Goal: Task Accomplishment & Management: Manage account settings

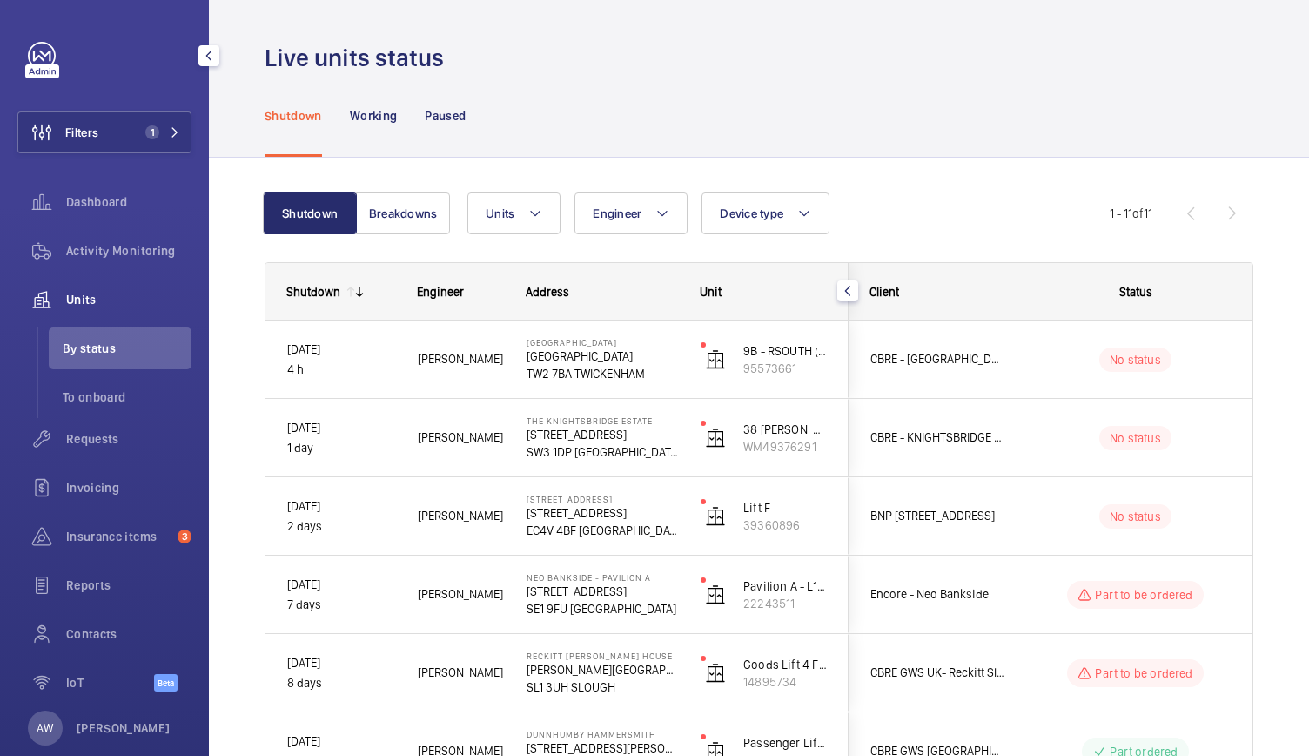
click at [91, 297] on span "Units" at bounding box center [128, 299] width 125 height 17
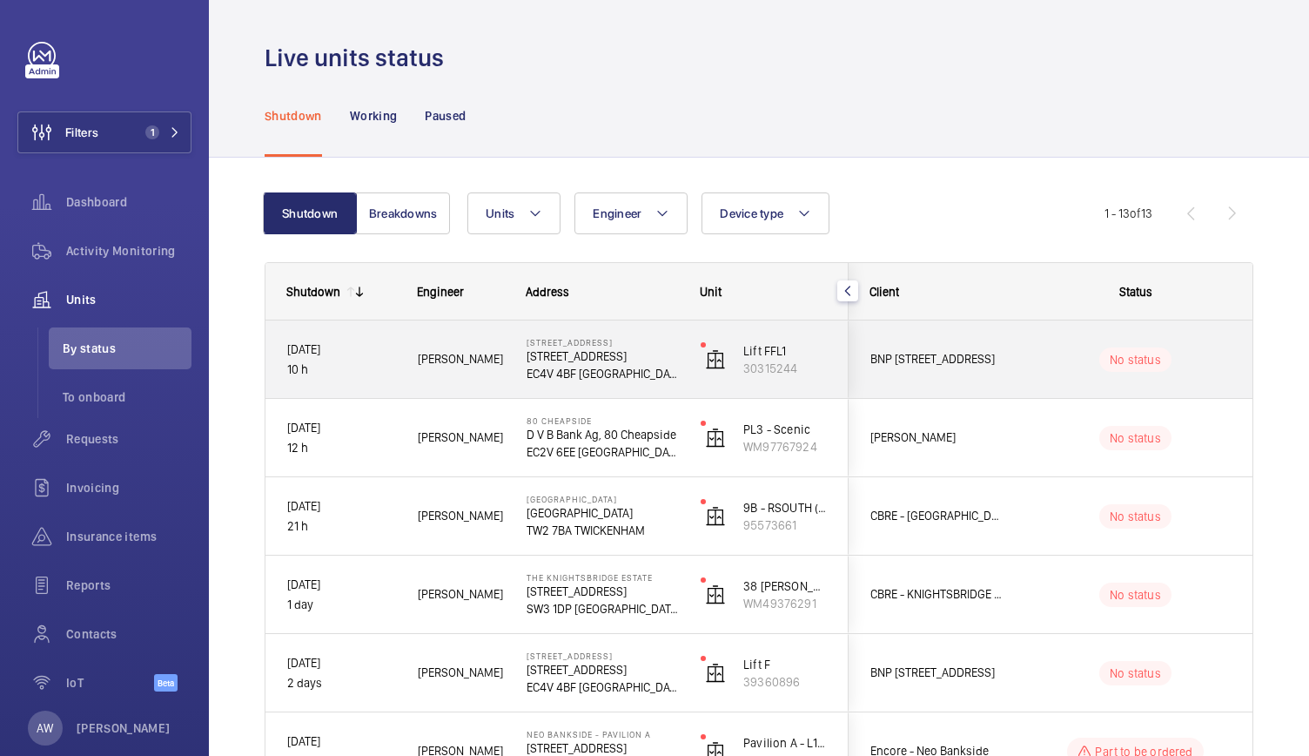
click at [1033, 368] on wm-front-pills-cell "No status" at bounding box center [1135, 359] width 217 height 24
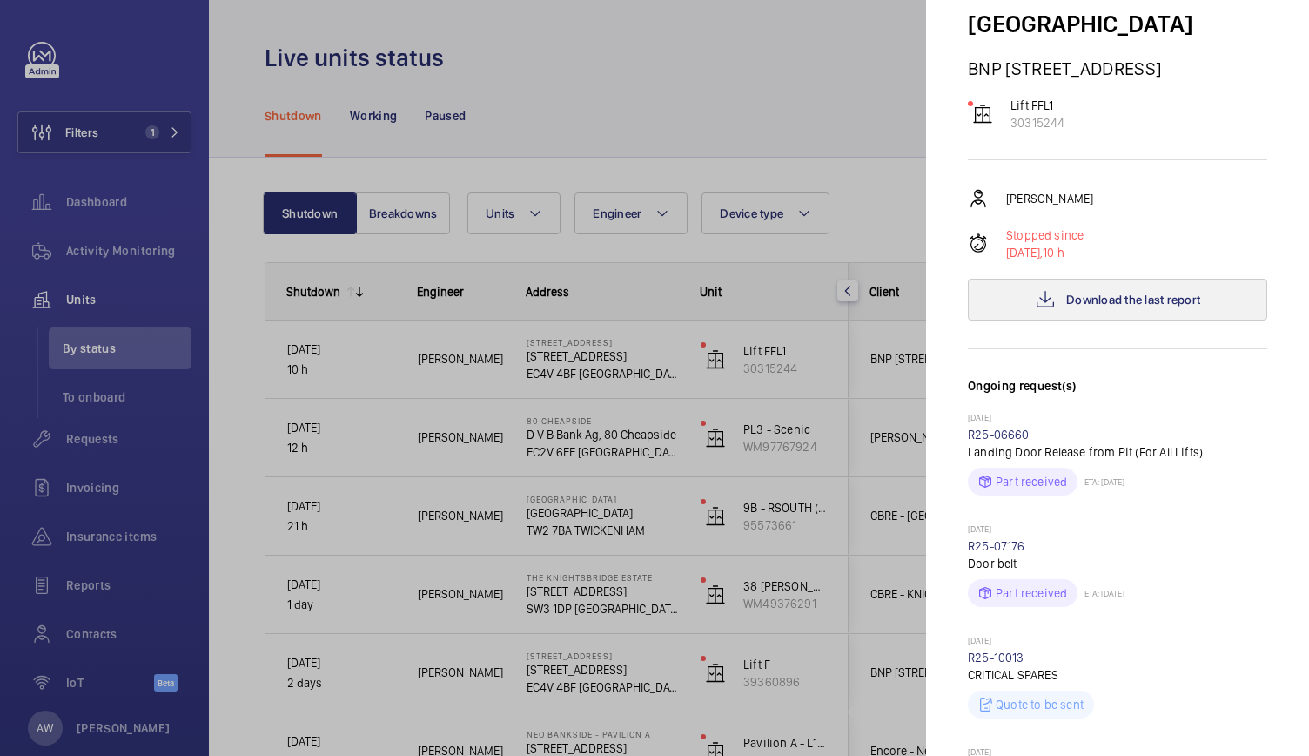
scroll to position [156, 0]
click at [1109, 293] on span "Download the last report" at bounding box center [1133, 300] width 134 height 14
click at [640, 391] on div at bounding box center [654, 378] width 1309 height 756
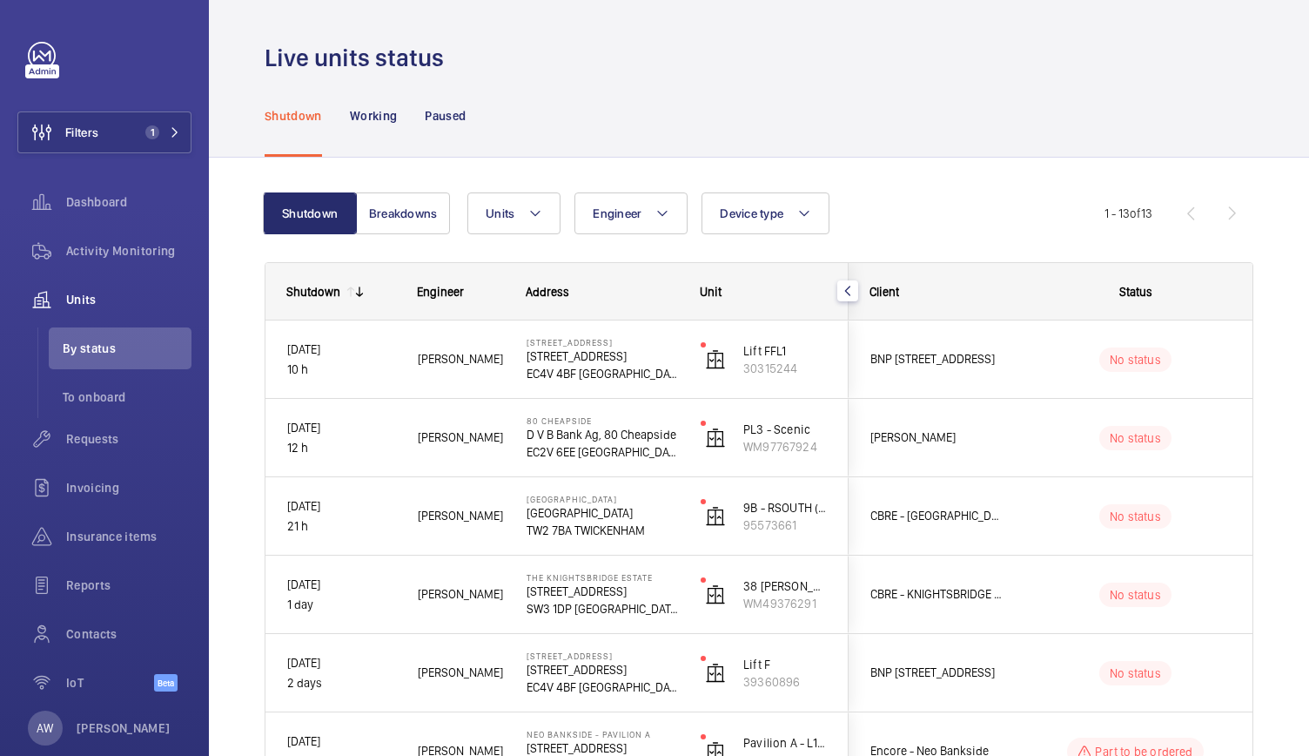
scroll to position [0, 0]
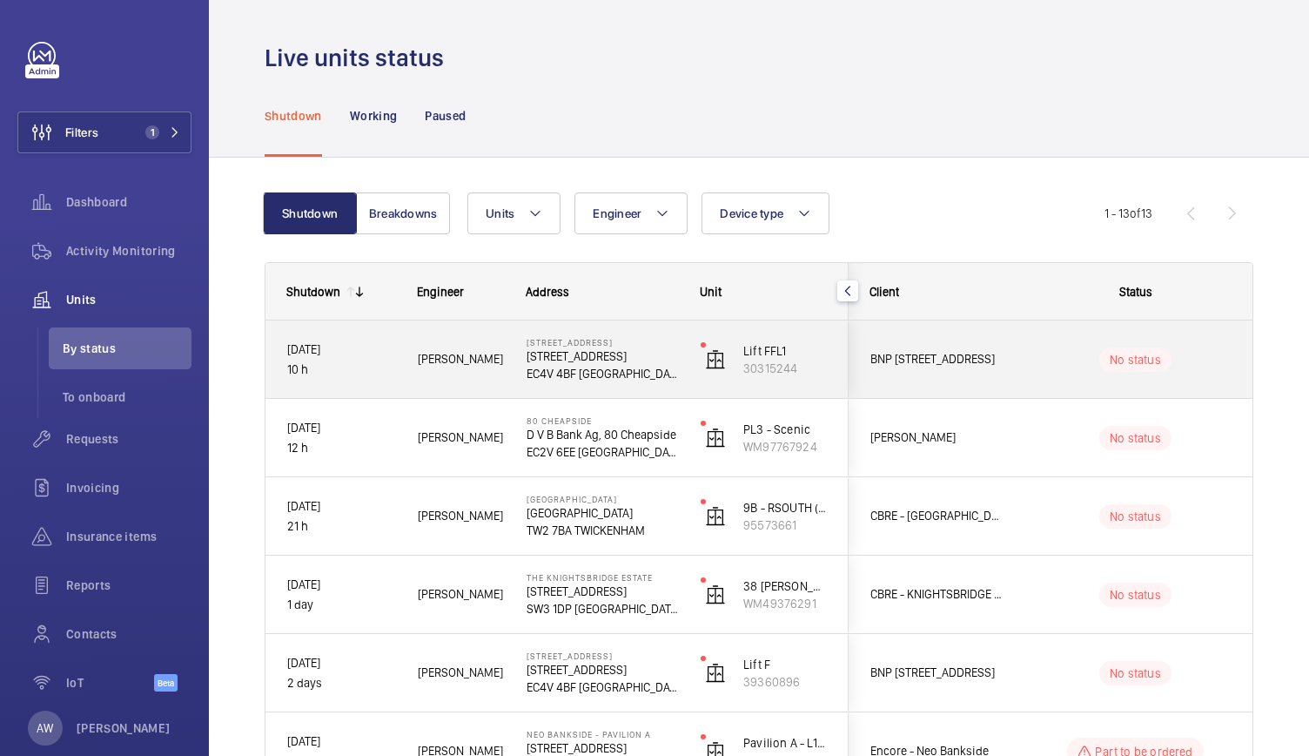
click at [507, 347] on div "[STREET_ADDRESS] [STREET_ADDRESS]" at bounding box center [592, 359] width 172 height 78
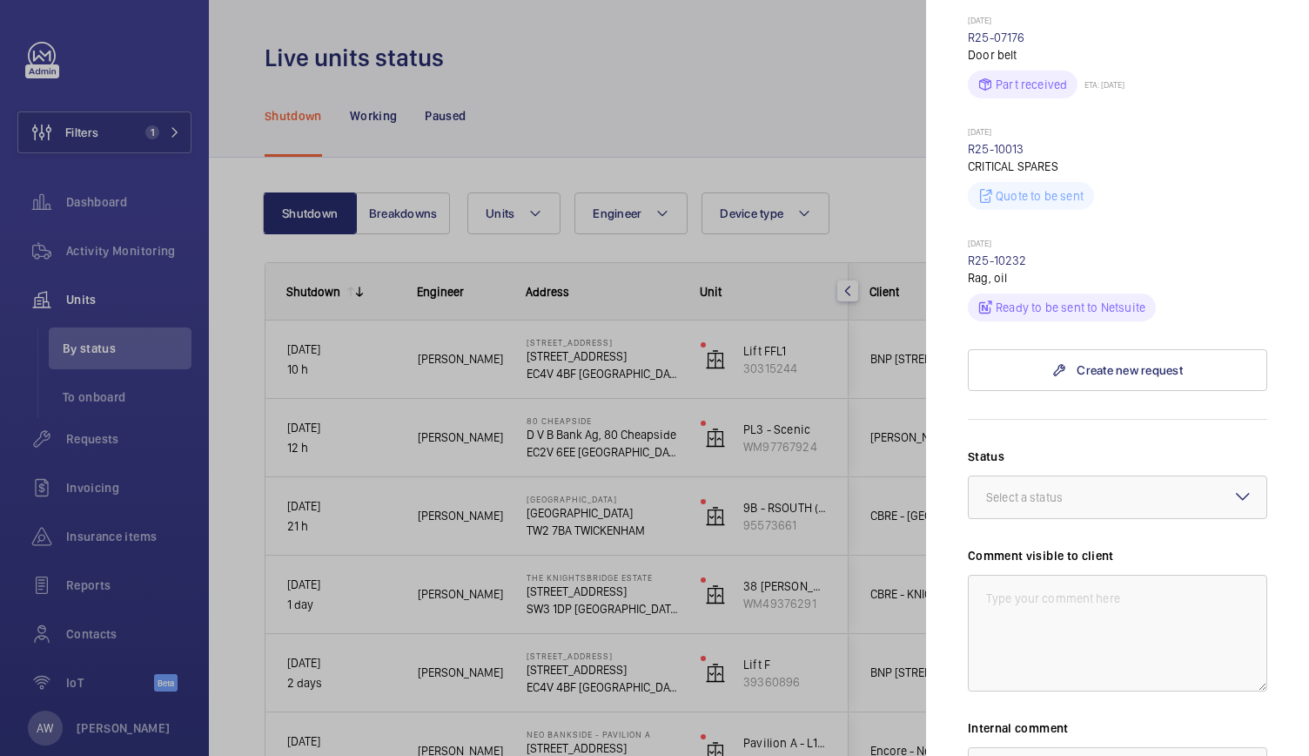
scroll to position [690, 0]
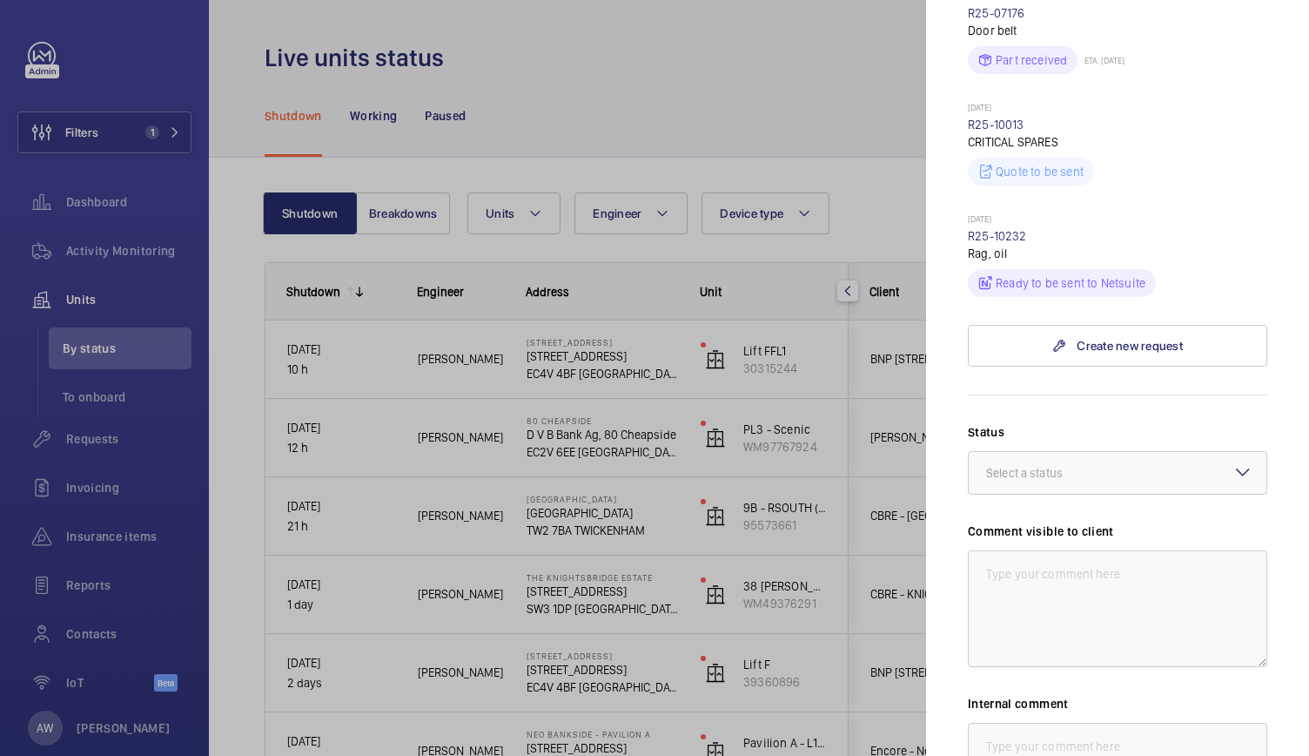
click at [645, 511] on div at bounding box center [654, 378] width 1309 height 756
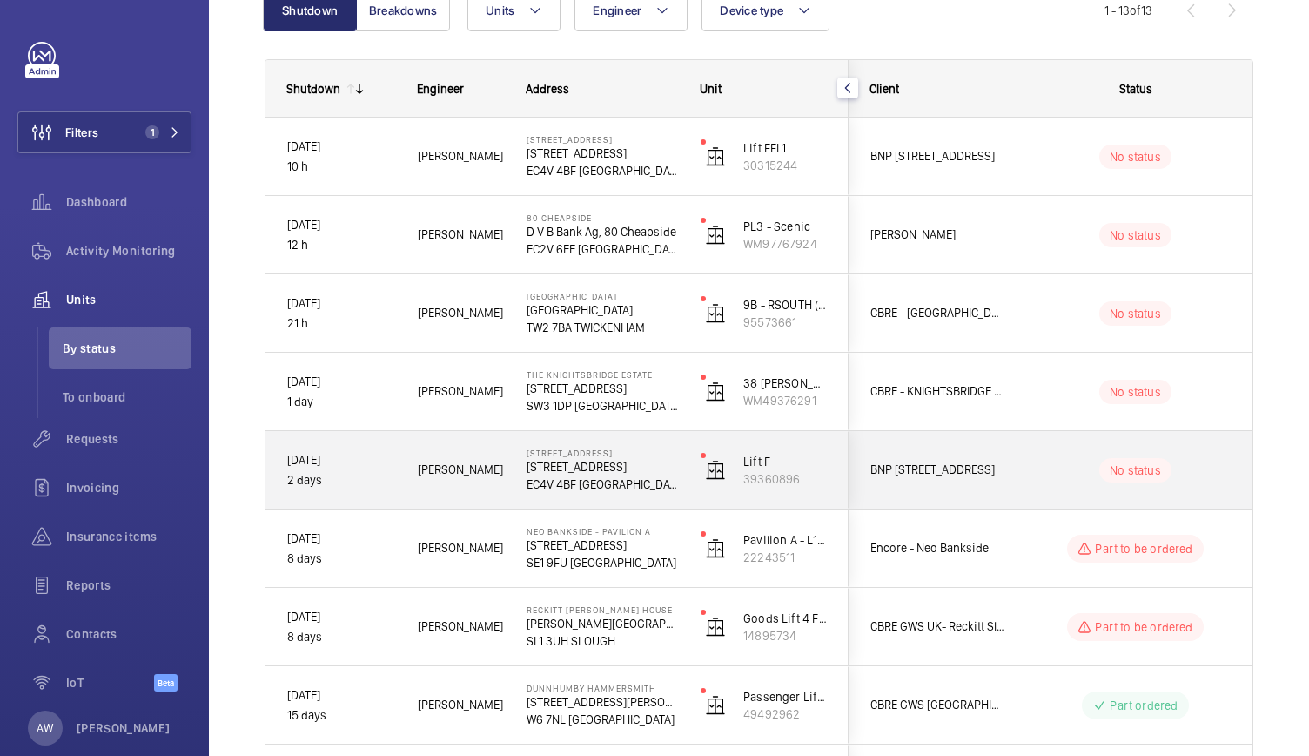
scroll to position [193, 0]
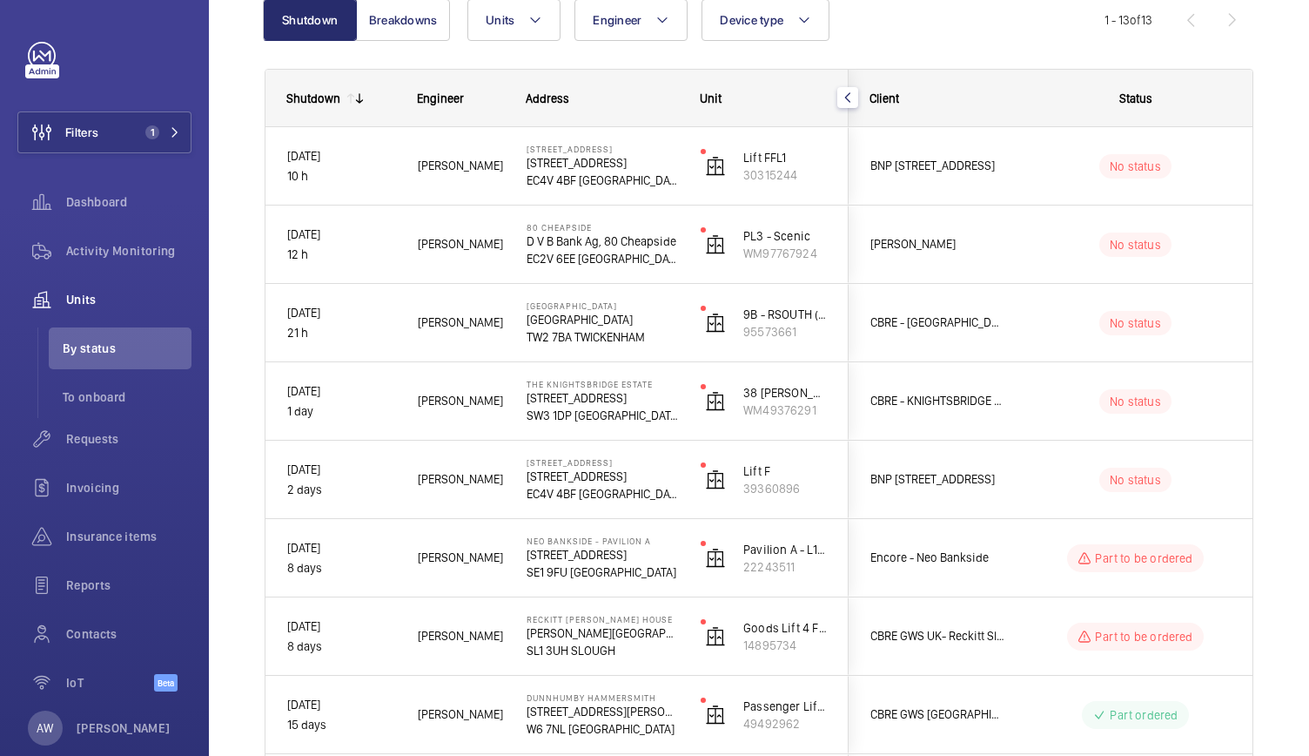
click at [875, 47] on wm-front-shared-table-view-engine "Shutdown Breakdowns Units Engineer Device type More filters Reset all filters 1…" at bounding box center [759, 600] width 989 height 1202
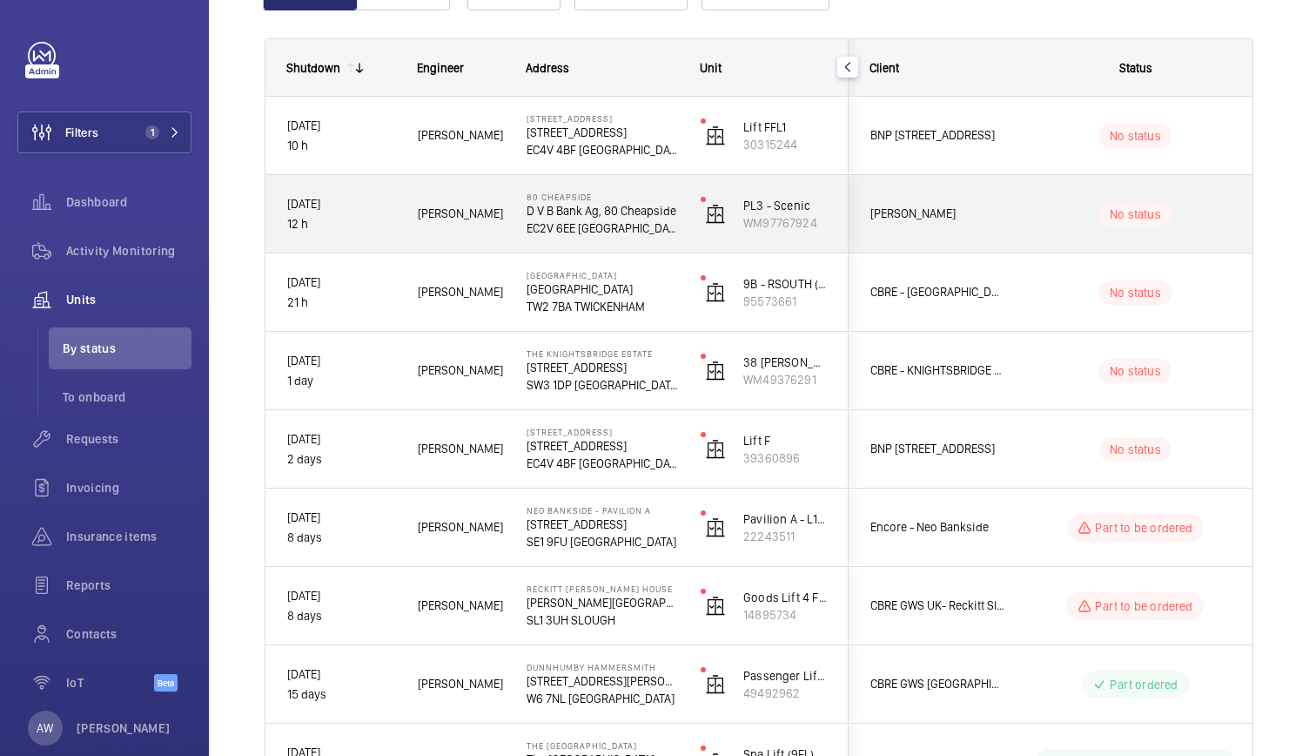
scroll to position [176, 0]
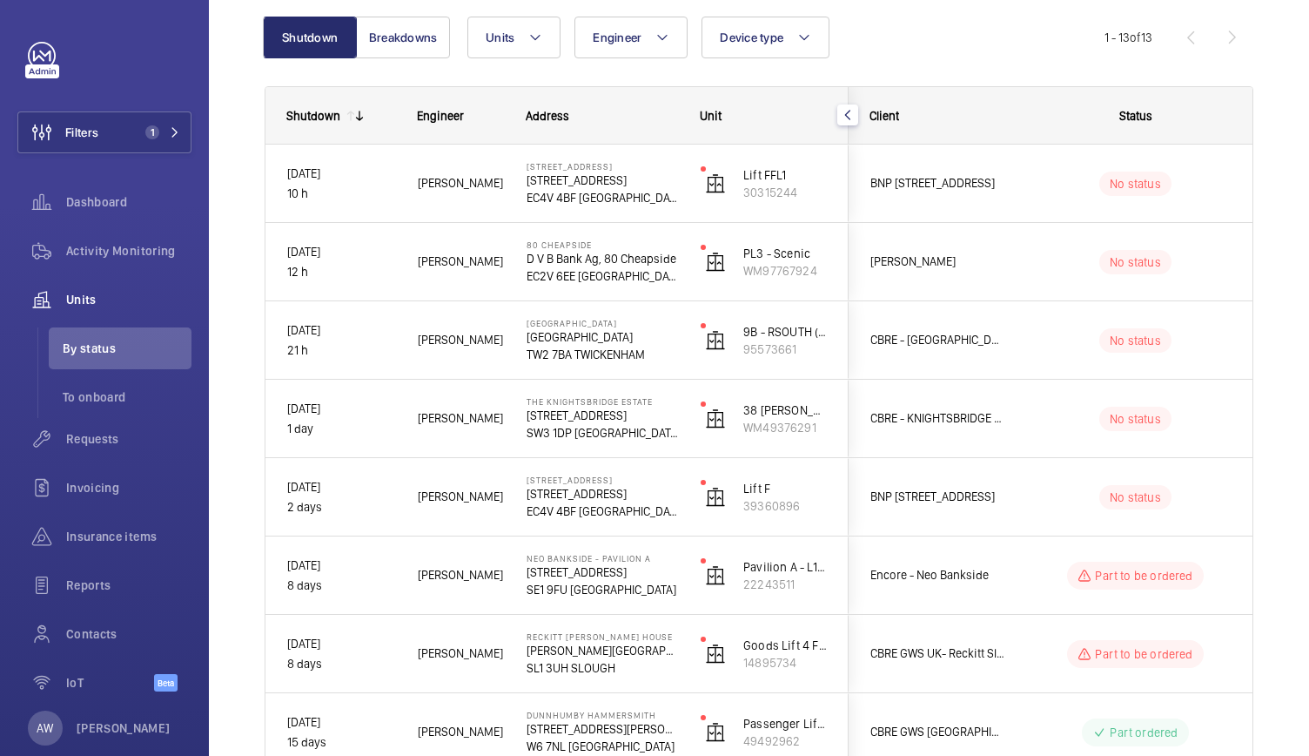
click at [1283, 36] on div "Shutdown Breakdowns Units Engineer Device type More filters Reset all filters 1…" at bounding box center [759, 621] width 1100 height 1279
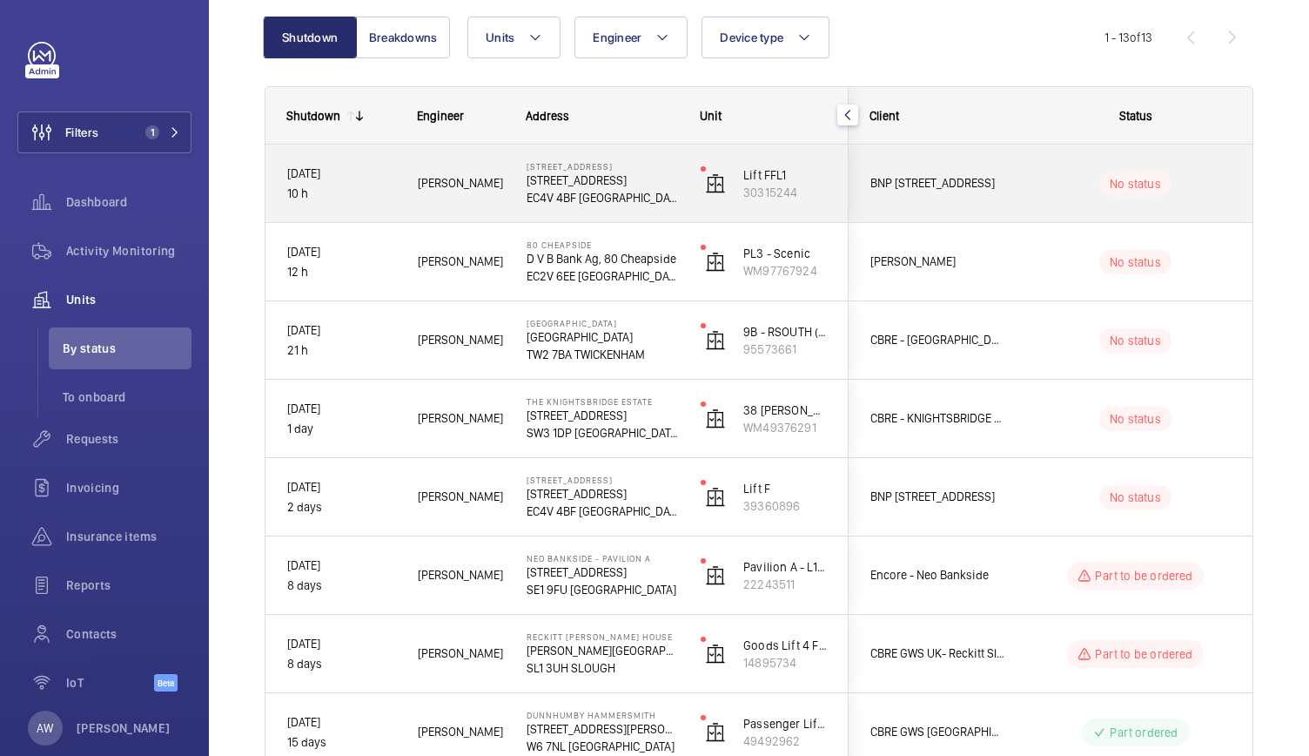
click at [517, 196] on div "[STREET_ADDRESS] [STREET_ADDRESS]" at bounding box center [592, 184] width 172 height 78
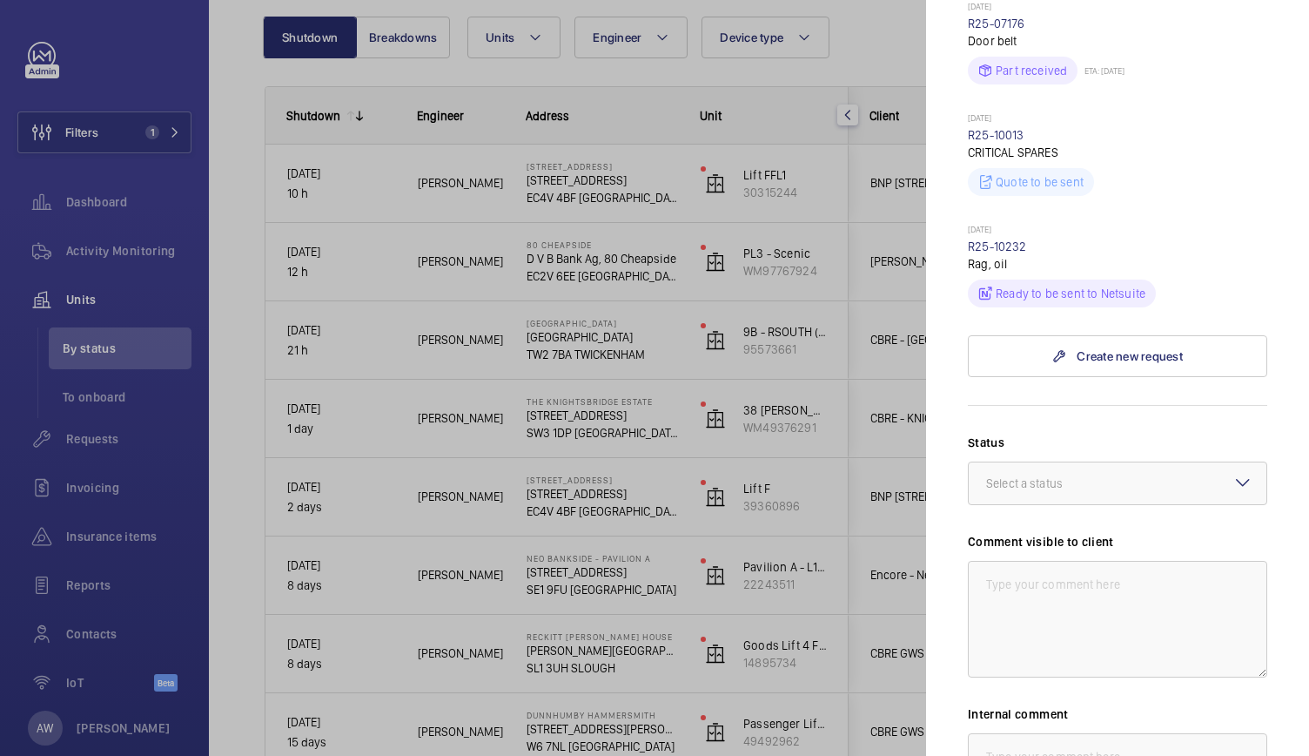
scroll to position [686, 0]
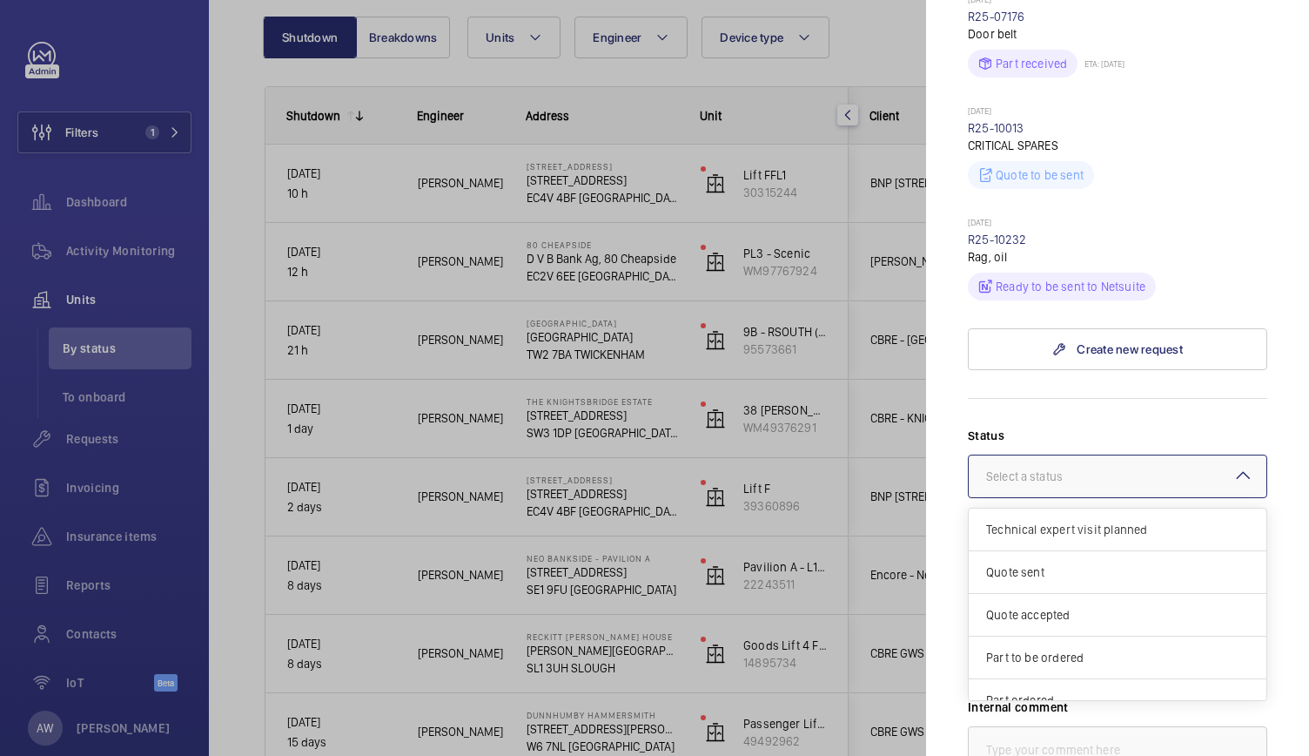
click at [1070, 468] on div "Select a status" at bounding box center [1046, 476] width 120 height 17
click at [1045, 661] on div "Other" at bounding box center [1118, 682] width 298 height 42
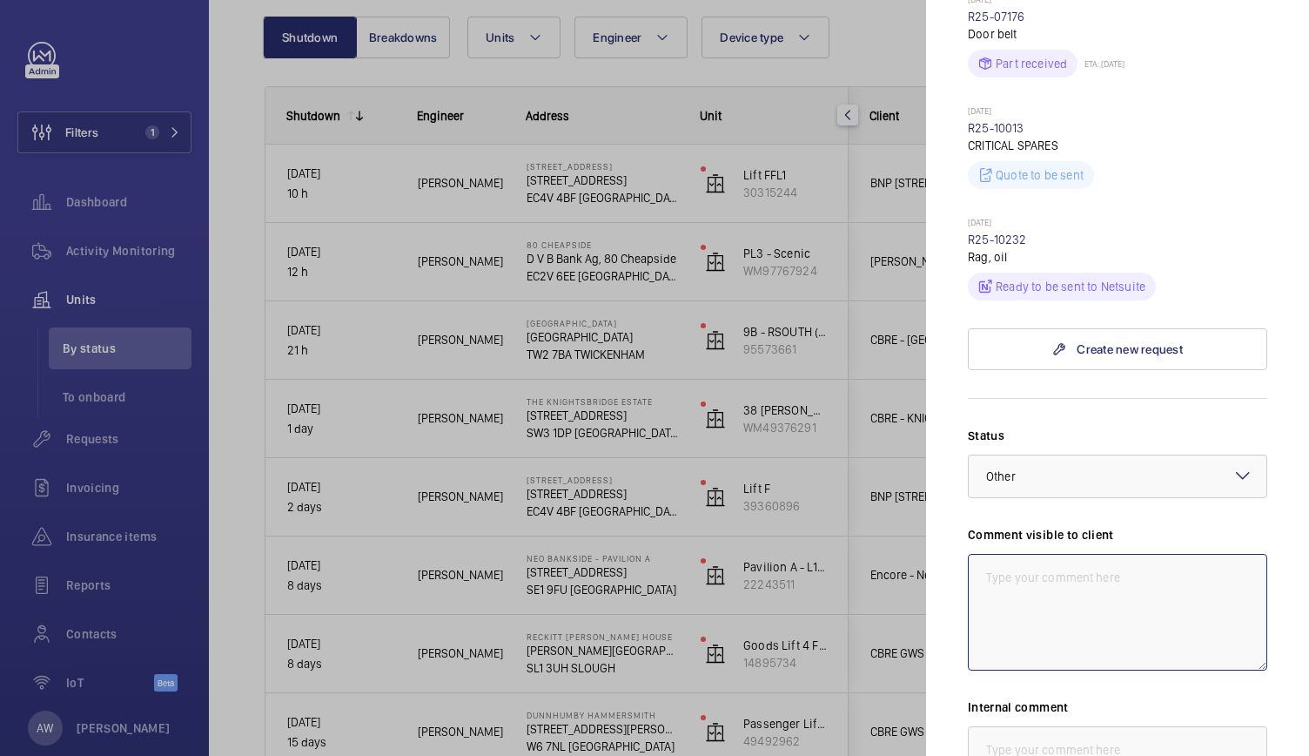
click at [1038, 573] on textarea at bounding box center [1117, 612] width 299 height 117
drag, startPoint x: 1048, startPoint y: 582, endPoint x: 969, endPoint y: 499, distance: 115.2
click at [969, 526] on div "Comment visible to client WM Action - Car door aircord snapped, replacement req…" at bounding box center [1117, 598] width 299 height 145
click at [999, 554] on textarea "WM Action - Car door aircord snapped, replacement required. 2 man to return (to…" at bounding box center [1117, 612] width 299 height 117
drag, startPoint x: 975, startPoint y: 541, endPoint x: 1047, endPoint y: 605, distance: 96.8
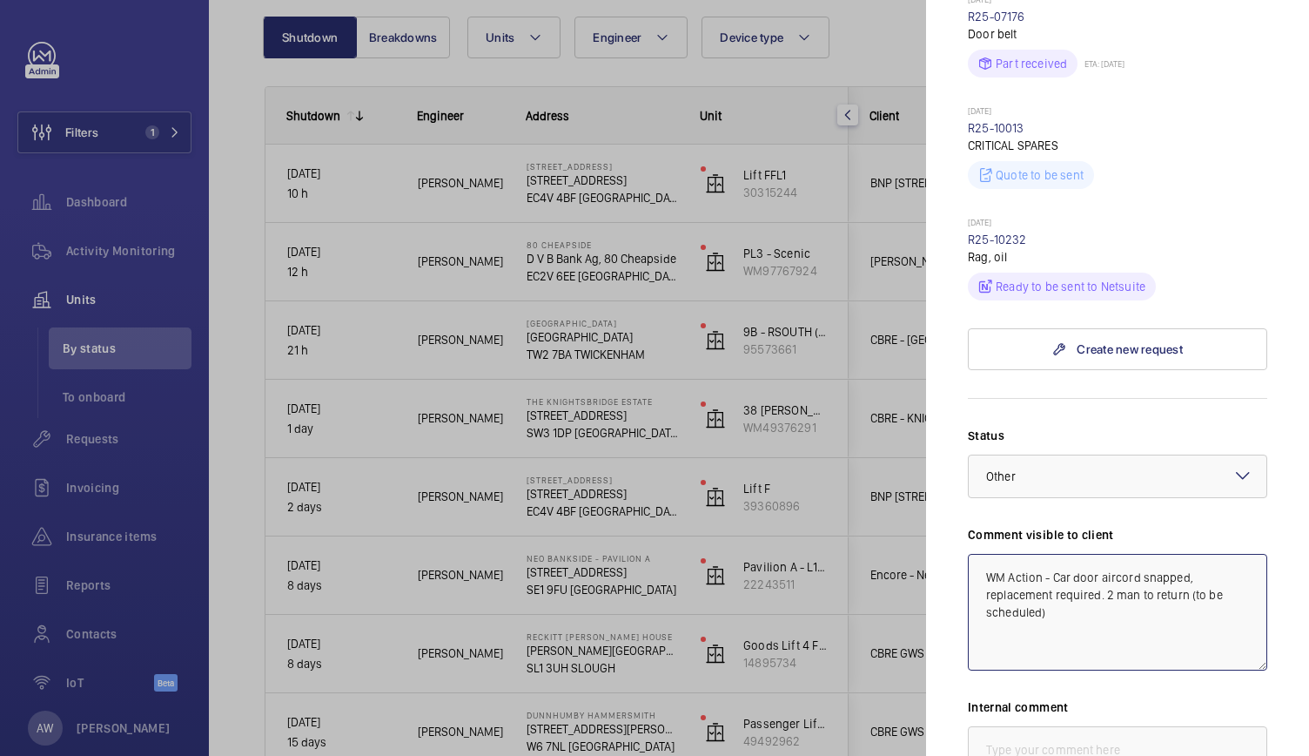
click at [1047, 605] on textarea "WM Action - Car door aircord snapped, replacement required. 2 man to return (to…" at bounding box center [1117, 612] width 299 height 117
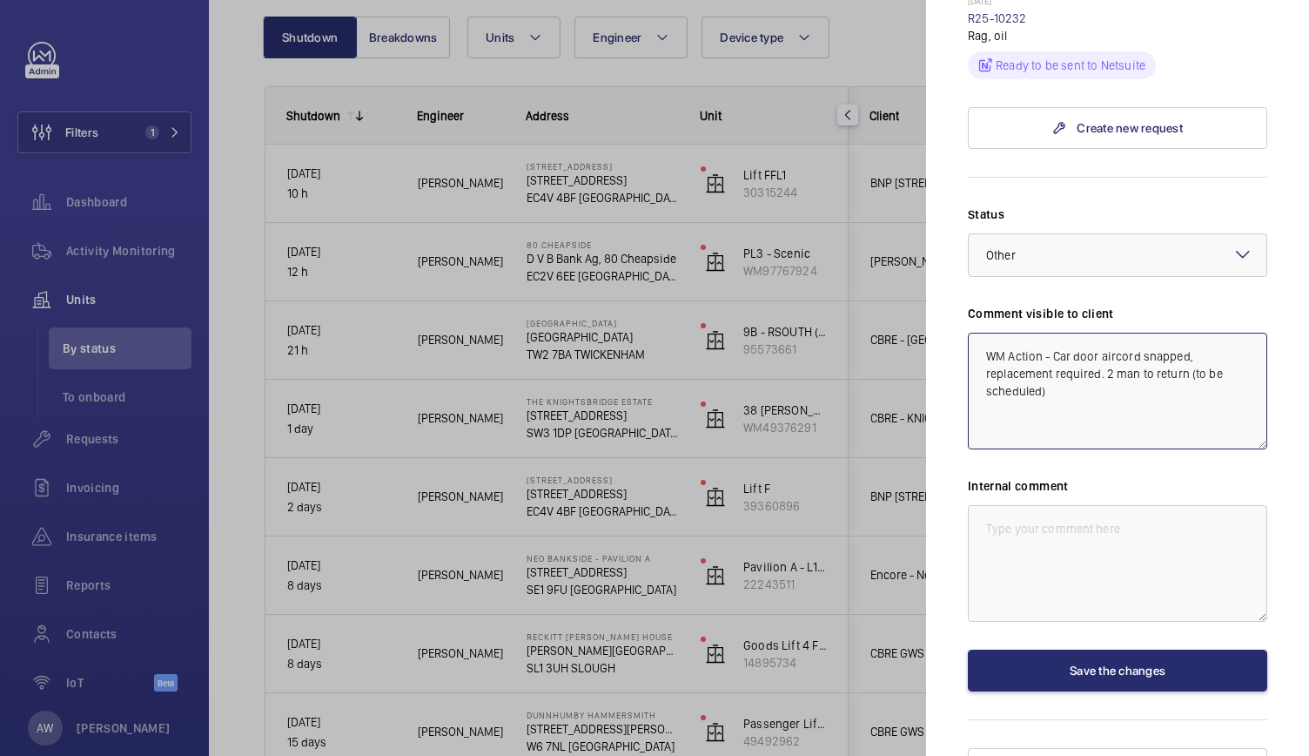
type textarea "WM Action - Car door aircord snapped, replacement required. 2 man to return (to…"
click at [999, 505] on textarea at bounding box center [1117, 563] width 299 height 117
paste textarea "WM Action - Car door aircord snapped, replacement required. 2 man to return (to…"
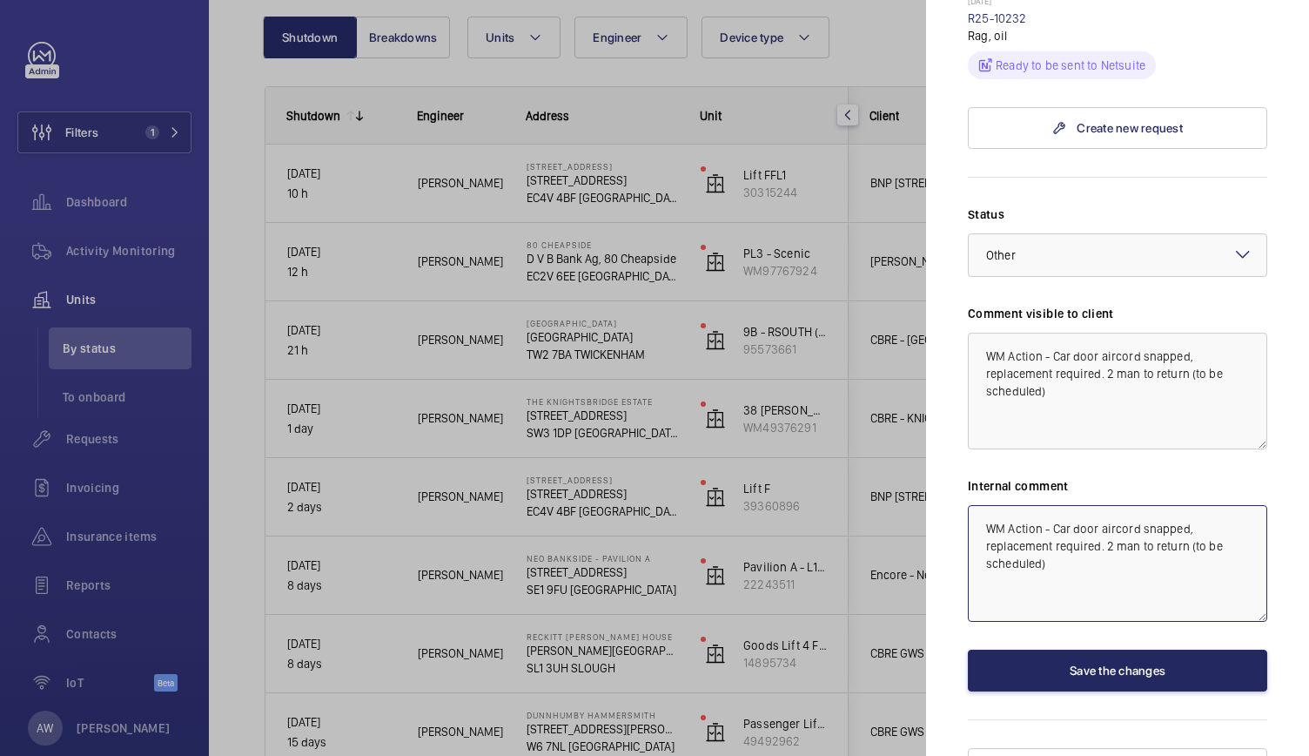
type textarea "WM Action - Car door aircord snapped, replacement required. 2 man to return (to…"
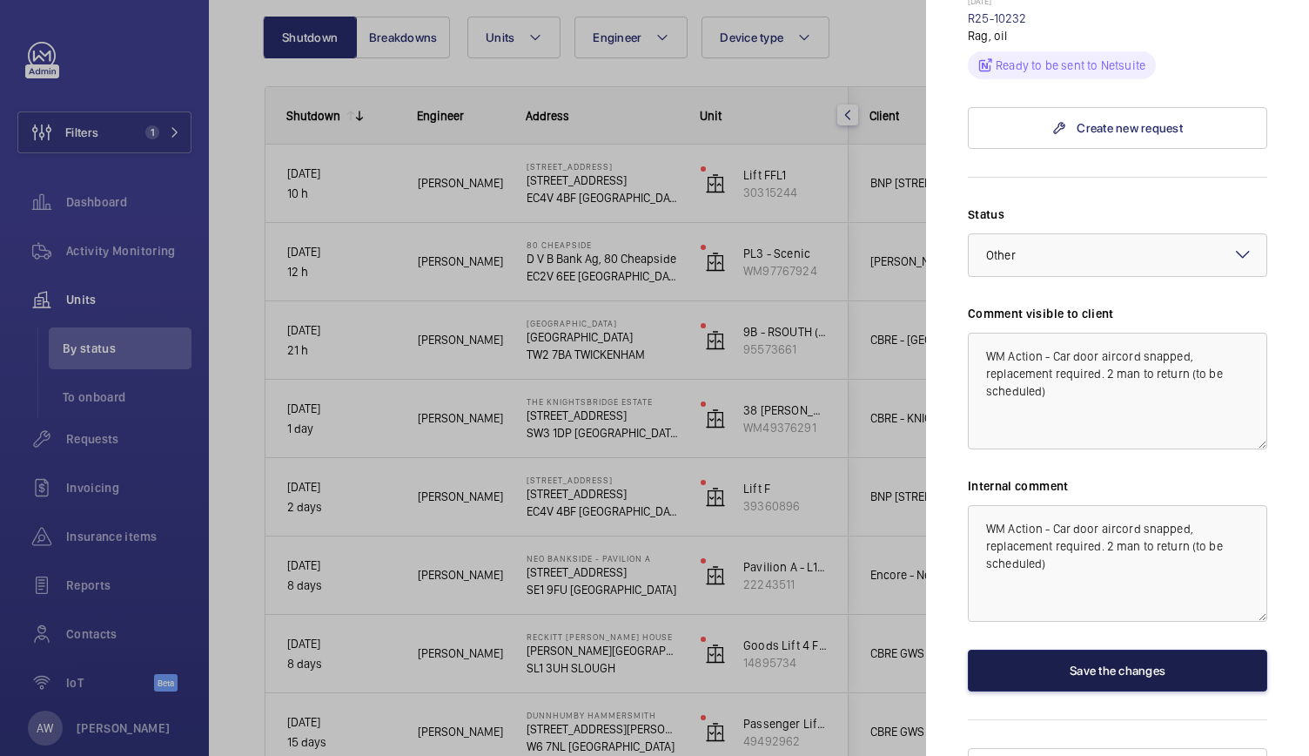
click at [1024, 649] on button "Save the changes" at bounding box center [1117, 670] width 299 height 42
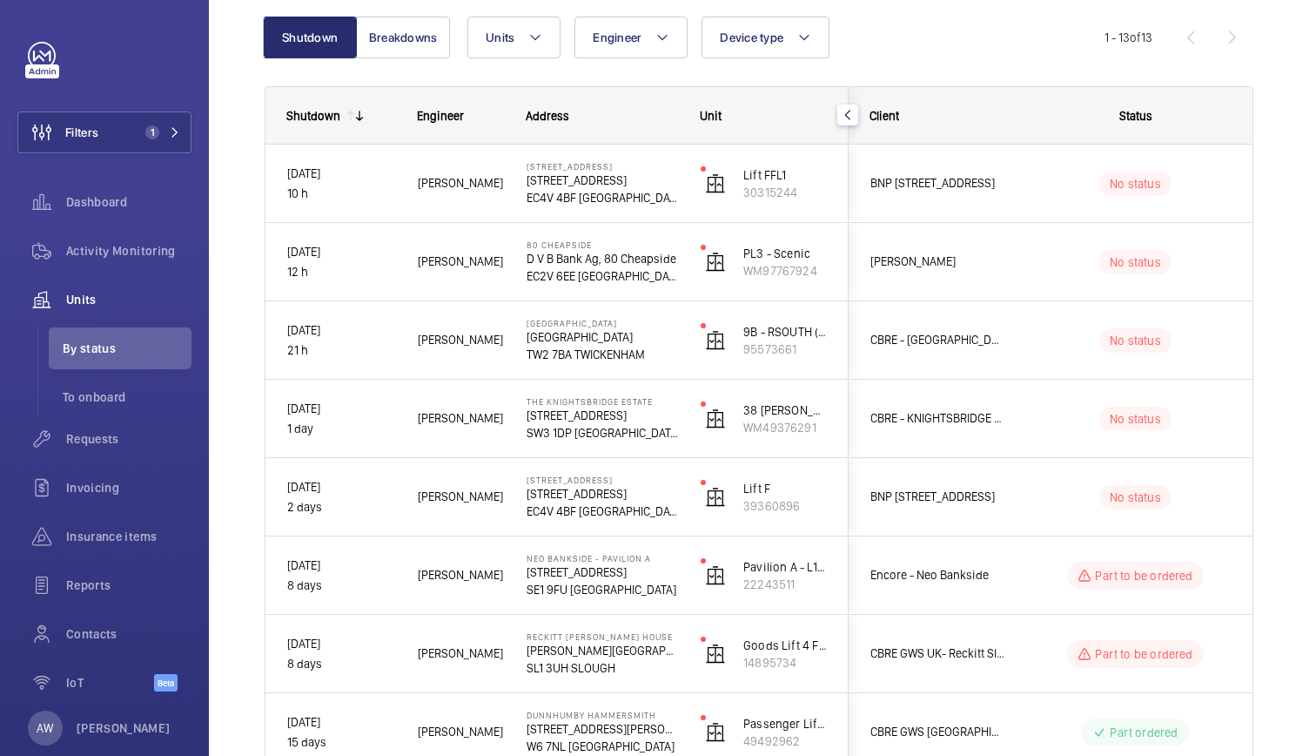
scroll to position [0, 0]
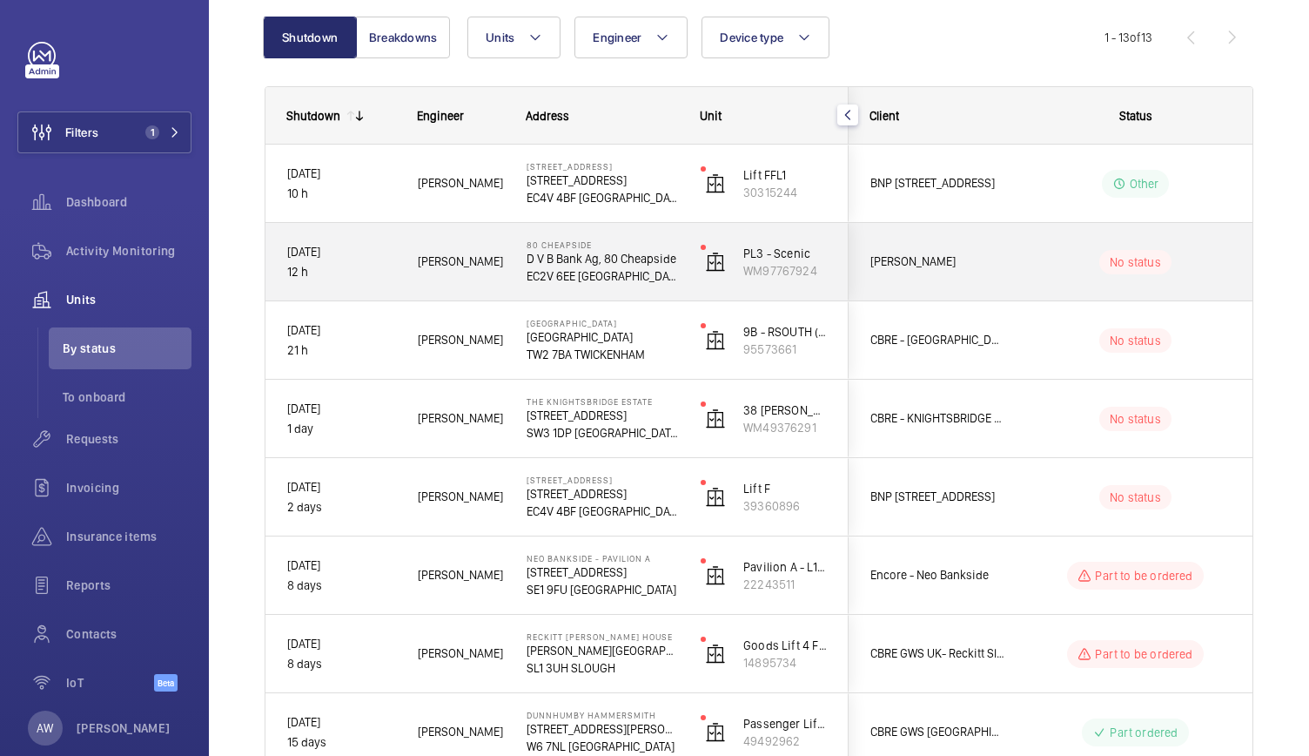
click at [1036, 281] on div "No status" at bounding box center [1125, 261] width 238 height 59
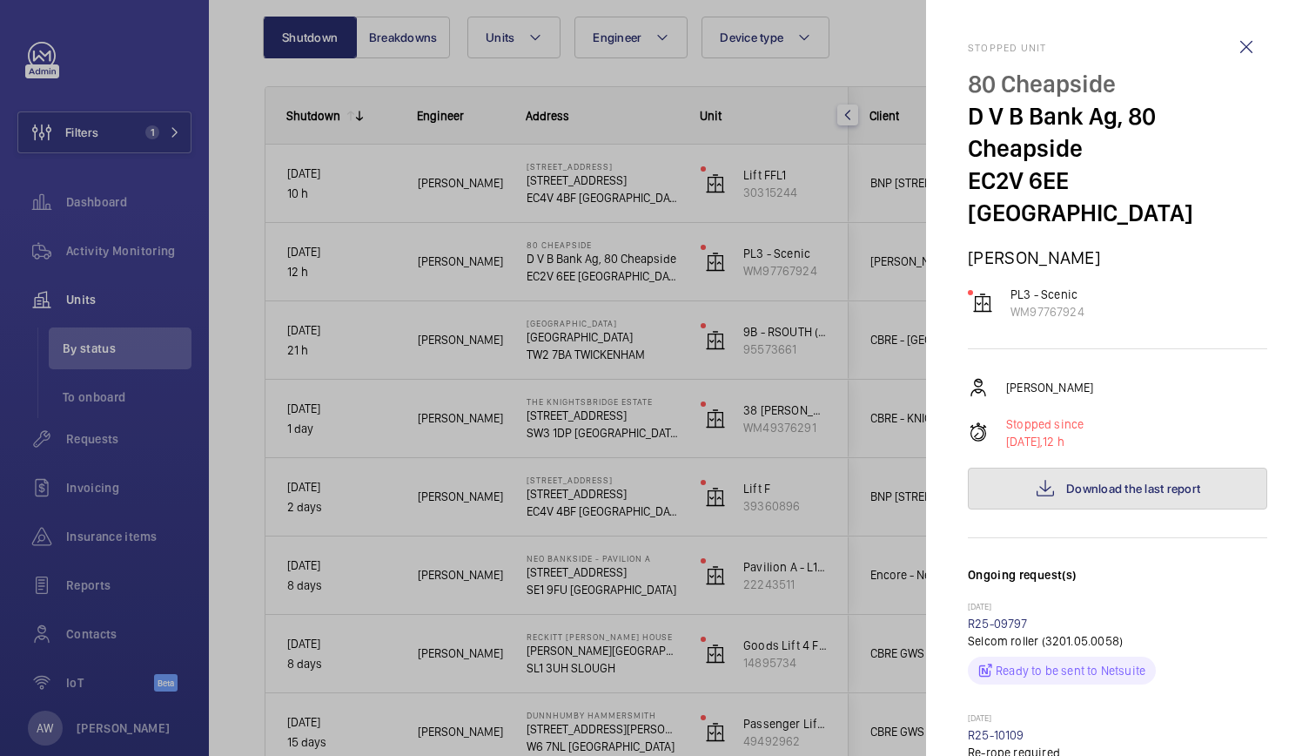
click at [1126, 481] on span "Download the last report" at bounding box center [1133, 488] width 134 height 14
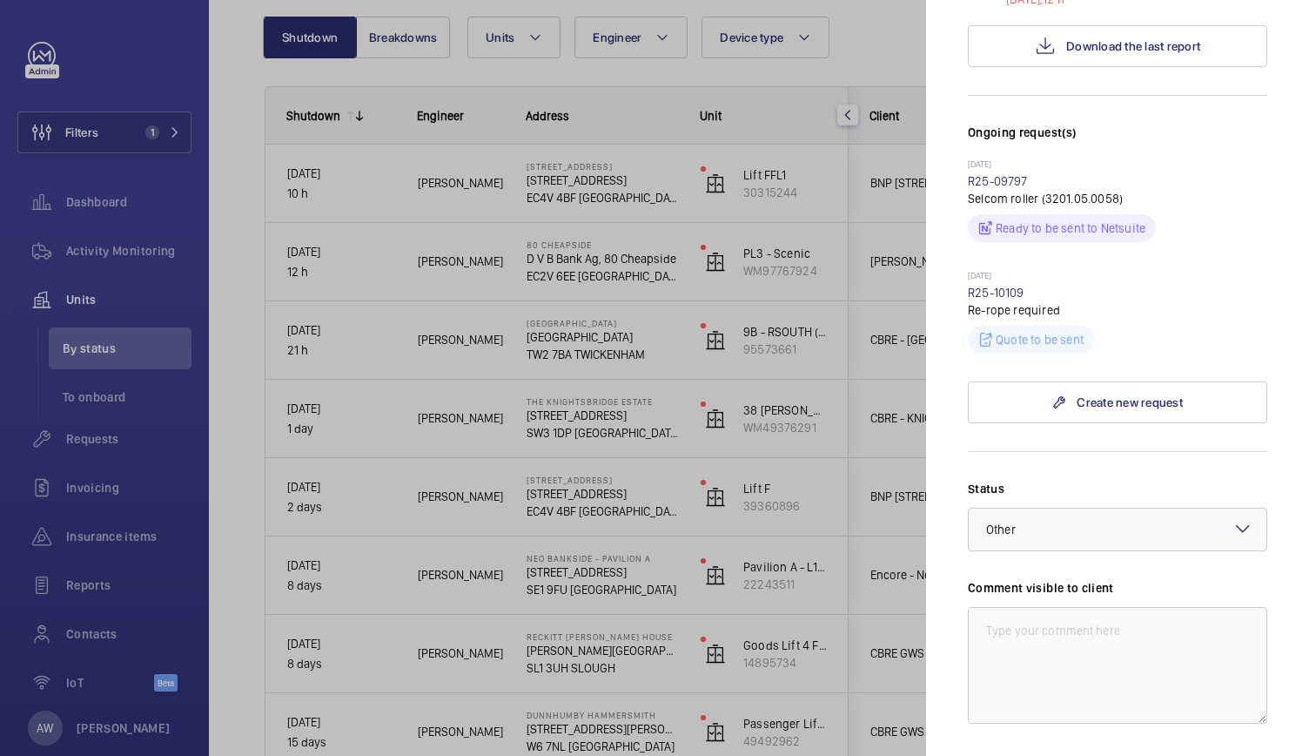
scroll to position [444, 0]
click at [1003, 605] on textarea at bounding box center [1117, 663] width 299 height 117
paste textarea "L/H (from the landing) car door to be off the top track. Two man follow up requ…"
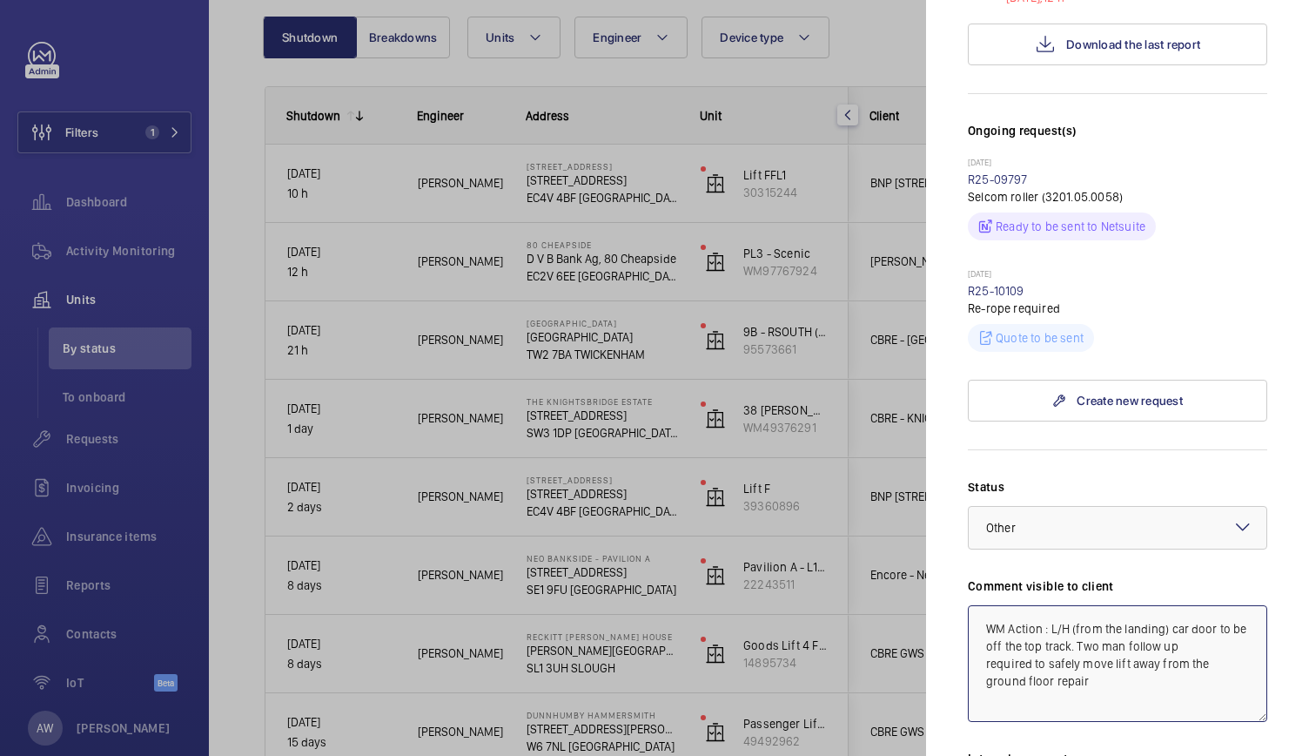
click at [1054, 645] on textarea "WM Action : L/H (from the landing) car door to be off the top track. Two man fo…" at bounding box center [1117, 663] width 299 height 117
click at [1104, 649] on textarea "WM Action : L/H (from the landing) car door to be off the top track. Two man fo…" at bounding box center [1117, 663] width 299 height 117
drag, startPoint x: 1146, startPoint y: 652, endPoint x: 959, endPoint y: 575, distance: 201.4
click at [959, 575] on mat-sidenav "Stopped unit 80 Cheapside D V B Bank Ag, 80 Cheapside EC2V 6EE LONDON [PERSON_N…" at bounding box center [1117, 378] width 383 height 756
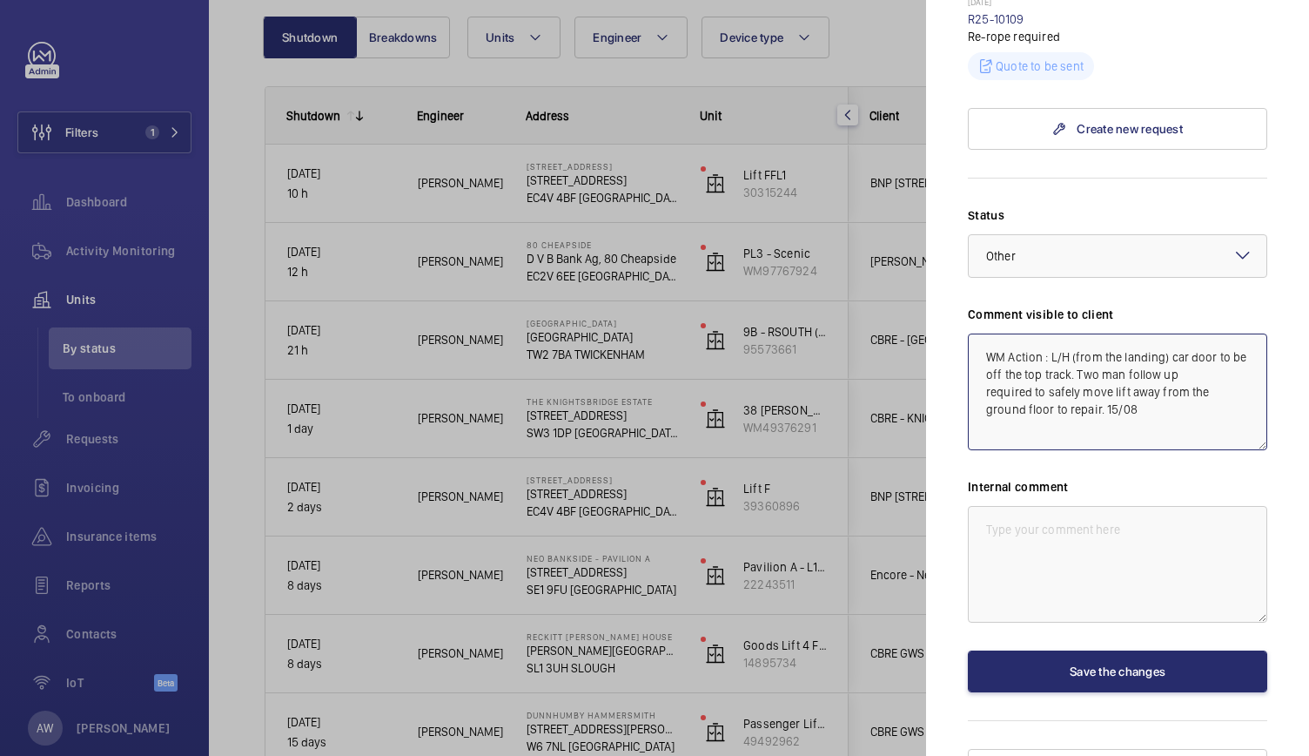
type textarea "WM Action : L/H (from the landing) car door to be off the top track. Two man fo…"
click at [1059, 508] on textarea at bounding box center [1117, 564] width 299 height 117
paste textarea "WM Action : L/H (from the landing) car door to be off the top track. Two man fo…"
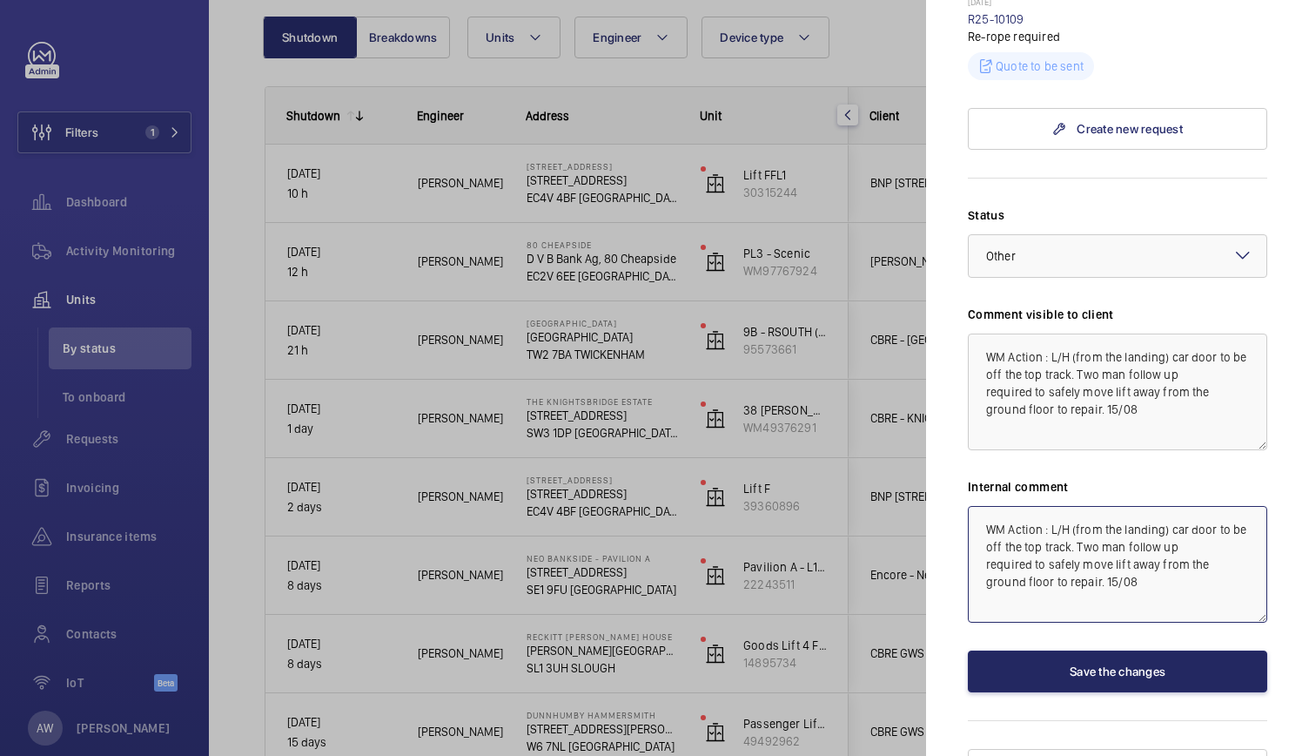
type textarea "WM Action : L/H (from the landing) car door to be off the top track. Two man fo…"
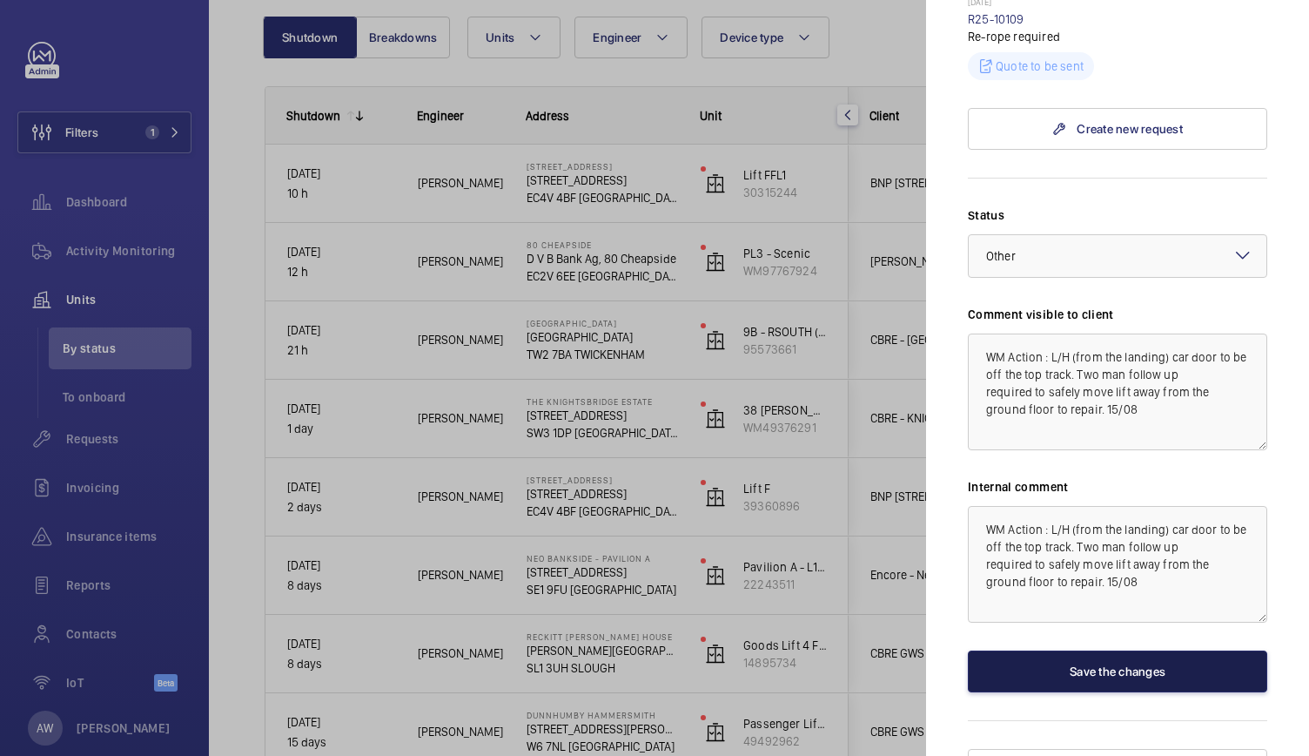
click at [1058, 650] on button "Save the changes" at bounding box center [1117, 671] width 299 height 42
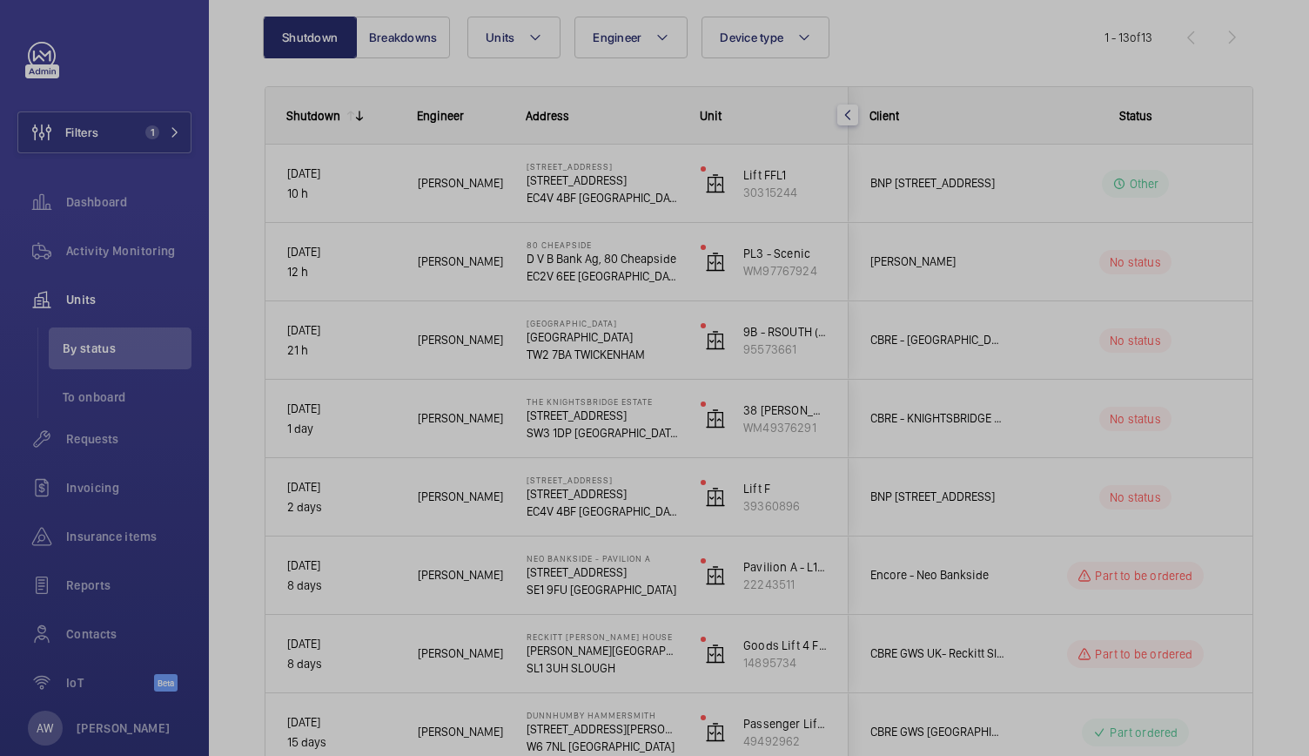
scroll to position [0, 0]
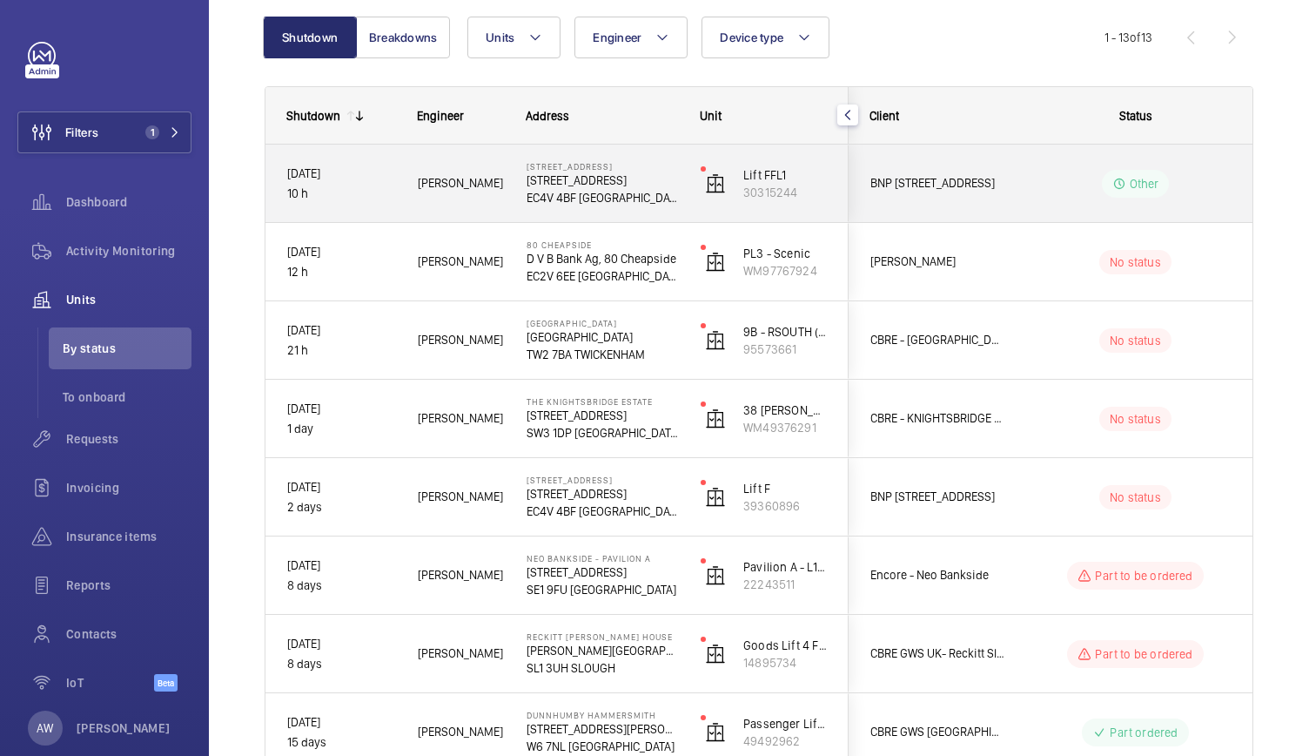
click at [647, 170] on p "[STREET_ADDRESS]" at bounding box center [602, 166] width 151 height 10
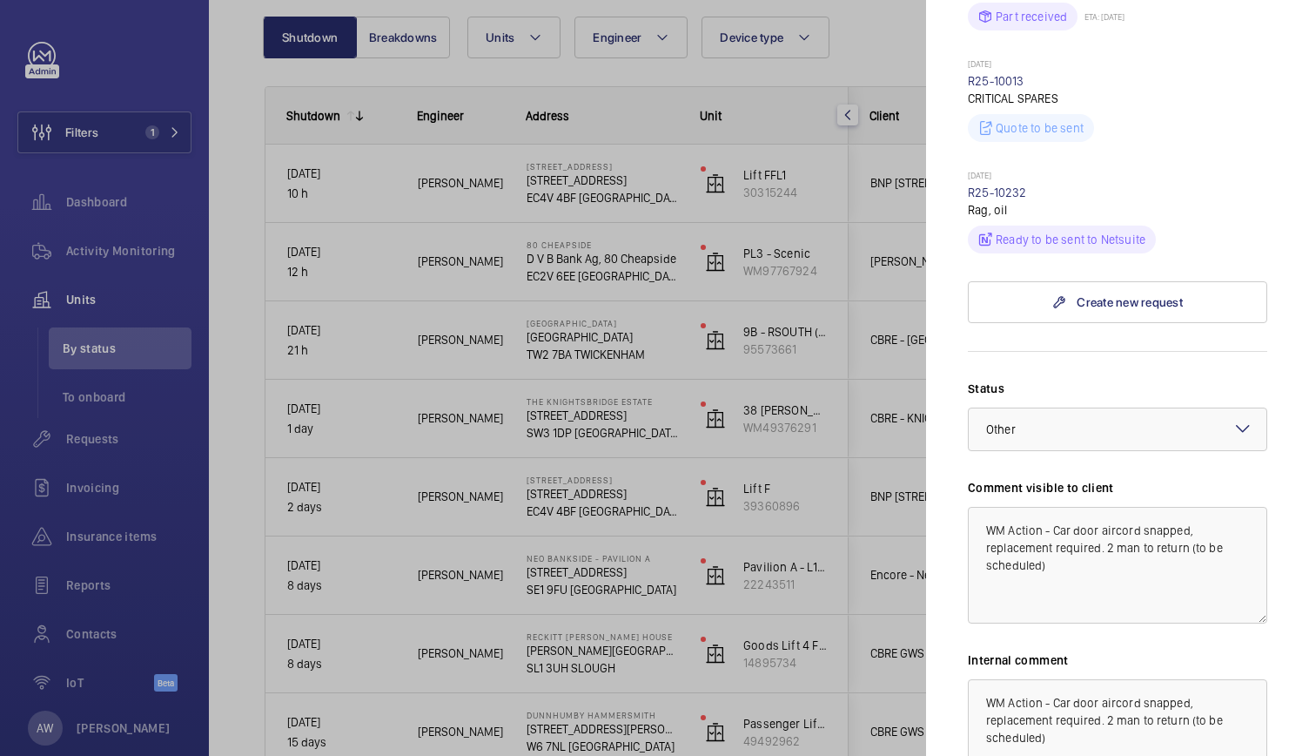
scroll to position [735, 0]
click at [1108, 542] on textarea "WM Action - Car door aircord snapped, replacement required. 2 man to return (to…" at bounding box center [1117, 563] width 299 height 117
type textarea "WM Action - Car door aircord snapped, replacement required. 2 man to return (to…"
click at [1062, 716] on textarea "WM Action - Car door aircord snapped, replacement required. 2 man to return (to…" at bounding box center [1117, 735] width 299 height 117
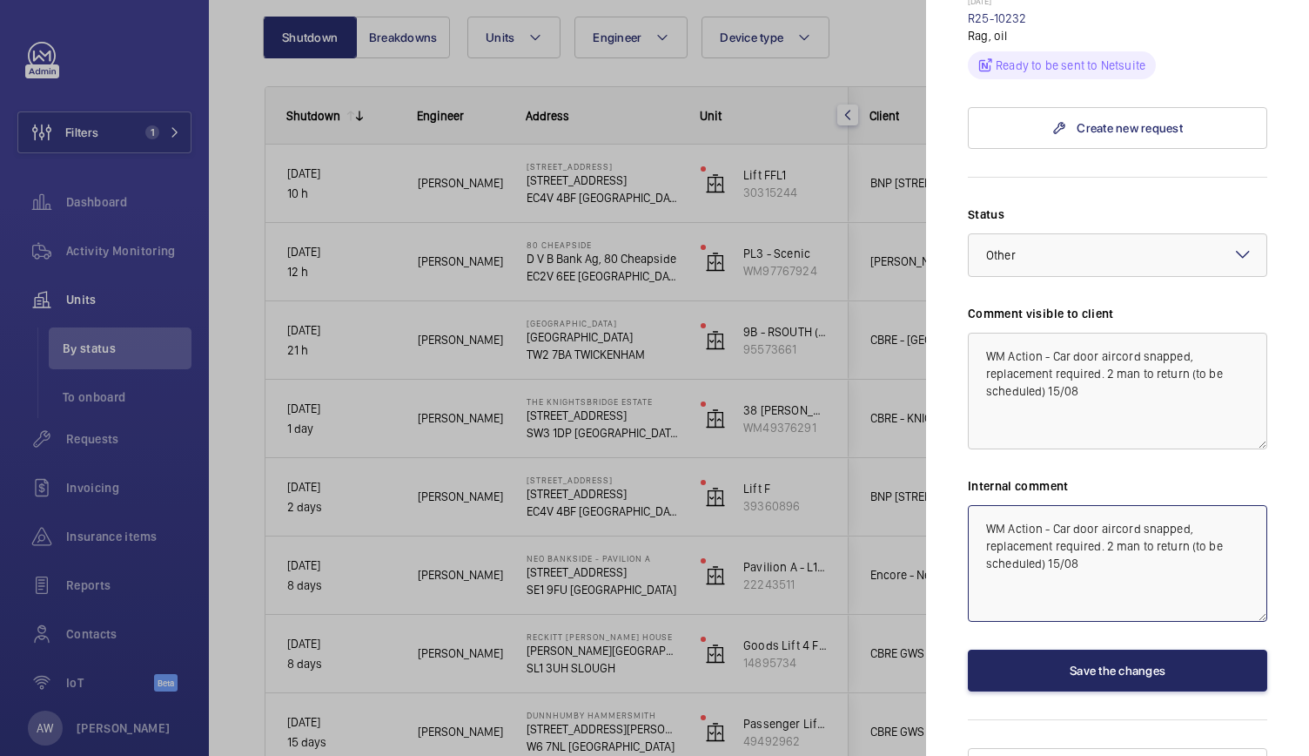
type textarea "WM Action - Car door aircord snapped, replacement required. 2 man to return (to…"
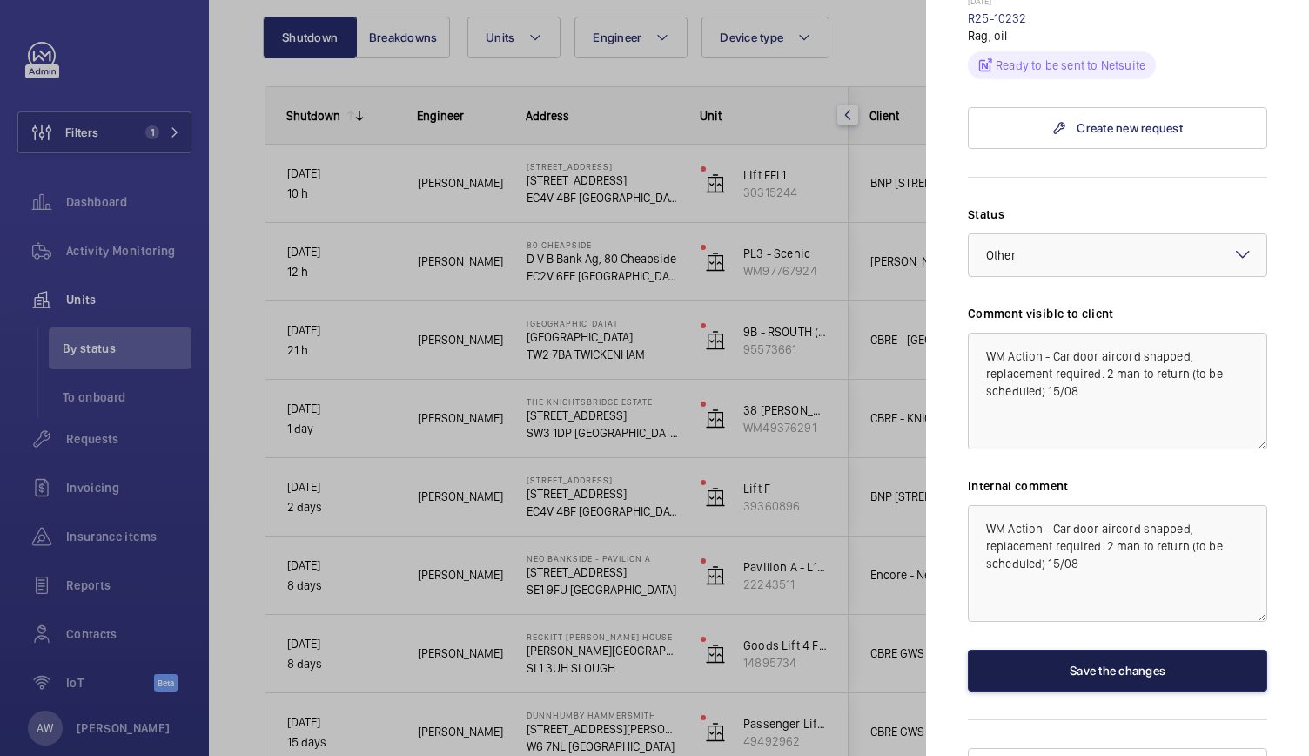
click at [1086, 649] on button "Save the changes" at bounding box center [1117, 670] width 299 height 42
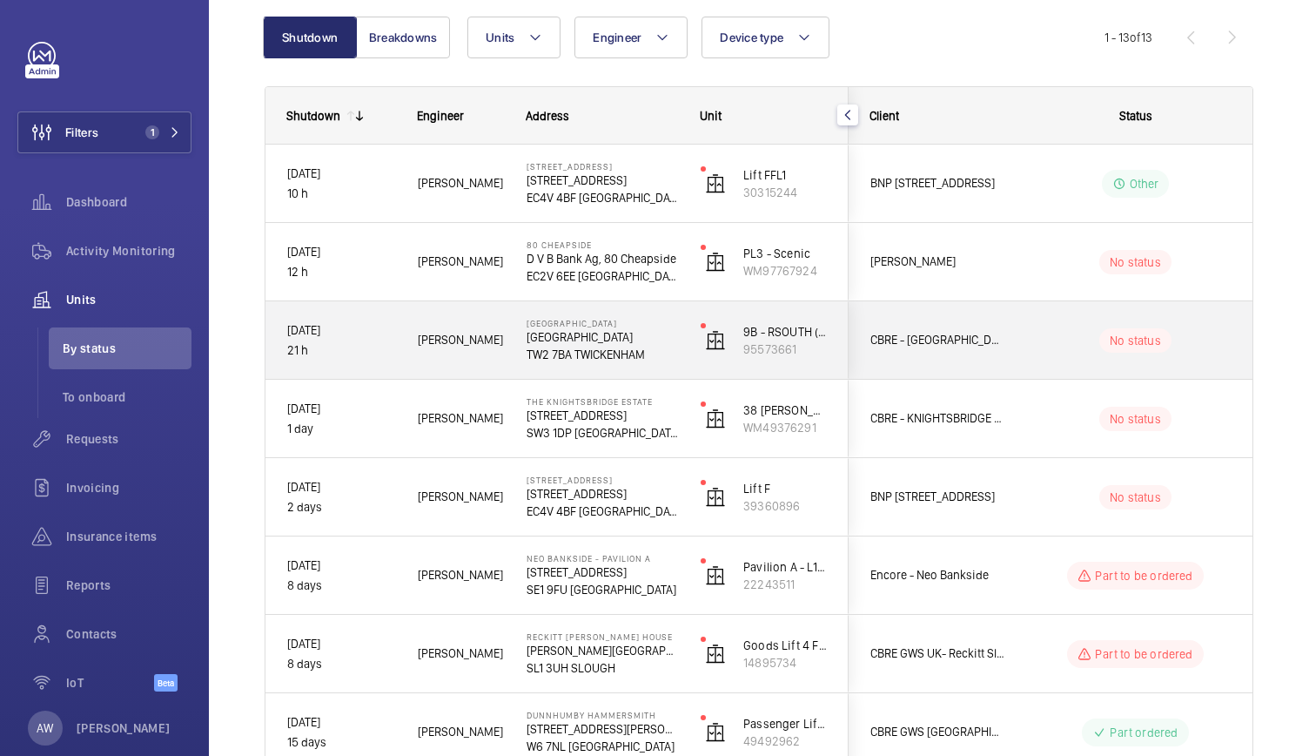
click at [686, 360] on div "9B - RSOUTH (MRL) 95573661" at bounding box center [764, 340] width 168 height 78
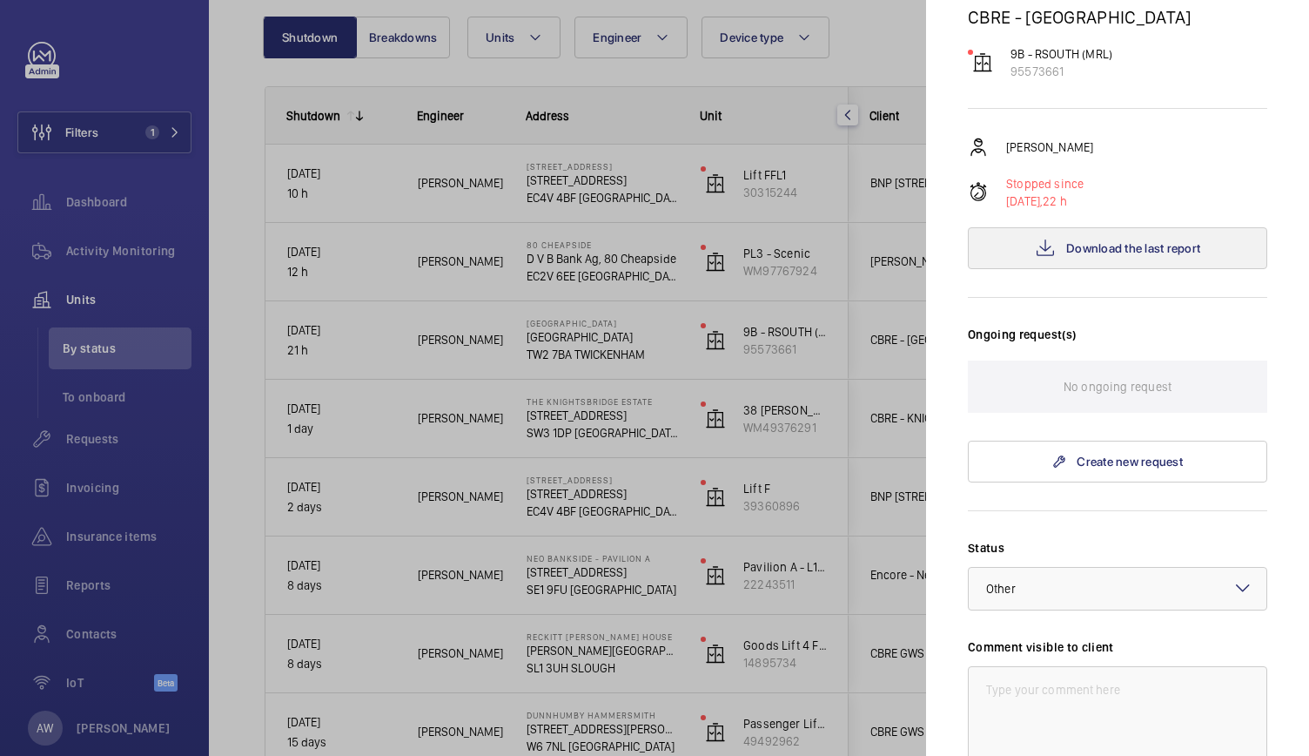
scroll to position [168, 0]
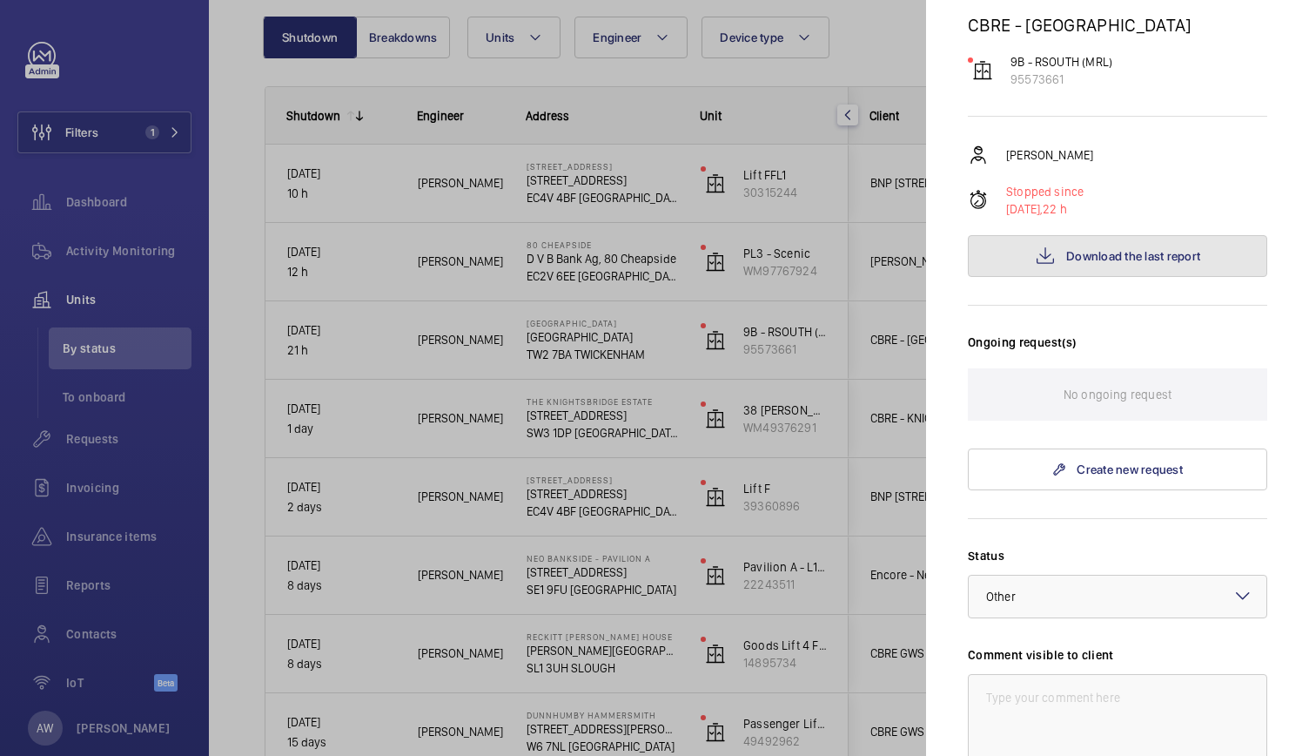
click at [1115, 251] on span "Download the last report" at bounding box center [1133, 256] width 134 height 14
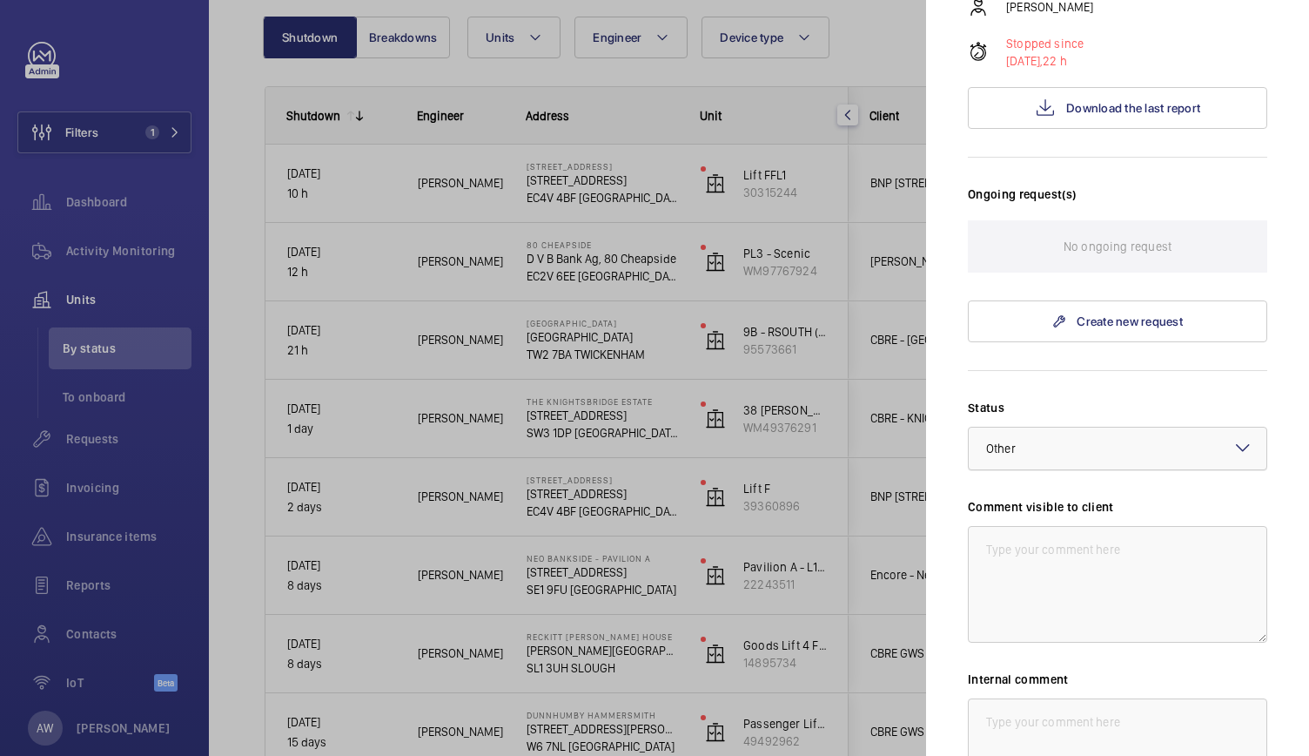
scroll to position [317, 0]
click at [1030, 606] on textarea at bounding box center [1117, 583] width 299 height 117
click at [1024, 553] on textarea at bounding box center [1117, 583] width 299 height 117
paste textarea "lift oos at ground floor error log showing door open and close protection. Foun…"
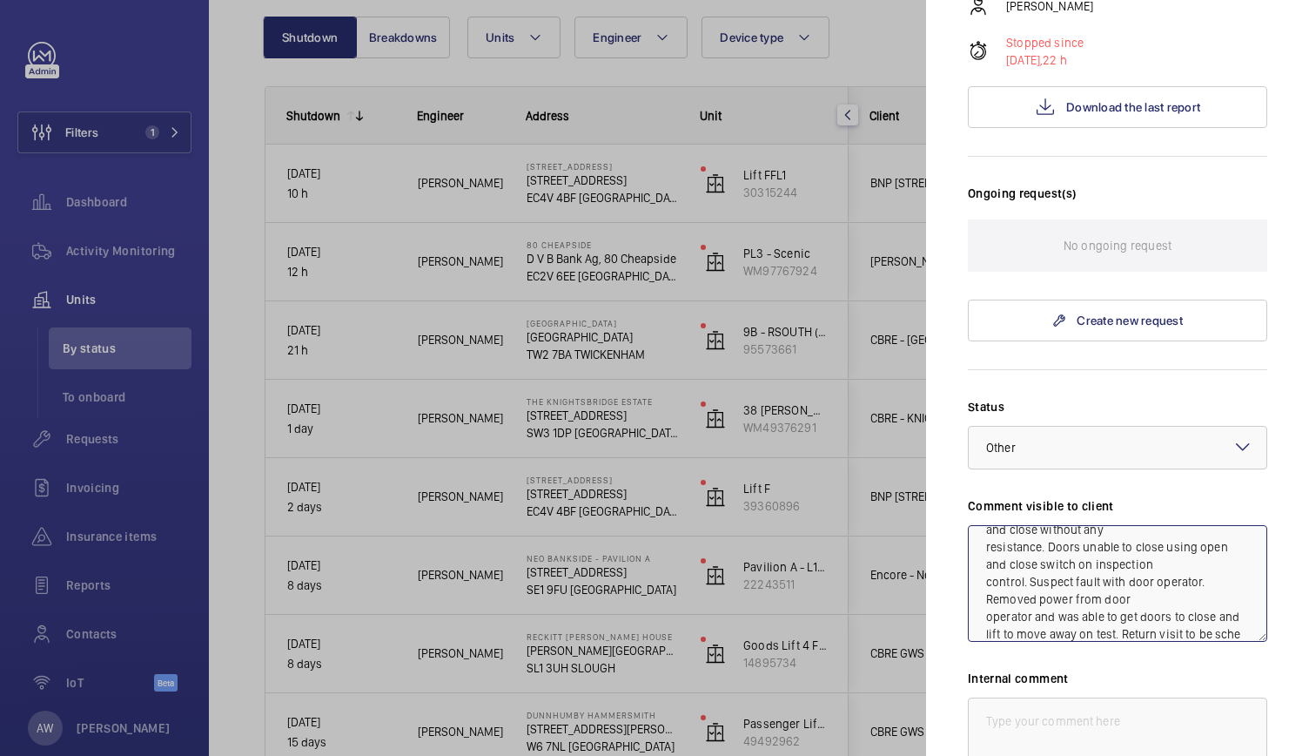
scroll to position [89, 0]
type textarea "WMAction - lift oos at ground floor error log showing door open and close prote…"
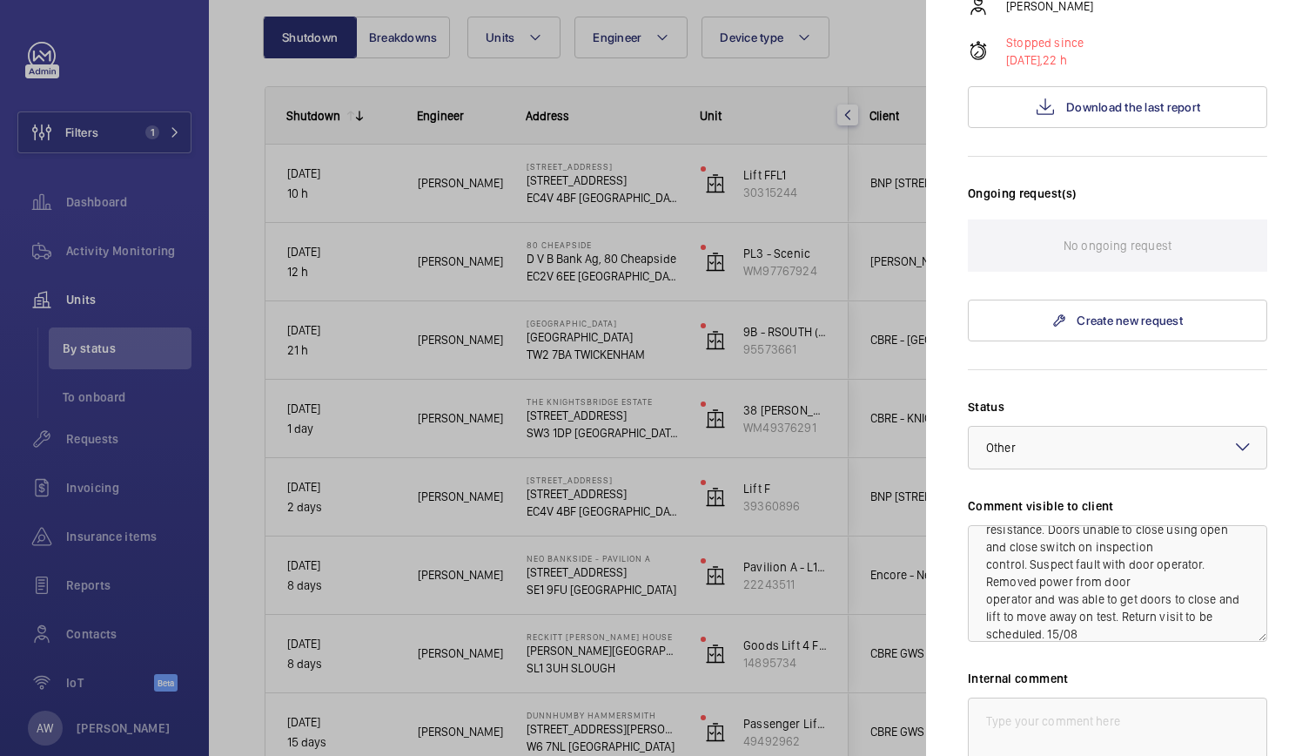
click at [1054, 652] on div "Status Select a status × Other × Comment visible to client WMAction - lift oos …" at bounding box center [1117, 641] width 299 height 486
drag, startPoint x: 1077, startPoint y: 633, endPoint x: 984, endPoint y: 513, distance: 152.0
click at [984, 513] on div "Comment visible to client WMAction - lift oos at ground floor error log showing…" at bounding box center [1117, 569] width 299 height 145
click at [1039, 591] on textarea "WMAction - lift oos at ground floor error log showing door open and close prote…" at bounding box center [1117, 583] width 299 height 117
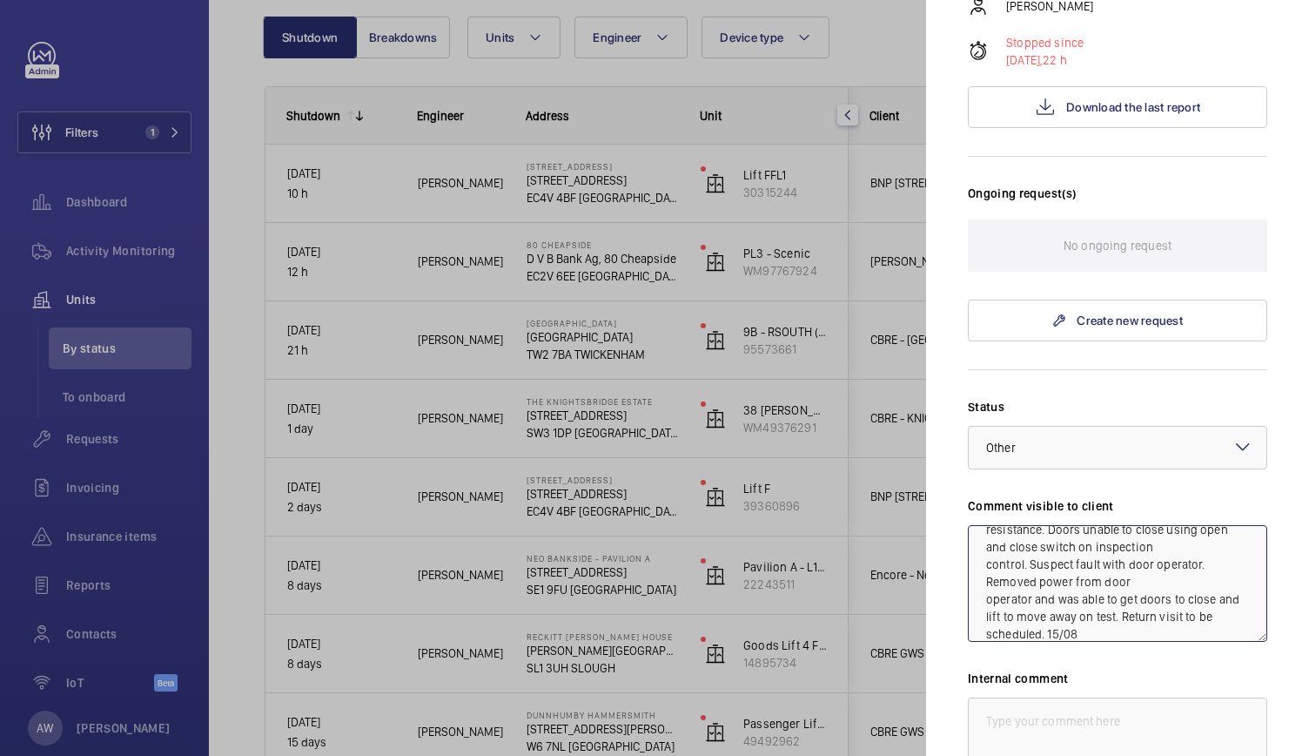
drag, startPoint x: 1039, startPoint y: 591, endPoint x: 1073, endPoint y: 540, distance: 61.1
click at [1073, 540] on textarea "WMAction - lift oos at ground floor error log showing door open and close prote…" at bounding box center [1117, 583] width 299 height 117
drag, startPoint x: 982, startPoint y: 534, endPoint x: 1228, endPoint y: 649, distance: 271.1
click at [1228, 649] on div "Status Select a status × Other × Comment visible to client WMAction - lift oos …" at bounding box center [1117, 641] width 299 height 486
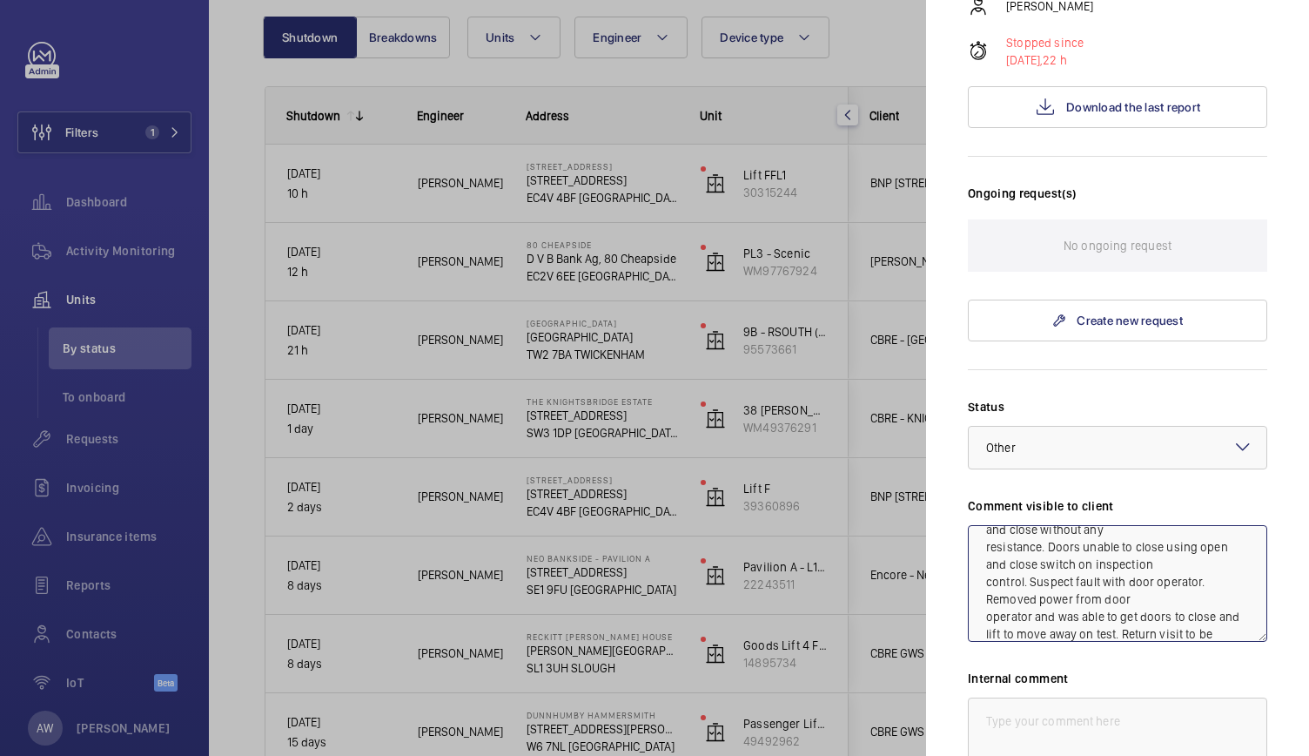
scroll to position [89, 0]
drag, startPoint x: 1076, startPoint y: 635, endPoint x: 998, endPoint y: 511, distance: 146.4
click at [979, 473] on div "Status Select a status × Other × Comment visible to client WMAction - lift oos …" at bounding box center [1117, 641] width 299 height 486
click at [1013, 620] on textarea "WMAction - lift oos at ground floor error log showing door open and close prote…" at bounding box center [1117, 583] width 299 height 117
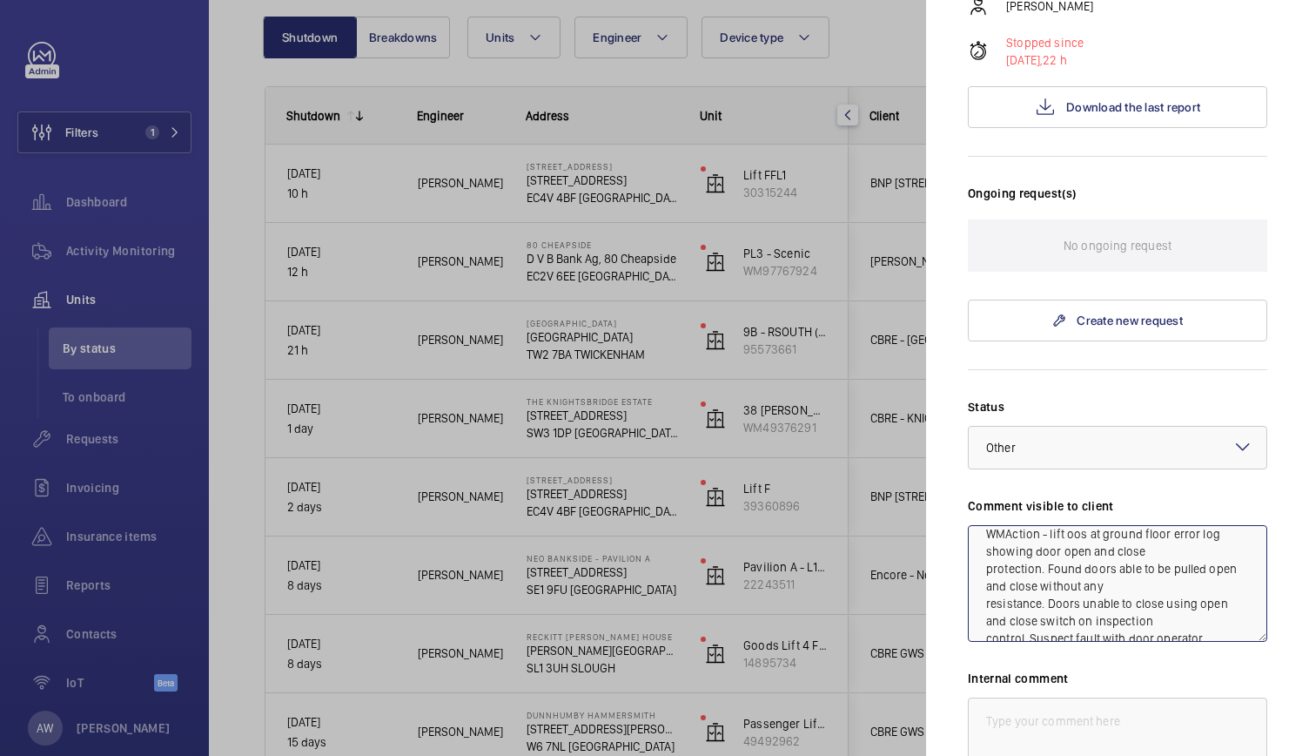
drag, startPoint x: 986, startPoint y: 545, endPoint x: 1083, endPoint y: 541, distance: 97.6
click at [1083, 541] on textarea "WMAction - lift oos at ground floor error log showing door open and close prote…" at bounding box center [1117, 583] width 299 height 117
drag, startPoint x: 982, startPoint y: 532, endPoint x: 1232, endPoint y: 631, distance: 268.8
click at [1232, 631] on textarea "WMAction - lift oos at ground floor error log showing door open and close prote…" at bounding box center [1117, 583] width 299 height 117
click at [1017, 729] on textarea at bounding box center [1117, 755] width 299 height 117
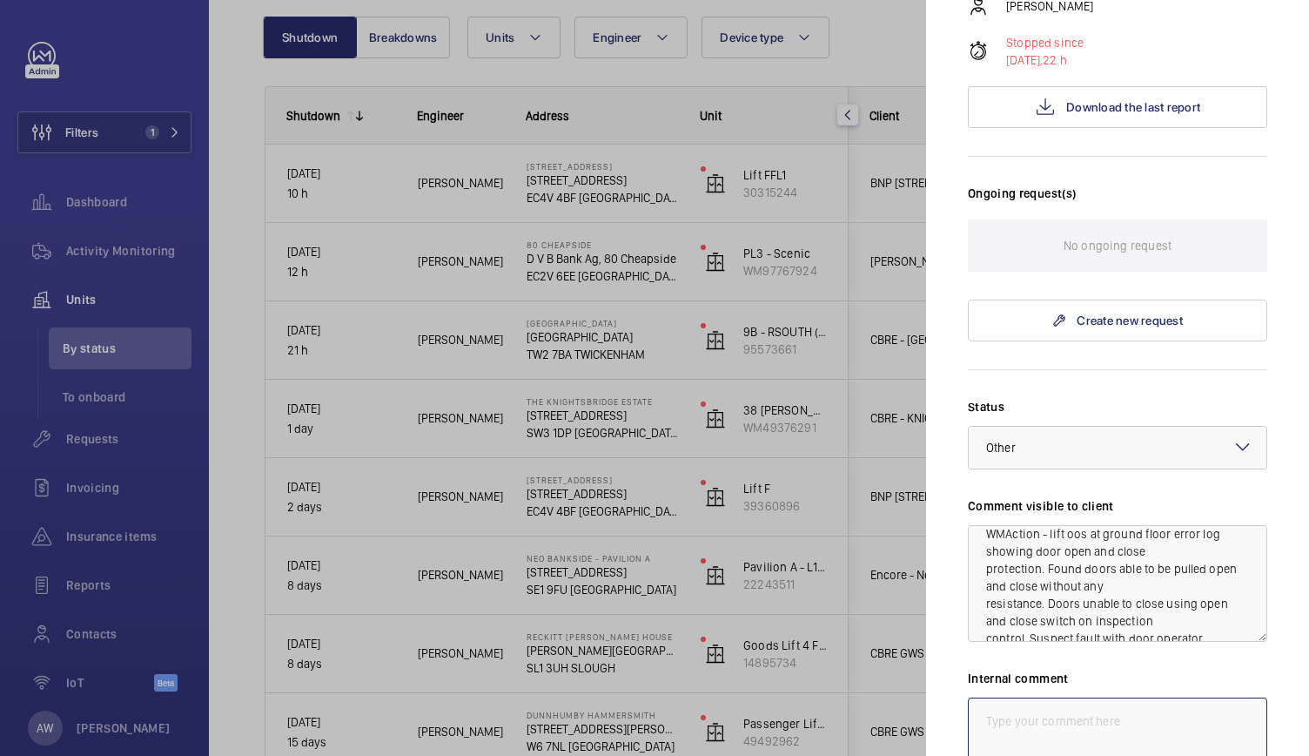
paste textarea "WMAction - lift oos at ground floor error log showing door open and close prote…"
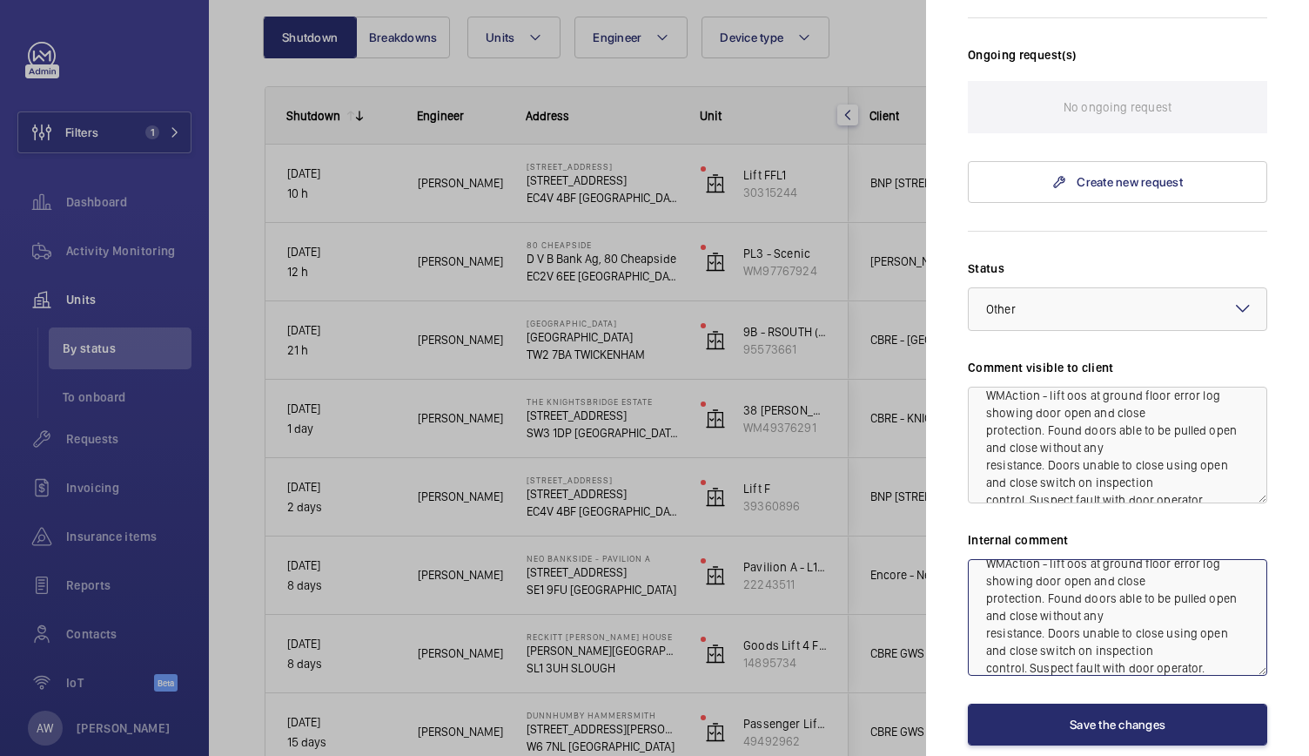
scroll to position [456, 0]
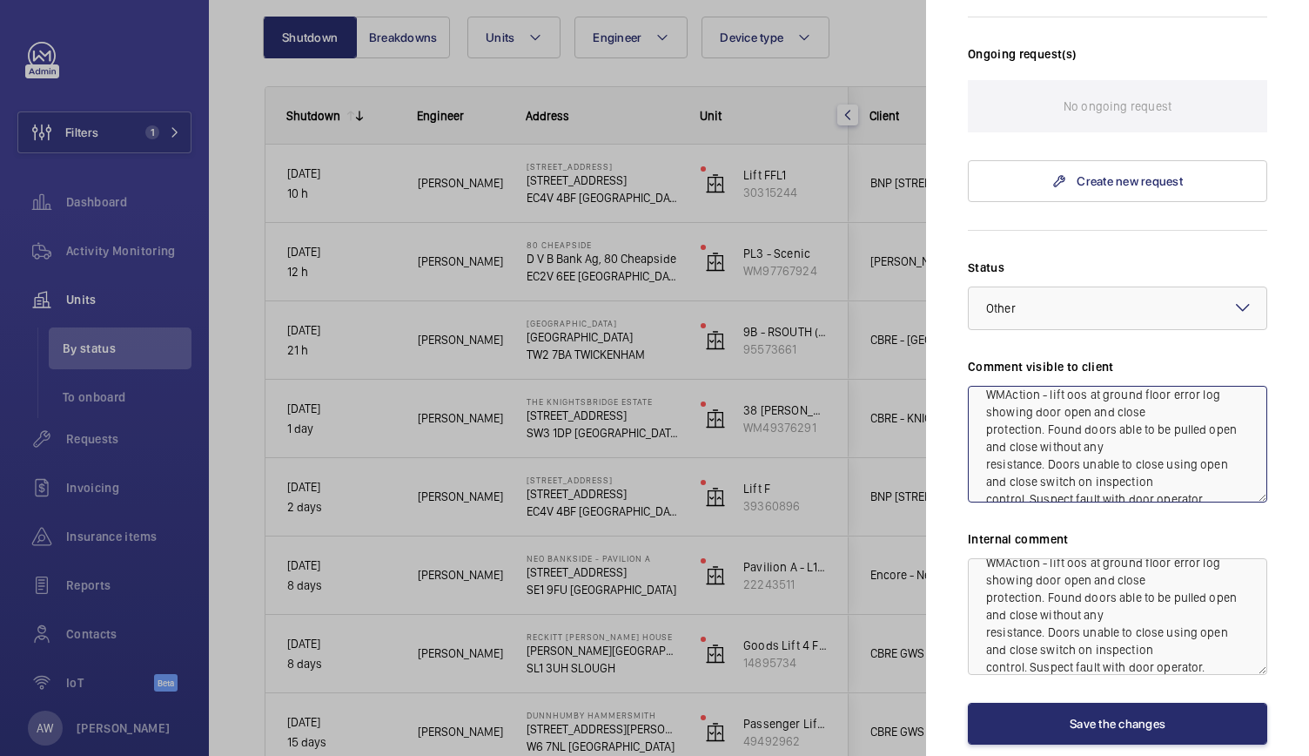
click at [1169, 466] on textarea "WMAction - lift oos at ground floor error log showing door open and close prote…" at bounding box center [1117, 444] width 299 height 117
drag, startPoint x: 986, startPoint y: 459, endPoint x: 1224, endPoint y: 507, distance: 243.3
click at [1224, 507] on div "Status Select a status × Other × Comment visible to client WMAction - lift oos …" at bounding box center [1117, 502] width 299 height 486
drag, startPoint x: 1090, startPoint y: 490, endPoint x: 987, endPoint y: 440, distance: 114.5
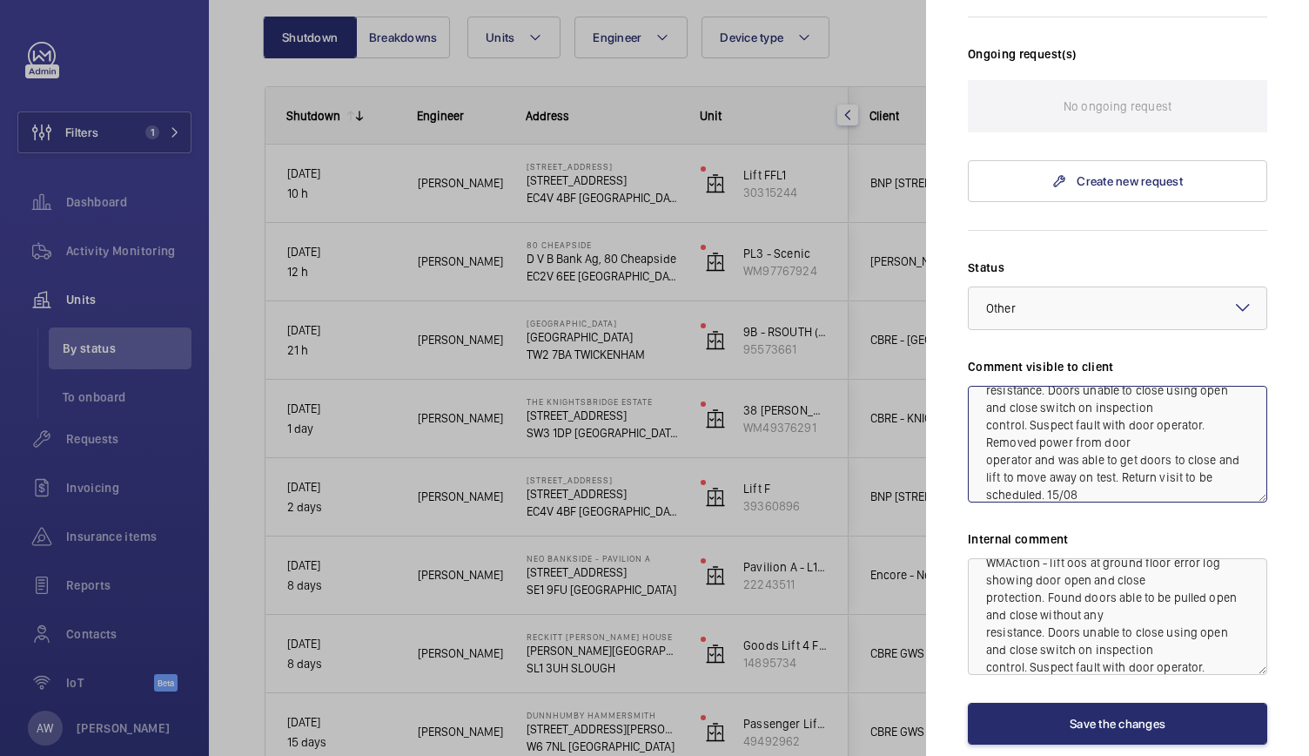
click at [987, 440] on textarea "WMAction - lift oos at ground floor error log showing door open and close prote…" at bounding box center [1117, 444] width 299 height 117
click at [1201, 663] on textarea "WMAction - lift oos at ground floor error log showing door open and close prote…" at bounding box center [1117, 616] width 299 height 117
paste textarea "Removed power from door operator and was able to get doors to close and lift to…"
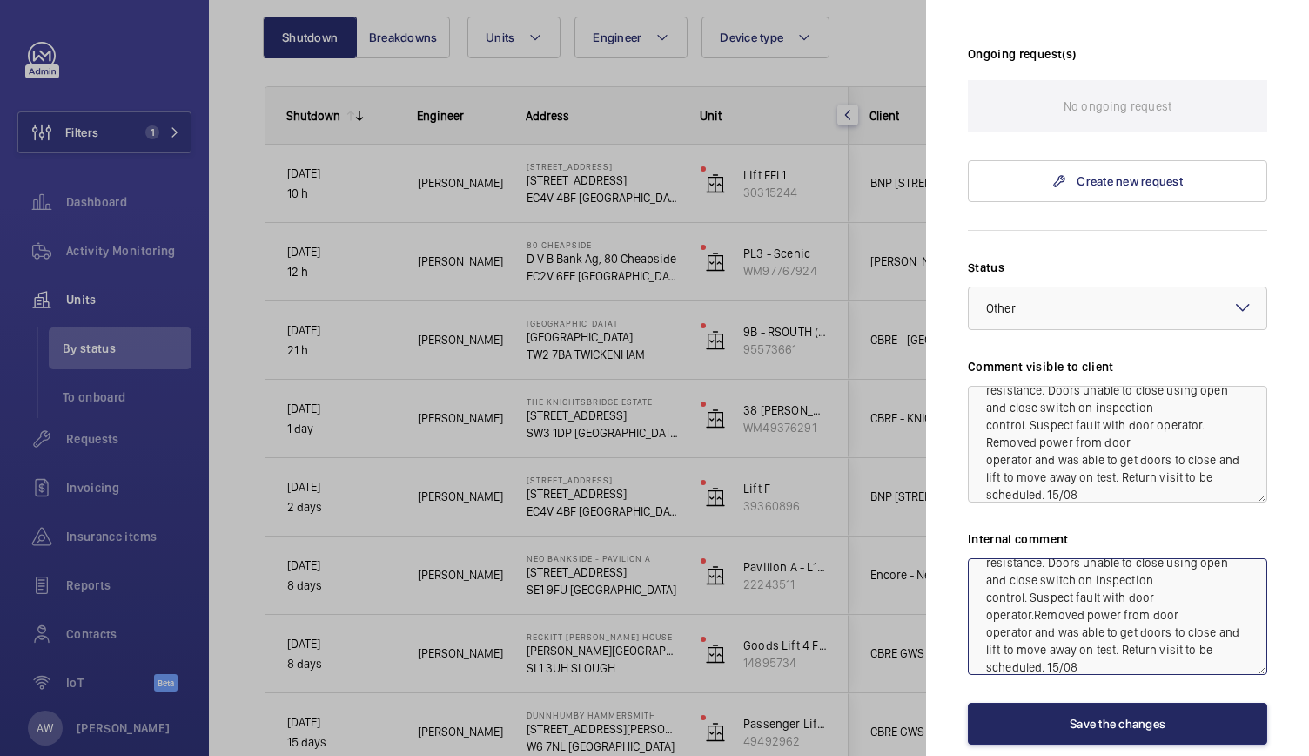
type textarea "WMAction - lift oos at ground floor error log showing door open and close prote…"
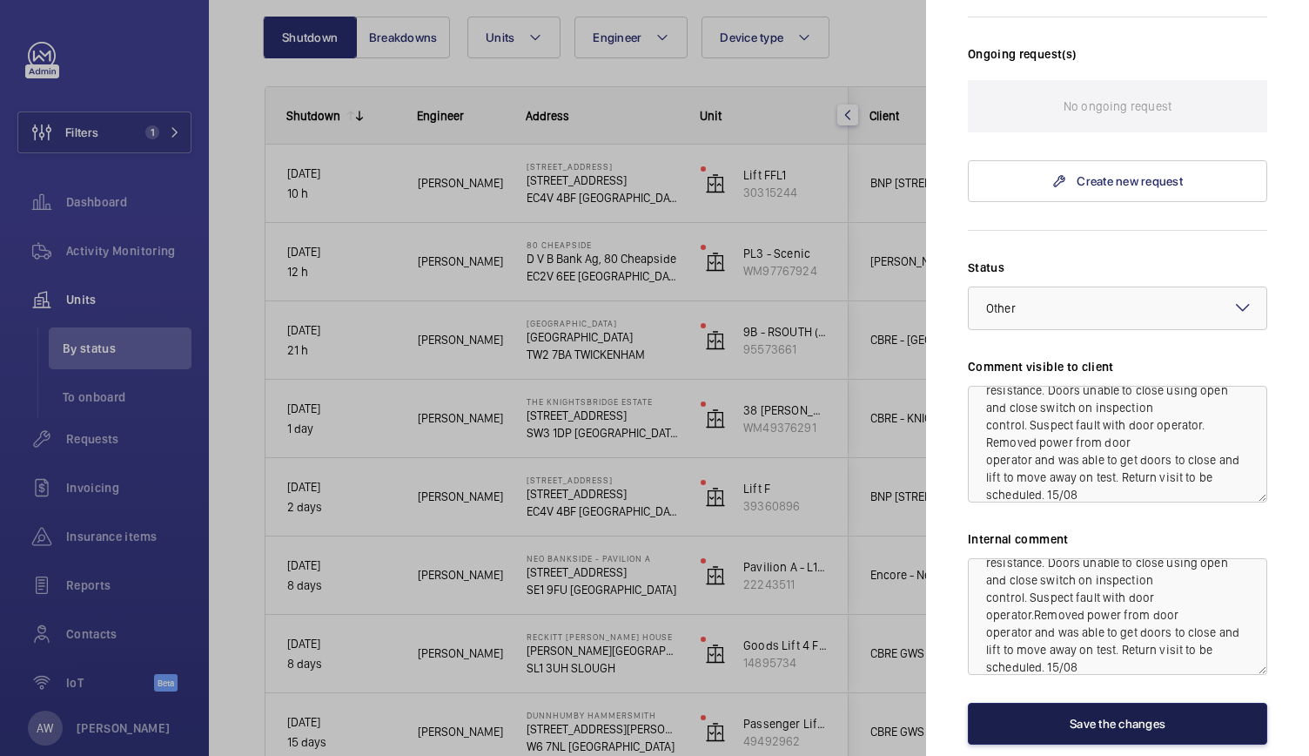
click at [1086, 713] on button "Save the changes" at bounding box center [1117, 724] width 299 height 42
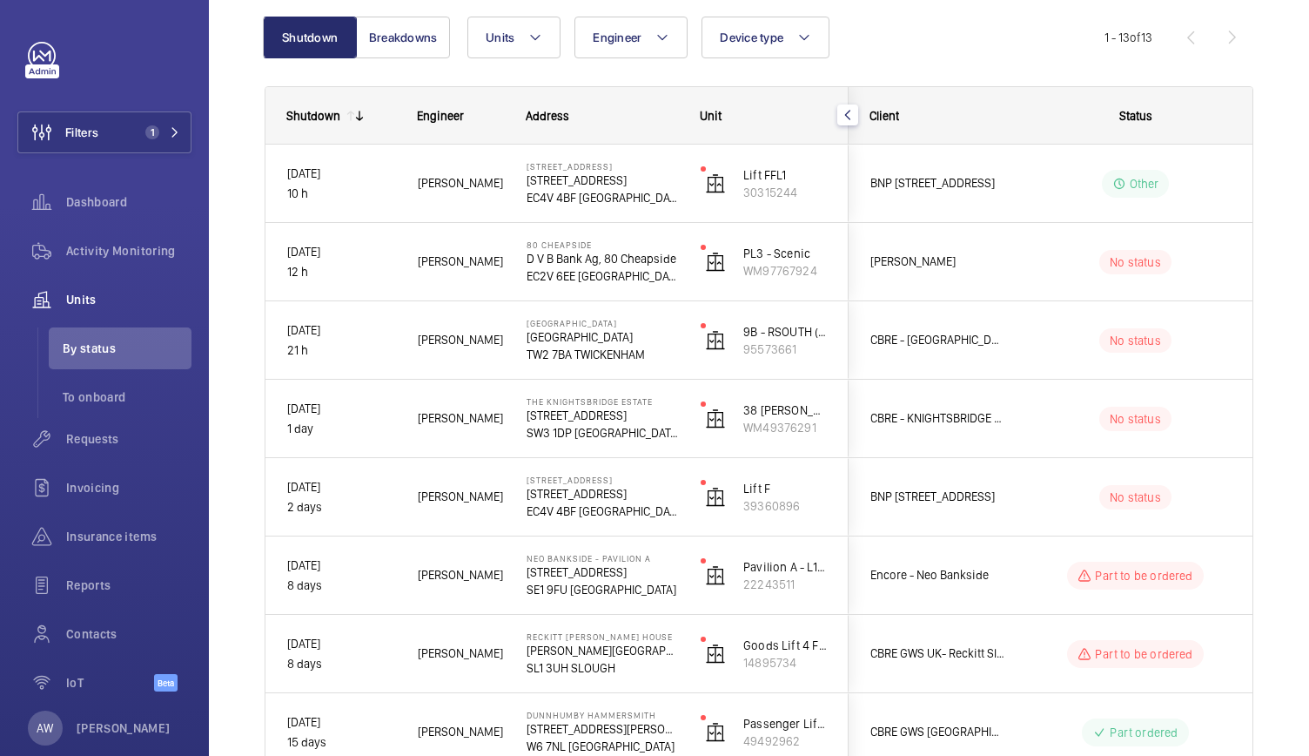
scroll to position [0, 0]
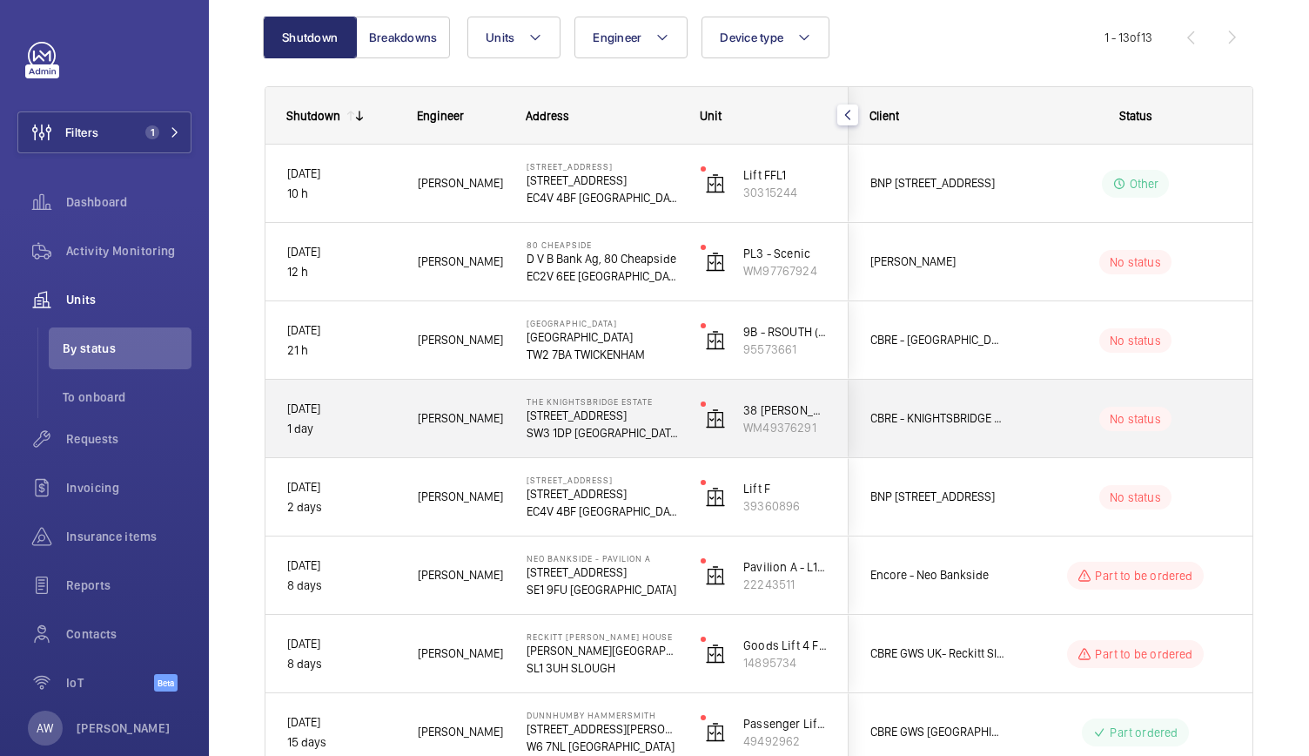
click at [676, 441] on div "The Knightsbridge Estate [STREET_ADDRESS]" at bounding box center [592, 419] width 172 height 78
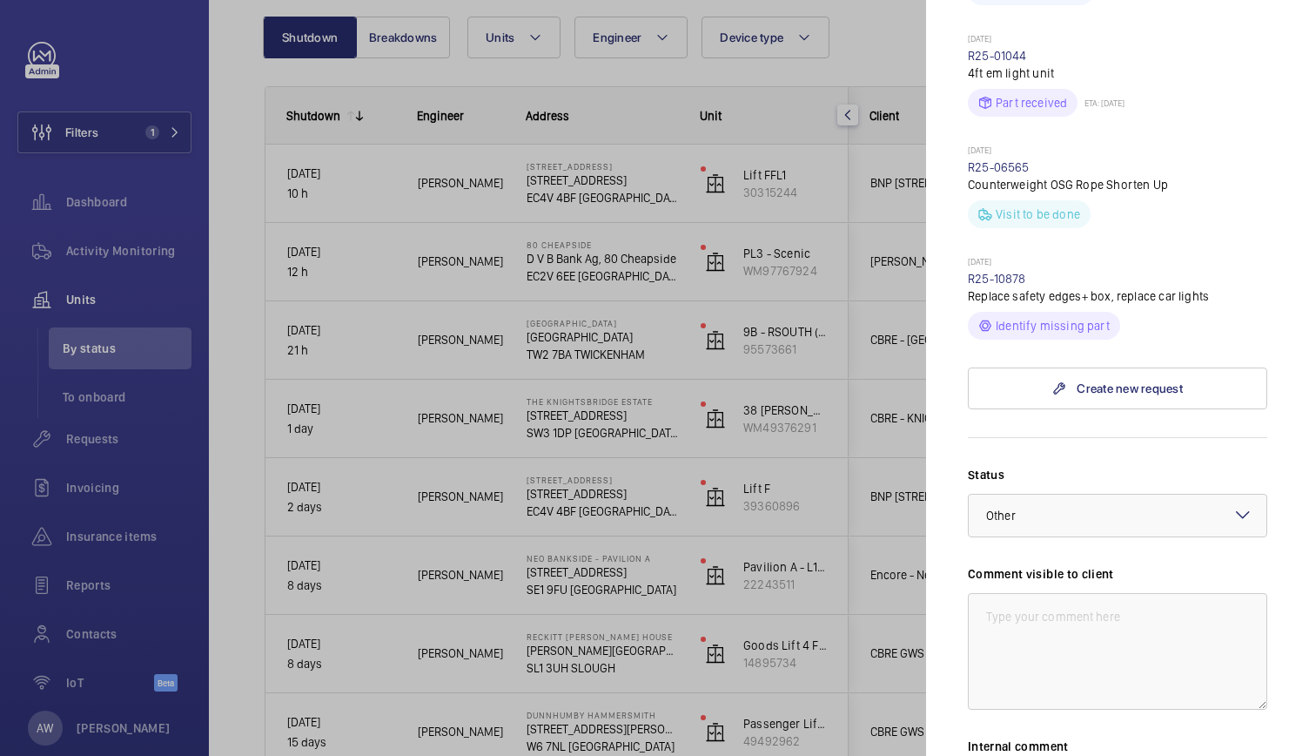
scroll to position [645, 0]
click at [1019, 508] on div "× Other" at bounding box center [1022, 516] width 73 height 17
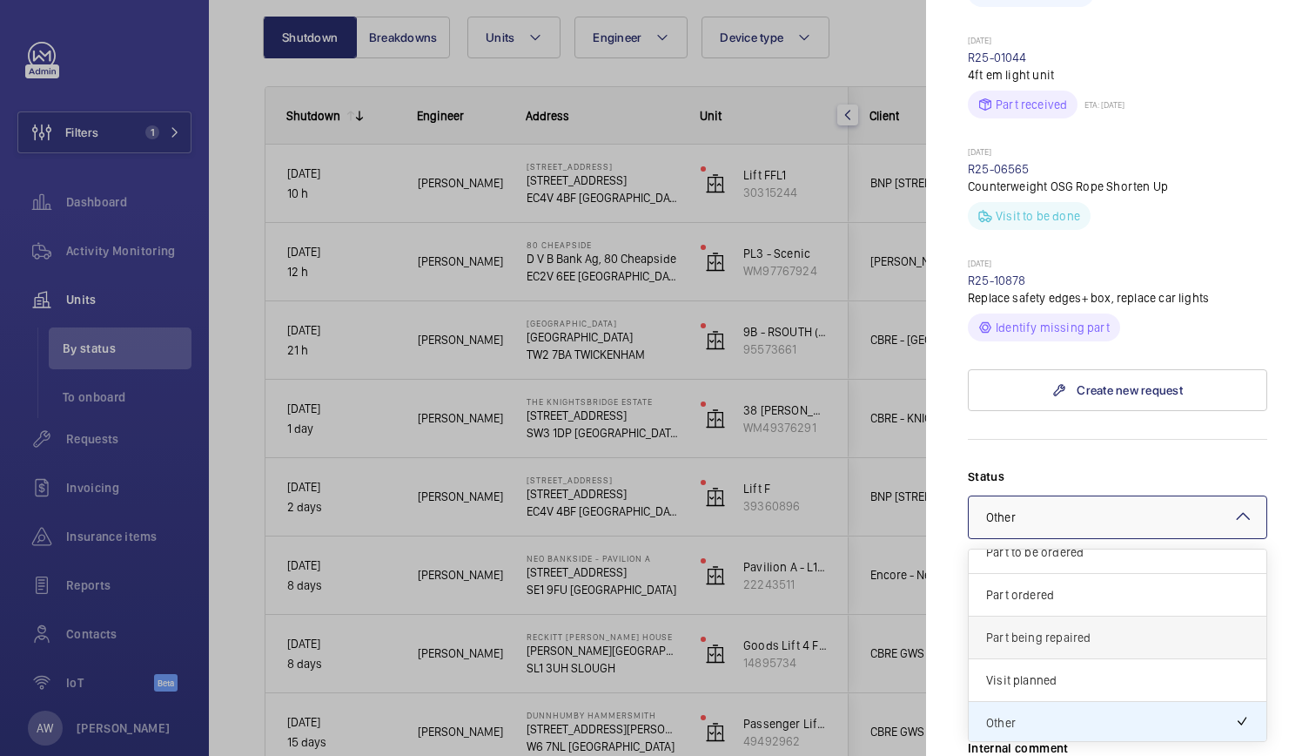
scroll to position [131, 0]
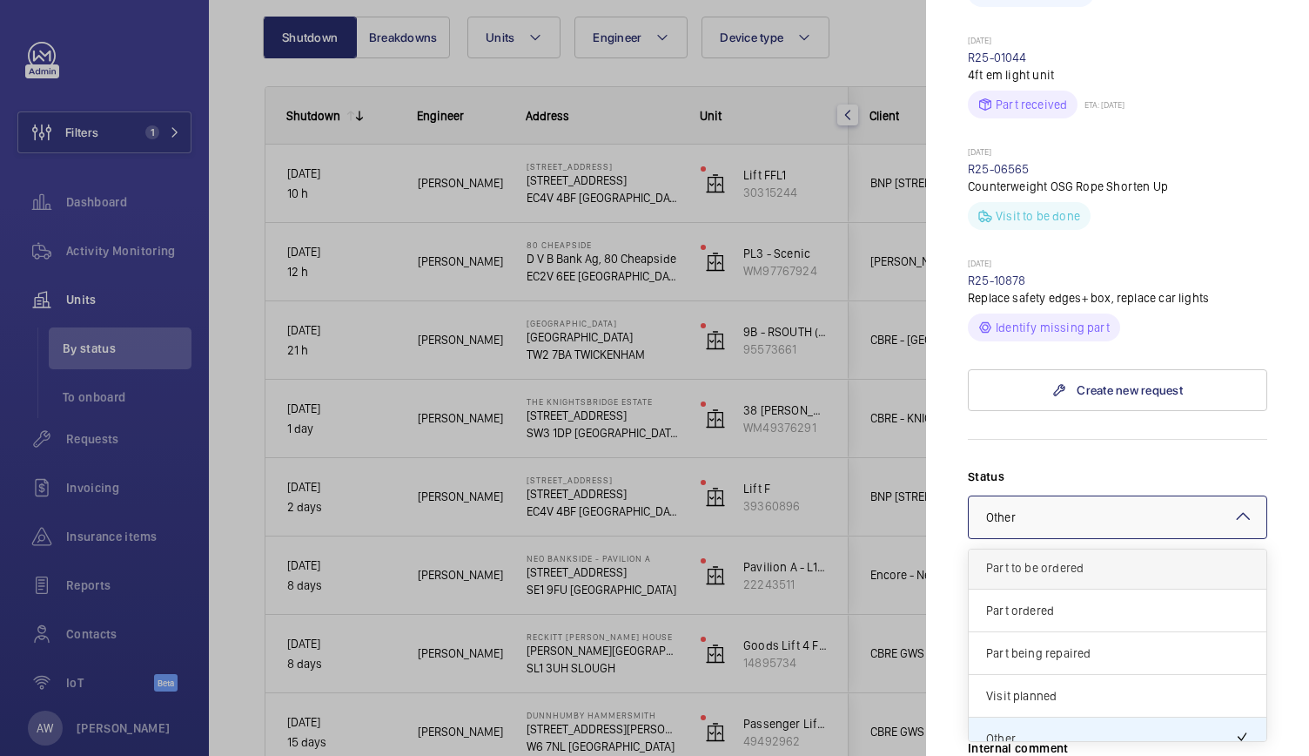
click at [1048, 559] on span "Part to be ordered" at bounding box center [1117, 567] width 263 height 17
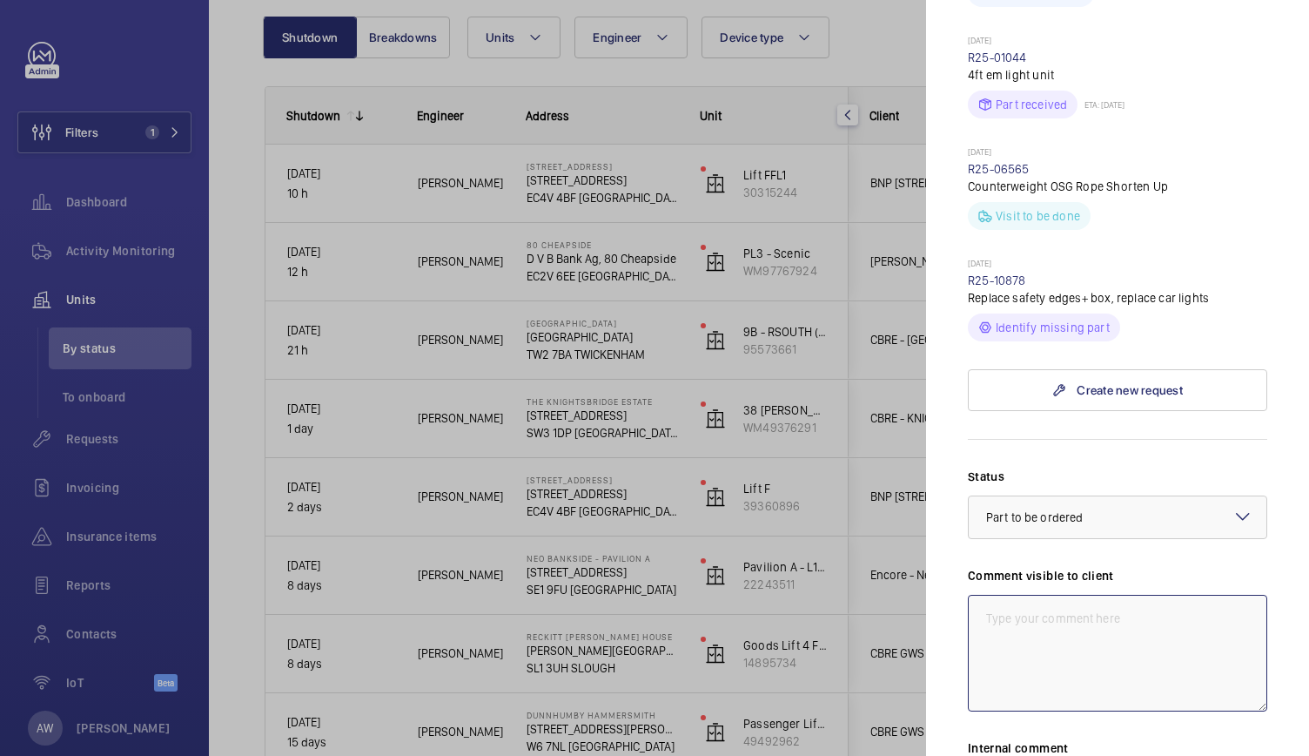
click at [1022, 595] on textarea at bounding box center [1117, 653] width 299 height 117
drag, startPoint x: 1084, startPoint y: 629, endPoint x: 980, endPoint y: 588, distance: 111.7
click at [980, 595] on textarea "WMAction - Replacement Safety edges & box required and replace car lights. Part…" at bounding box center [1117, 653] width 299 height 117
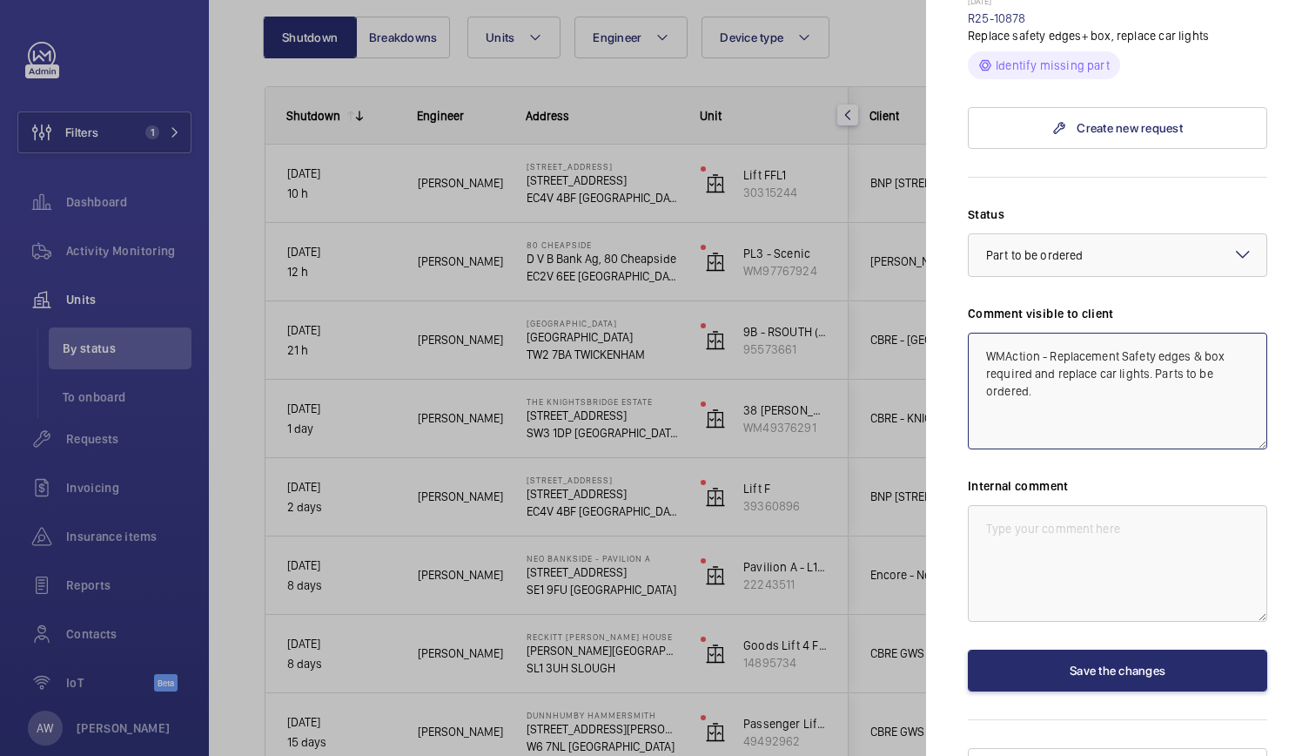
type textarea "WMAction - Replacement Safety edges & box required and replace car lights. Part…"
click at [1029, 511] on textarea at bounding box center [1117, 563] width 299 height 117
paste textarea "WMAction - Replacement Safety edges & box required and replace car lights. Part…"
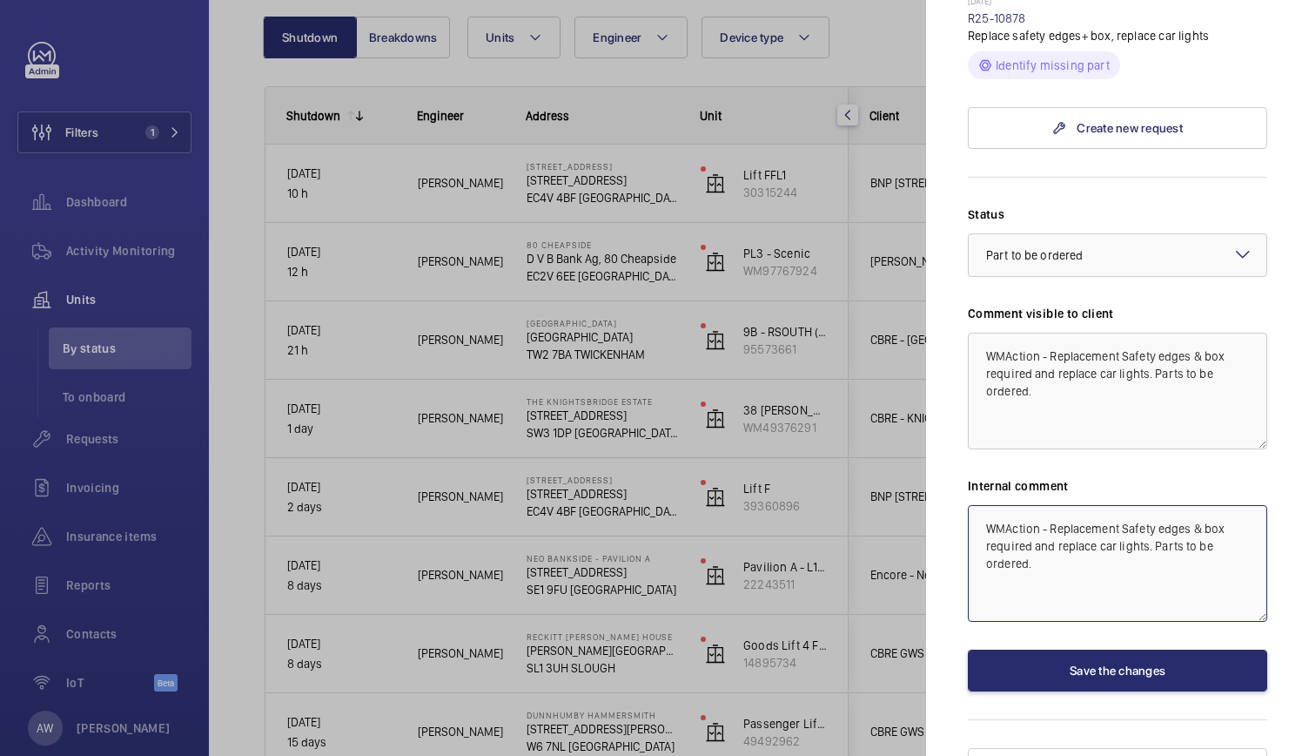
type textarea "WMAction - Replacement Safety edges & box required and replace car lights. Part…"
click at [1072, 361] on textarea "WMAction - Replacement Safety edges & box required and replace car lights. Part…" at bounding box center [1117, 391] width 299 height 117
type textarea "WMAction - Replacement Safety edges & box required and replace car lights. Part…"
click at [1045, 525] on textarea "WMAction - Replacement Safety edges & box required and replace car lights. Part…" at bounding box center [1117, 563] width 299 height 117
type textarea "WMAction - Replacement Safety edges & box required and replace car lights. Part…"
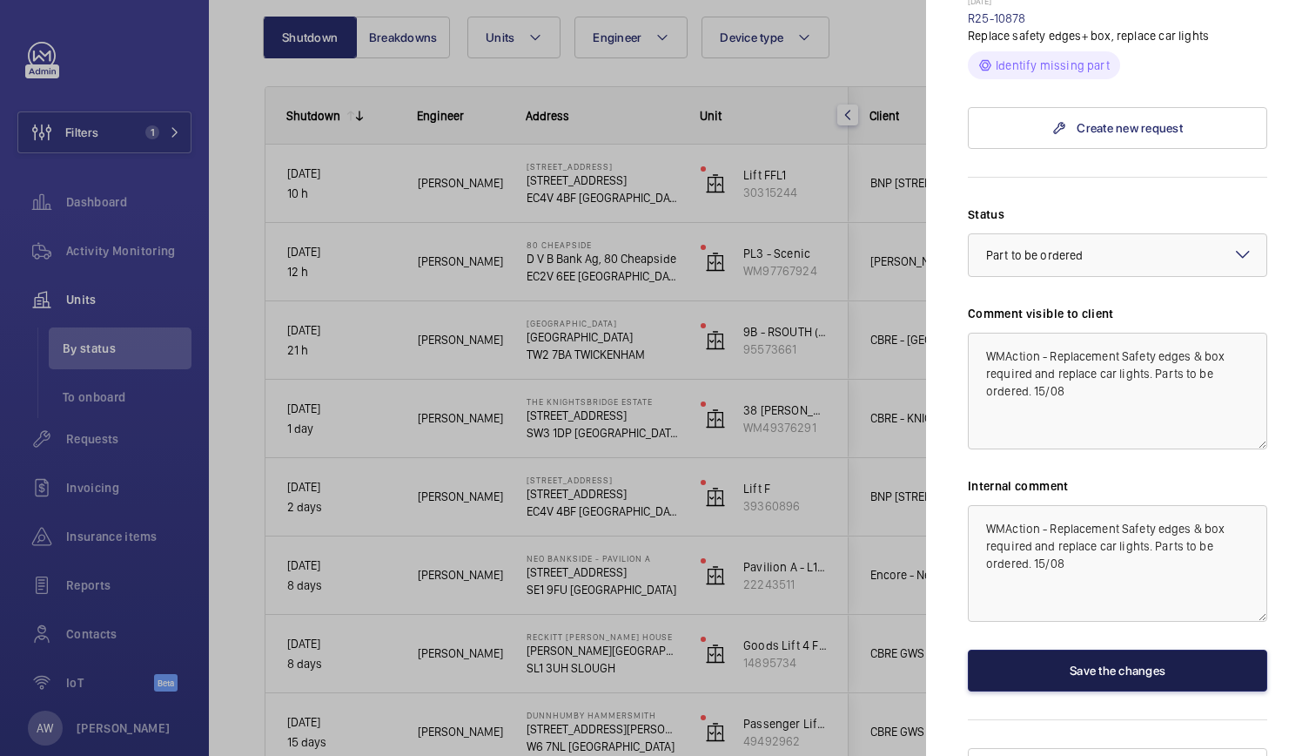
click at [1056, 649] on button "Save the changes" at bounding box center [1117, 670] width 299 height 42
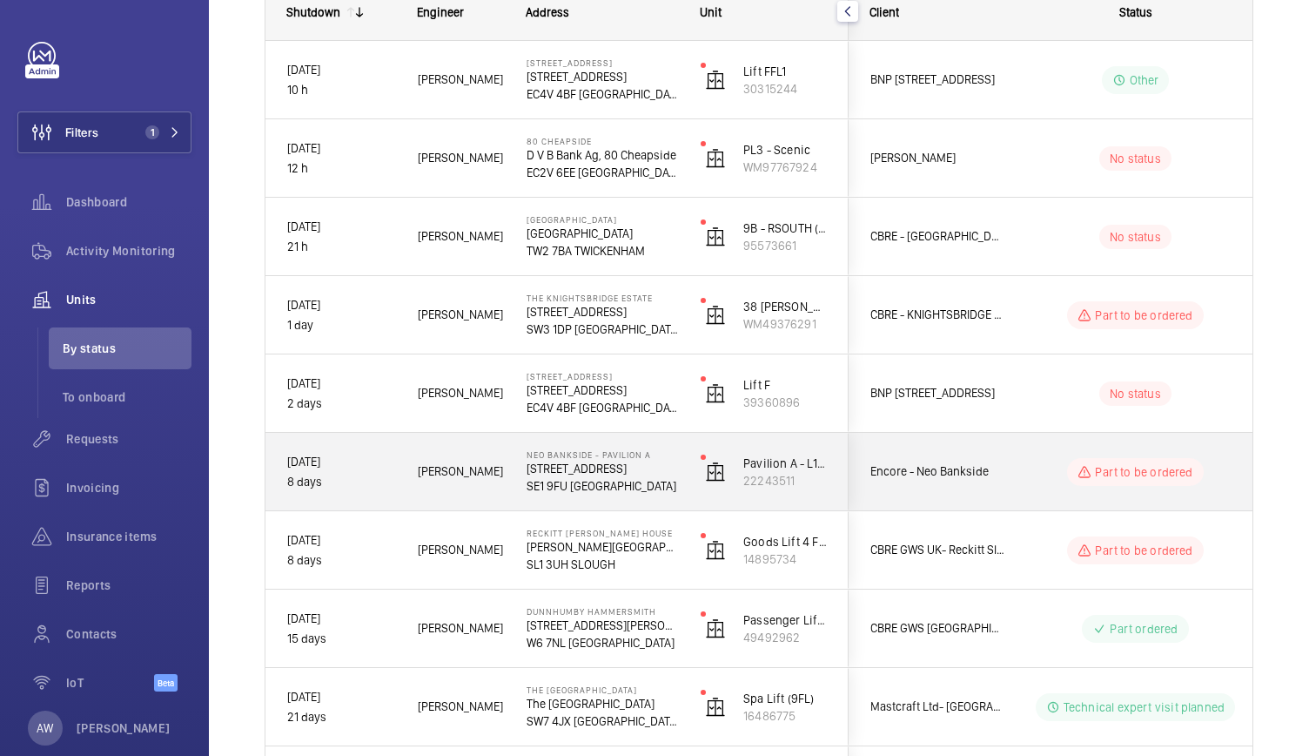
scroll to position [280, 0]
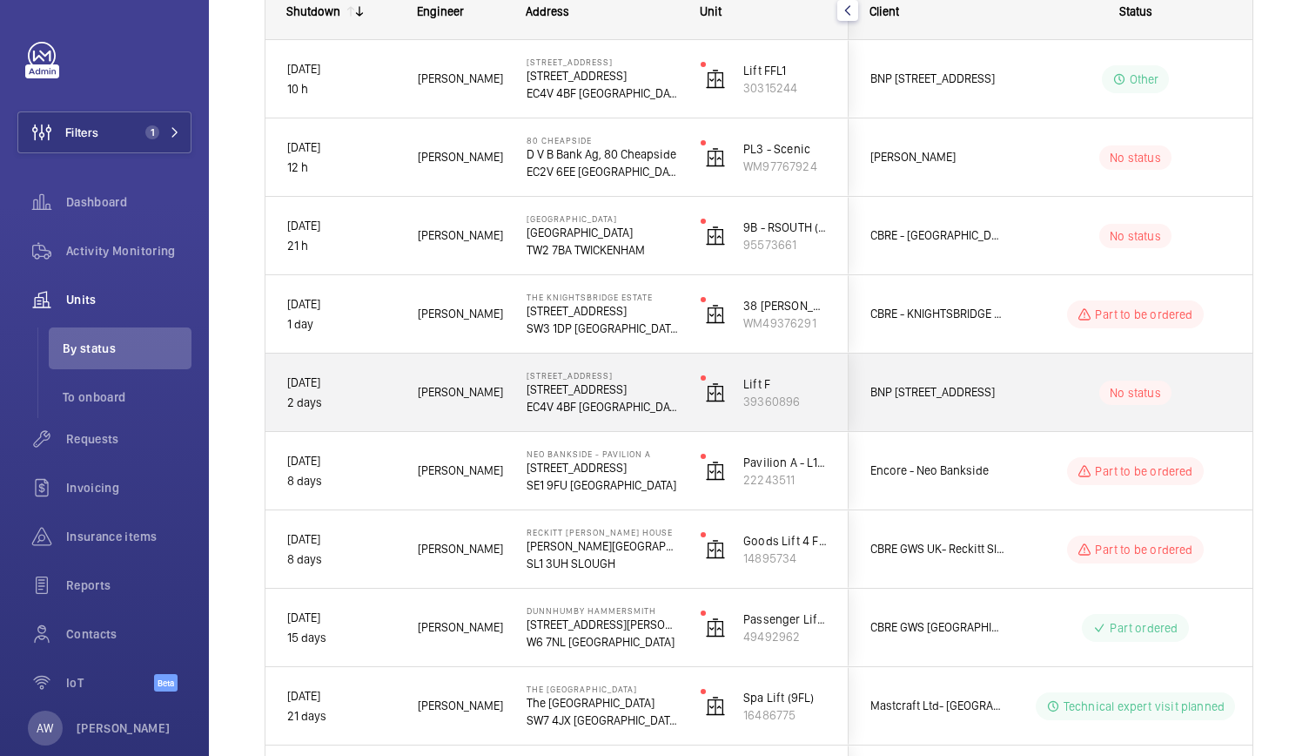
click at [494, 407] on div "[PERSON_NAME]" at bounding box center [450, 392] width 107 height 55
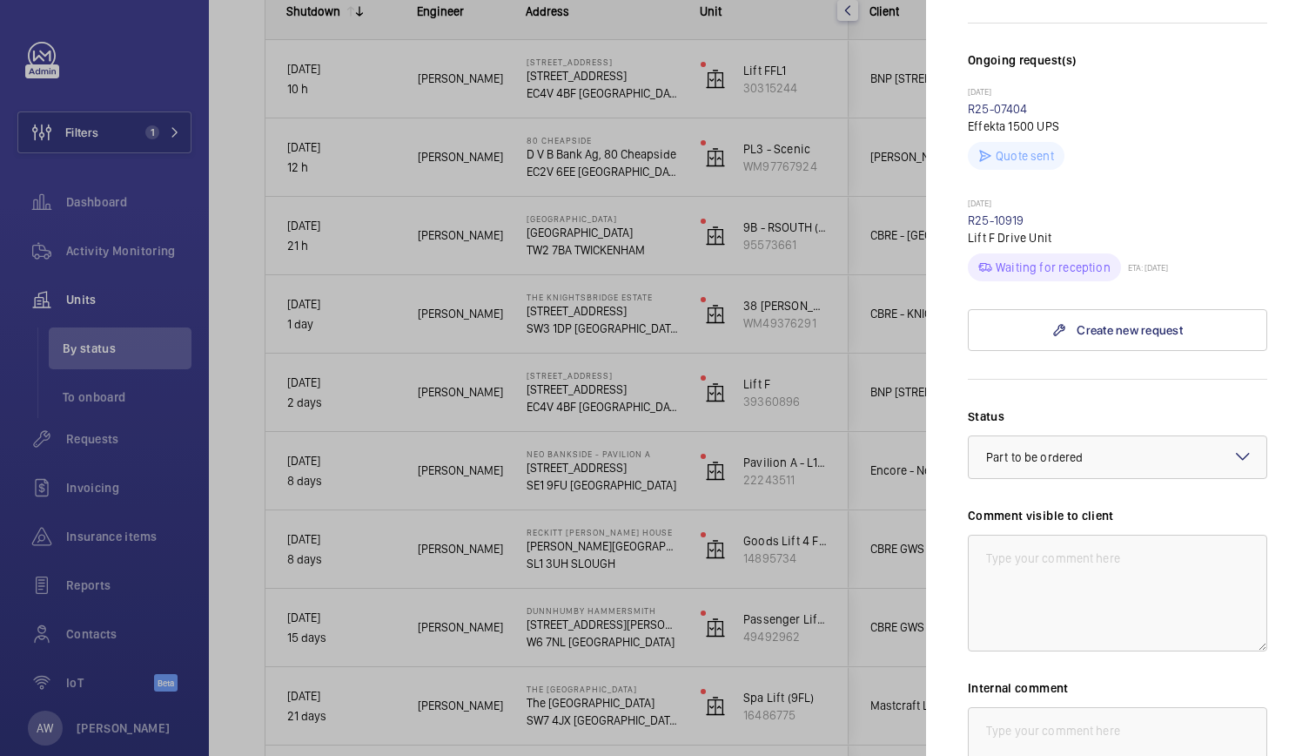
scroll to position [488, 0]
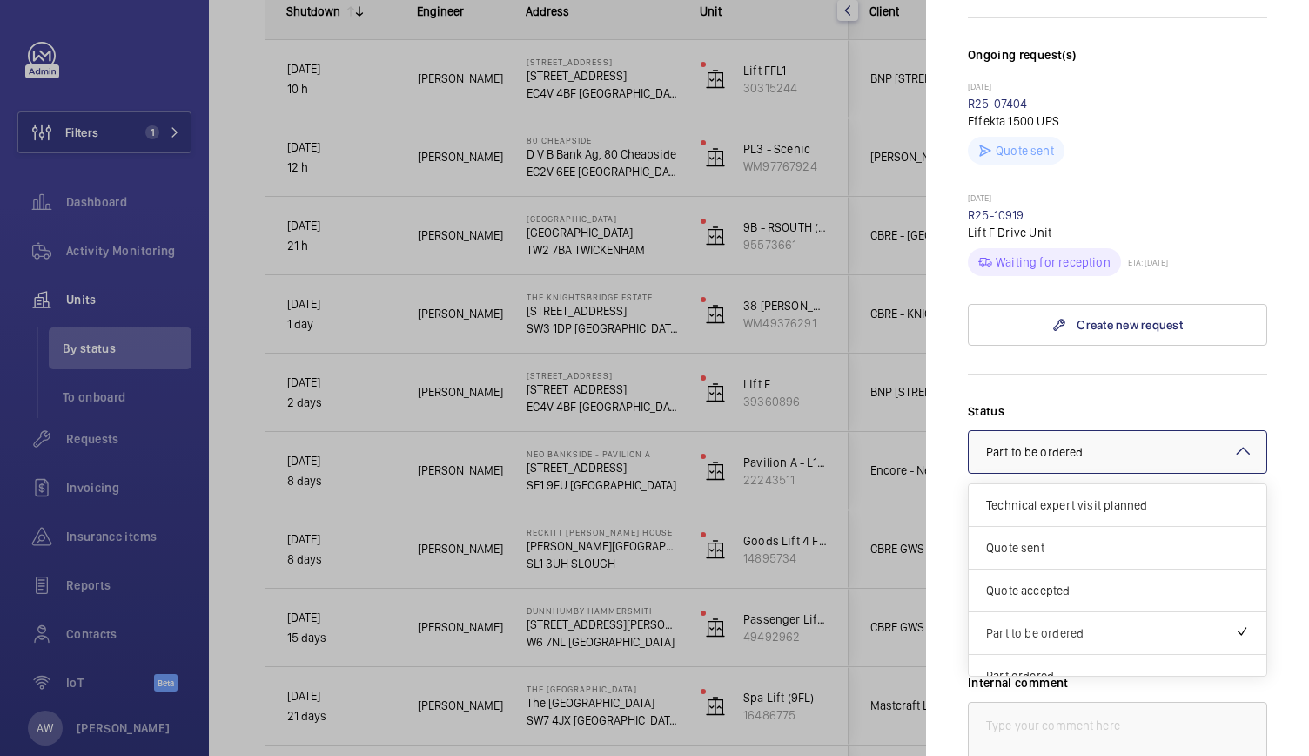
click at [1117, 443] on div "× Part to be ordered" at bounding box center [1056, 451] width 140 height 17
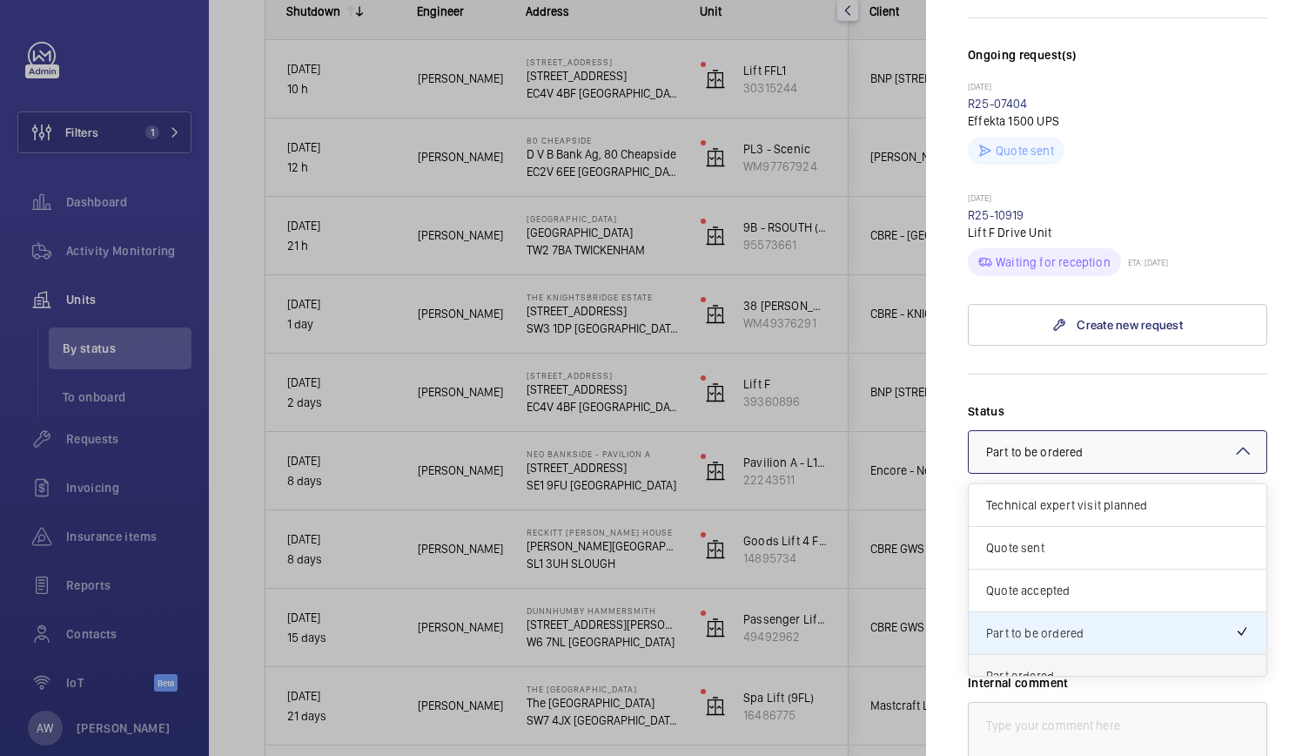
click at [1024, 655] on div "Part ordered" at bounding box center [1118, 676] width 298 height 43
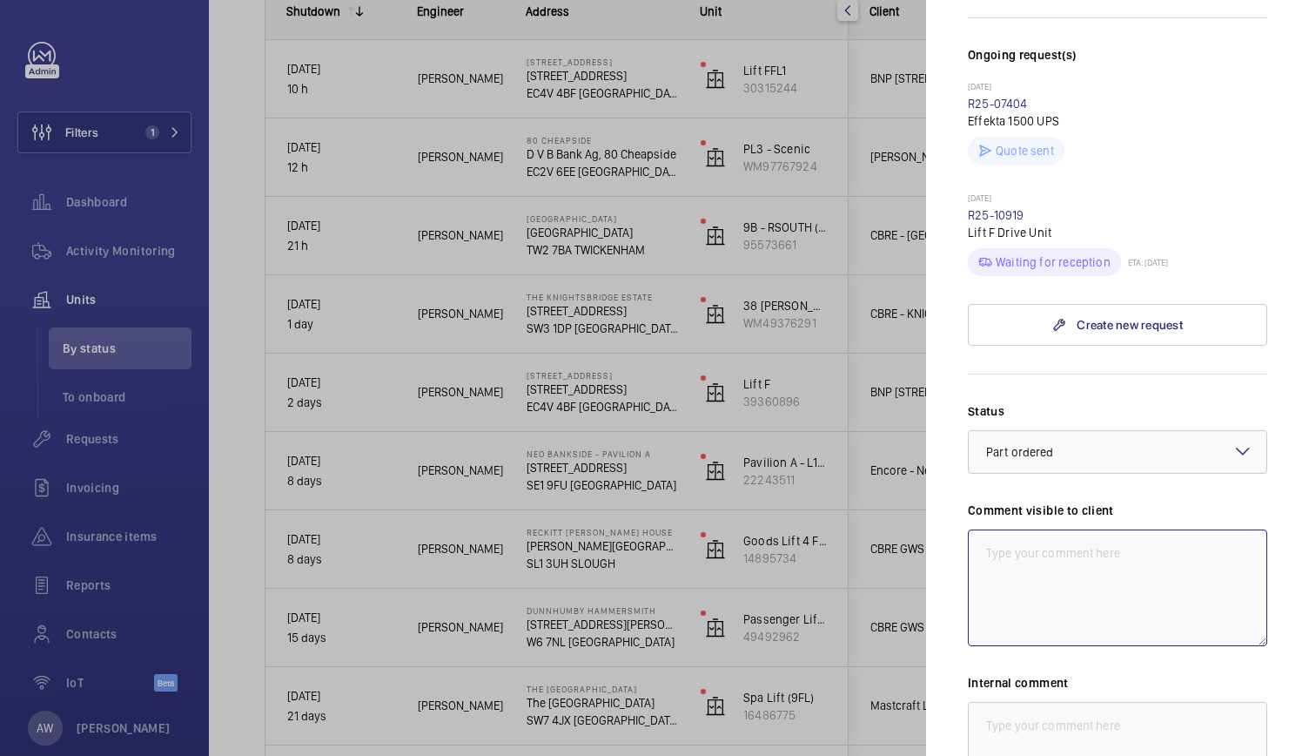
click at [1020, 542] on textarea at bounding box center [1117, 587] width 299 height 117
drag, startPoint x: 1160, startPoint y: 575, endPoint x: 944, endPoint y: 518, distance: 223.4
click at [944, 518] on mat-sidenav "Stopped unit [STREET_ADDRESS] [STREET_ADDRESS][GEOGRAPHIC_DATA] BNP [STREET_ADD…" at bounding box center [1117, 378] width 383 height 756
type textarea "WMAction - New replacement drive unit required. Parts on order. 15/08"
click at [989, 702] on textarea at bounding box center [1117, 760] width 299 height 117
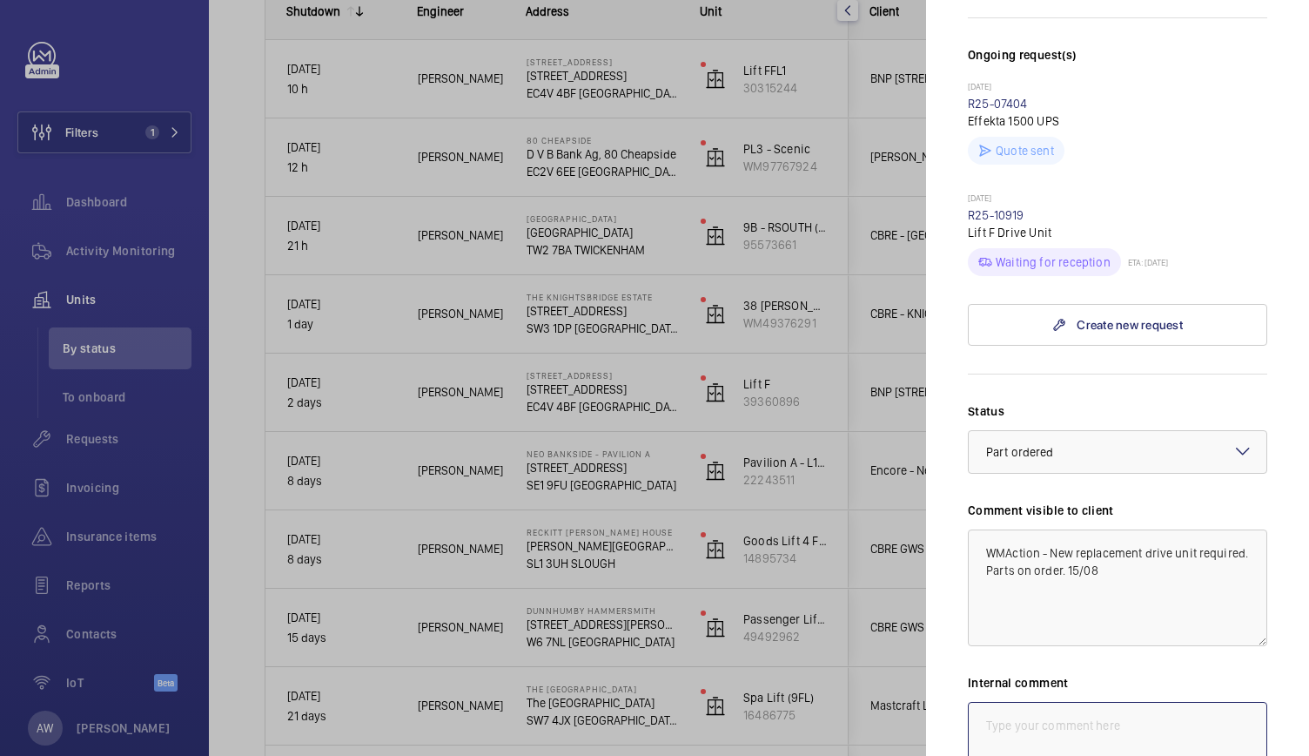
paste textarea "WMAction - New replacement drive unit required. Parts on order. 15/08"
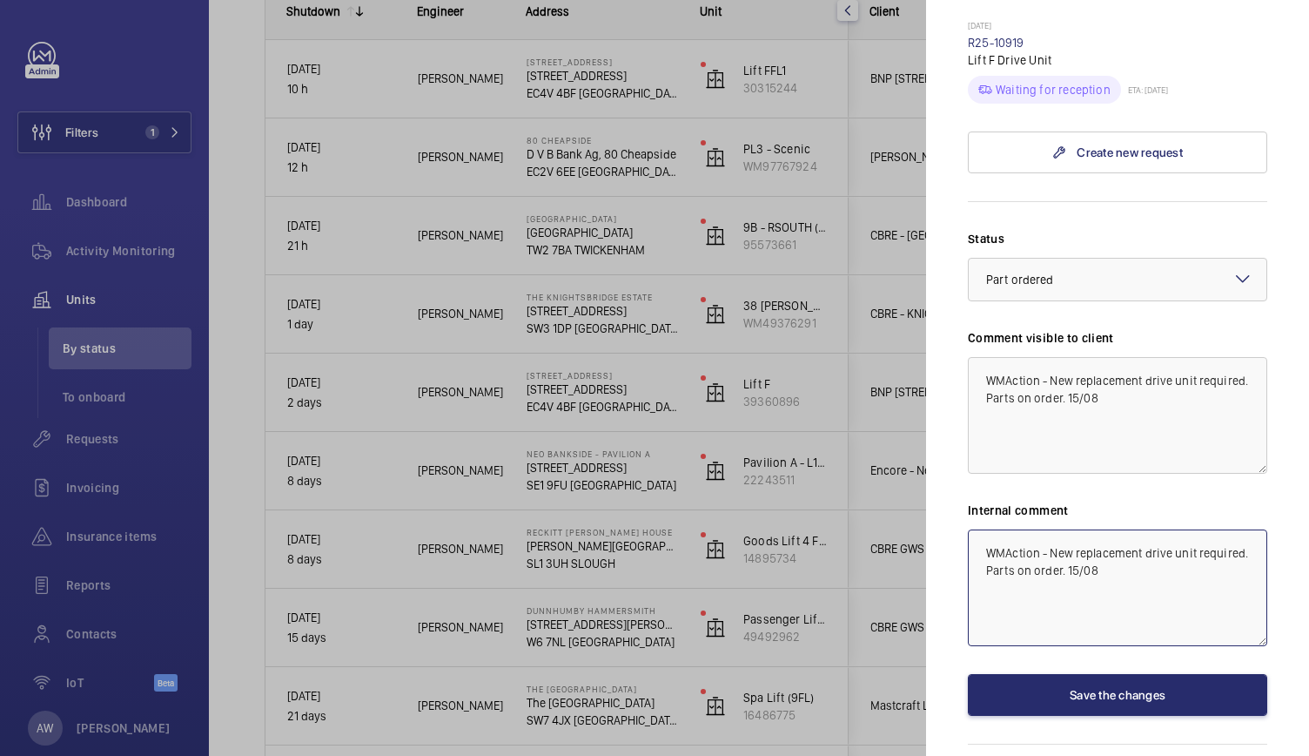
scroll to position [684, 0]
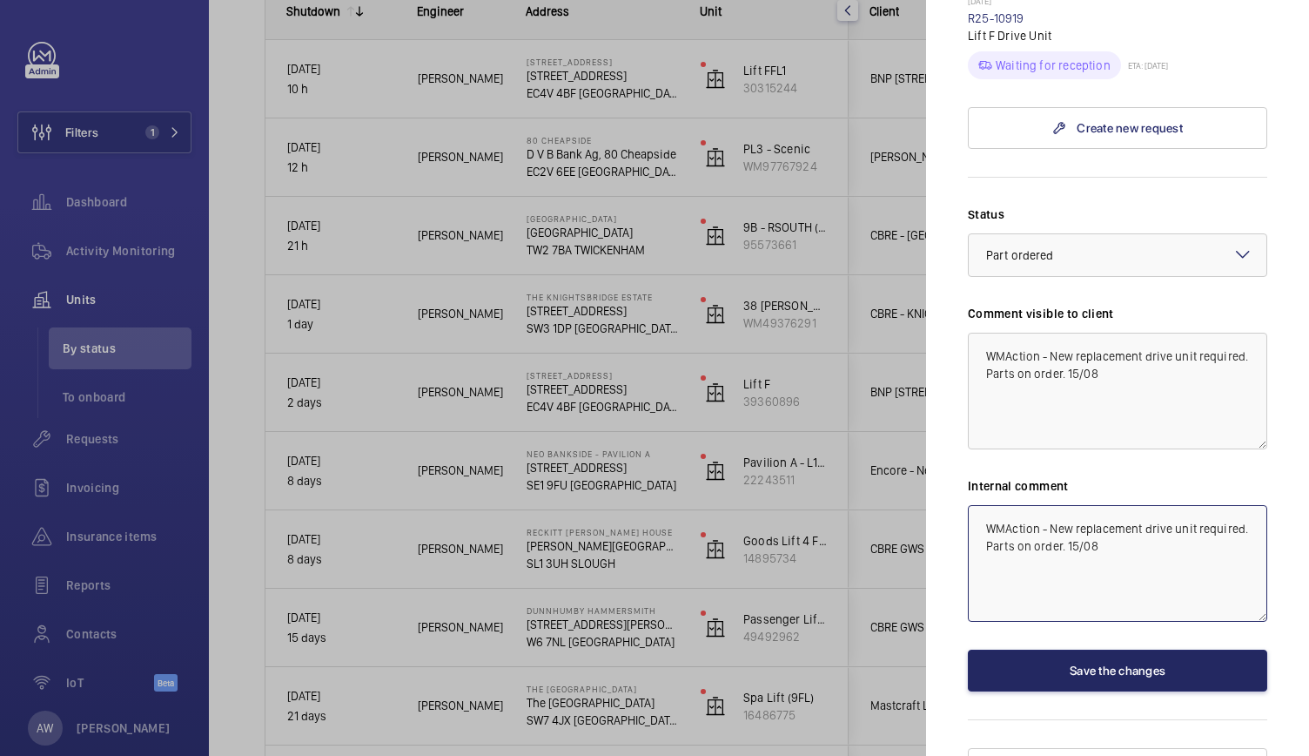
type textarea "WMAction - New replacement drive unit required. Parts on order. 15/08"
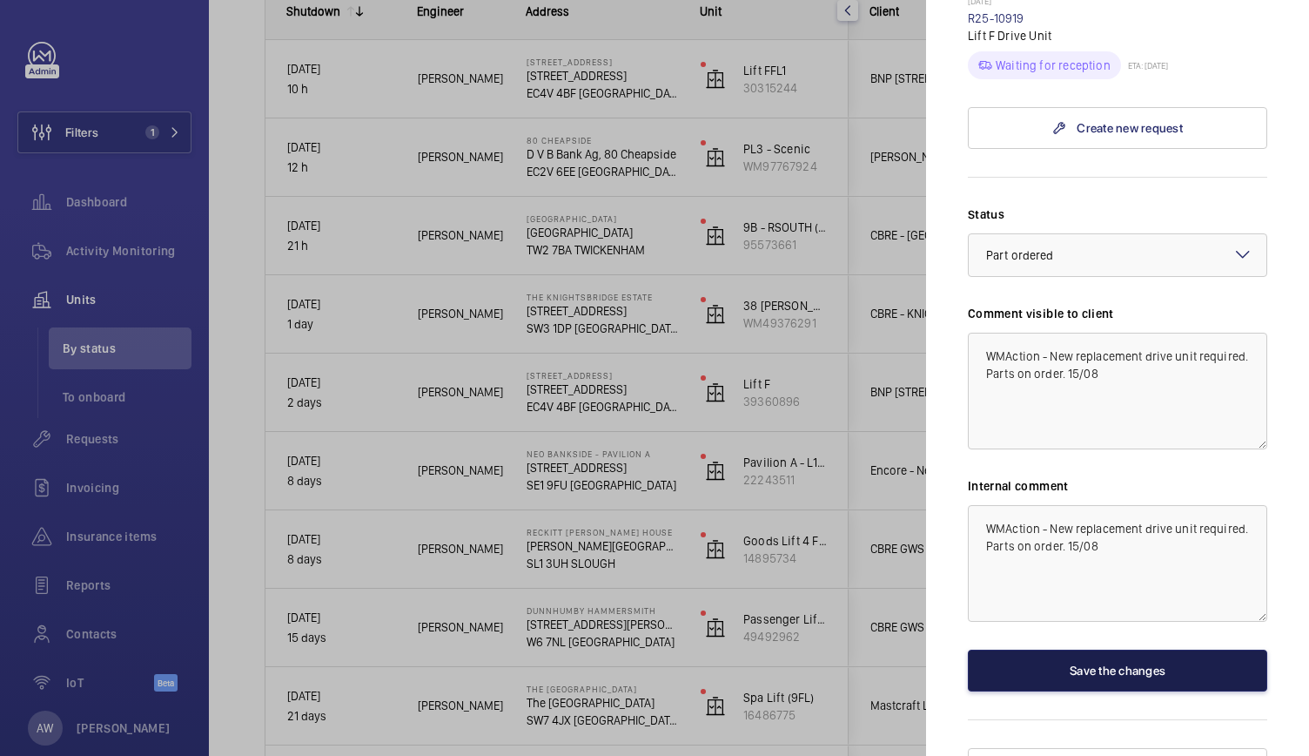
click at [1041, 649] on button "Save the changes" at bounding box center [1117, 670] width 299 height 42
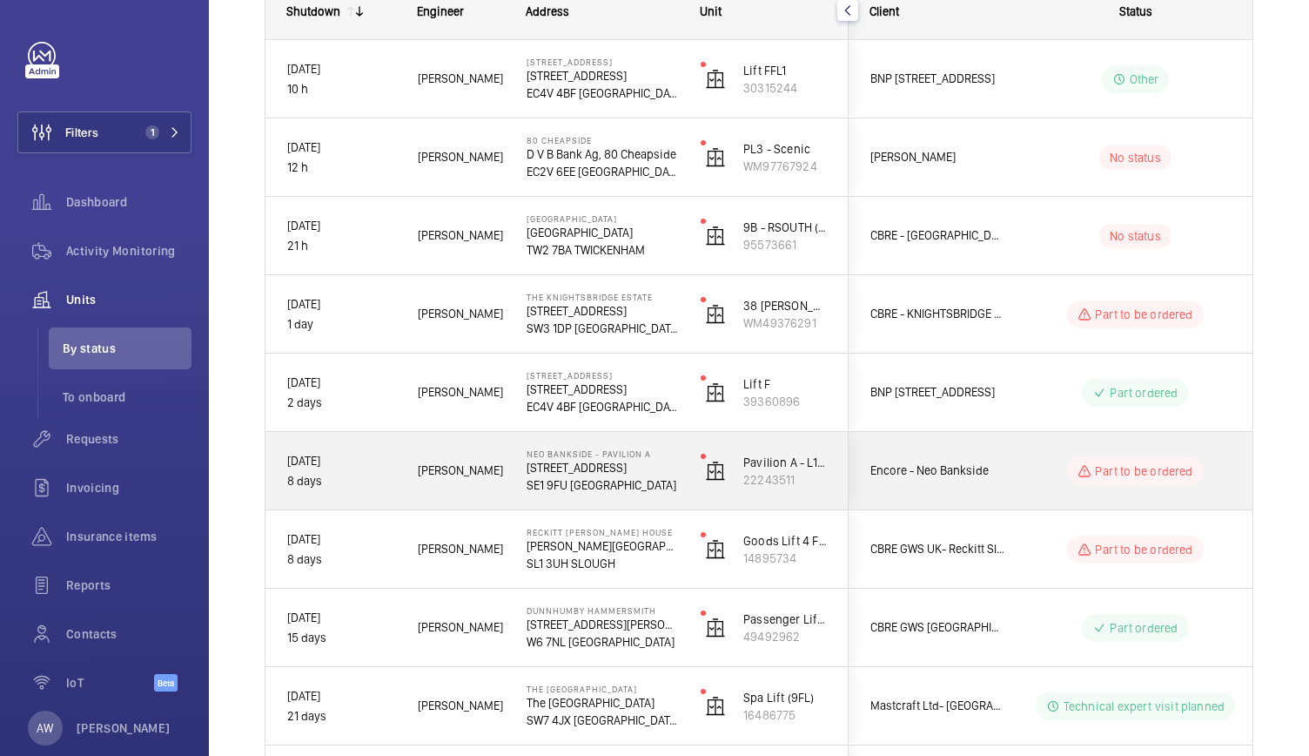
click at [695, 490] on div "Pavilion A - L1 North FF - 299809010 22243511" at bounding box center [764, 471] width 168 height 78
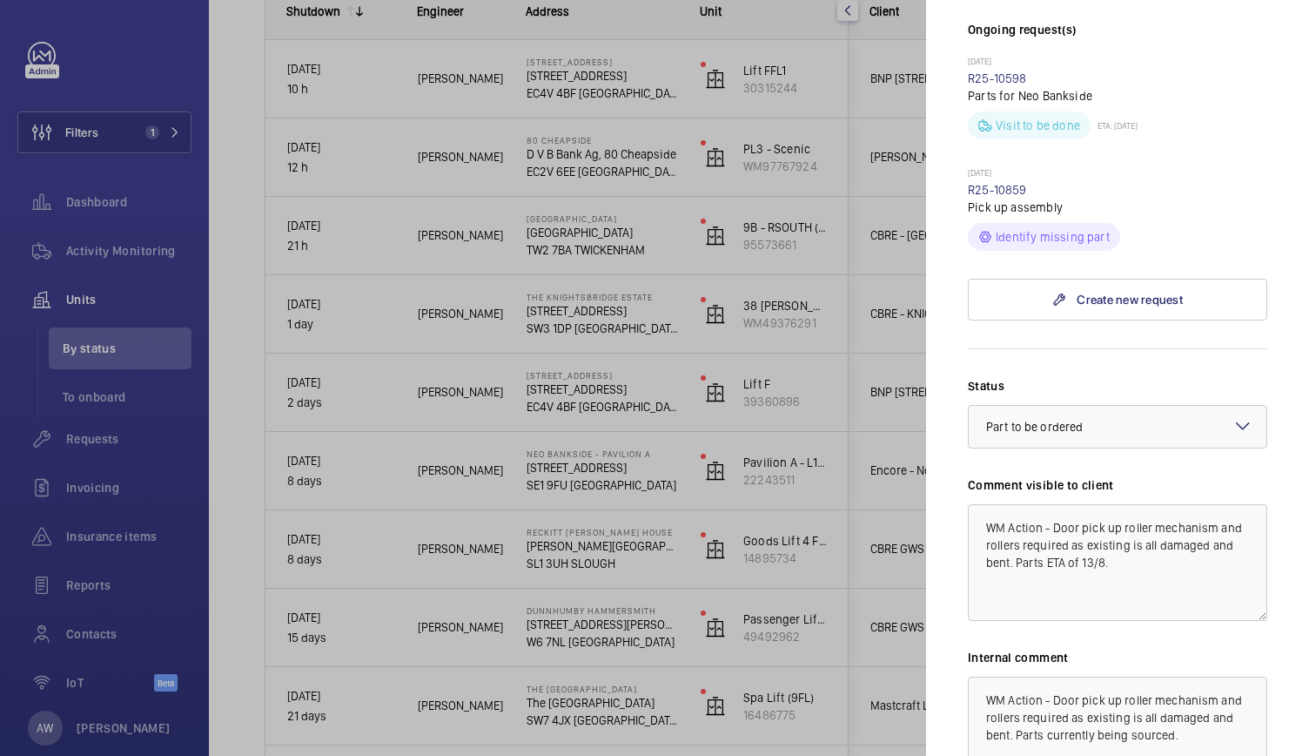
scroll to position [514, 0]
click at [1141, 532] on textarea "WM Action - Door pick up roller mechanism and rollers required as existing is a…" at bounding box center [1117, 561] width 299 height 117
type textarea "WM Action - Door pick up roller mechanism and rollers required as existing is a…"
click at [1222, 703] on textarea "WM Action - Door pick up roller mechanism and rollers required as existing is a…" at bounding box center [1117, 734] width 299 height 117
drag, startPoint x: 1109, startPoint y: 528, endPoint x: 1169, endPoint y: 560, distance: 67.8
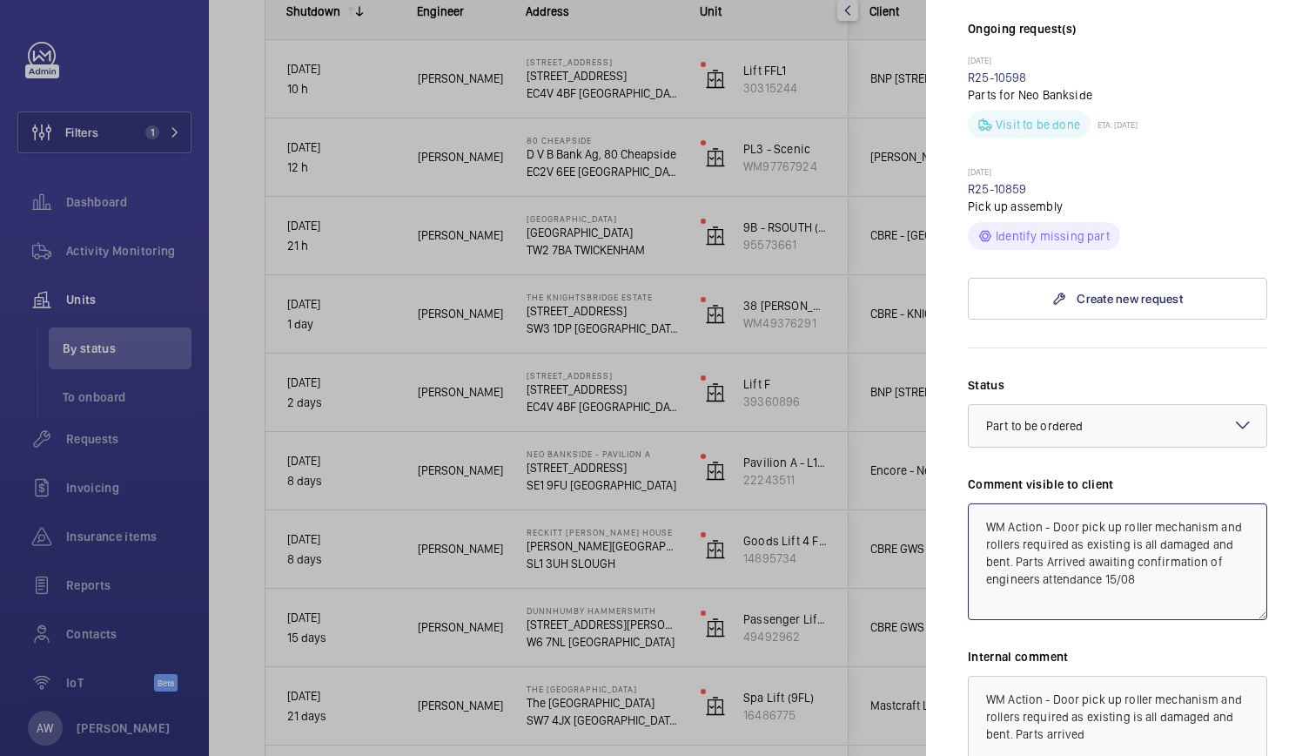
click at [1169, 560] on textarea "WM Action - Door pick up roller mechanism and rollers required as existing is a…" at bounding box center [1117, 561] width 299 height 117
click at [1109, 704] on textarea "WM Action - Door pick up roller mechanism and rollers required as existing is a…" at bounding box center [1117, 734] width 299 height 117
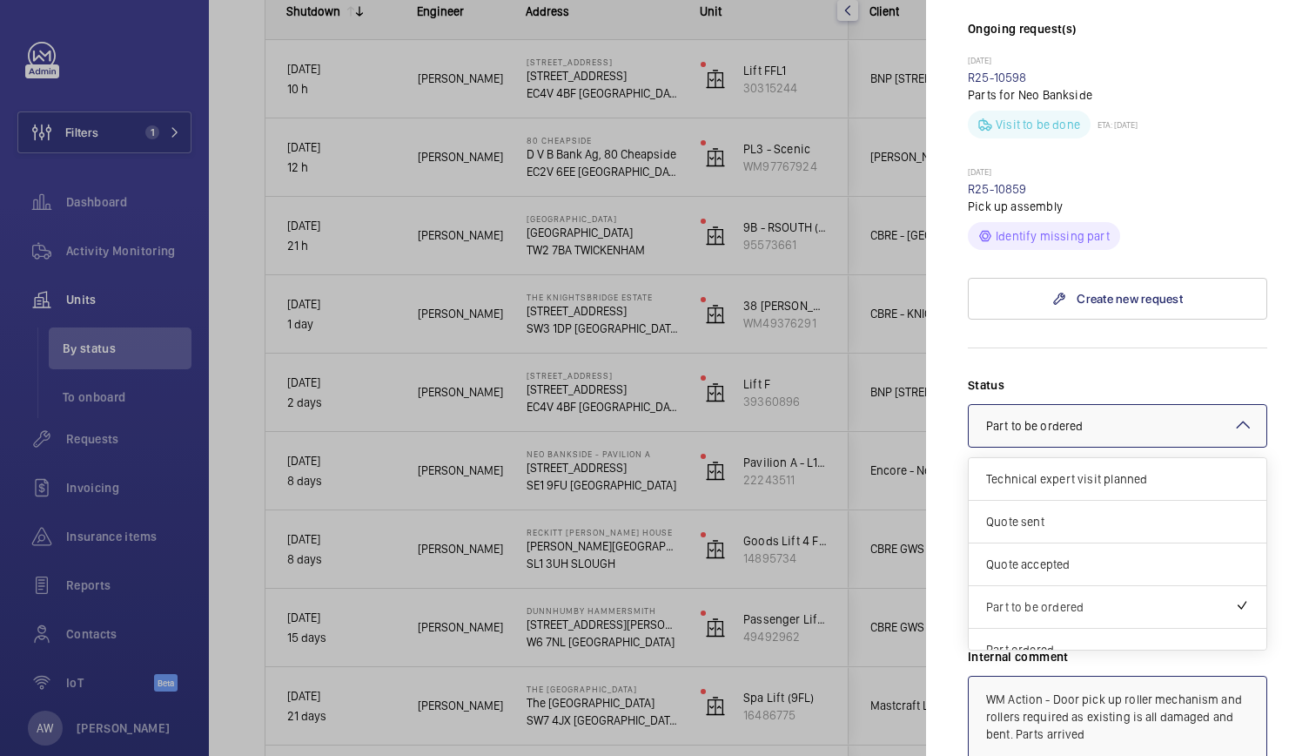
drag, startPoint x: 1056, startPoint y: 403, endPoint x: 873, endPoint y: -76, distance: 512.5
click at [873, 0] on html "Filters 1 Dashboard Activity Monitoring Units By status To onboard Requests Inv…" at bounding box center [654, 378] width 1309 height 756
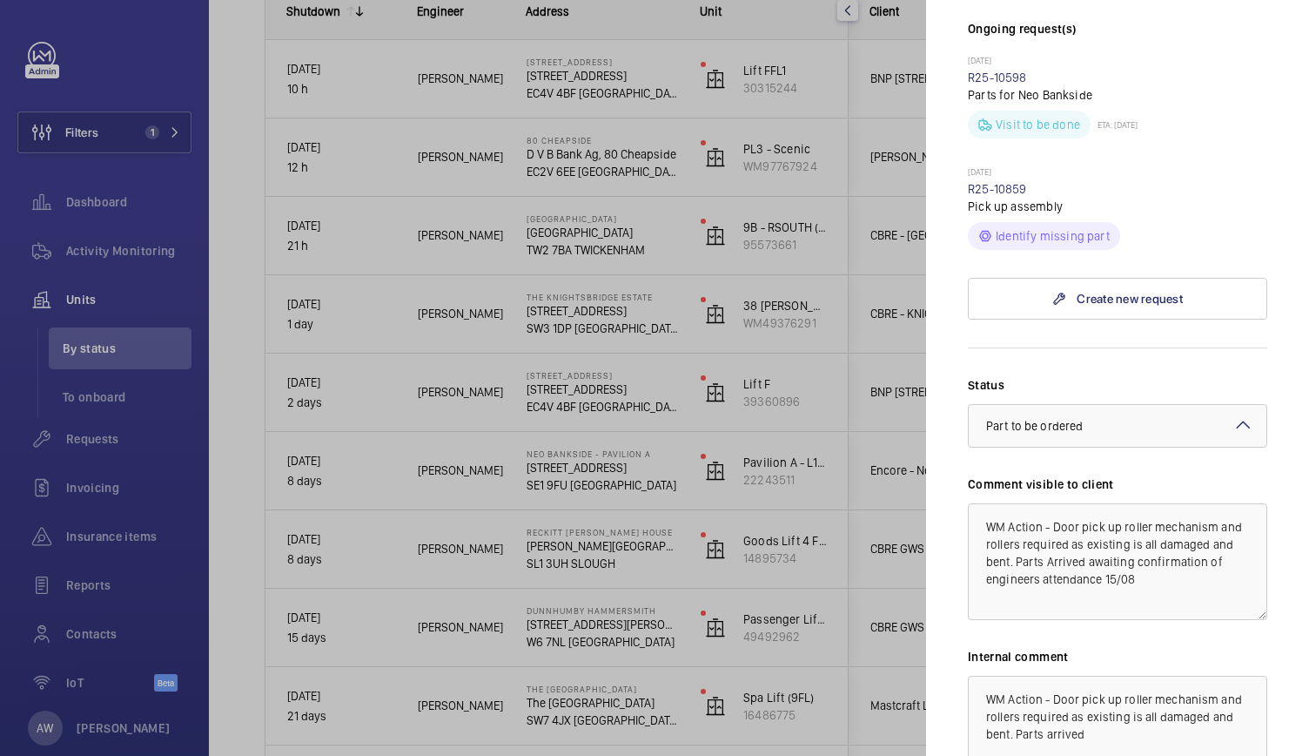
click at [939, 330] on mat-sidenav "Stopped unit Neo Bankside - Pavilion A [STREET_ADDRESS] Encore - [GEOGRAPHIC_DA…" at bounding box center [1117, 378] width 383 height 756
click at [1121, 701] on textarea "WM Action - Door pick up roller mechanism and rollers required as existing is a…" at bounding box center [1117, 734] width 299 height 117
paste textarea "awaiting confirmation of engineers attendance 15/08"
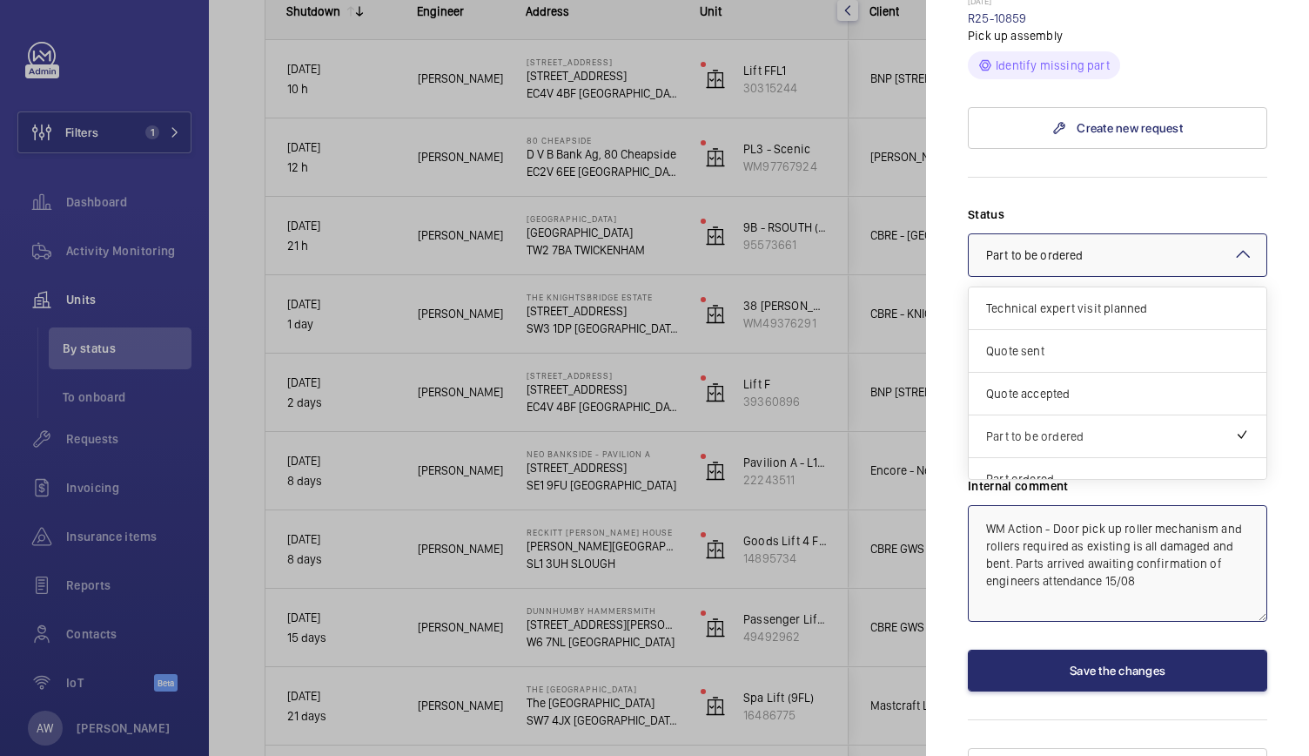
click at [1059, 248] on span "Part to be ordered" at bounding box center [1034, 255] width 97 height 14
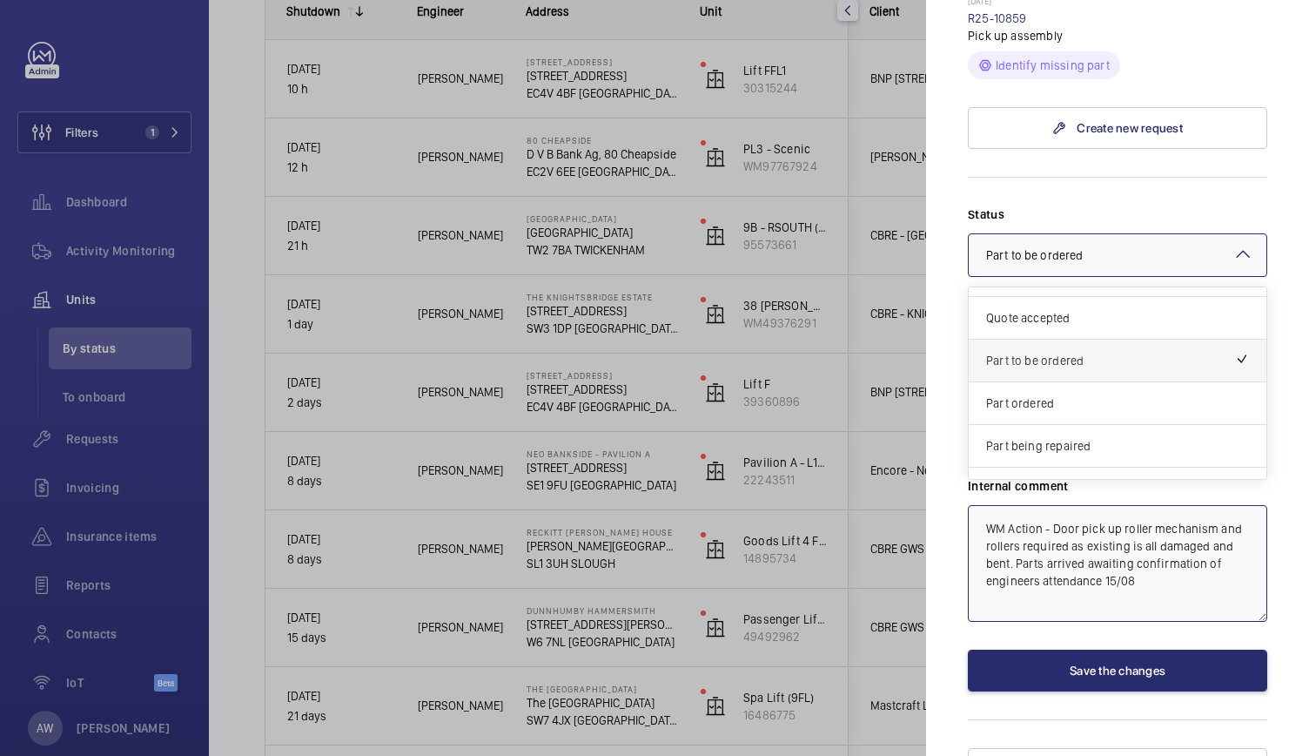
scroll to position [77, 0]
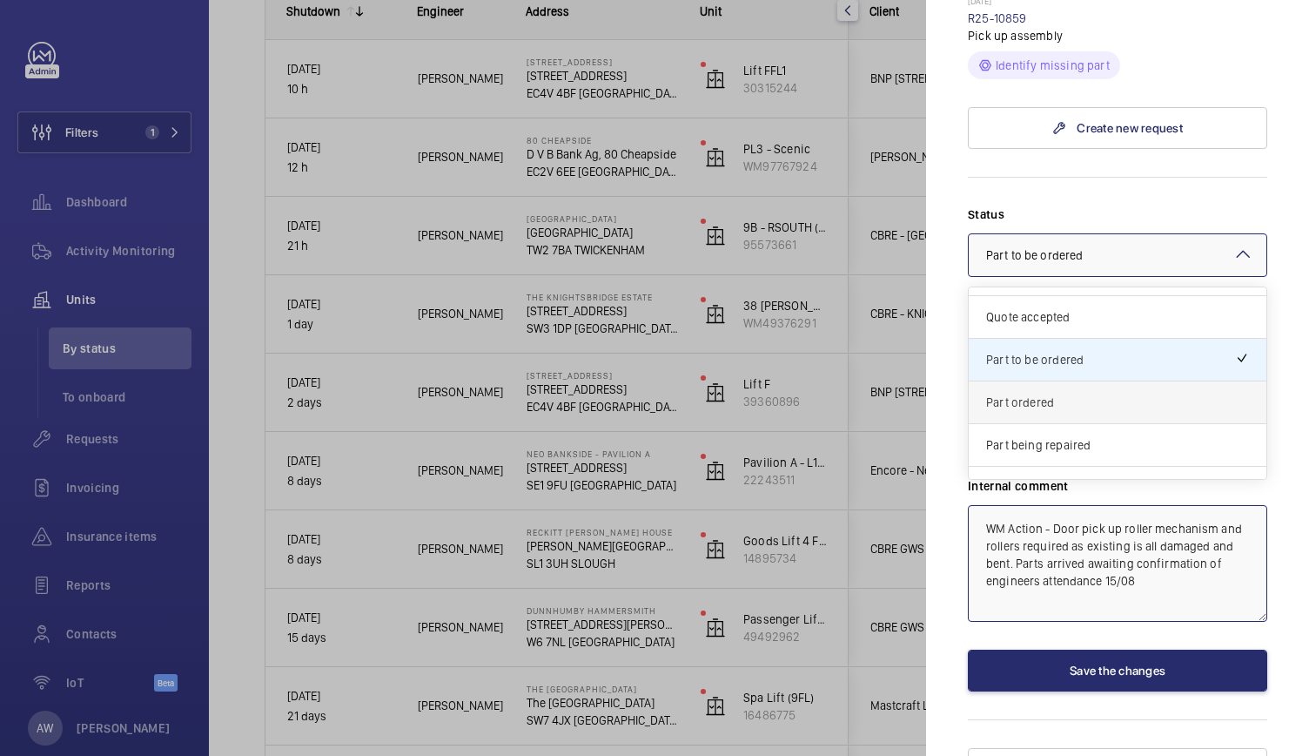
click at [1050, 381] on div "Part ordered" at bounding box center [1118, 402] width 298 height 43
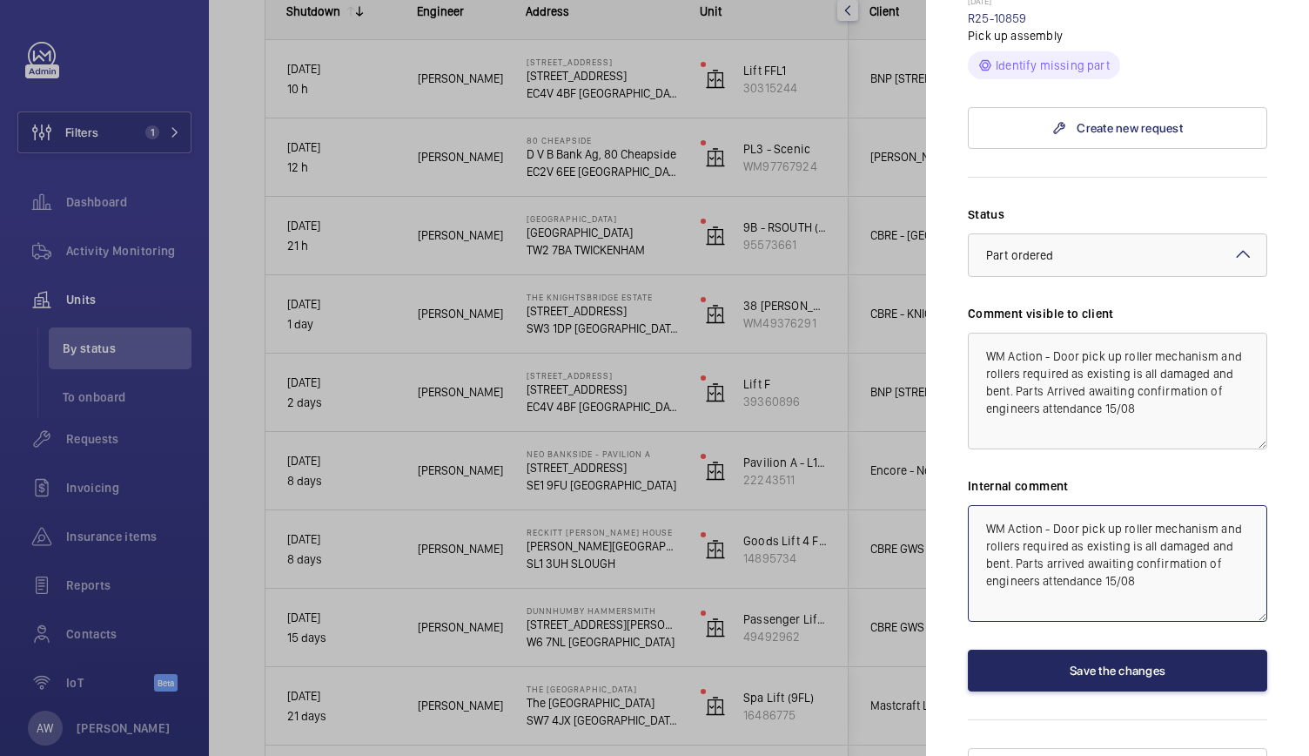
type textarea "WM Action - Door pick up roller mechanism and rollers required as existing is a…"
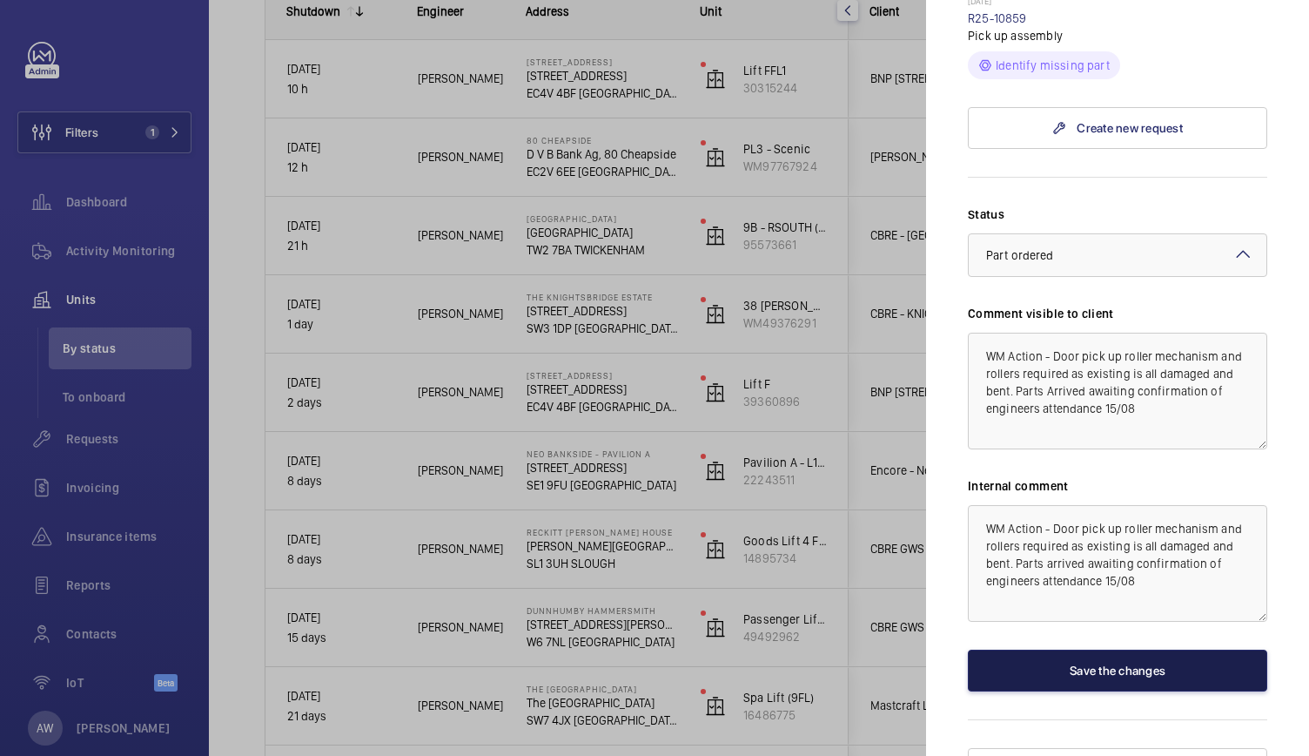
click at [1050, 649] on button "Save the changes" at bounding box center [1117, 670] width 299 height 42
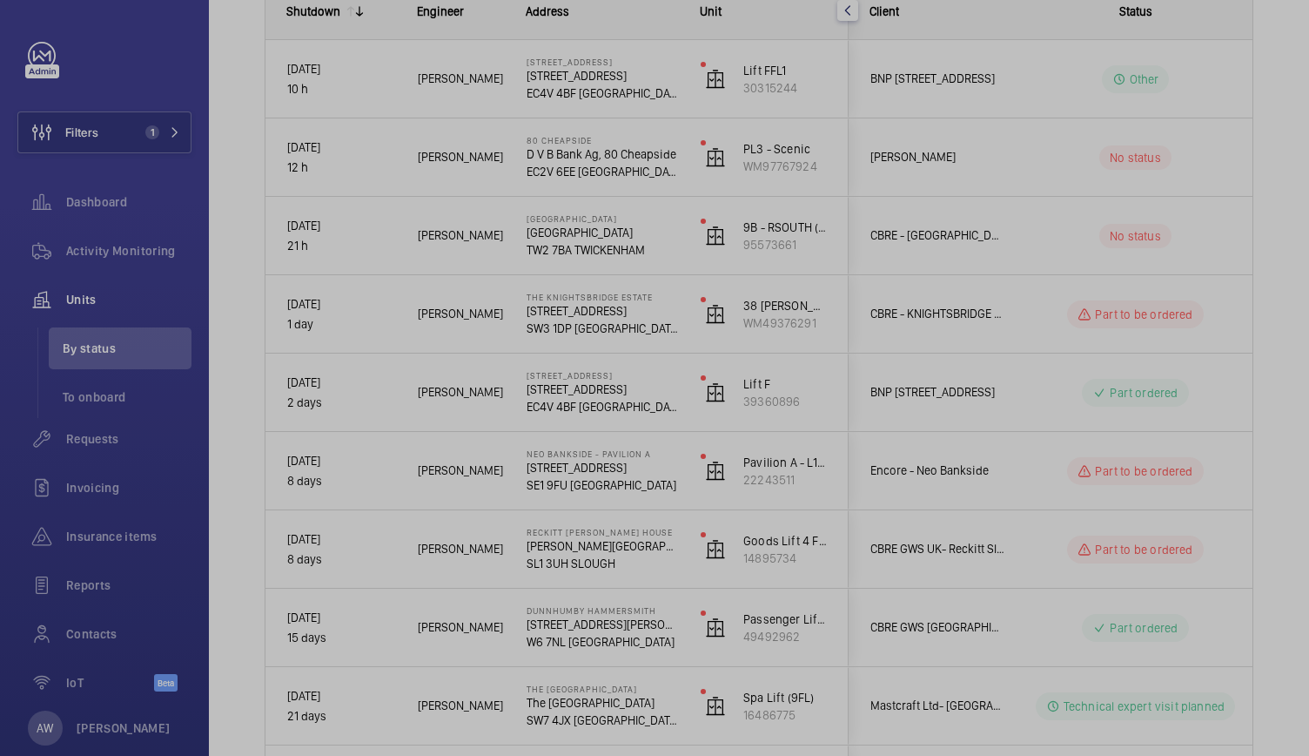
scroll to position [0, 0]
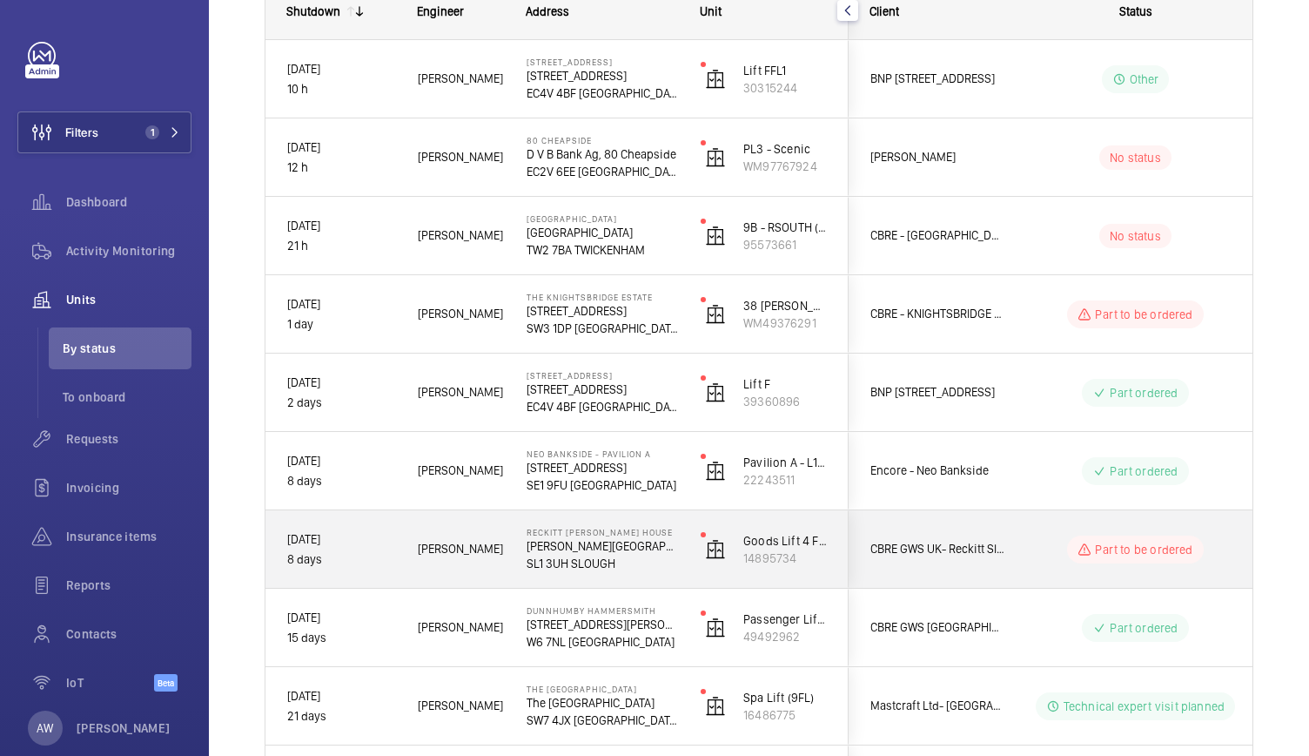
click at [667, 576] on div "Reckitt [PERSON_NAME][GEOGRAPHIC_DATA][PERSON_NAME], [STREET_ADDRESS] SLOUGH" at bounding box center [592, 549] width 172 height 78
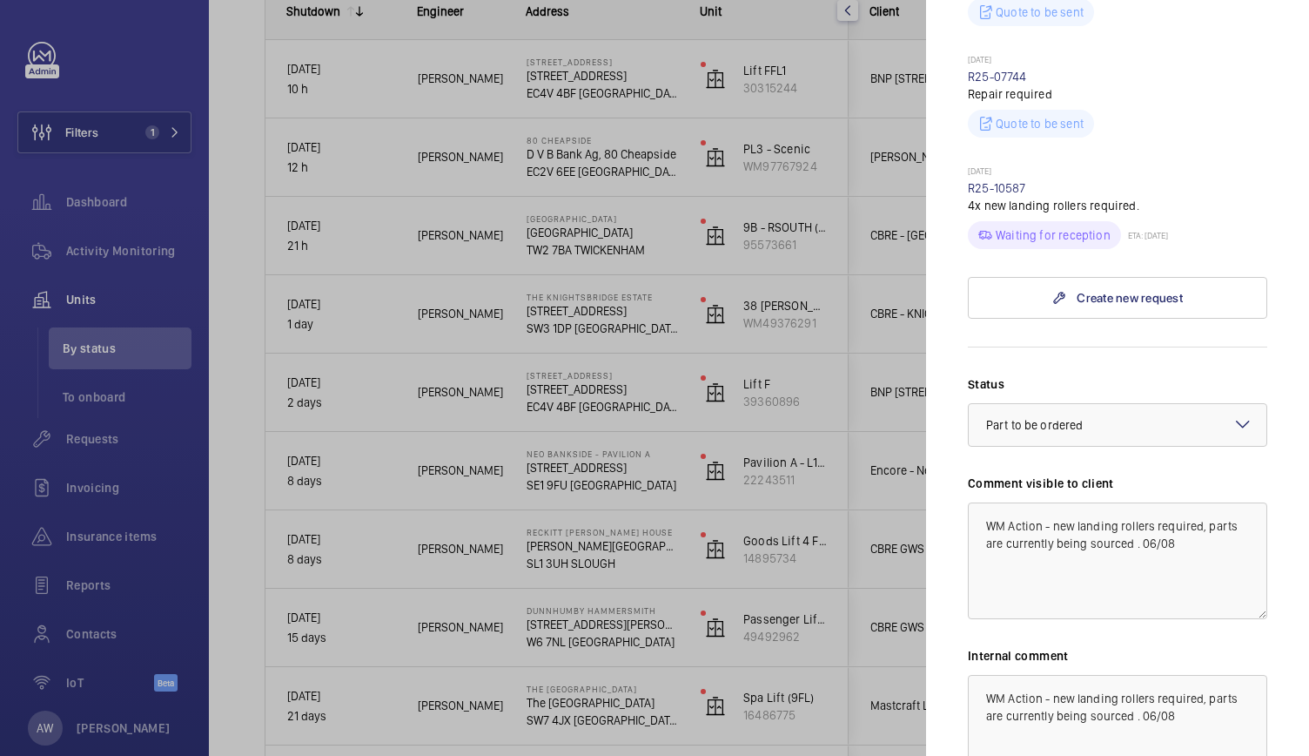
scroll to position [692, 0]
click at [1129, 505] on textarea "WM Action - new landing rollers required, parts are currently being sourced . 0…" at bounding box center [1117, 559] width 299 height 117
click at [1214, 506] on textarea "WM Action - new landing rollers required, parts are currently on order awaiting…" at bounding box center [1117, 559] width 299 height 117
type textarea "WM Action - new landing rollers required, parts are currently on order awaiting…"
click at [1134, 683] on textarea "WM Action - new landing rollers required, parts are currently being sourced . 0…" at bounding box center [1117, 731] width 299 height 117
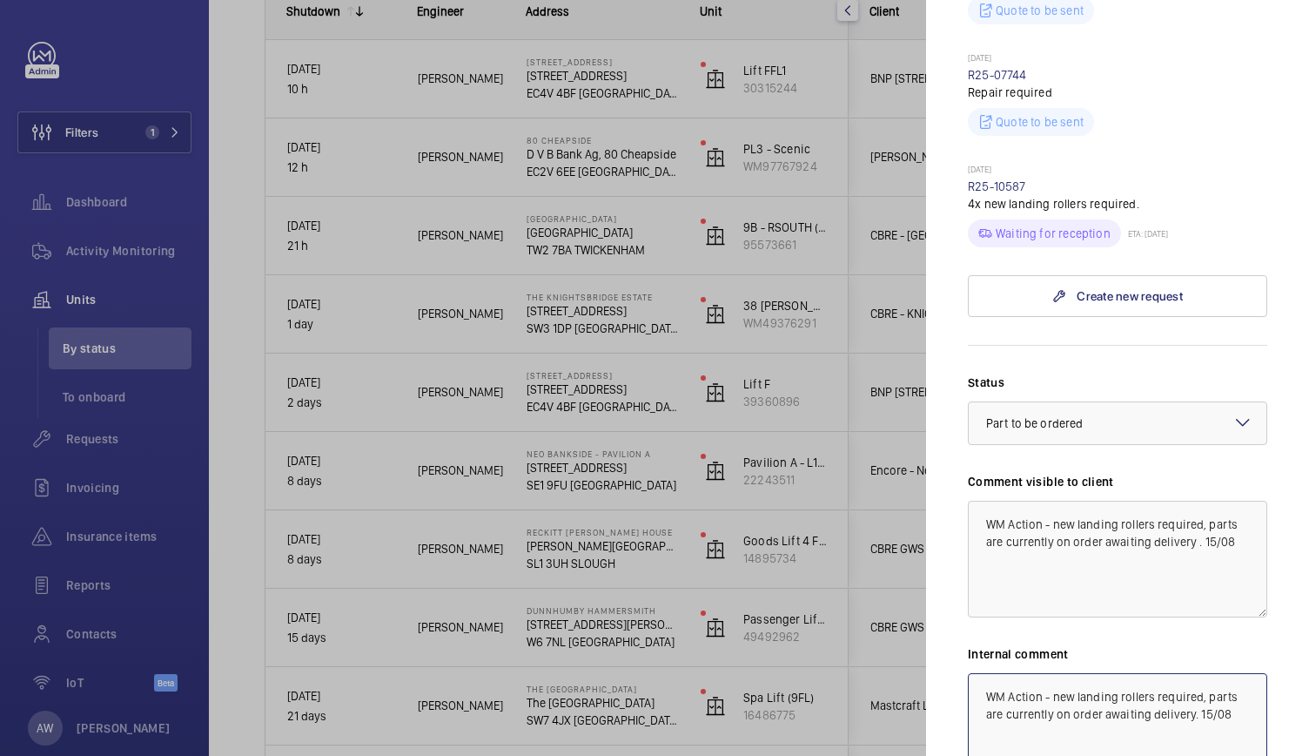
scroll to position [860, 0]
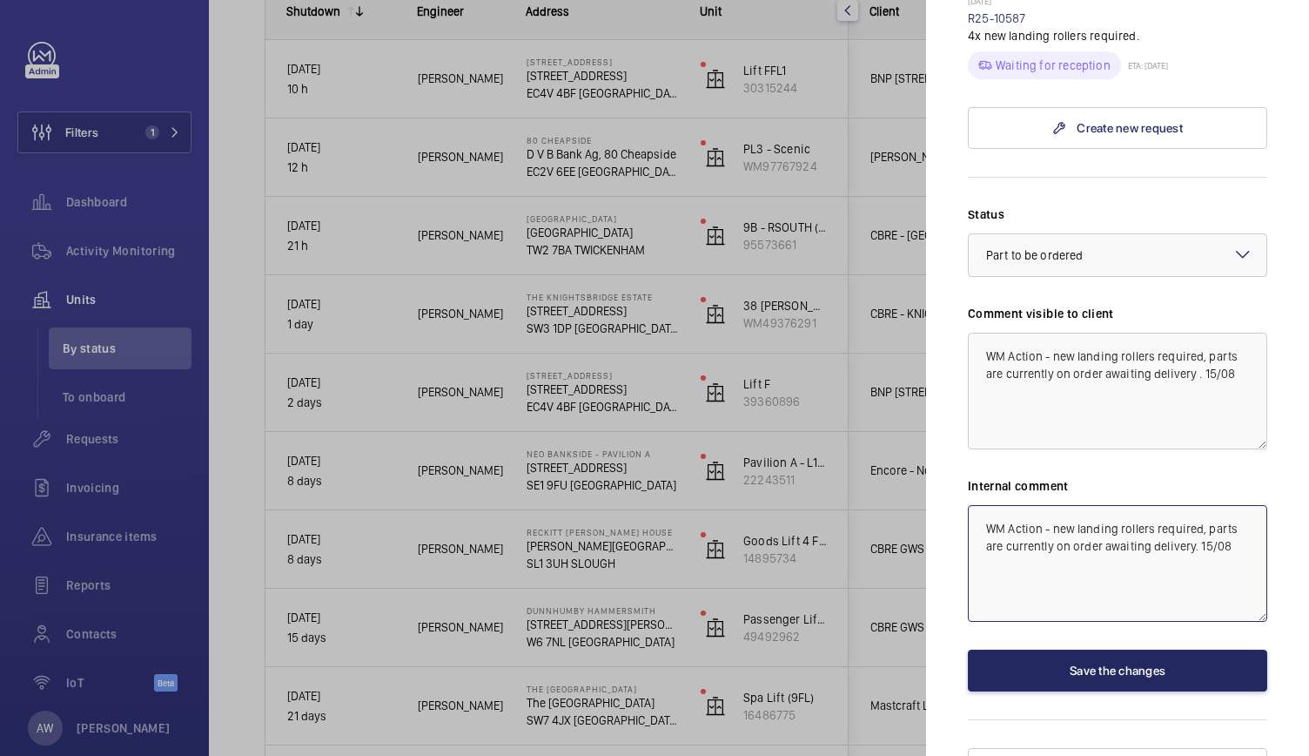
type textarea "WM Action - new landing rollers required, parts are currently on order awaiting…"
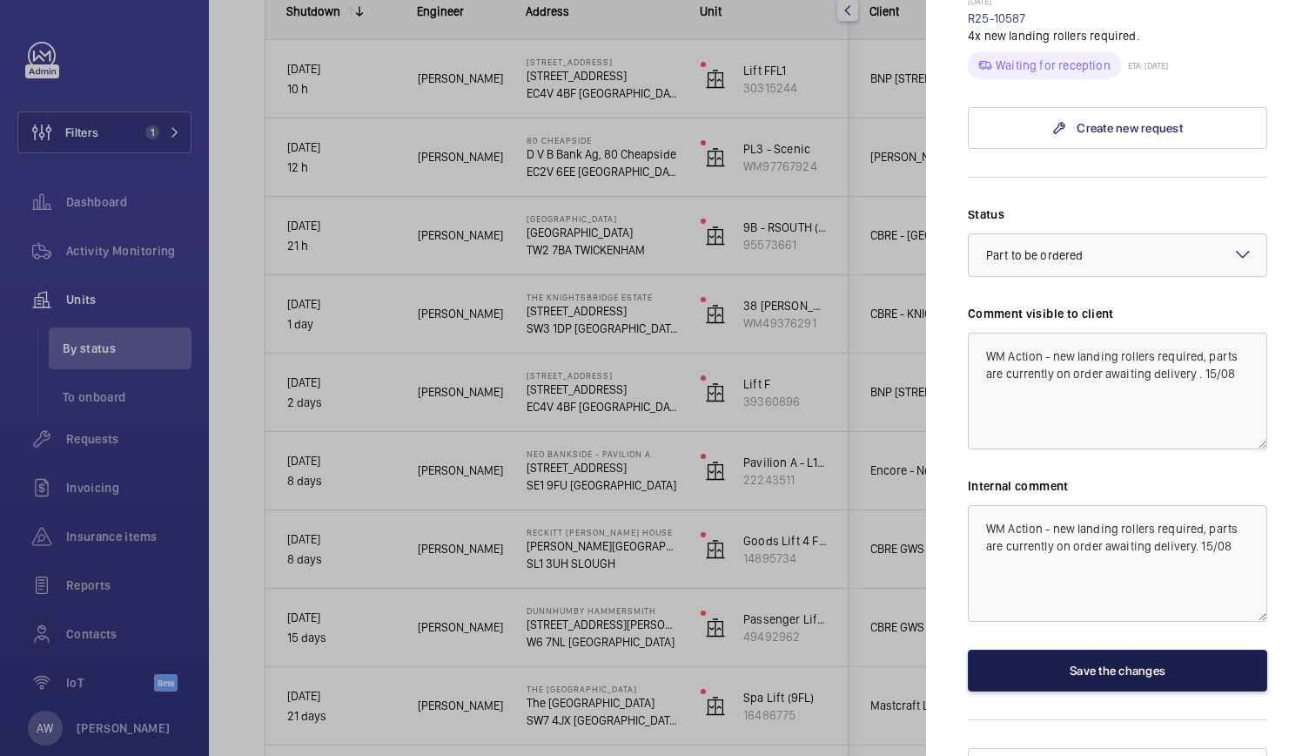
click at [1132, 649] on button "Save the changes" at bounding box center [1117, 670] width 299 height 42
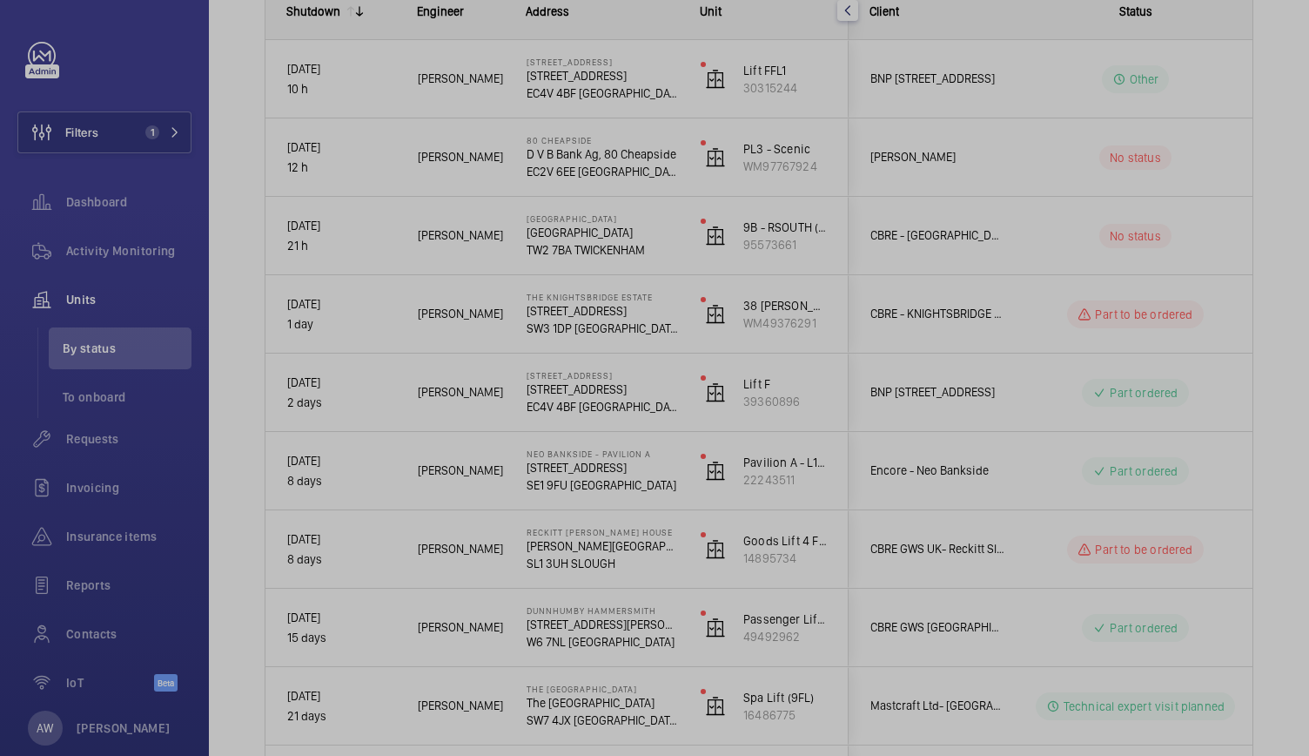
scroll to position [0, 0]
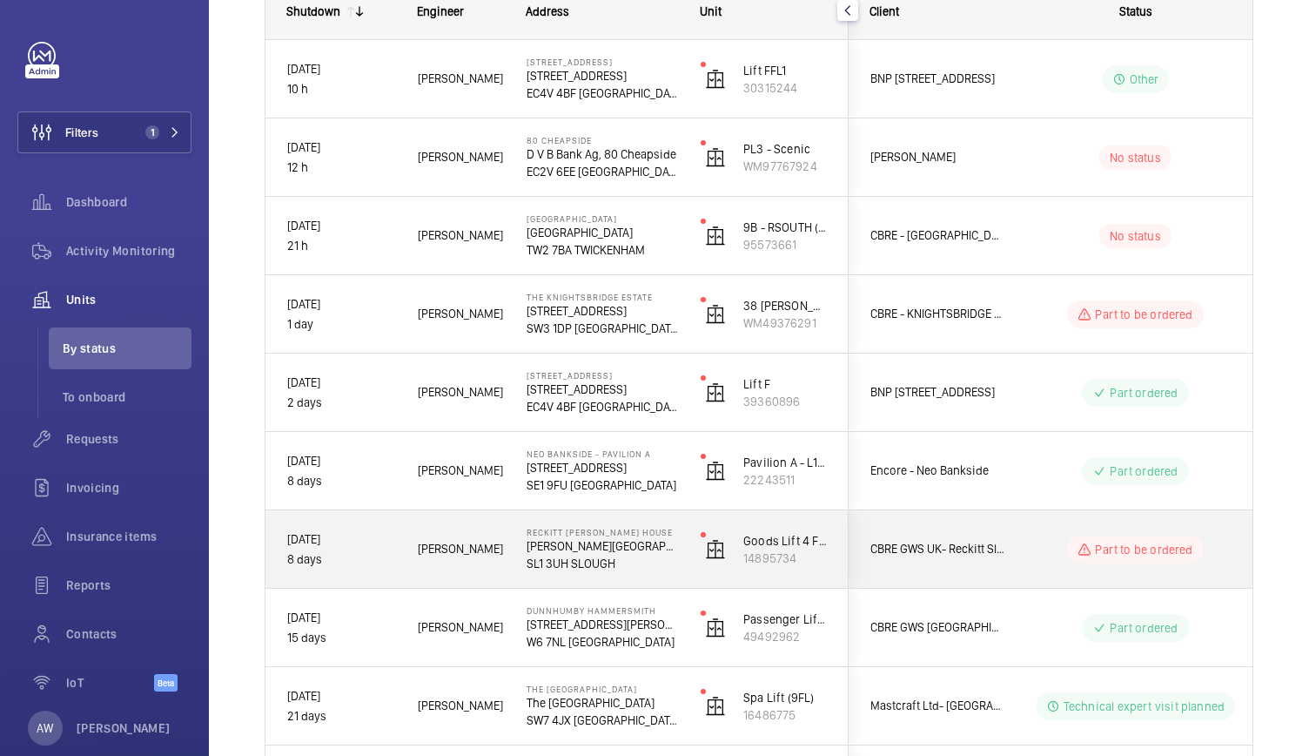
click at [1001, 574] on div "CBRE GWS UK- Reckitt Slough" at bounding box center [927, 548] width 155 height 55
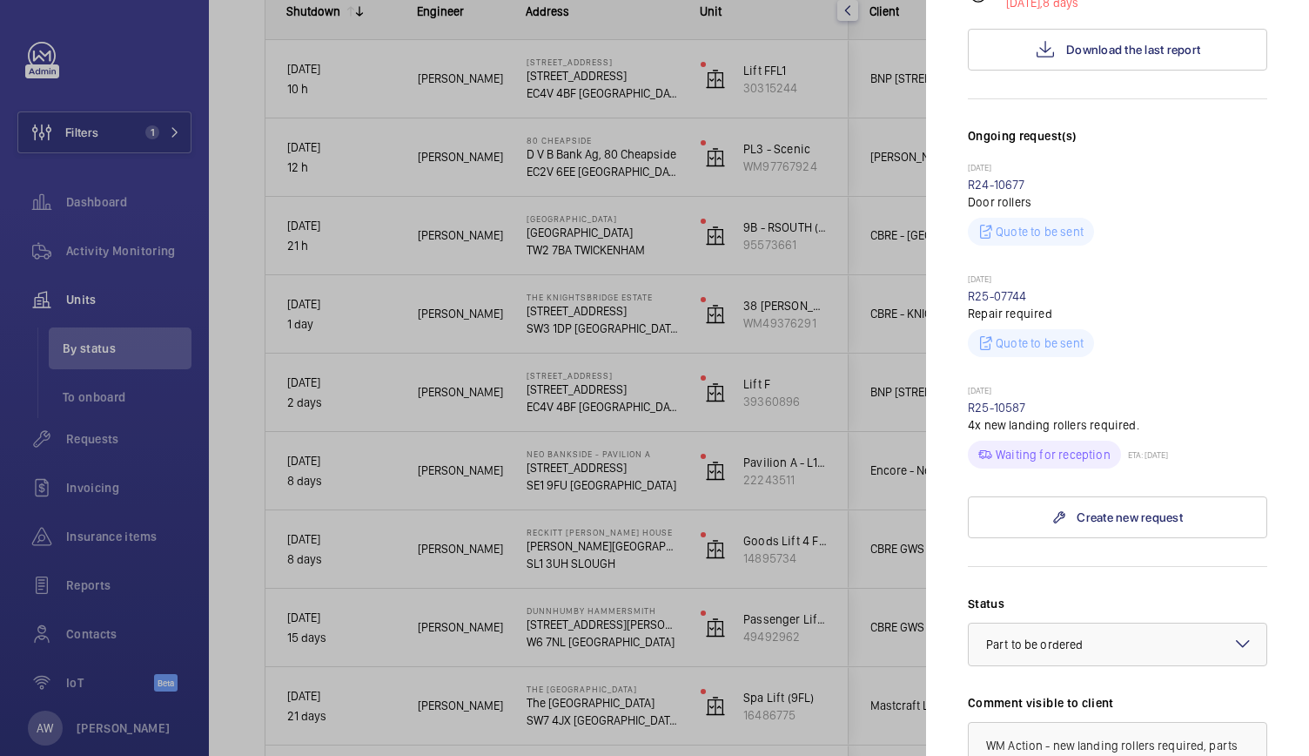
scroll to position [472, 0]
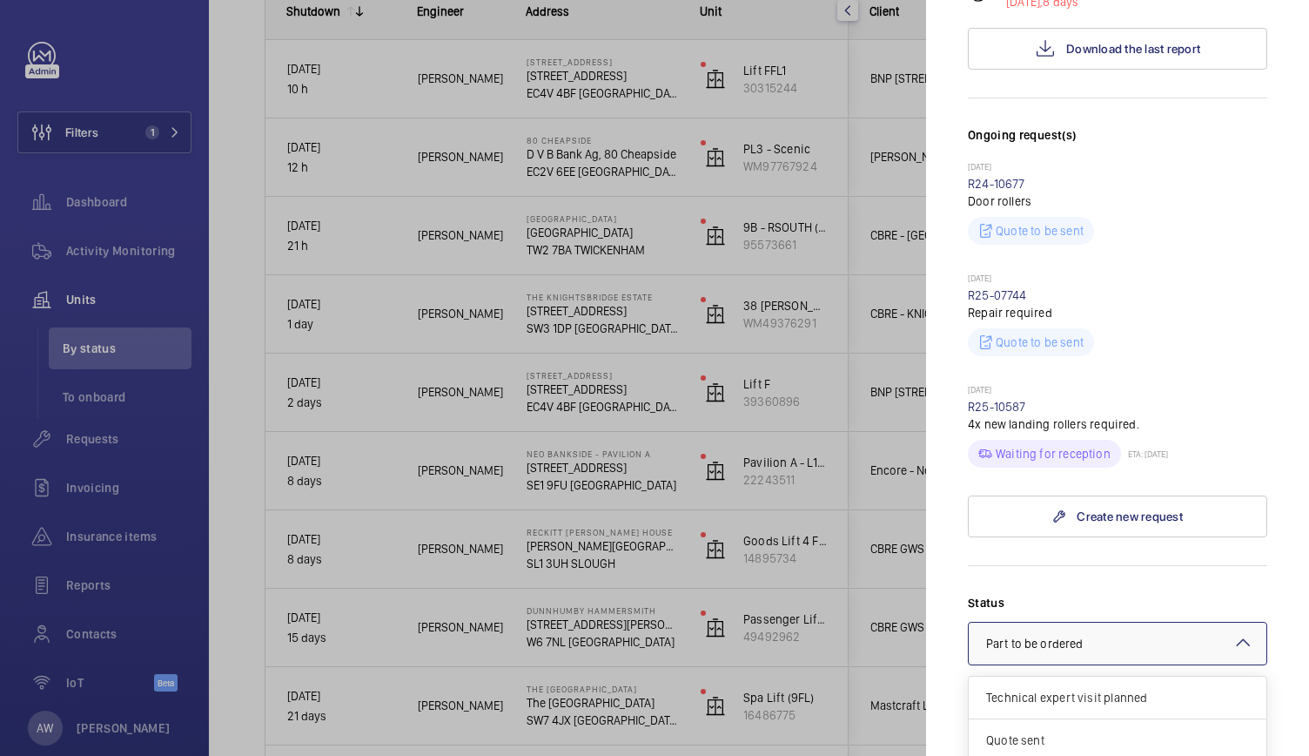
click at [1066, 622] on div at bounding box center [1118, 643] width 298 height 42
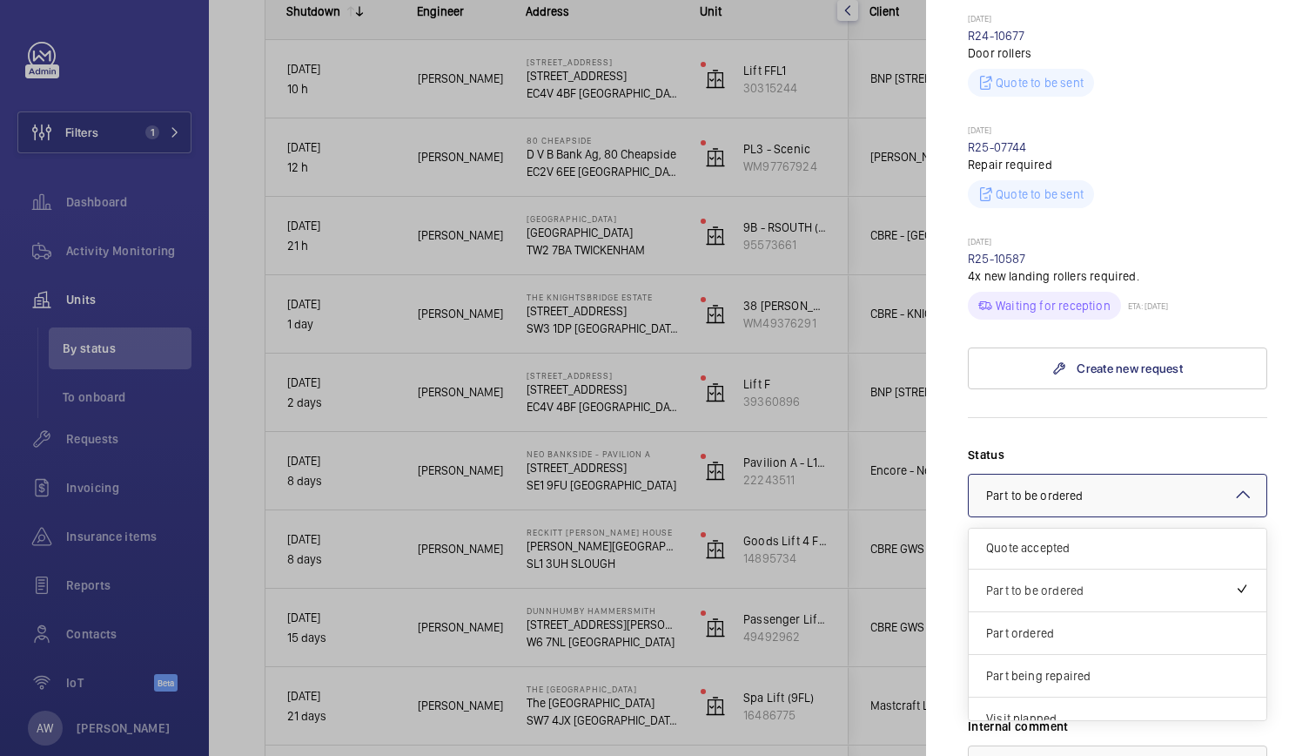
scroll to position [89, 0]
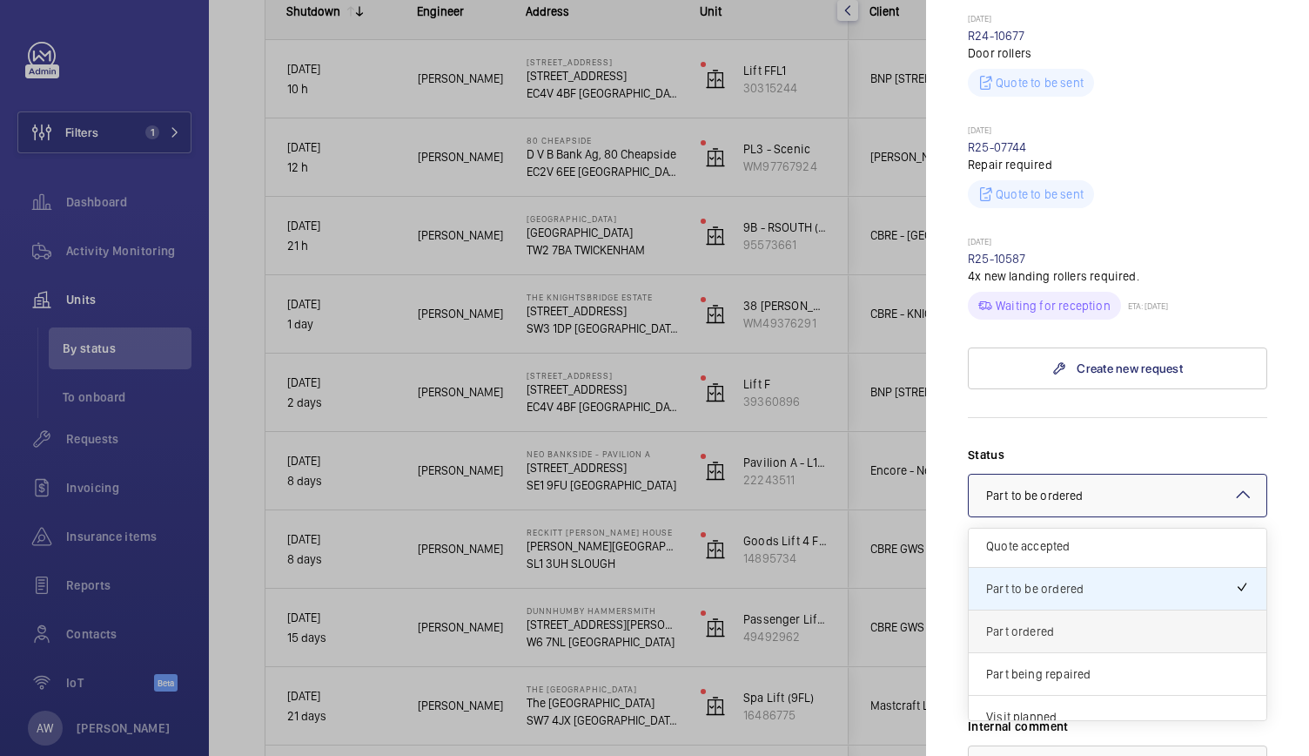
click at [1067, 612] on div "Part ordered" at bounding box center [1118, 631] width 298 height 43
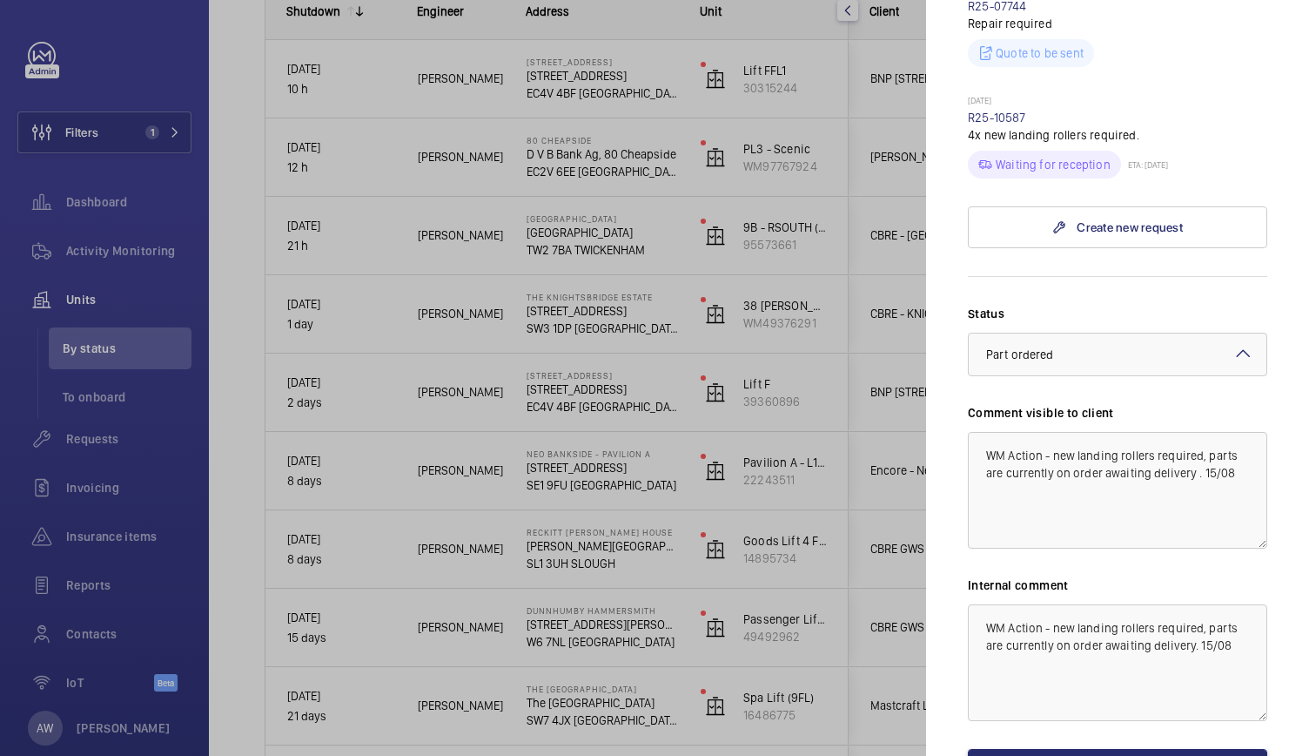
scroll to position [764, 0]
click at [1099, 746] on button "Save the changes" at bounding box center [1117, 767] width 299 height 42
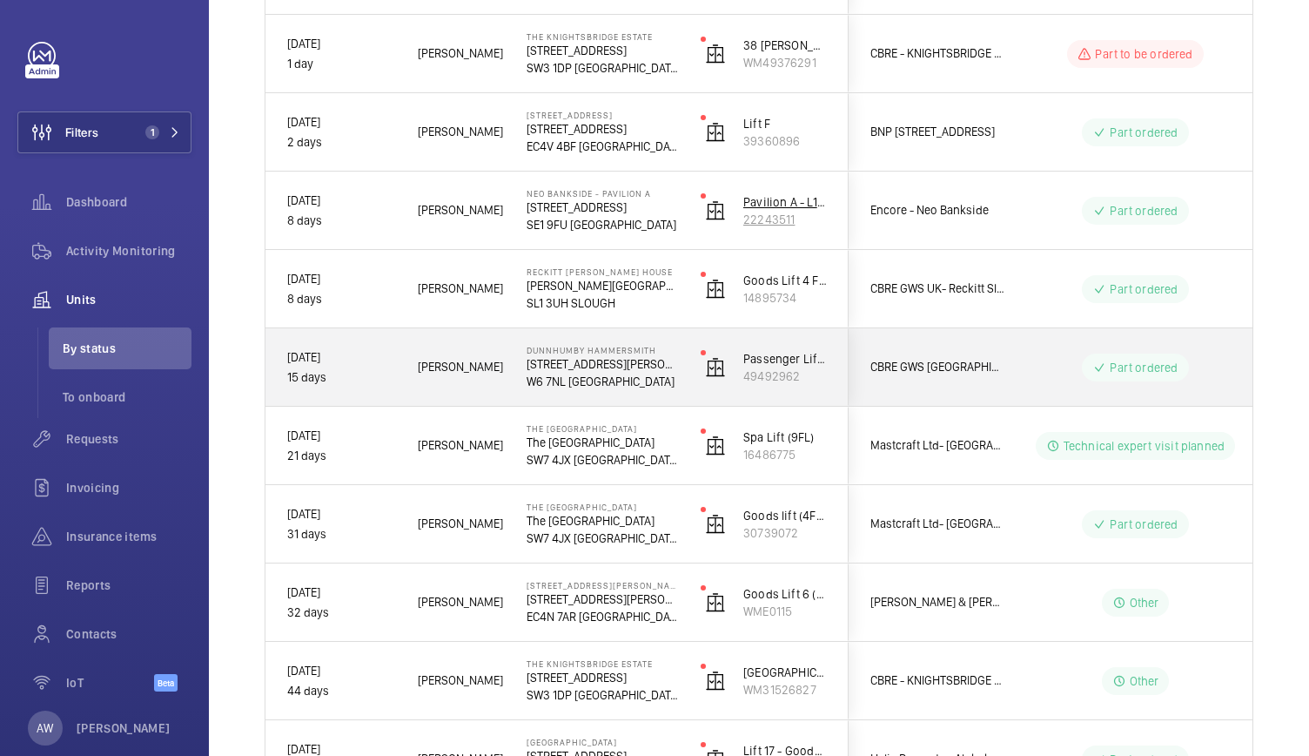
scroll to position [542, 0]
click at [690, 391] on div "Passenger Lift 2 49492962" at bounding box center [764, 366] width 168 height 78
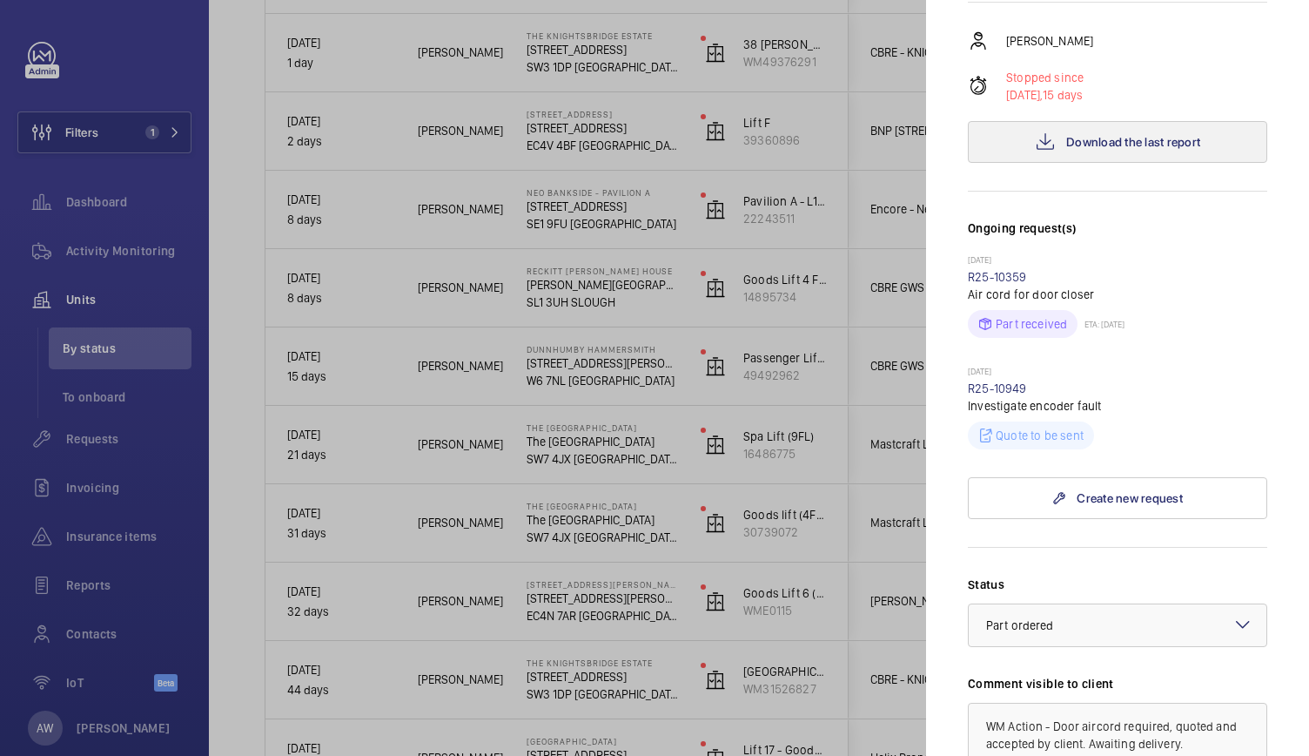
scroll to position [360, 0]
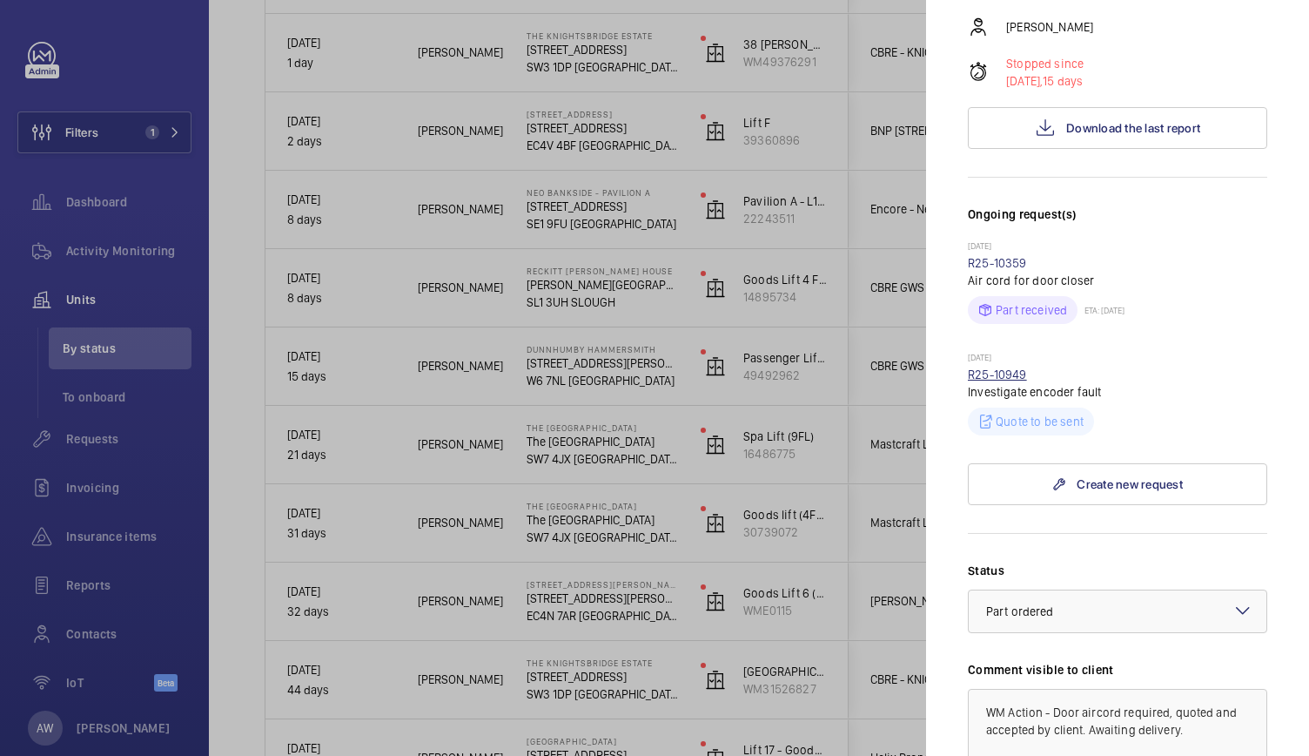
click at [1008, 367] on link "R25-10949" at bounding box center [997, 374] width 59 height 14
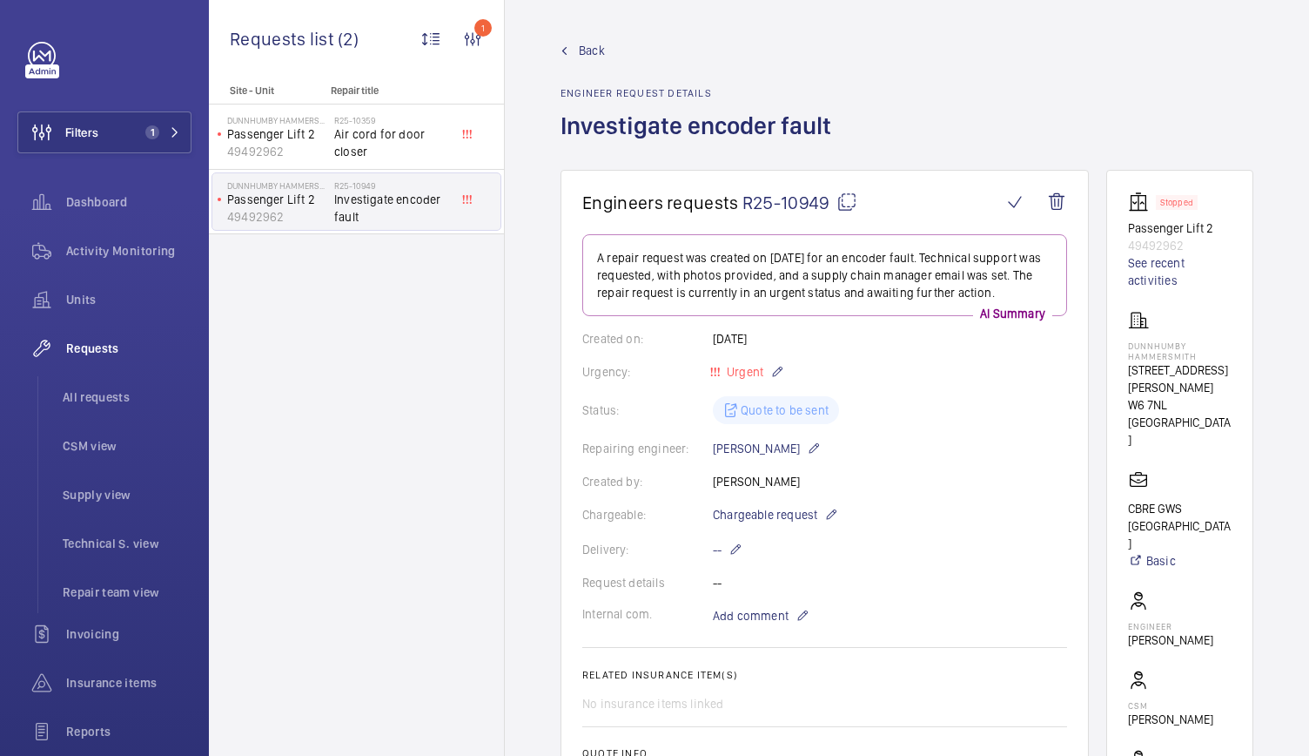
click at [1024, 389] on wm-front-card-body "A repair request was created on [DATE] for an encoder fault. Technical support …" at bounding box center [824, 601] width 485 height 735
click at [585, 53] on span "Back" at bounding box center [592, 50] width 26 height 17
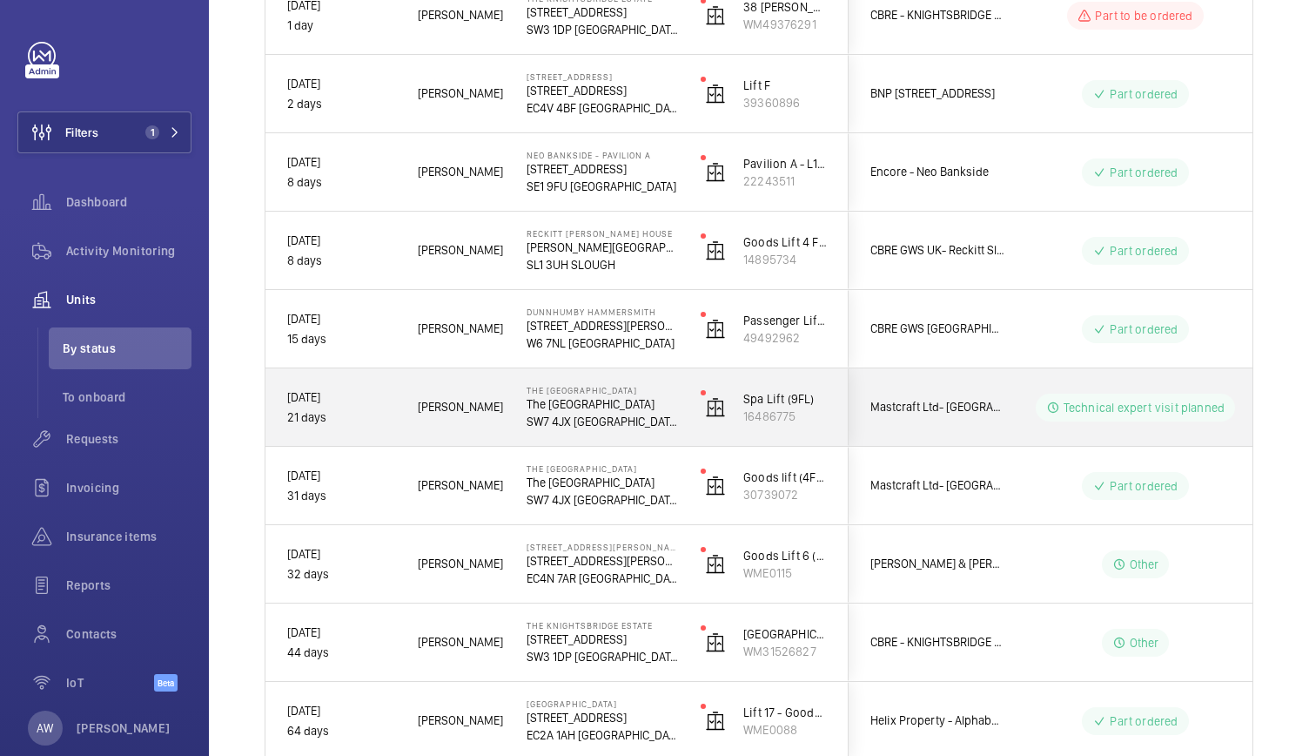
scroll to position [583, 0]
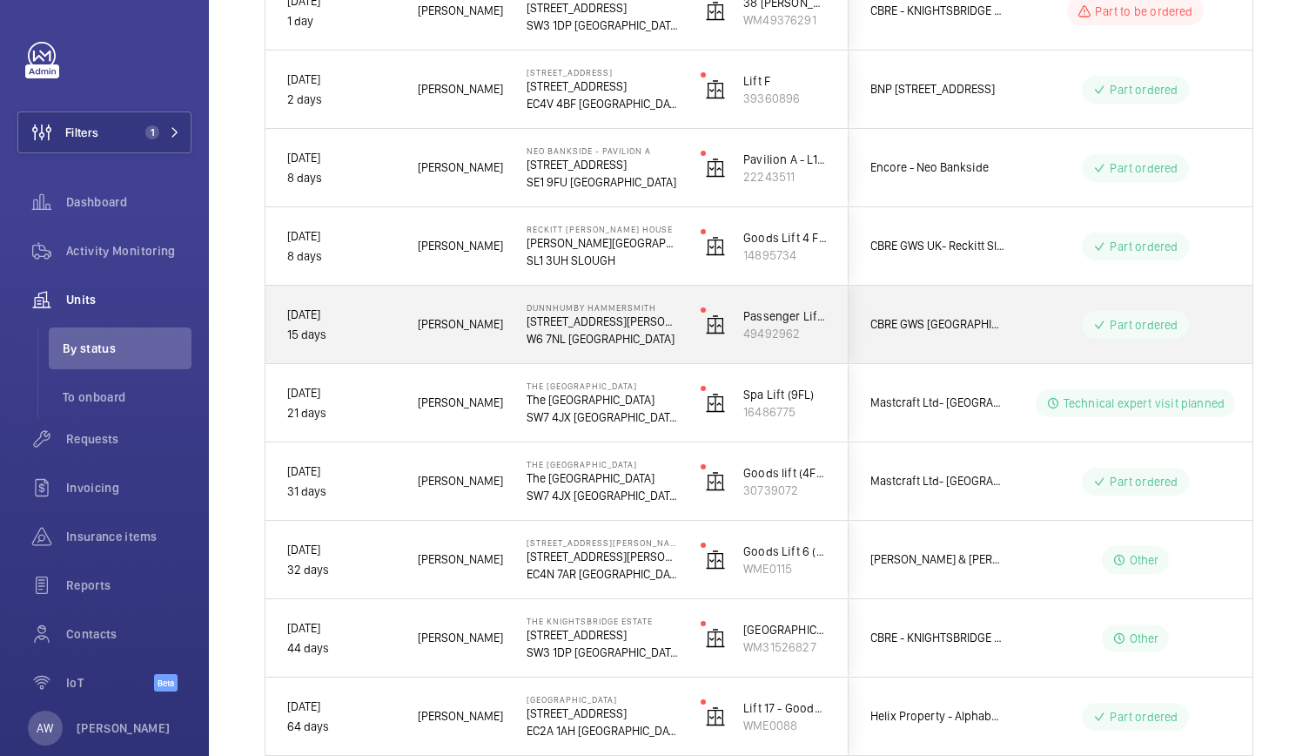
click at [662, 360] on div "Dunnhumby Hammersmith [STREET_ADDRESS][PERSON_NAME]" at bounding box center [592, 325] width 172 height 78
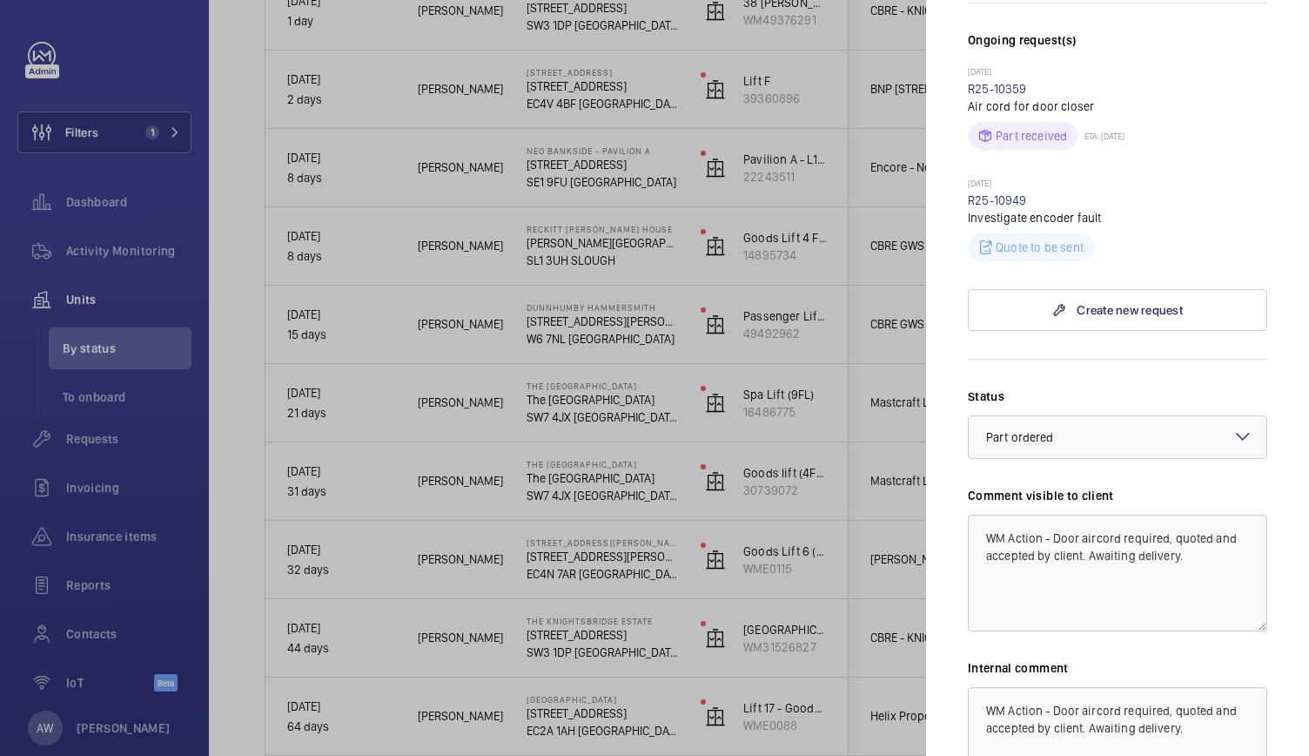
scroll to position [535, 0]
click at [676, 348] on div at bounding box center [654, 378] width 1309 height 756
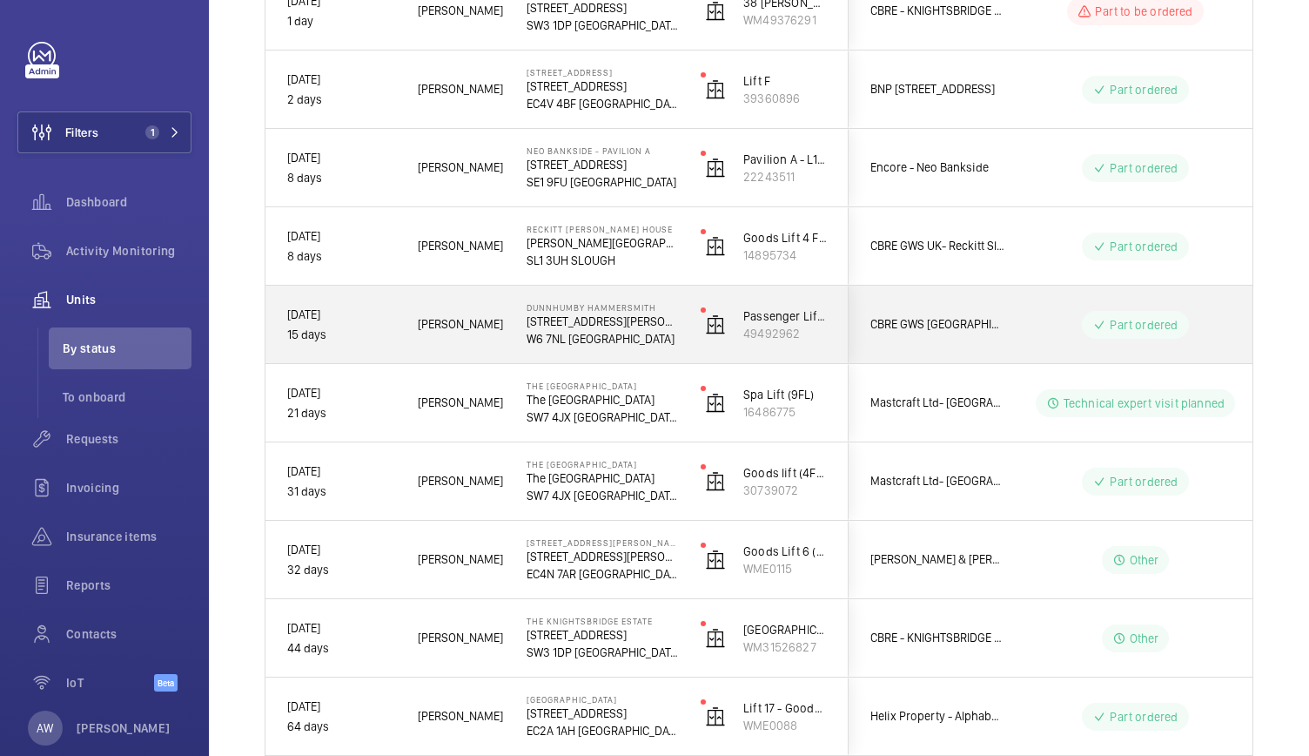
click at [676, 348] on div "Dunnhumby Hammersmith [STREET_ADDRESS][PERSON_NAME]" at bounding box center [592, 325] width 172 height 78
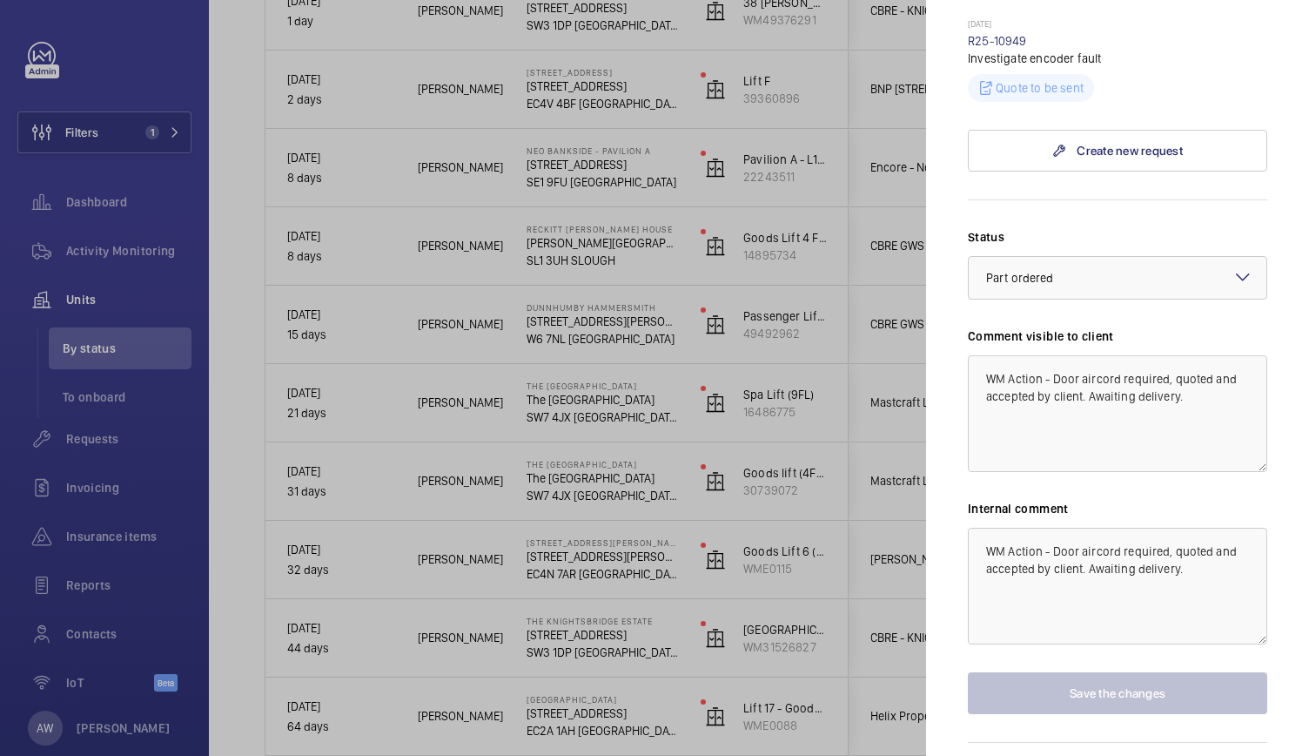
scroll to position [695, 0]
click at [1117, 396] on textarea "WM Action - Door aircord required, quoted and accepted by client. Awaiting deli…" at bounding box center [1117, 412] width 299 height 117
click at [1196, 354] on textarea "WM Action - Door aircord required, quoted and accepted by client. Awaiting deli…" at bounding box center [1117, 412] width 299 height 117
click at [1201, 361] on textarea "WM Action - Door aircord required, quoted and accepted by client. Awaiting deli…" at bounding box center [1117, 412] width 299 height 117
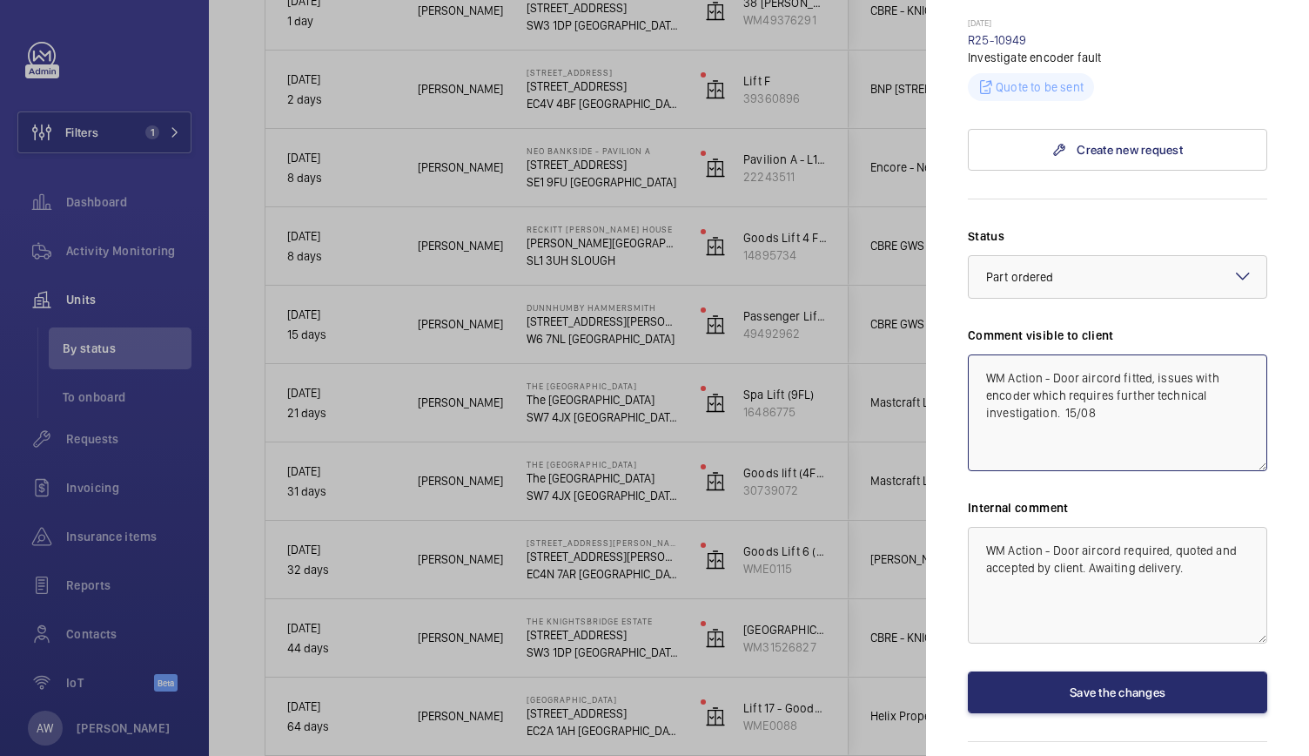
drag, startPoint x: 1108, startPoint y: 379, endPoint x: 1121, endPoint y: 340, distance: 40.5
click at [1121, 354] on textarea "WM Action - Door aircord fitted, issues with encoder which requires further tec…" at bounding box center [1117, 412] width 299 height 117
type textarea "WM Action - Door aircord fitted, issues with encoder which requires further tec…"
drag, startPoint x: 1120, startPoint y: 521, endPoint x: 1210, endPoint y: 568, distance: 102.0
click at [1210, 568] on textarea "WM Action - Door aircord required, quoted and accepted by client. Awaiting deli…" at bounding box center [1117, 585] width 299 height 117
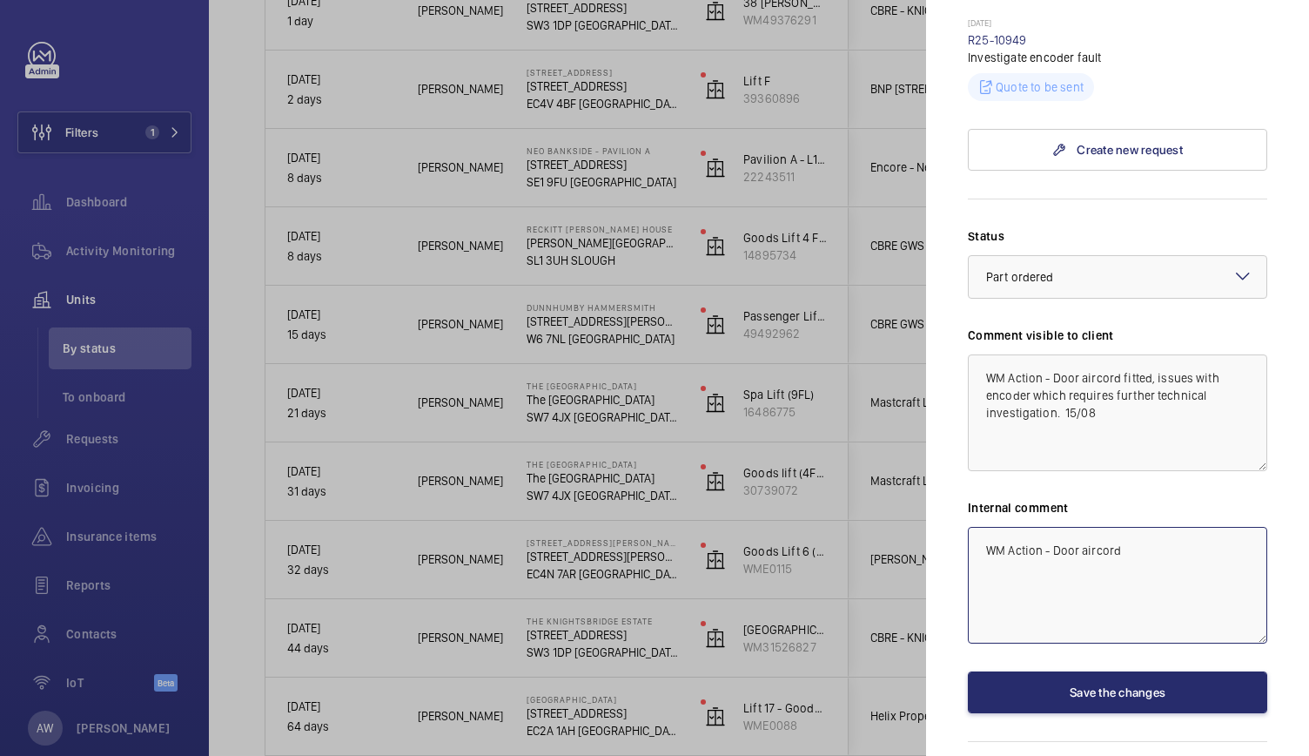
paste textarea "fitted, issues with encoder which requires further technical investigation. 15/…"
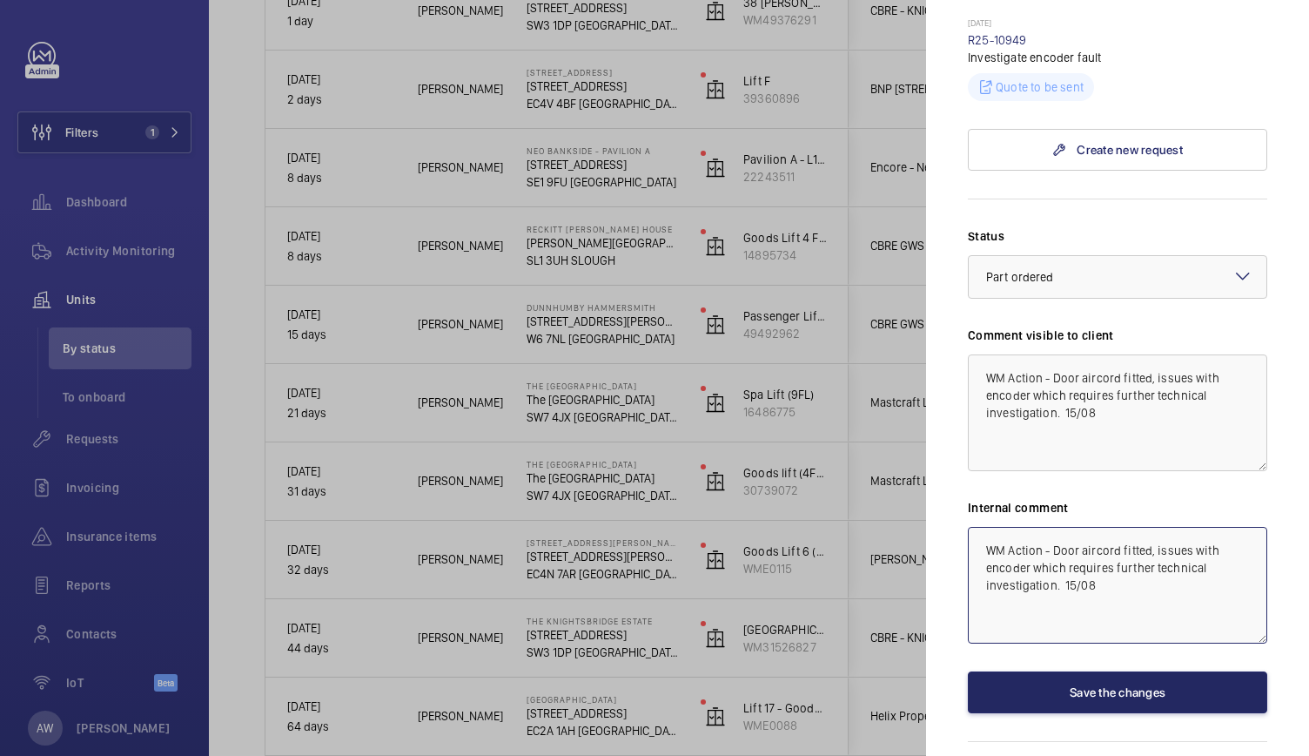
type textarea "WM Action - Door aircord fitted, issues with encoder which requires further tec…"
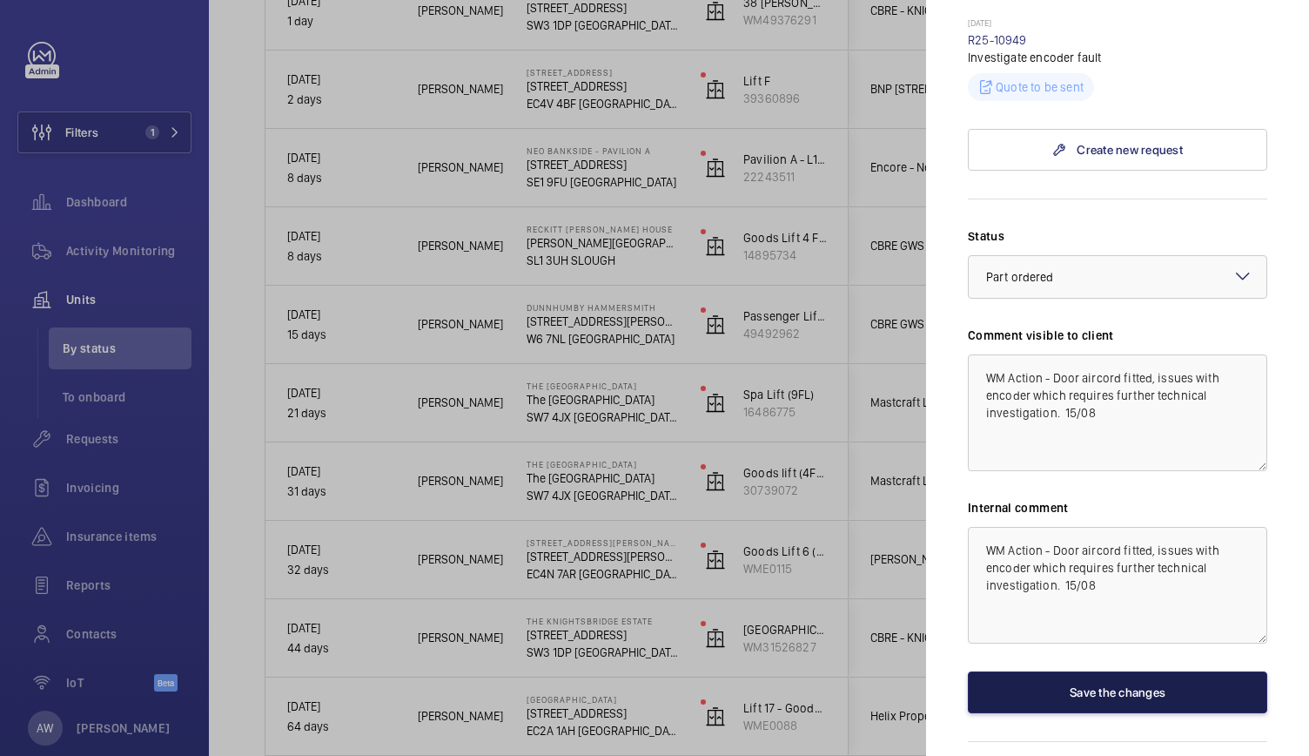
click at [1159, 671] on button "Save the changes" at bounding box center [1117, 692] width 299 height 42
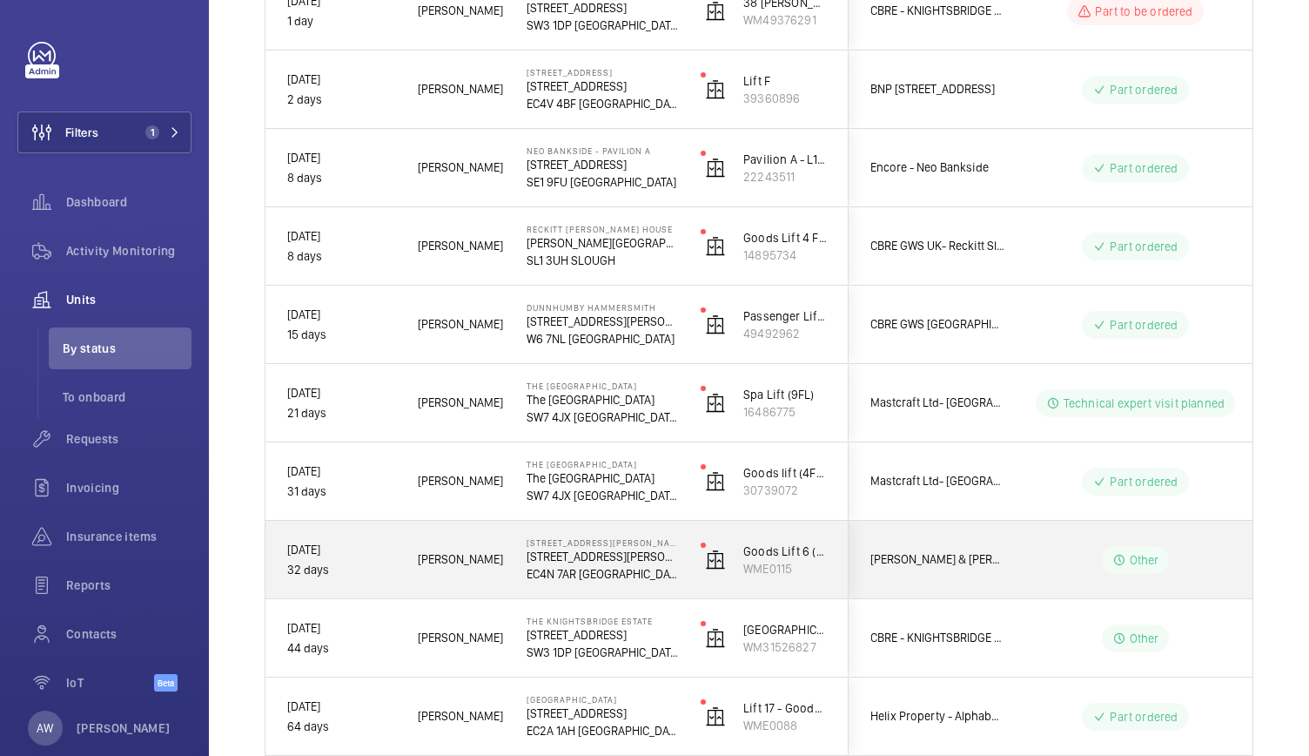
click at [660, 589] on div "[STREET_ADDRESS][PERSON_NAME] [STREET_ADDRESS][PERSON_NAME]" at bounding box center [592, 560] width 172 height 78
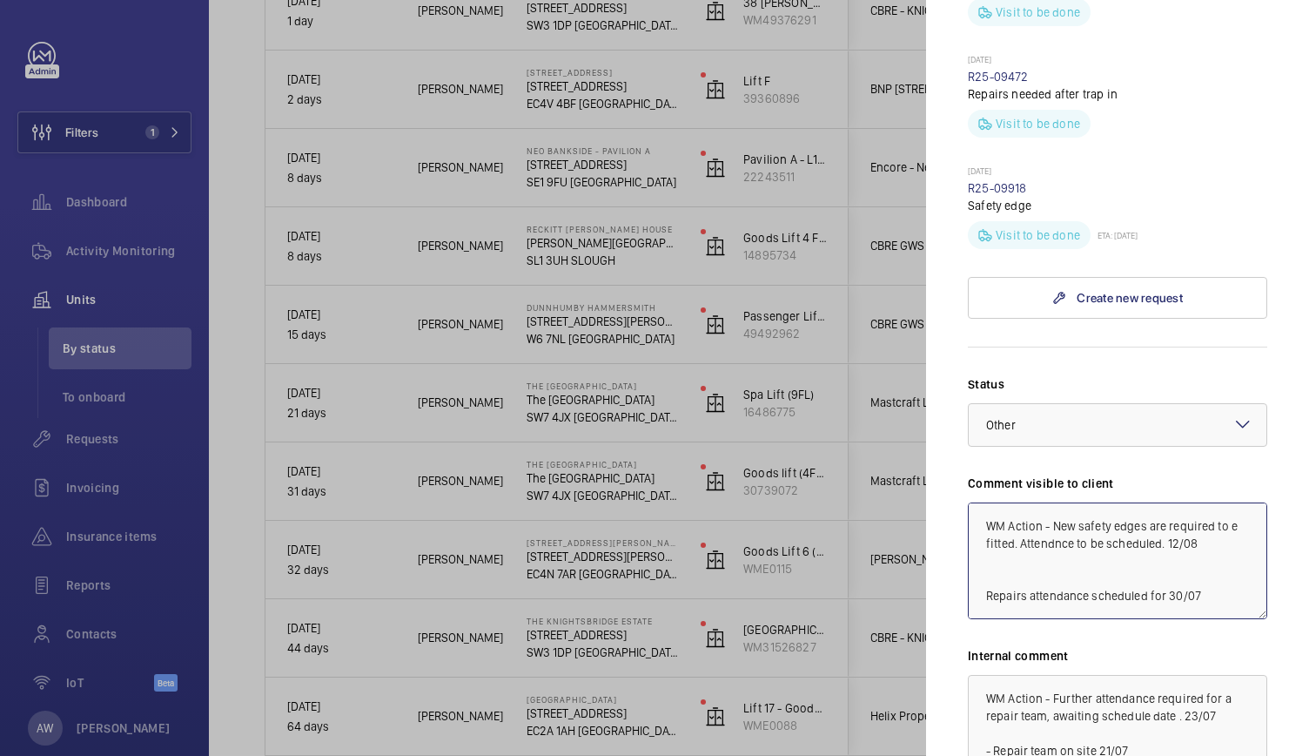
scroll to position [37, 0]
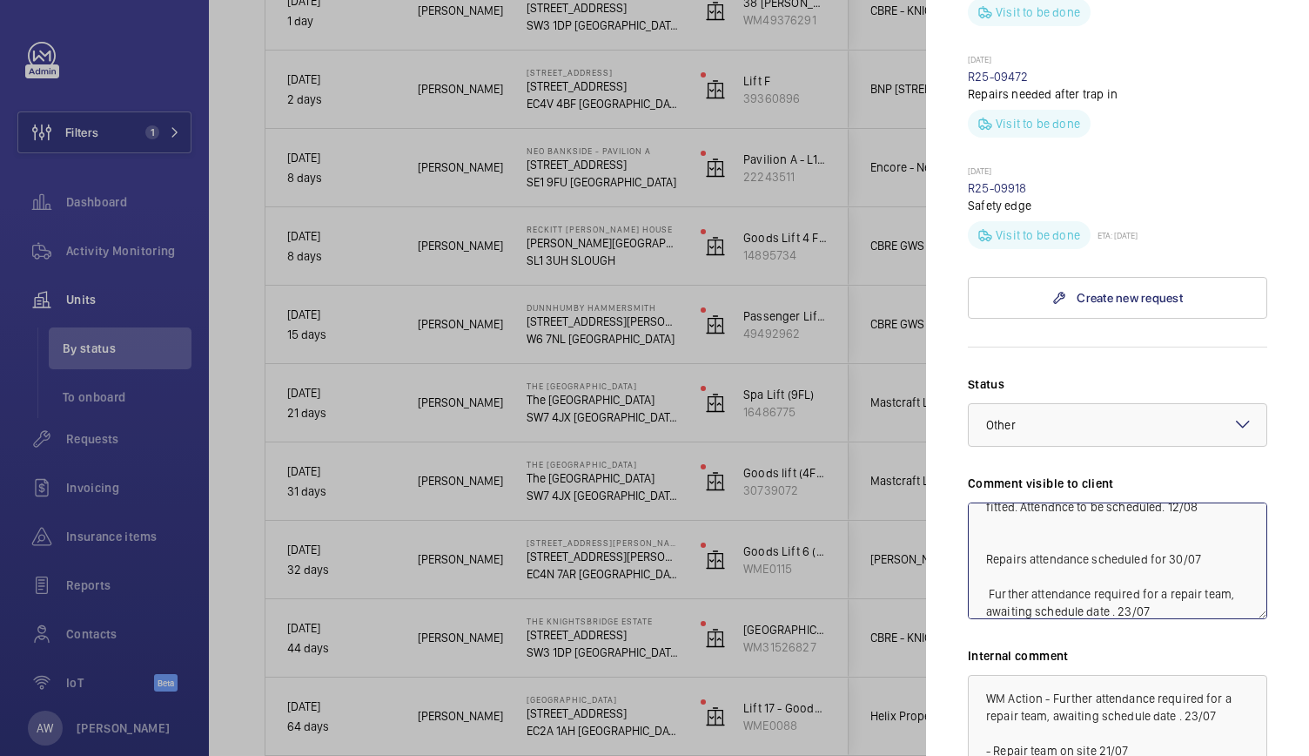
drag, startPoint x: 1214, startPoint y: 474, endPoint x: 978, endPoint y: 469, distance: 236.0
click at [978, 502] on textarea "WM Action - New safety edges are required to e fitted. Attendnce to be schedule…" at bounding box center [1117, 560] width 299 height 117
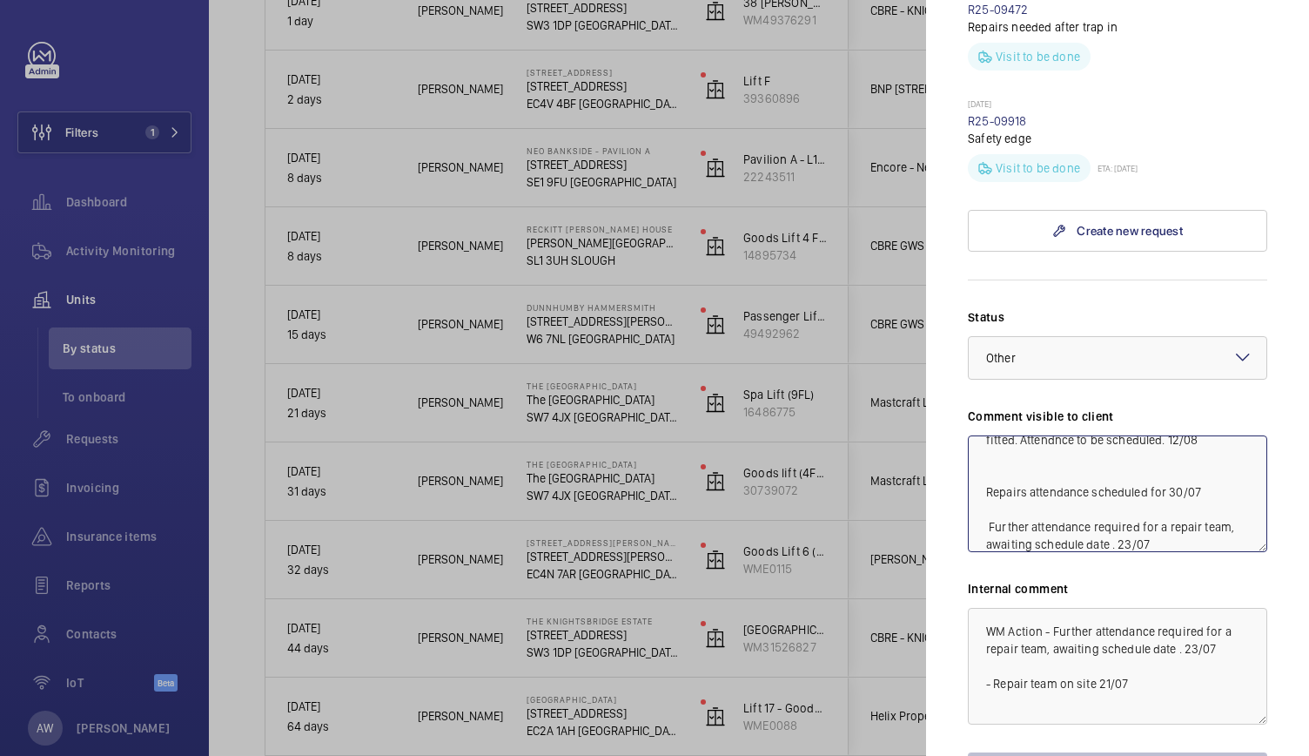
scroll to position [894, 0]
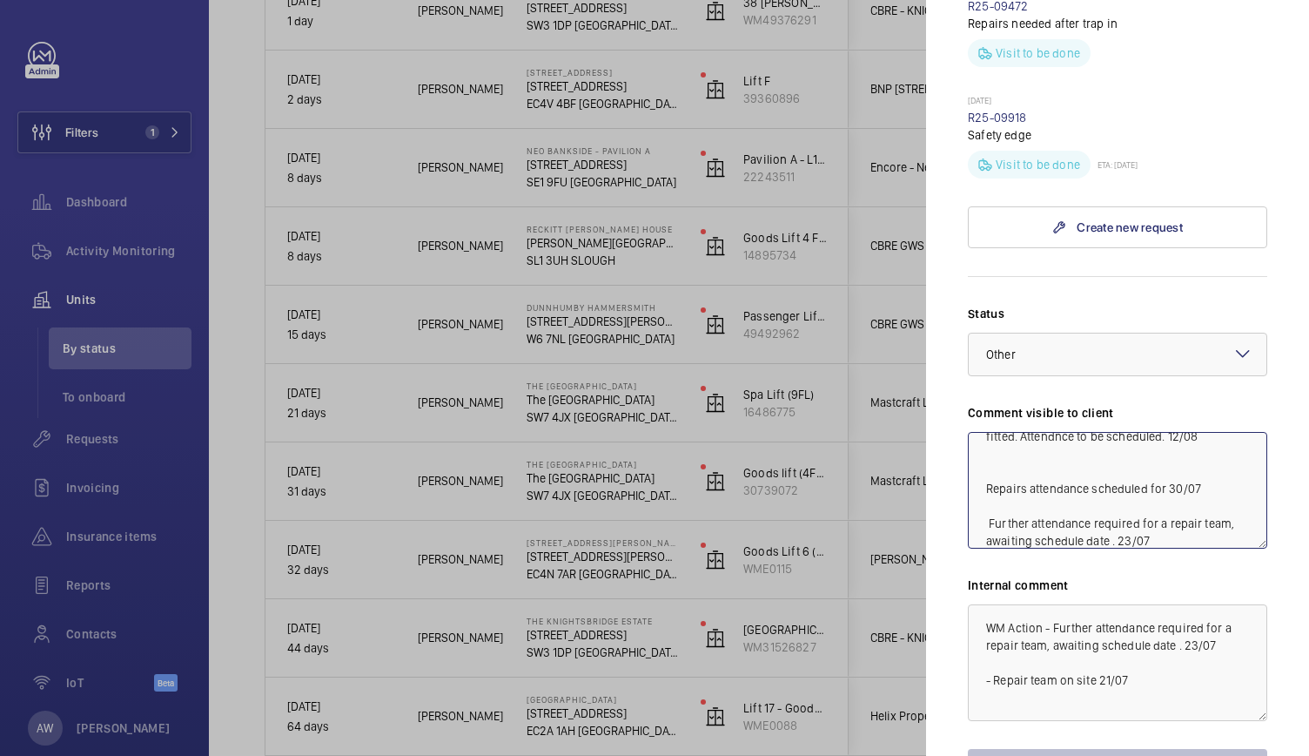
click at [1118, 432] on textarea "WM Action - New safety edges are required to e fitted. Attendnce to be schedule…" at bounding box center [1117, 490] width 299 height 117
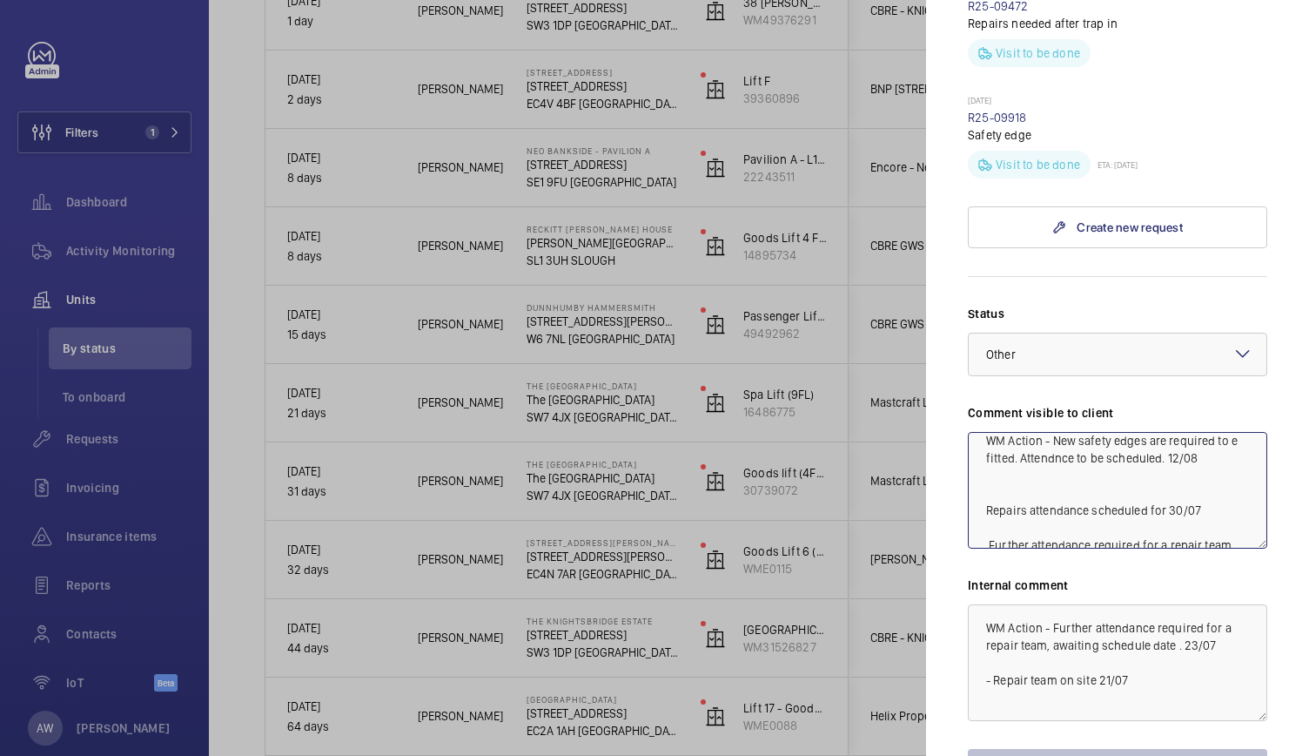
click at [1194, 432] on textarea "WM Action - New safety edges are required to e fitted. Attendnce to be schedule…" at bounding box center [1117, 490] width 299 height 117
click at [1194, 432] on textarea "WM Action - New safety edges are required to e fitted. Attendance Repairs atten…" at bounding box center [1117, 490] width 299 height 117
click at [1226, 432] on textarea "WM Action - New safety edges are required to e fitted. Attendance Repairs atten…" at bounding box center [1117, 490] width 299 height 117
click at [1115, 432] on textarea "WM Action - New safety edges are required to be fitted. Attendance Repairs atte…" at bounding box center [1117, 490] width 299 height 117
drag, startPoint x: 1211, startPoint y: 361, endPoint x: 1051, endPoint y: 325, distance: 164.3
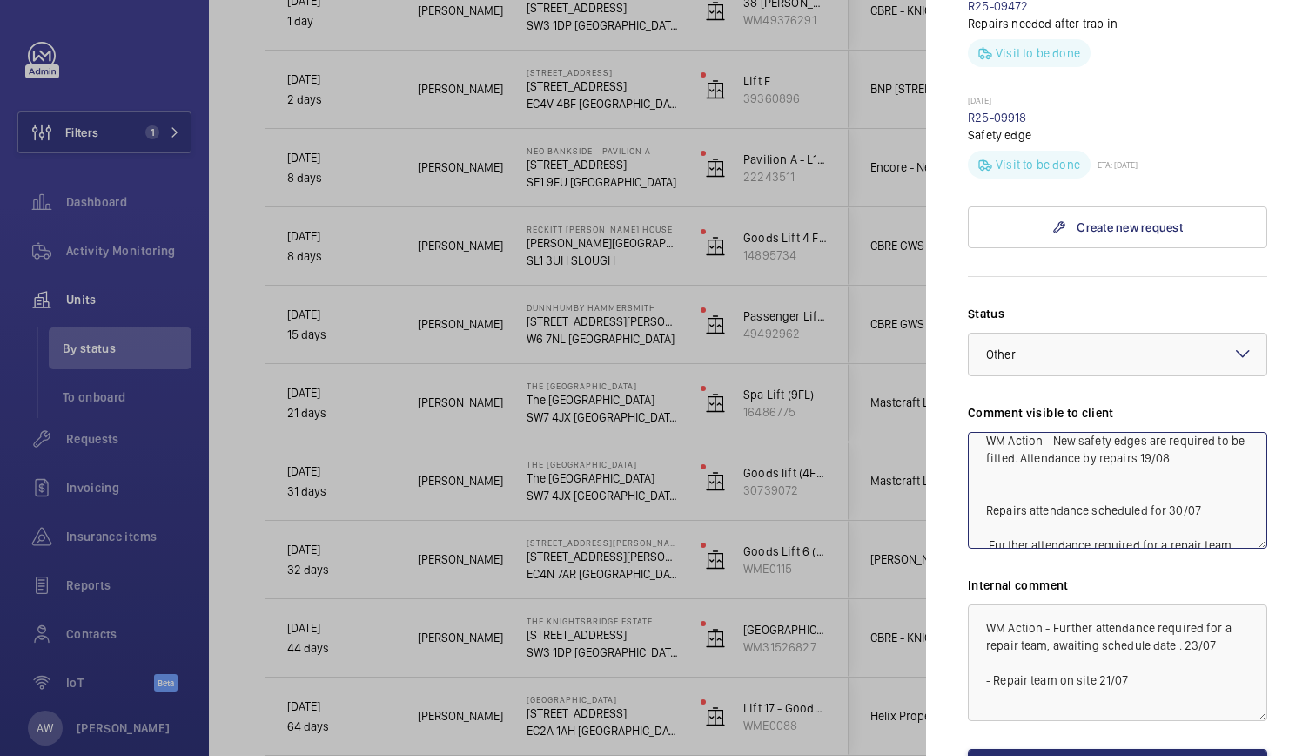
click at [1051, 432] on textarea "WM Action - New safety edges are required to be fitted. Attendance by repairs 1…" at bounding box center [1117, 490] width 299 height 117
type textarea "WM Action - New safety edges are required to be fitted. Attendance by repairs 1…"
click at [1053, 604] on textarea "WM Action - Further attendance required for a repair team, awaiting schedule da…" at bounding box center [1117, 662] width 299 height 117
click at [1237, 604] on textarea "WM Action - Further attendance required for a repair team, awaiting schedule da…" at bounding box center [1117, 662] width 299 height 117
drag, startPoint x: 1237, startPoint y: 528, endPoint x: 1050, endPoint y: 510, distance: 188.0
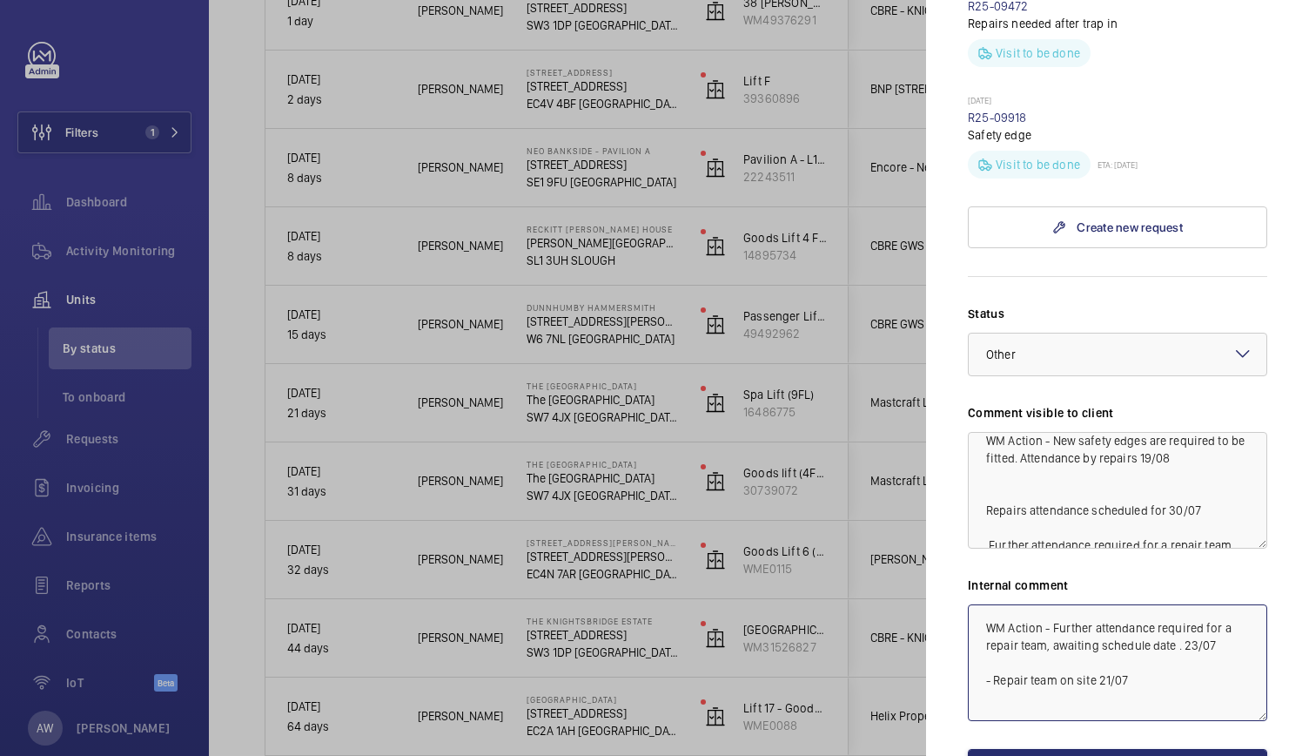
click at [1050, 604] on textarea "WM Action - Further attendance required for a repair team, awaiting schedule da…" at bounding box center [1117, 662] width 299 height 117
paste textarea "New safety edges are required to be fitted. Attendance by repairs 19/08"
type textarea "WM Action -New safety edges are required to be fitted. Attendance by repairs 19…"
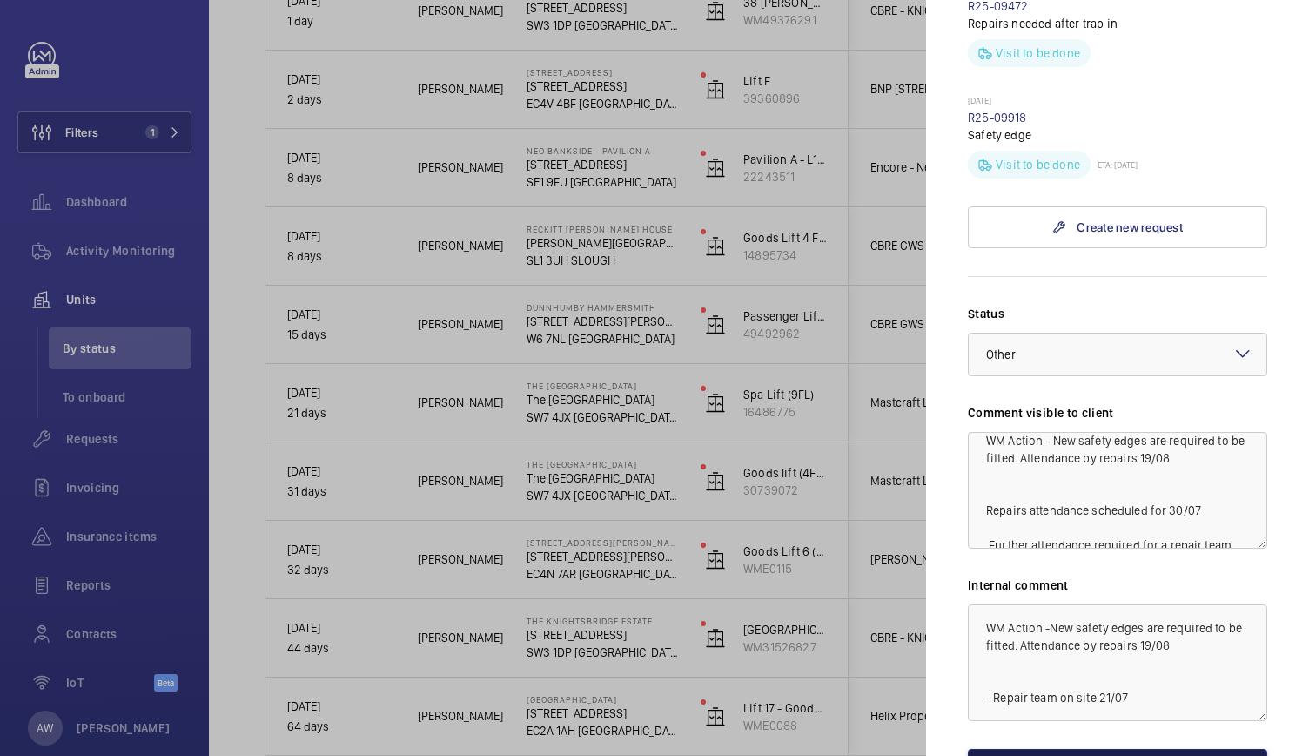
click at [1113, 749] on button "Save the changes" at bounding box center [1117, 770] width 299 height 42
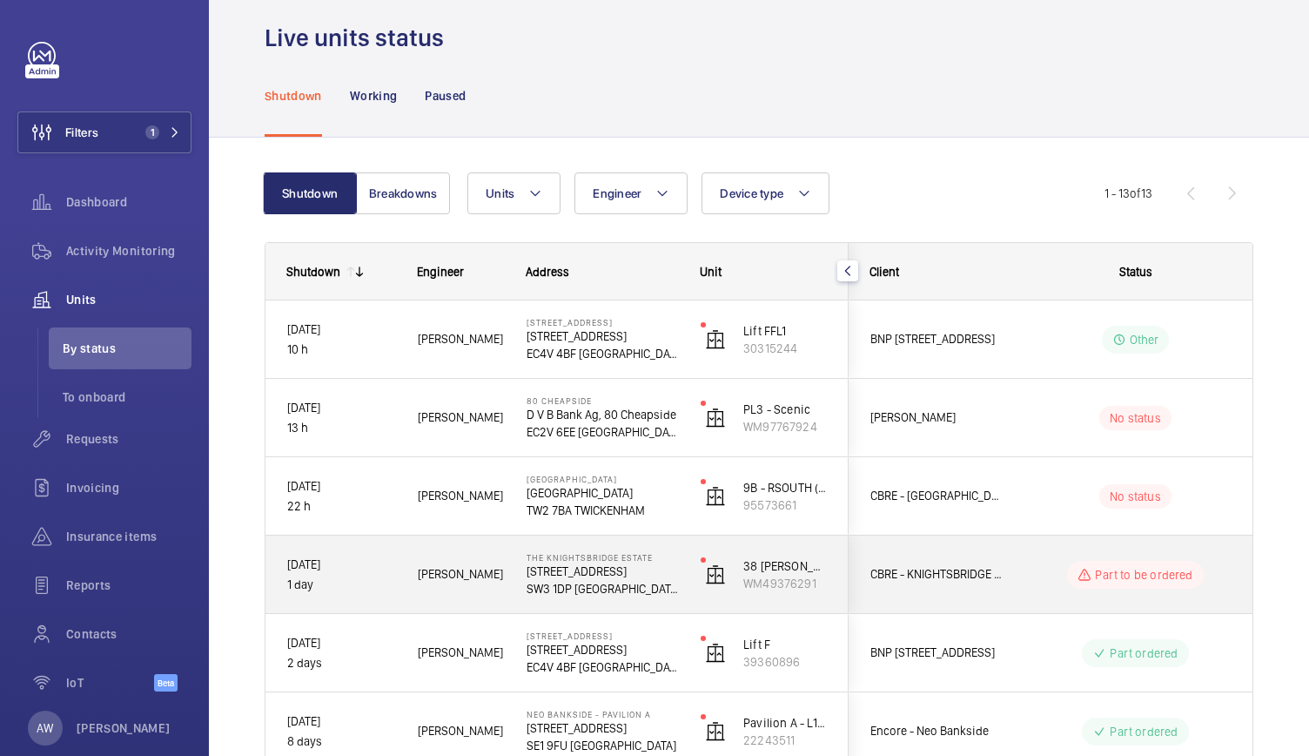
scroll to position [19, 0]
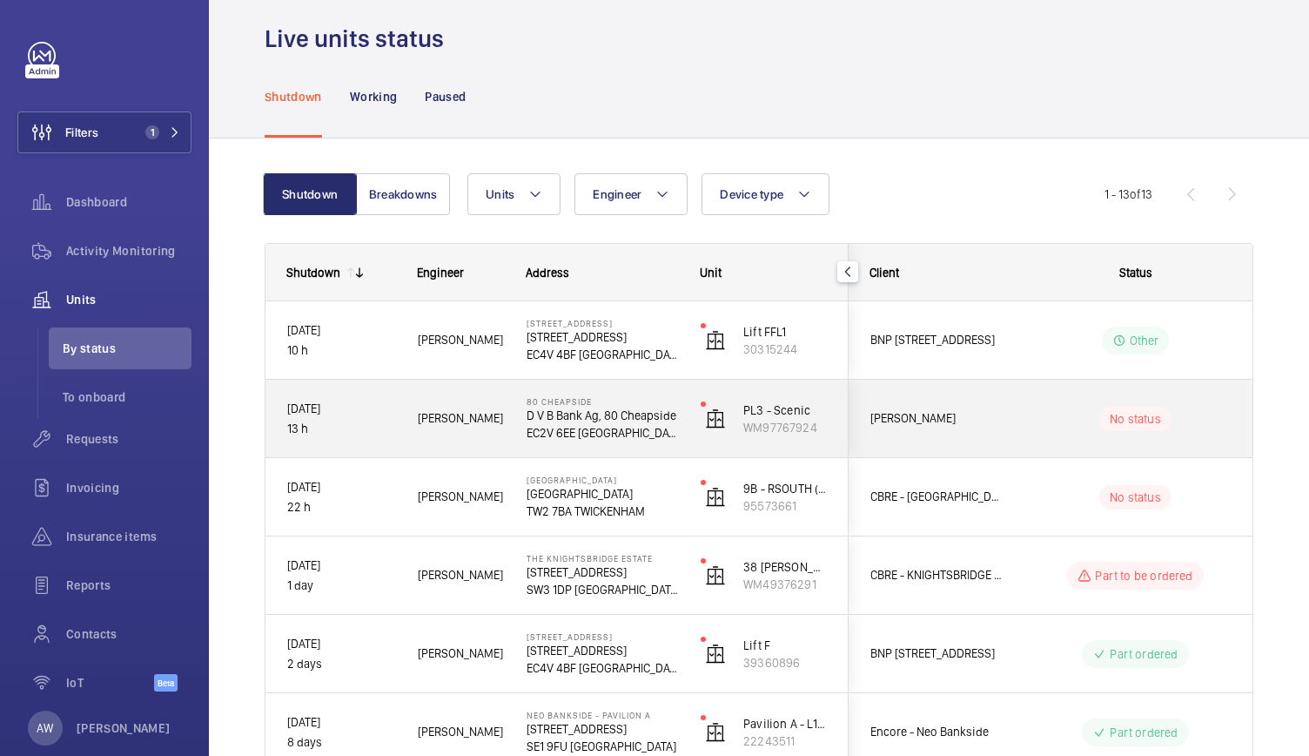
click at [688, 447] on div "PL3 - Scenic WM97767924" at bounding box center [764, 419] width 168 height 78
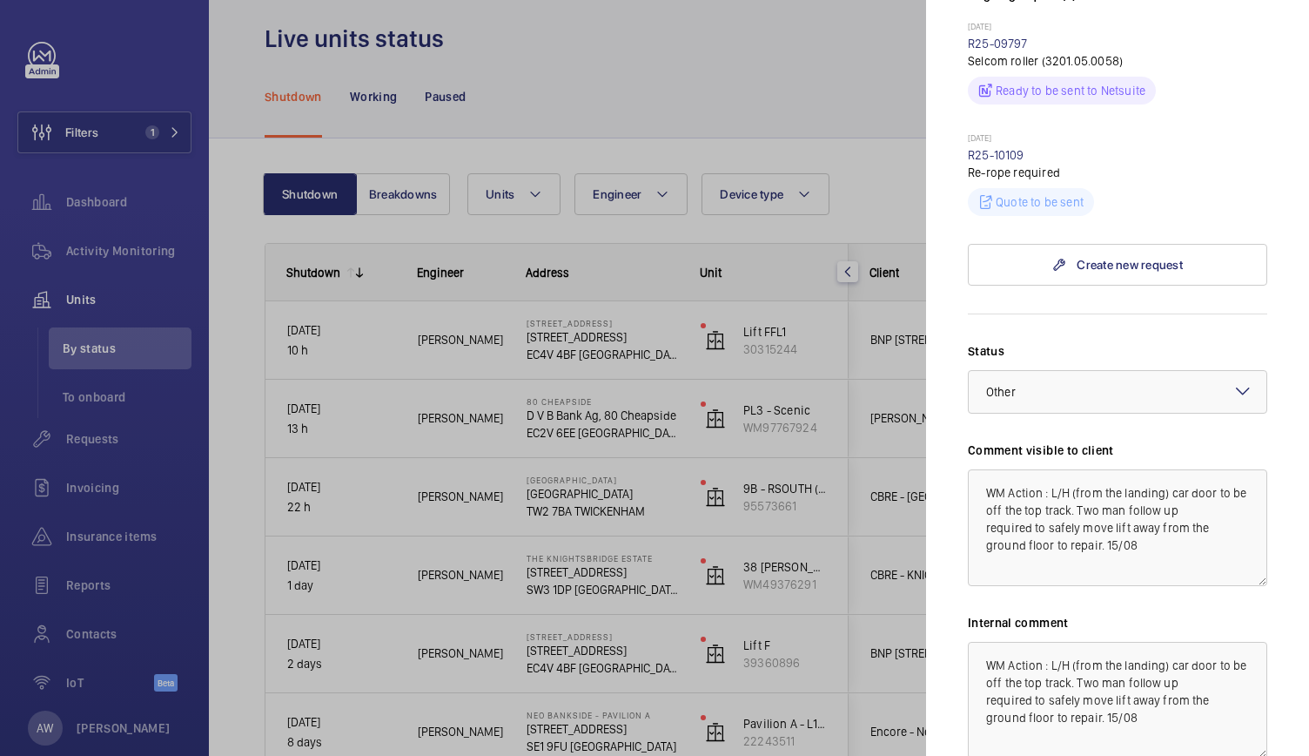
scroll to position [581, 0]
click at [690, 433] on div at bounding box center [654, 378] width 1309 height 756
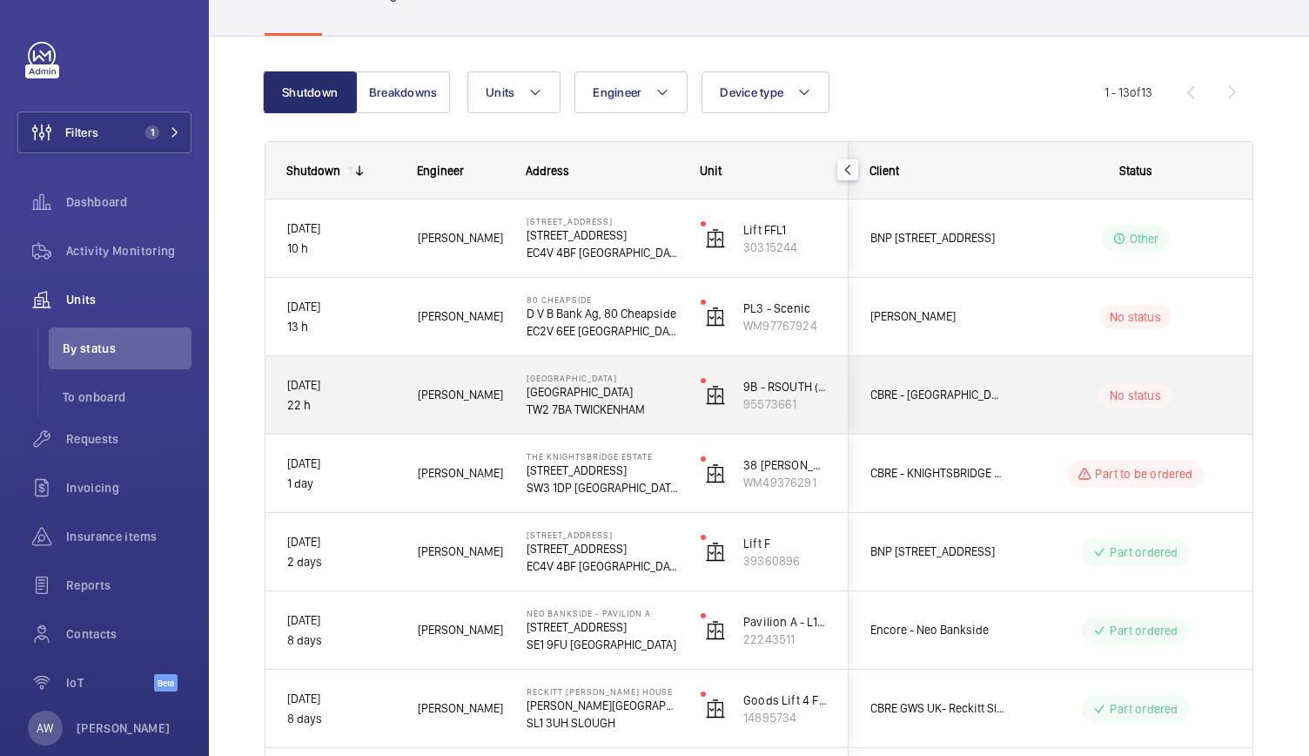
scroll to position [153, 0]
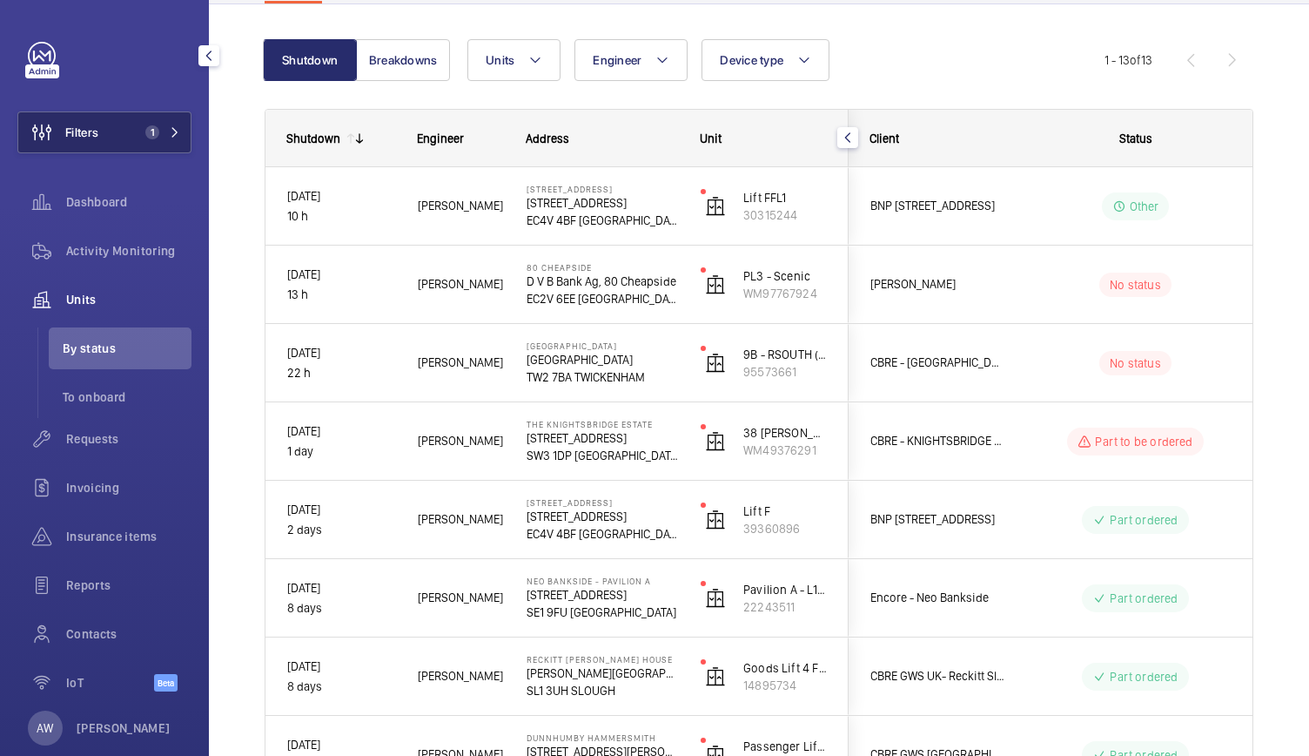
click at [121, 130] on button "Filters 1" at bounding box center [104, 132] width 174 height 42
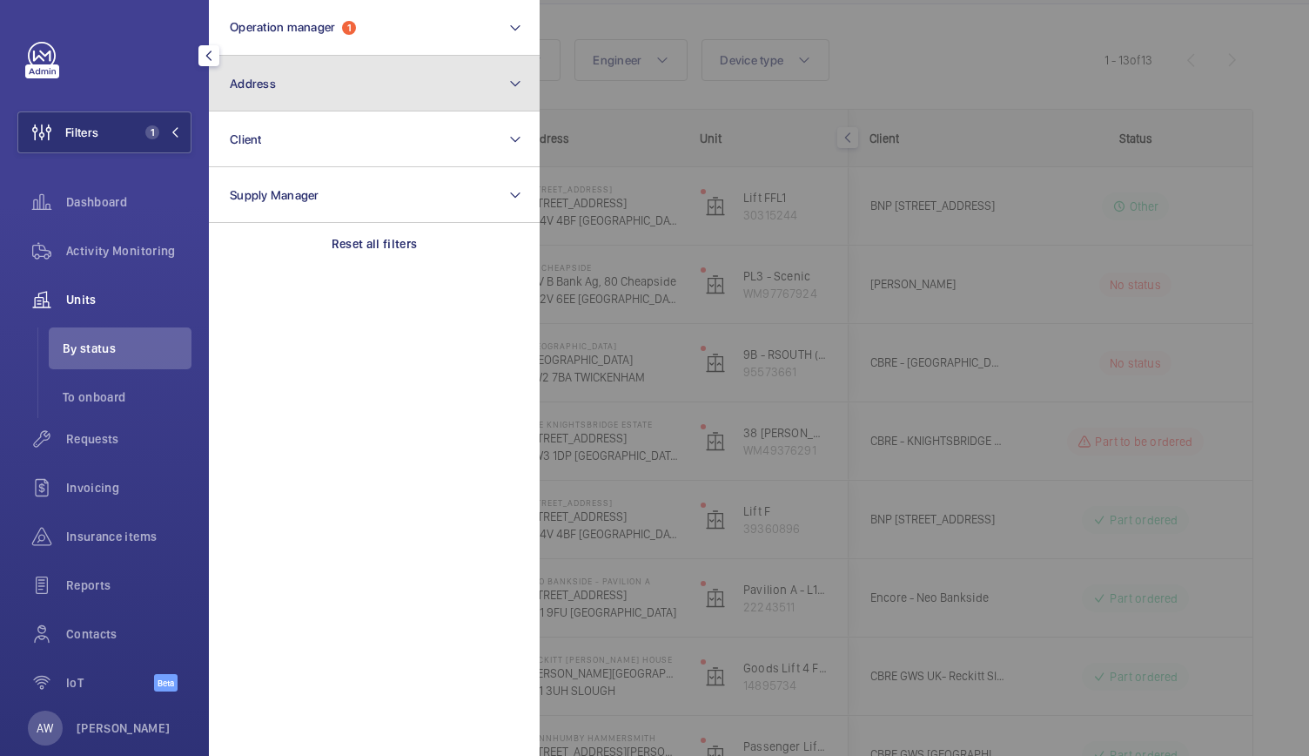
click at [306, 71] on button "Address" at bounding box center [374, 84] width 331 height 56
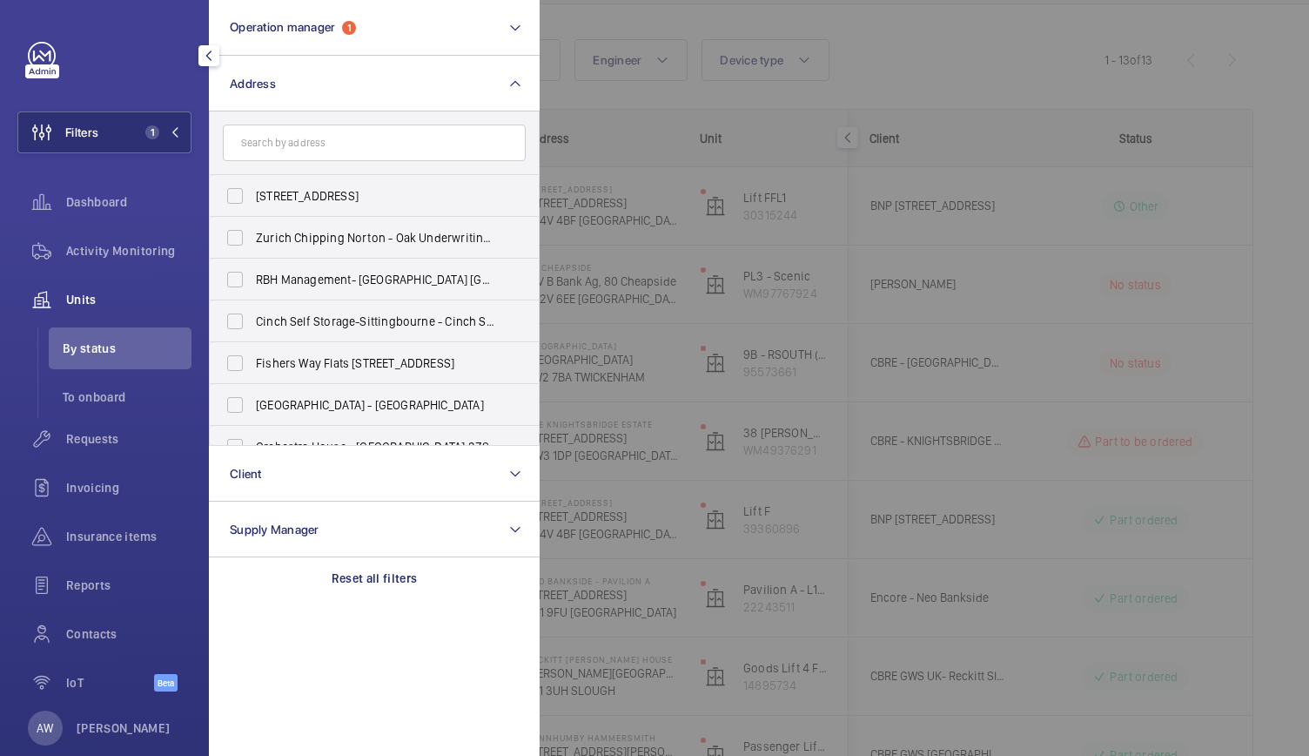
click at [296, 138] on input "text" at bounding box center [374, 142] width 303 height 37
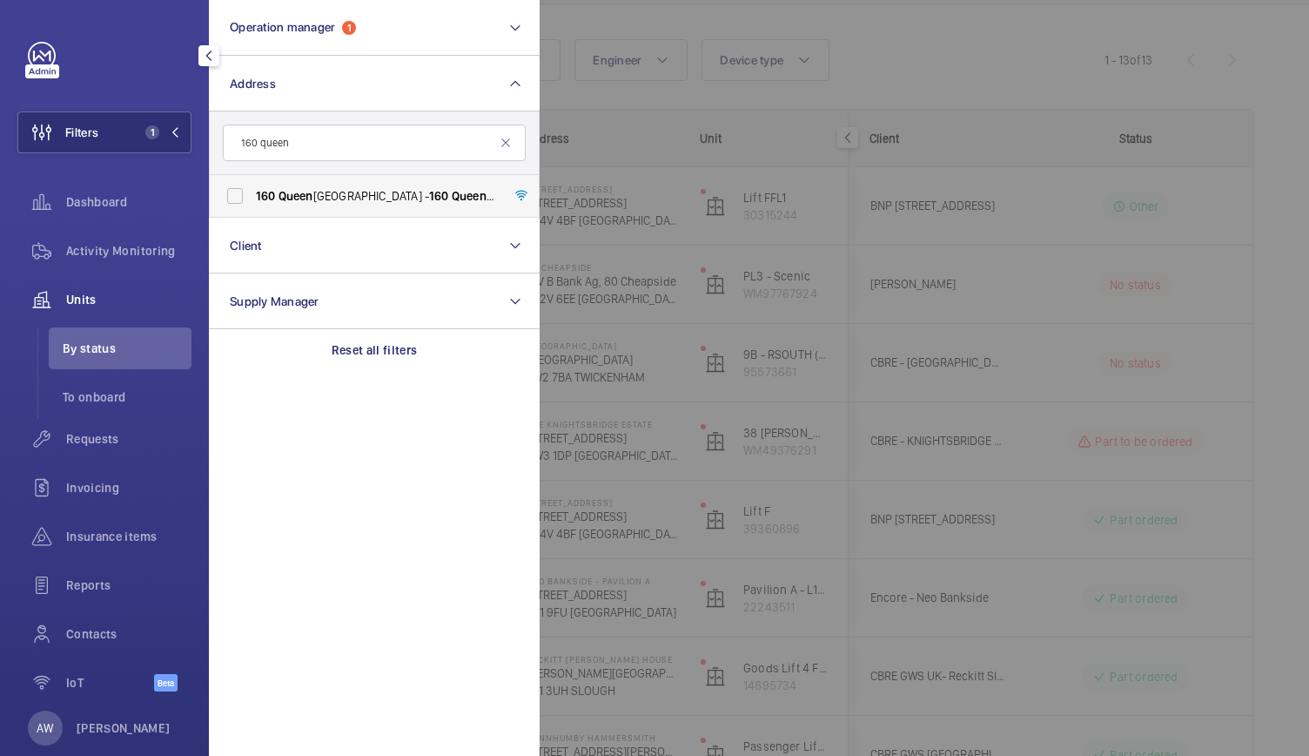
type input "160 queen"
click at [284, 195] on span "Queen" at bounding box center [296, 196] width 35 height 14
click at [252, 195] on input "[STREET_ADDRESS] - [STREET_ADDRESS]" at bounding box center [235, 195] width 35 height 35
checkbox input "true"
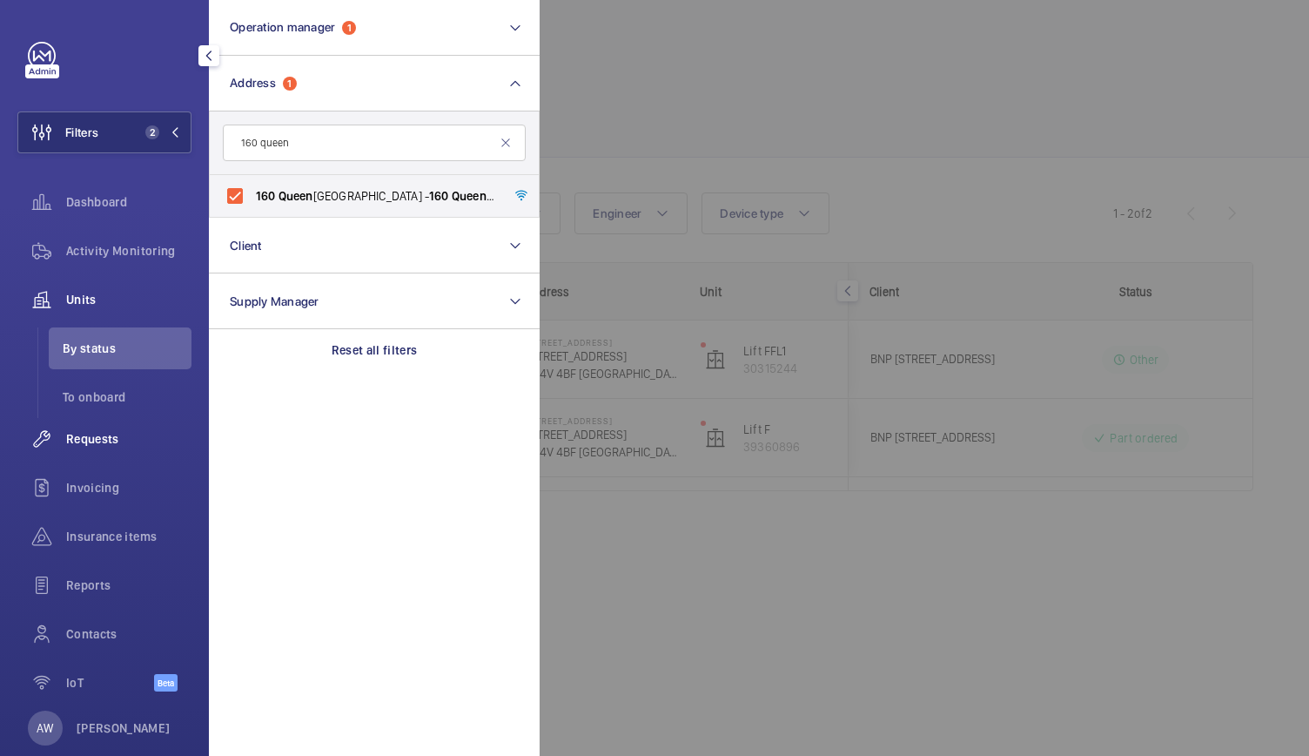
click at [96, 445] on span "Requests" at bounding box center [128, 438] width 125 height 17
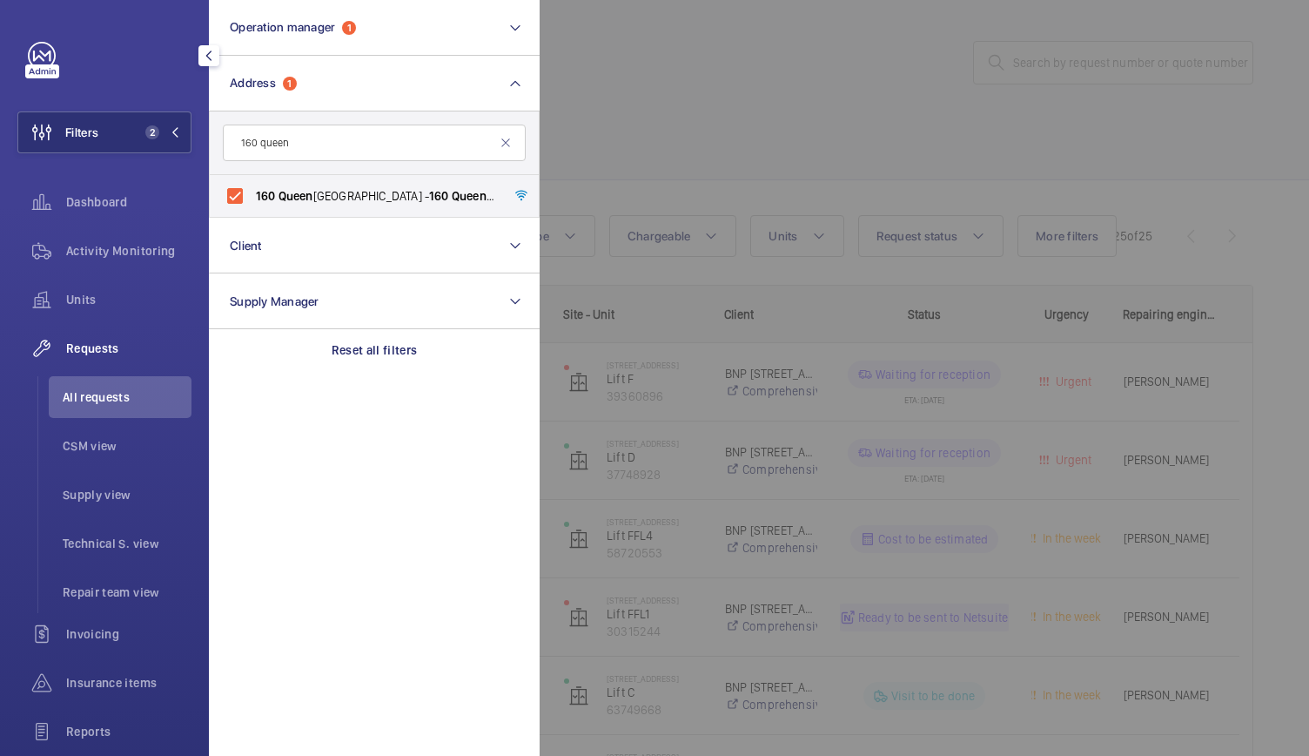
click at [702, 147] on div at bounding box center [1194, 378] width 1309 height 756
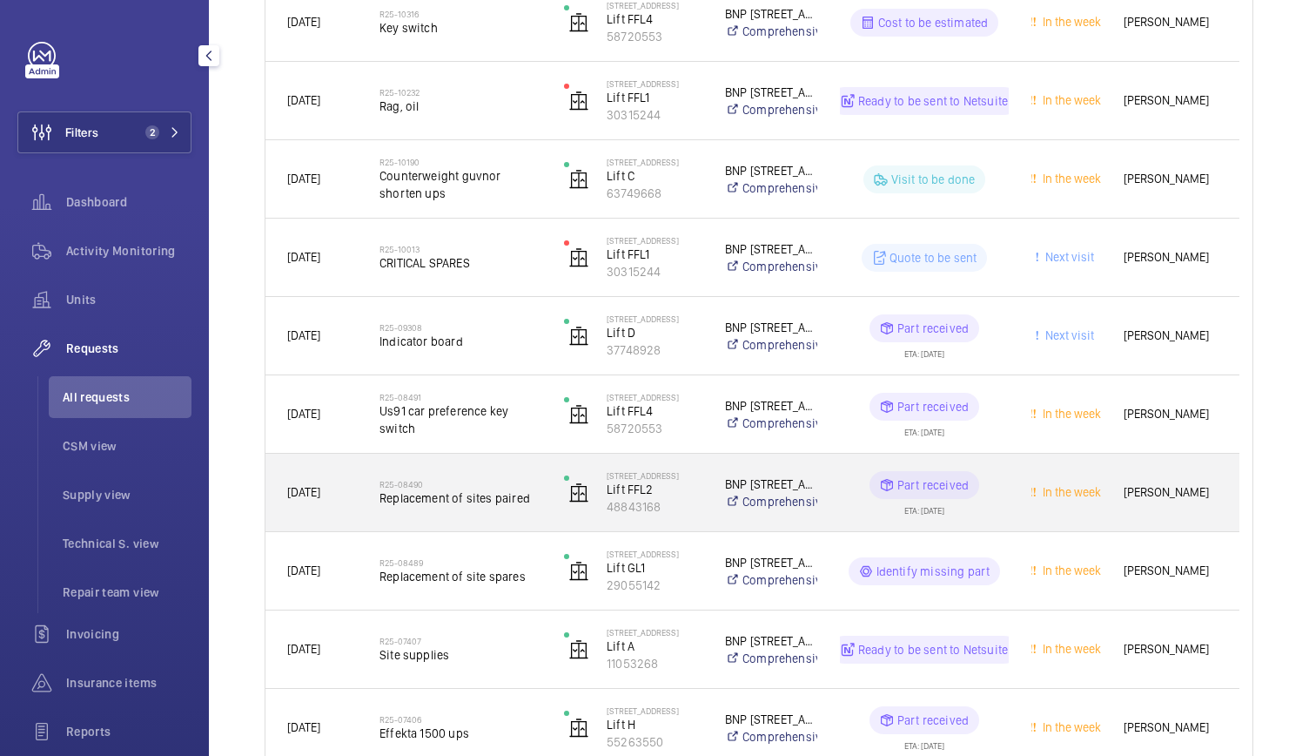
scroll to position [524, 0]
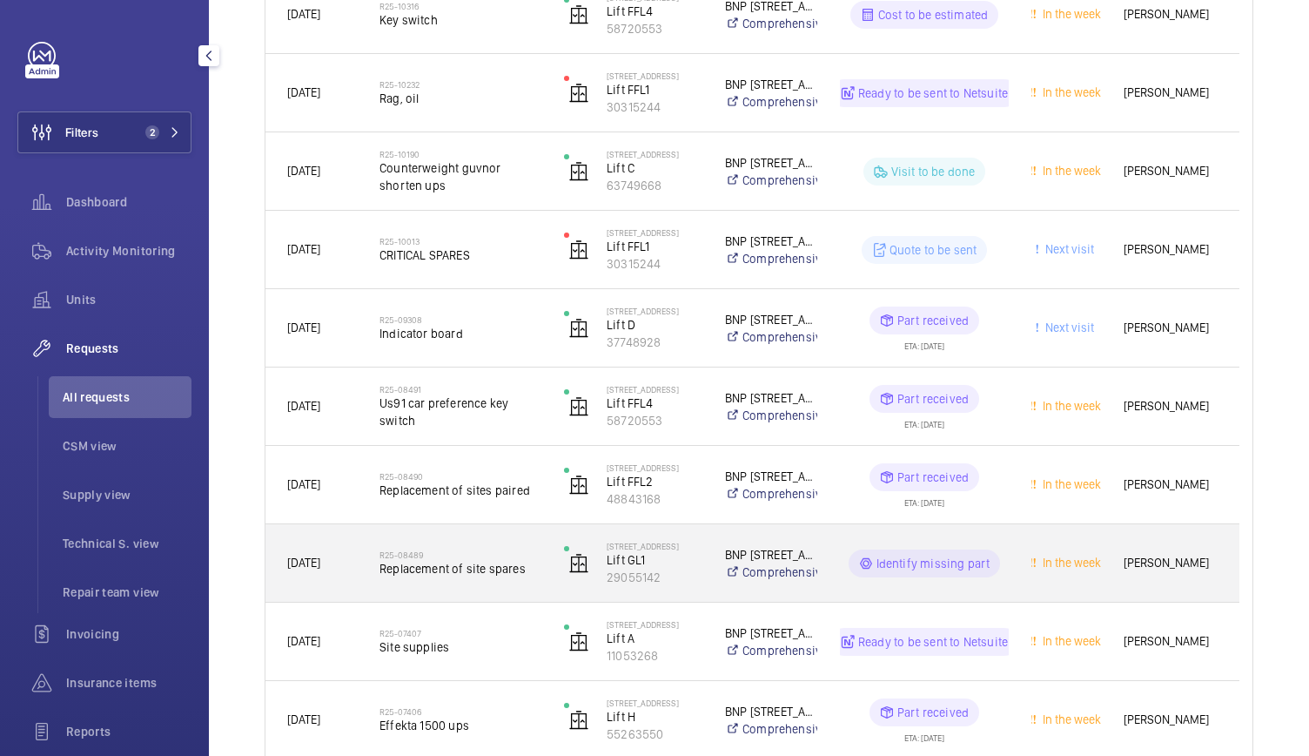
click at [528, 584] on div "R25-08489 Replacement of site spares" at bounding box center [461, 563] width 162 height 50
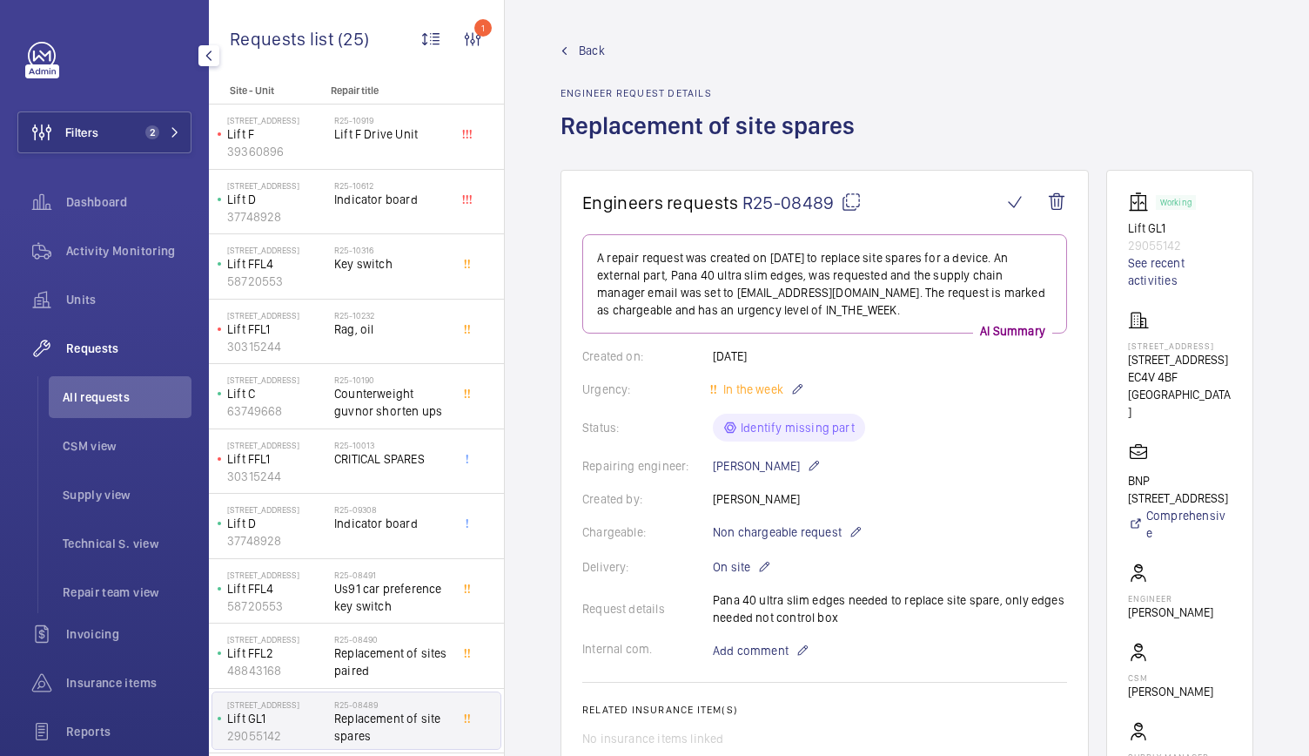
click at [600, 64] on div "Back Engineer request details Replacement of site spares" at bounding box center [713, 106] width 305 height 128
click at [598, 58] on span "Back" at bounding box center [592, 50] width 26 height 17
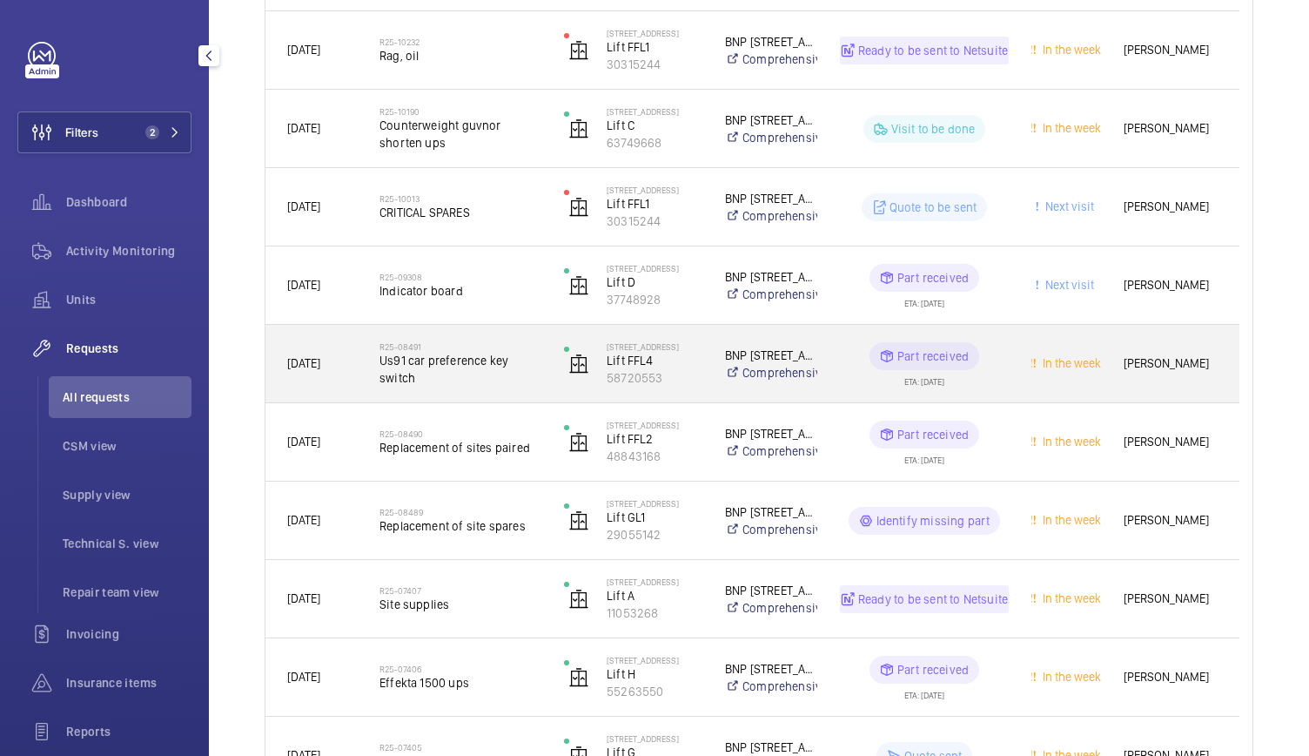
scroll to position [582, 0]
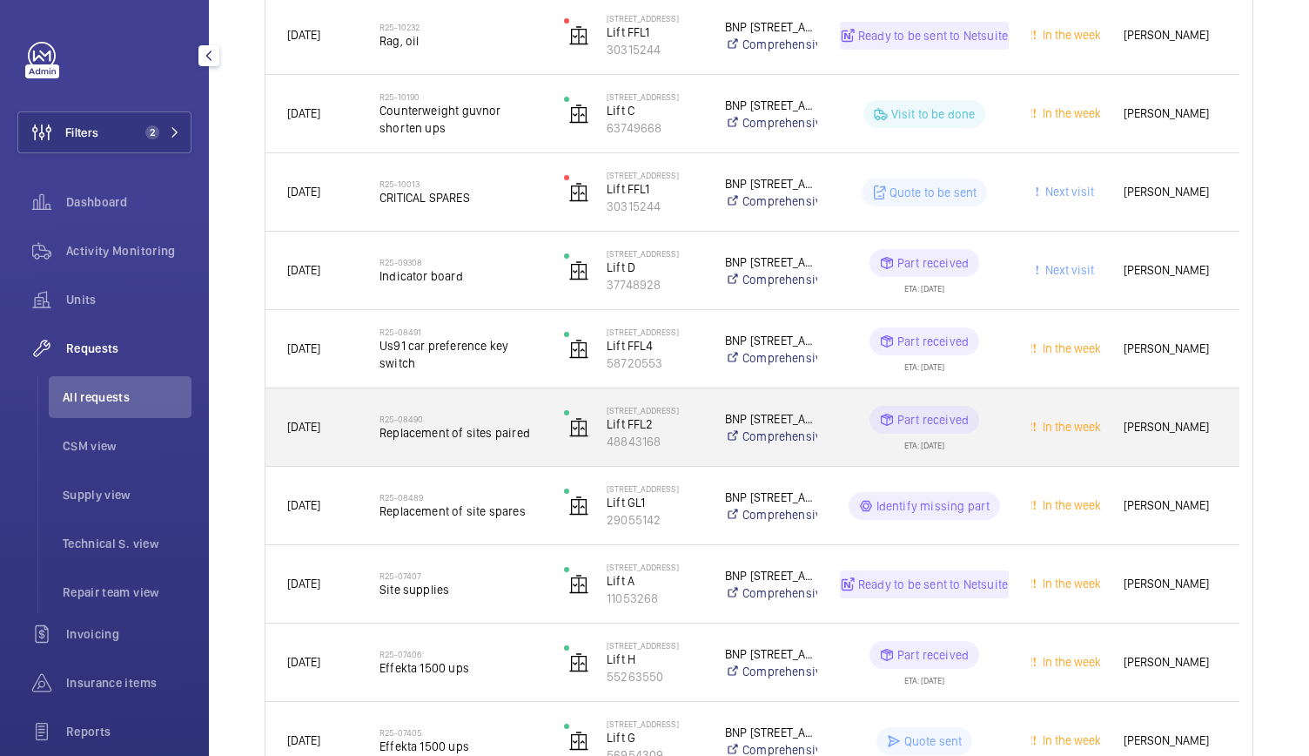
click at [515, 434] on span "Replacement of sites paired" at bounding box center [461, 432] width 162 height 17
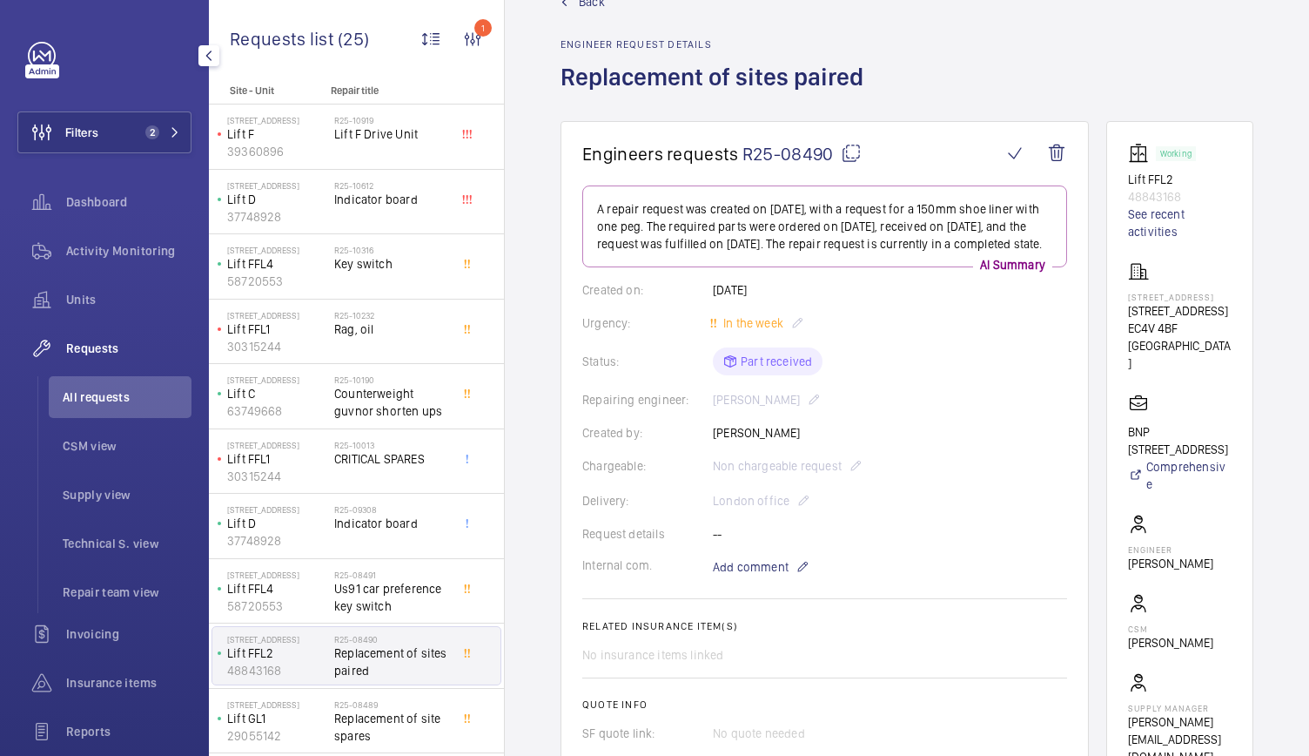
scroll to position [32, 0]
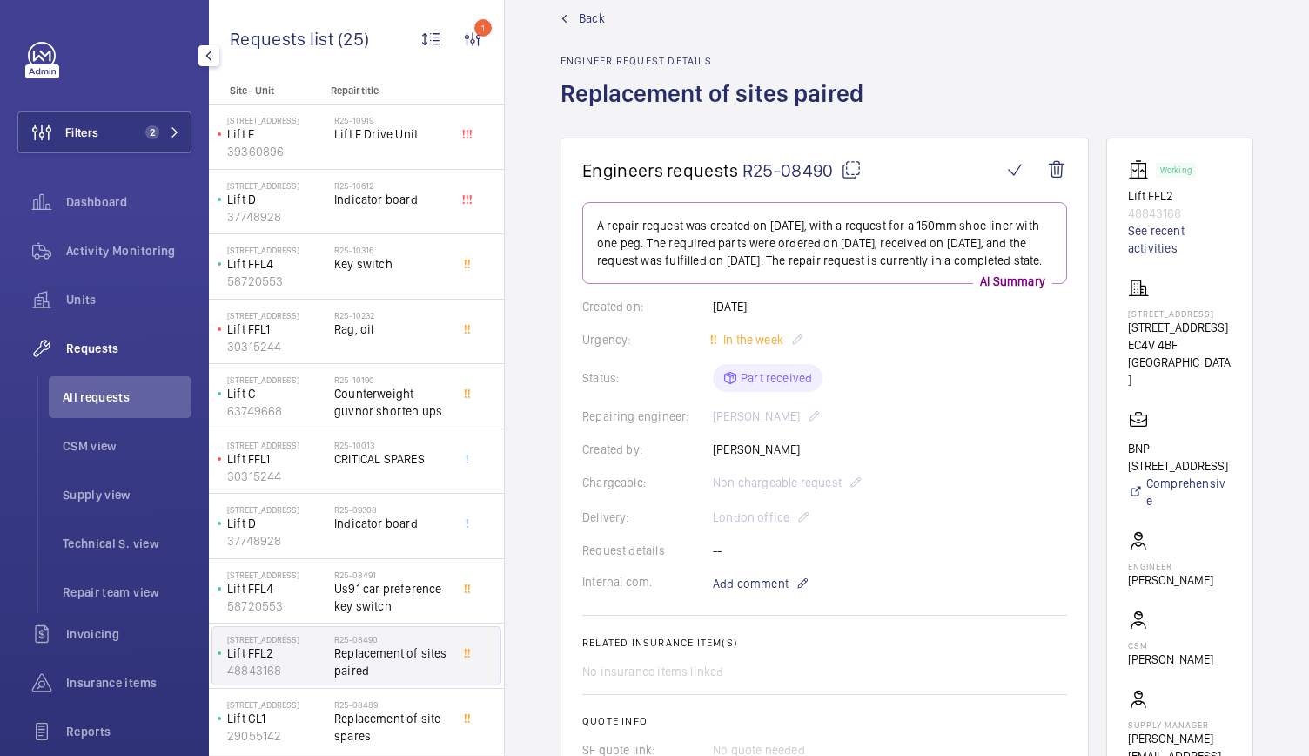
click at [587, 25] on span "Back" at bounding box center [592, 18] width 26 height 17
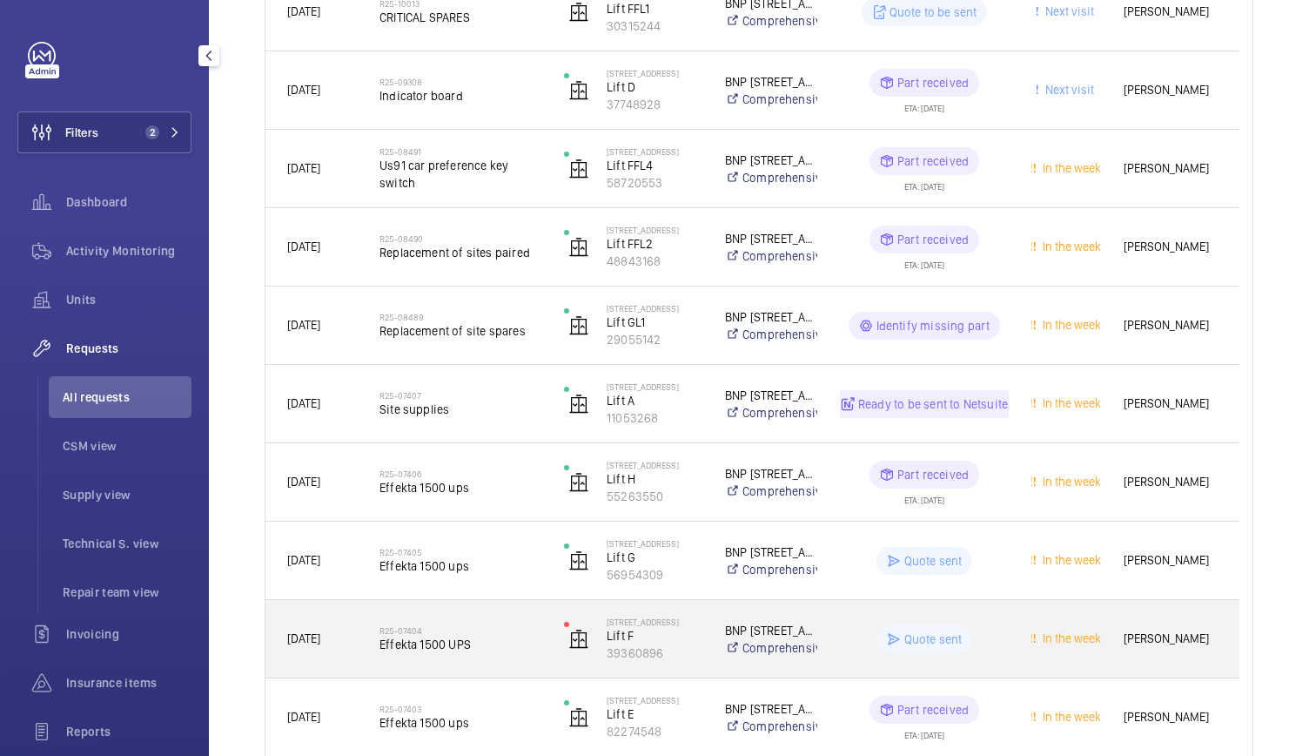
scroll to position [763, 0]
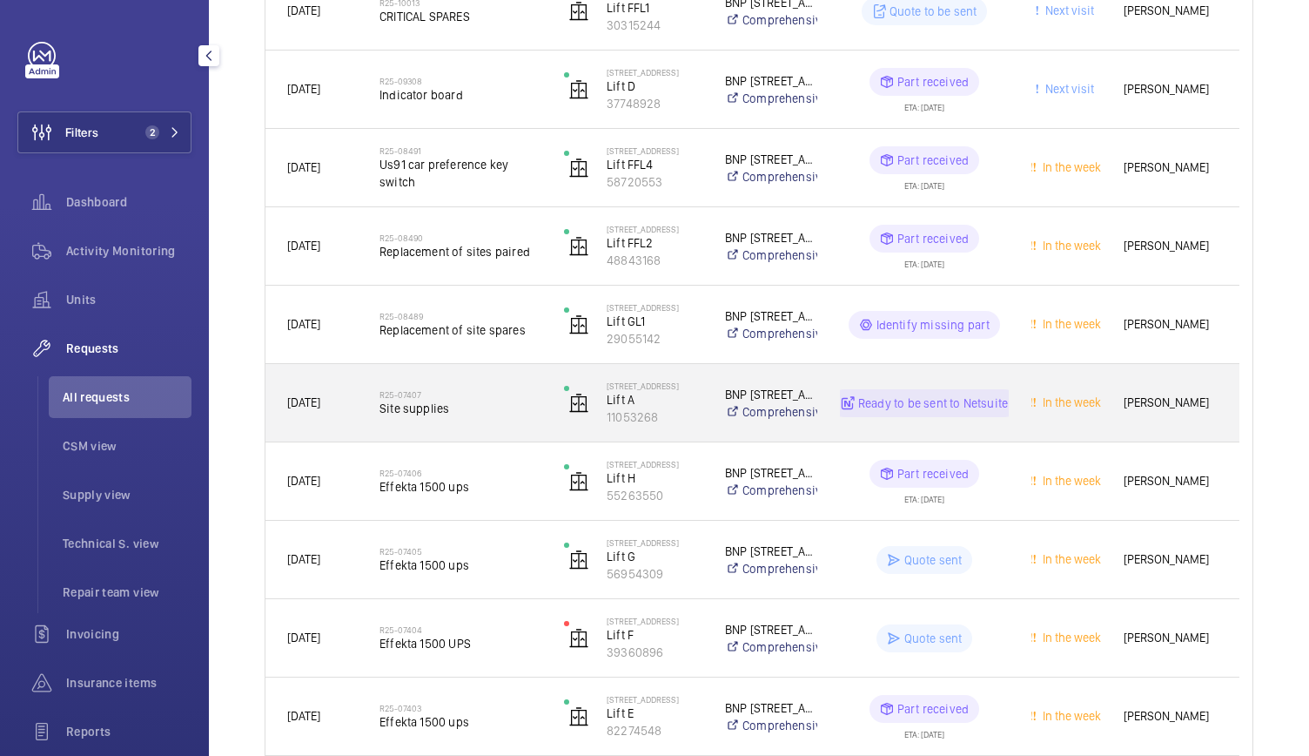
click at [517, 407] on span "Site supplies" at bounding box center [461, 408] width 162 height 17
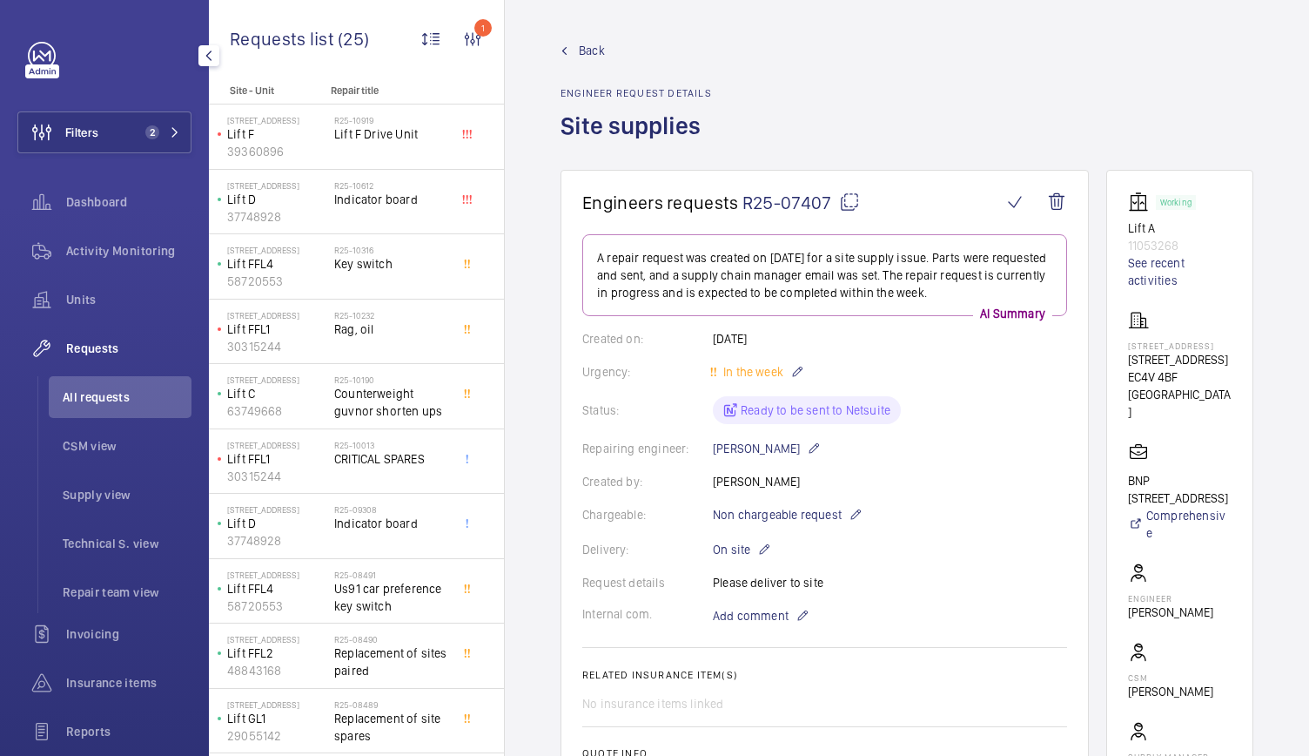
click at [601, 45] on span "Back" at bounding box center [592, 50] width 26 height 17
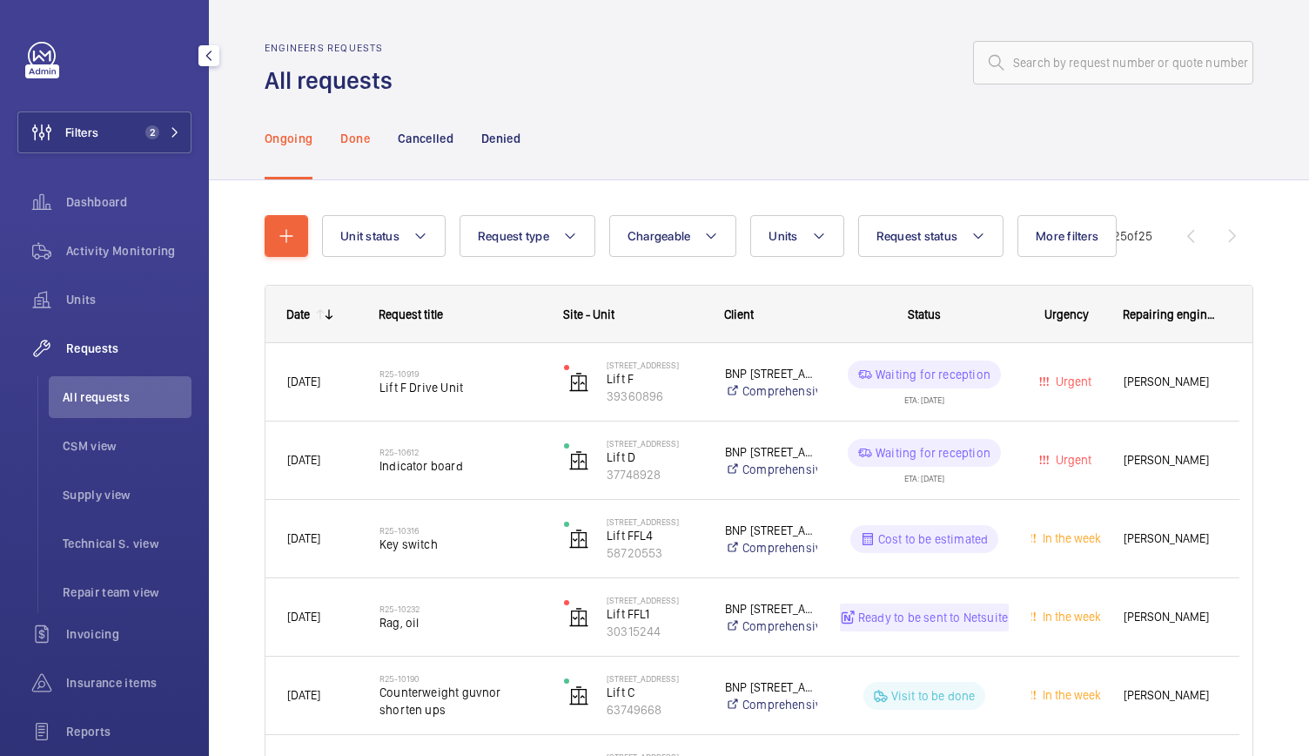
click at [361, 136] on p "Done" at bounding box center [354, 138] width 29 height 17
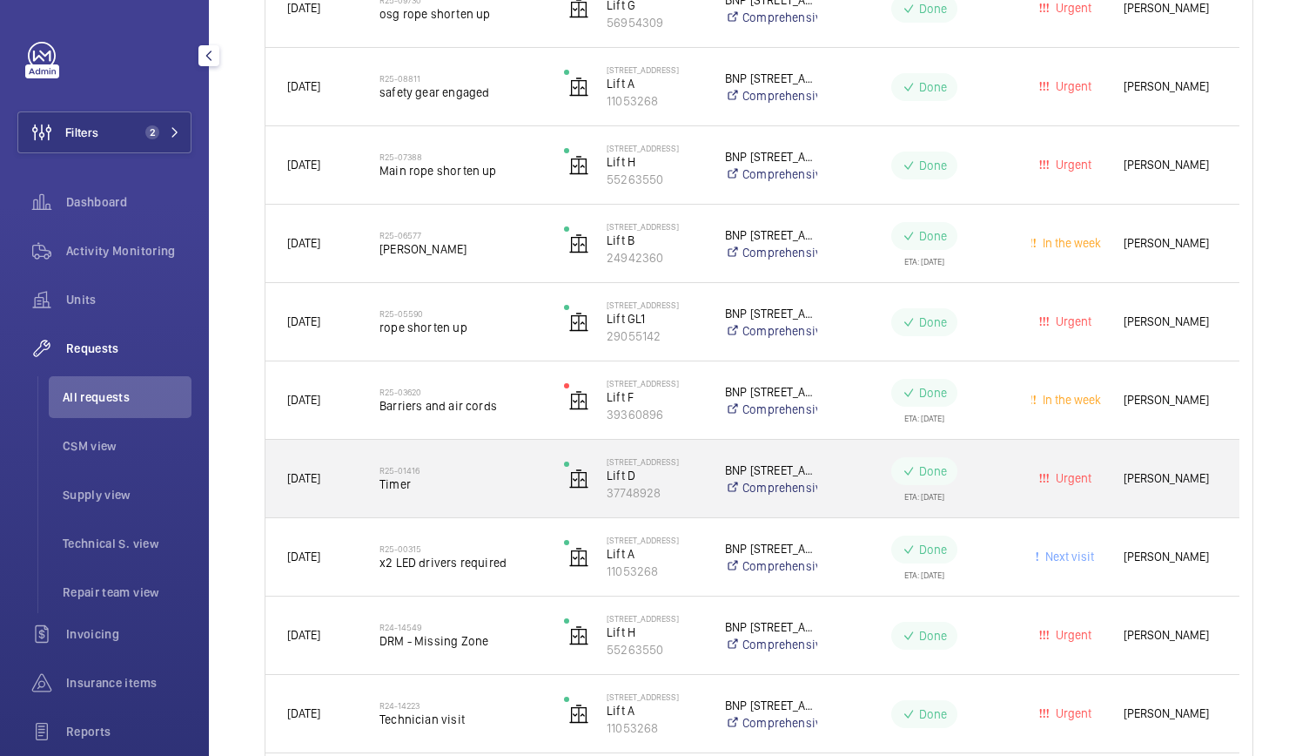
scroll to position [374, 0]
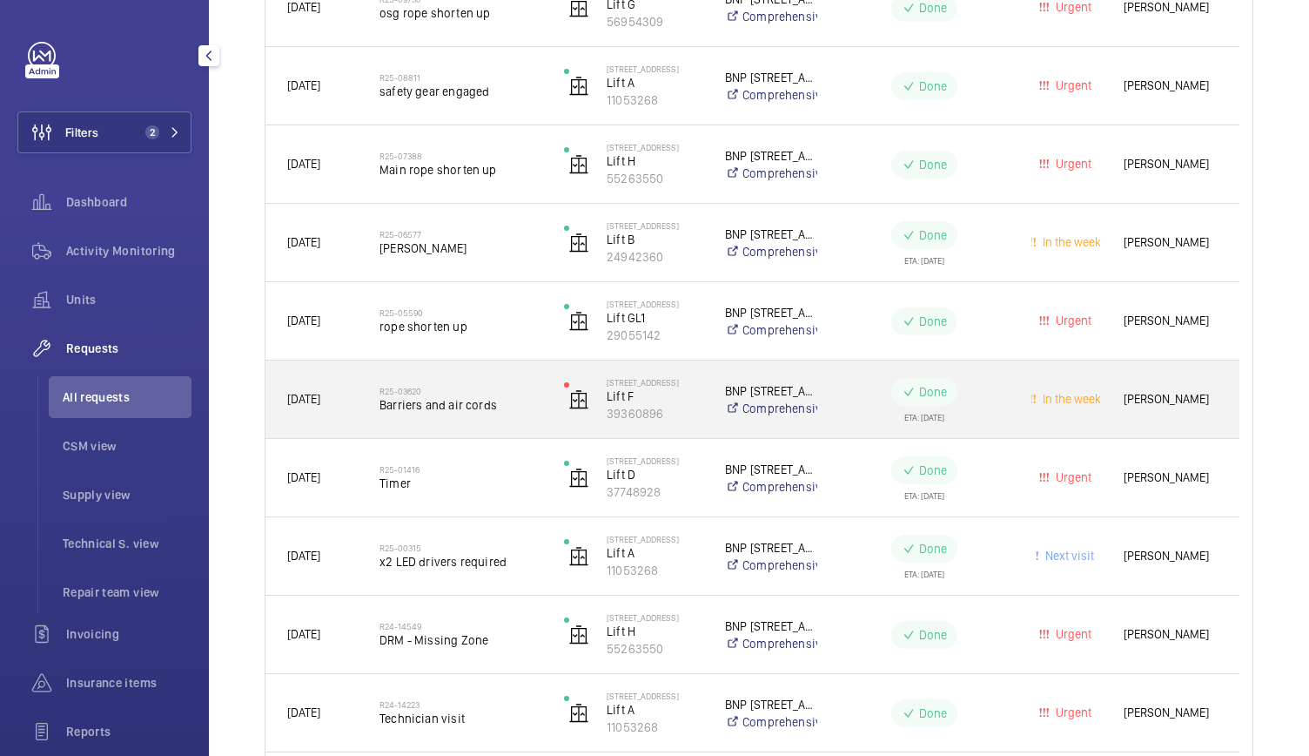
click at [449, 424] on div "R25-03620 Barriers and air cords" at bounding box center [461, 399] width 162 height 50
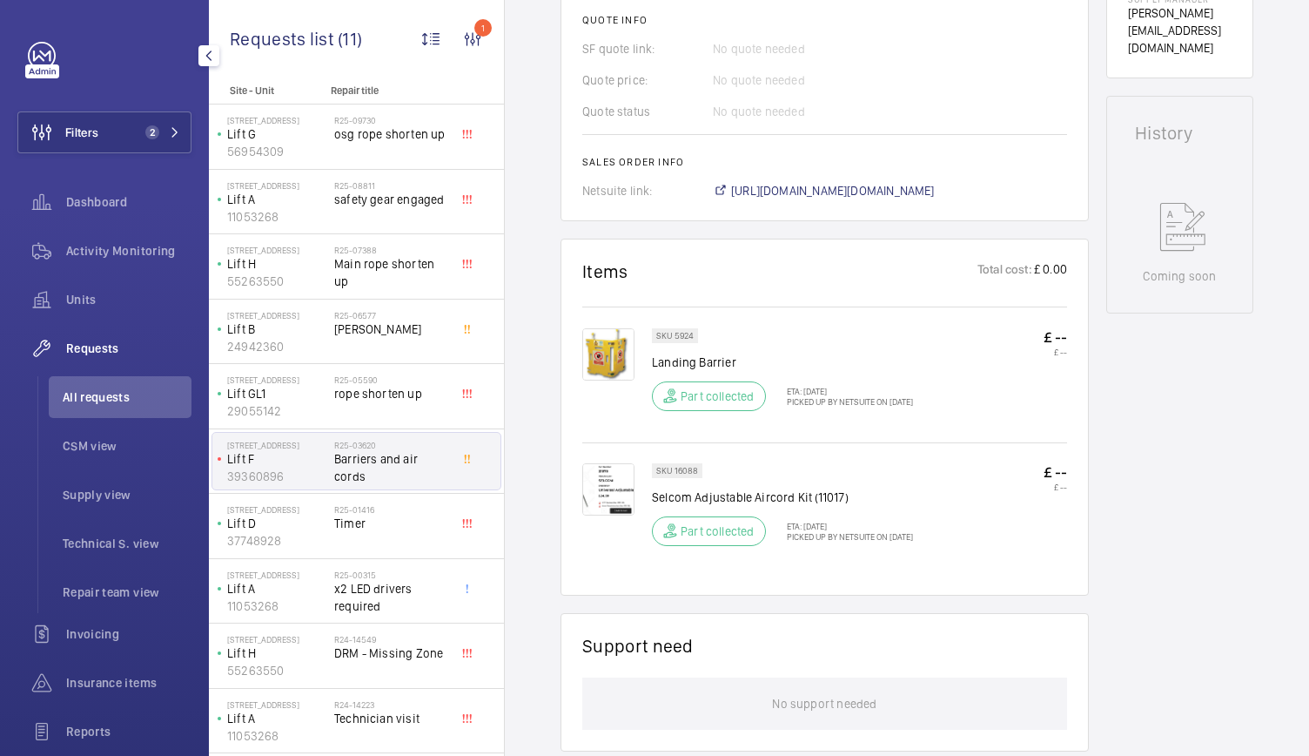
scroll to position [758, 0]
click at [622, 478] on img at bounding box center [608, 488] width 52 height 52
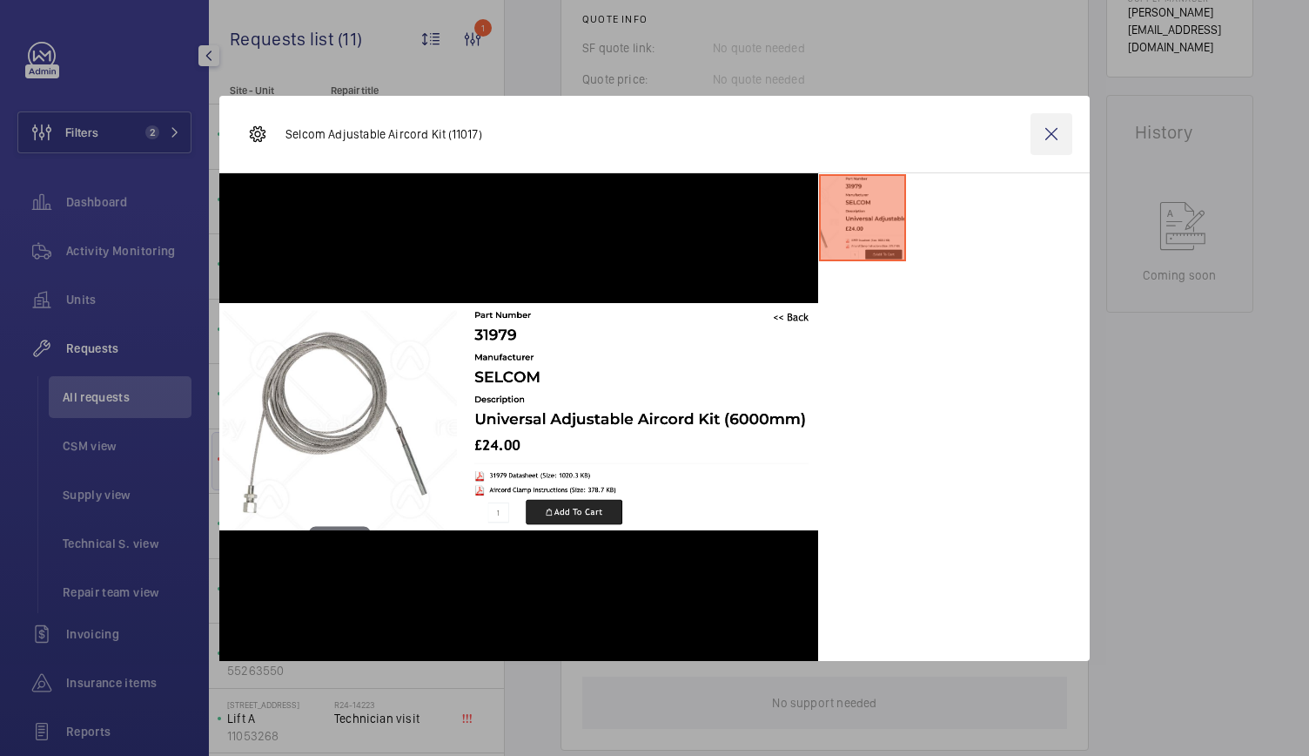
click at [1043, 140] on wm-front-icon-button at bounding box center [1052, 134] width 42 height 42
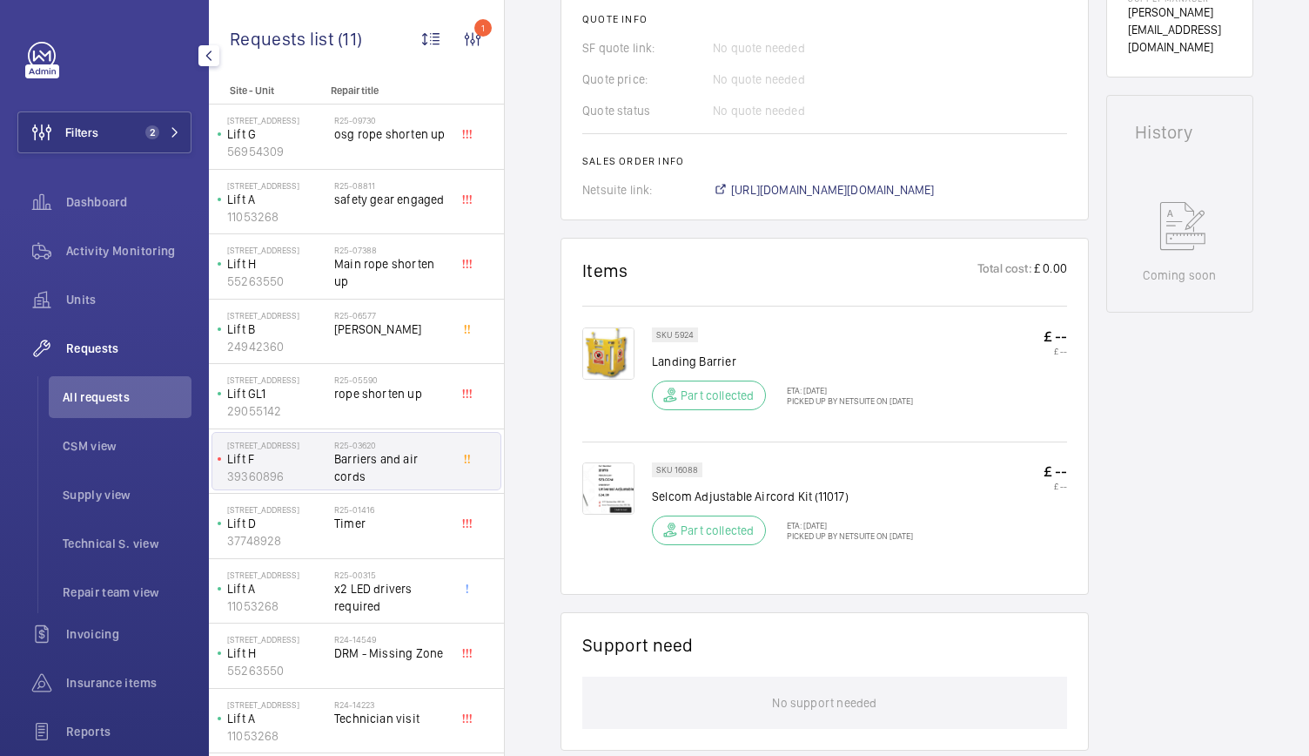
click at [667, 468] on p "SKU 16088" at bounding box center [677, 470] width 42 height 6
copy p "SKU 16088"
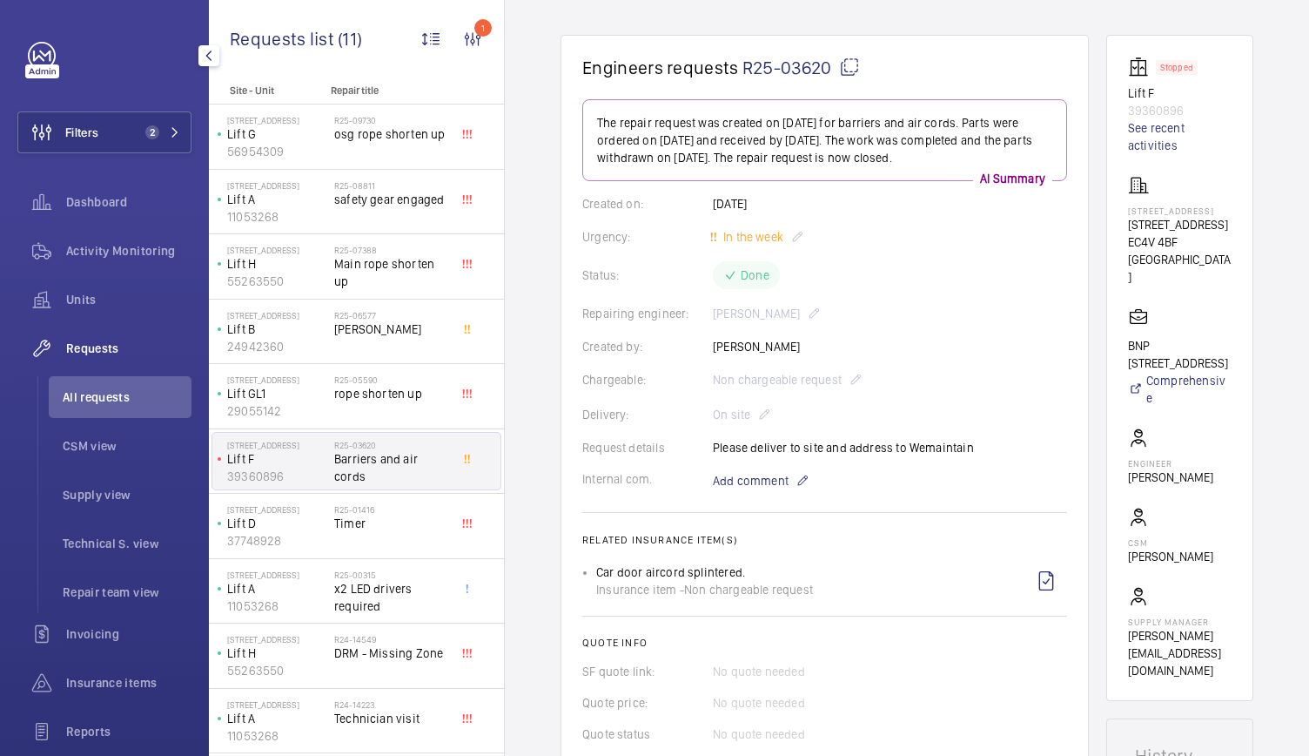
scroll to position [0, 0]
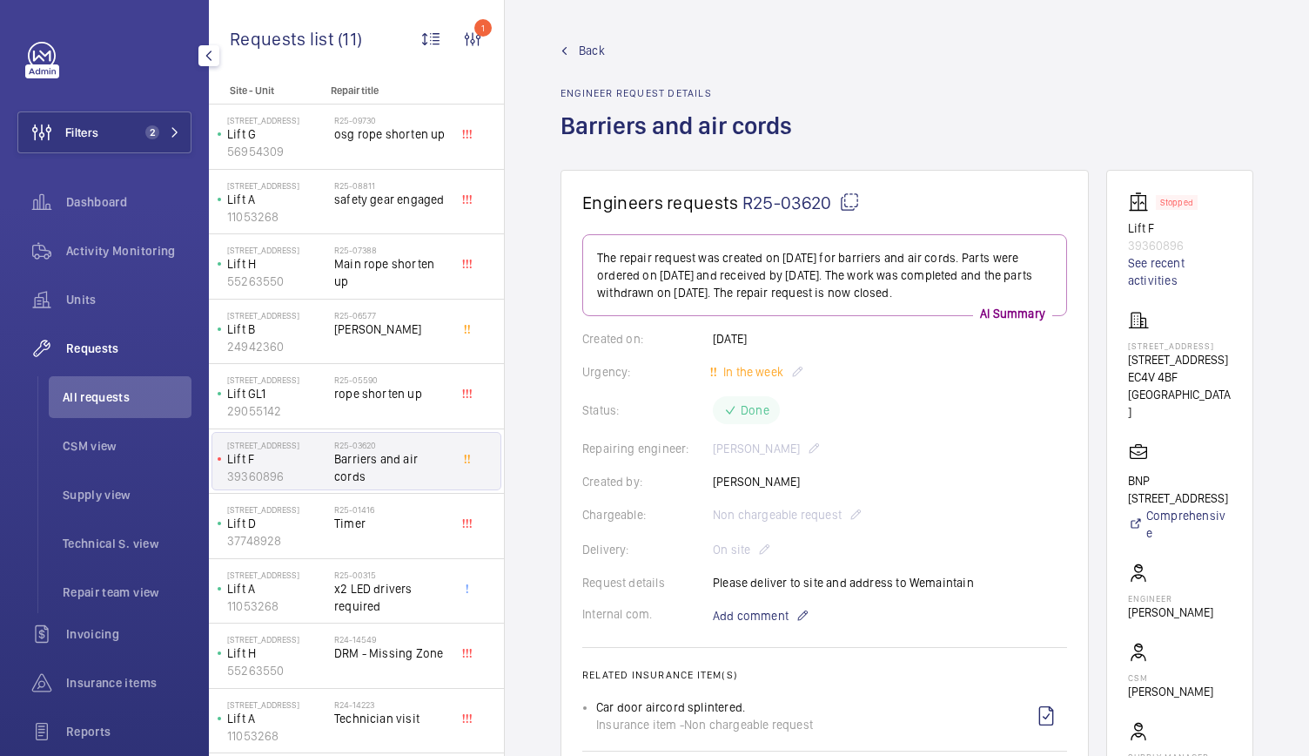
click at [595, 42] on span "Back" at bounding box center [592, 50] width 26 height 17
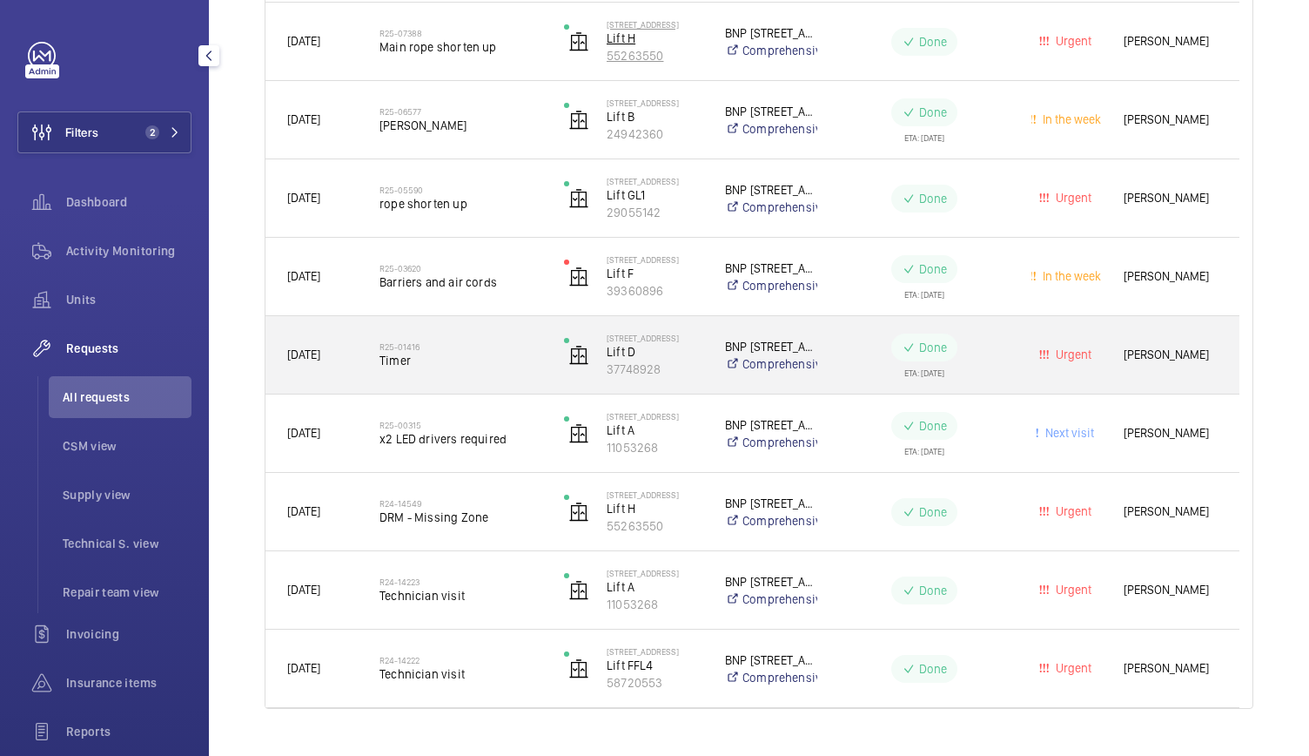
scroll to position [501, 0]
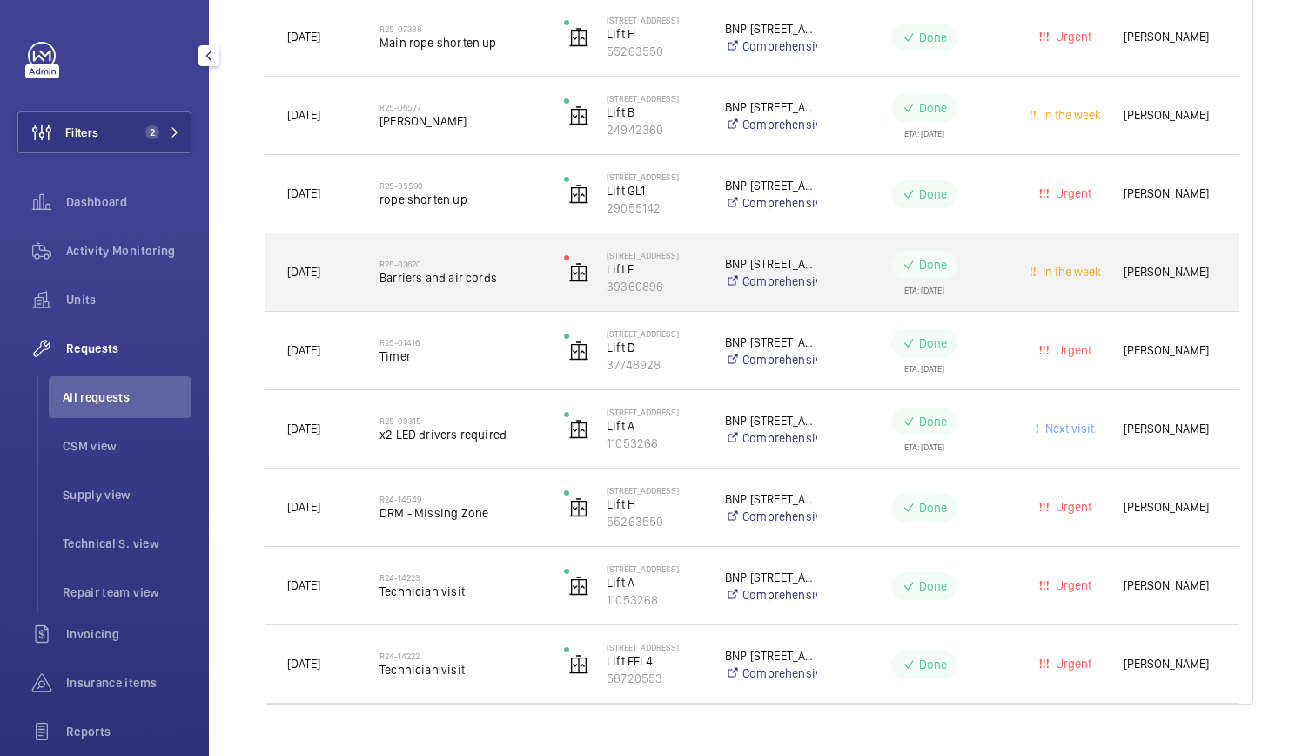
click at [522, 297] on div "R25-03620 Barriers and air cords" at bounding box center [461, 272] width 162 height 50
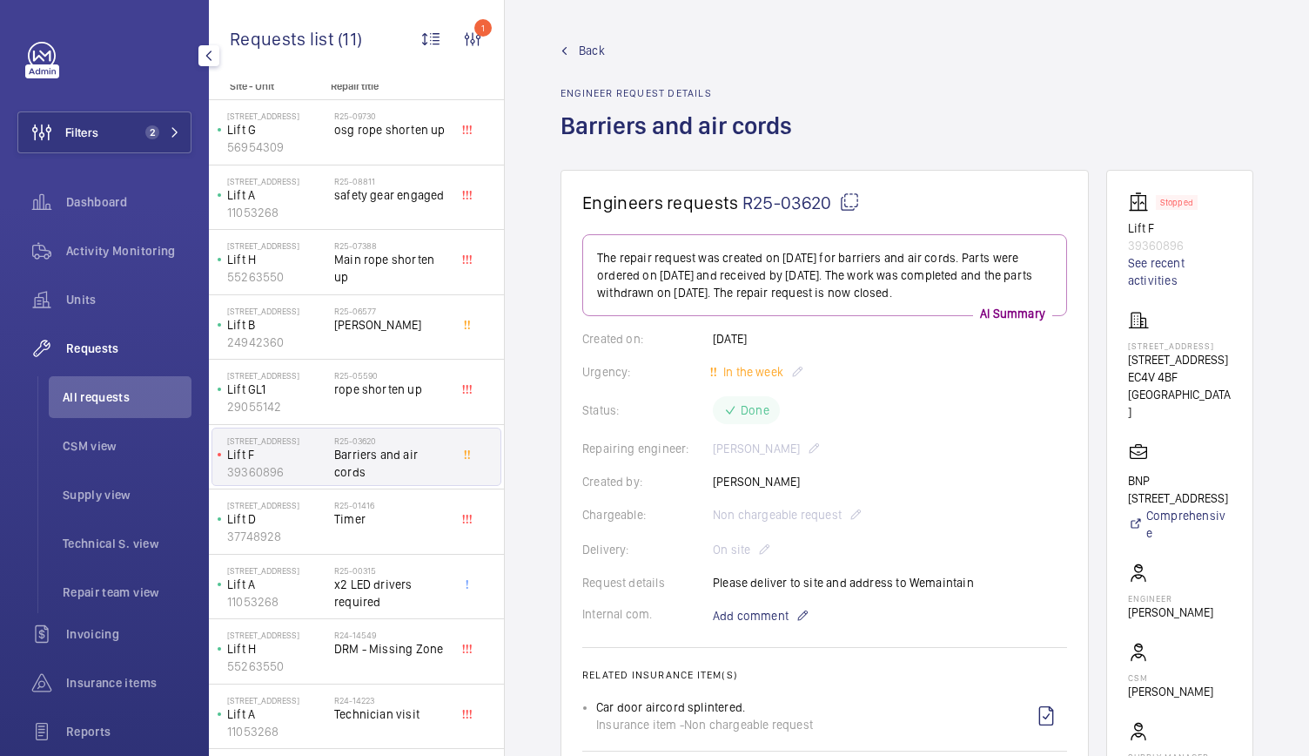
click at [592, 47] on span "Back" at bounding box center [592, 50] width 26 height 17
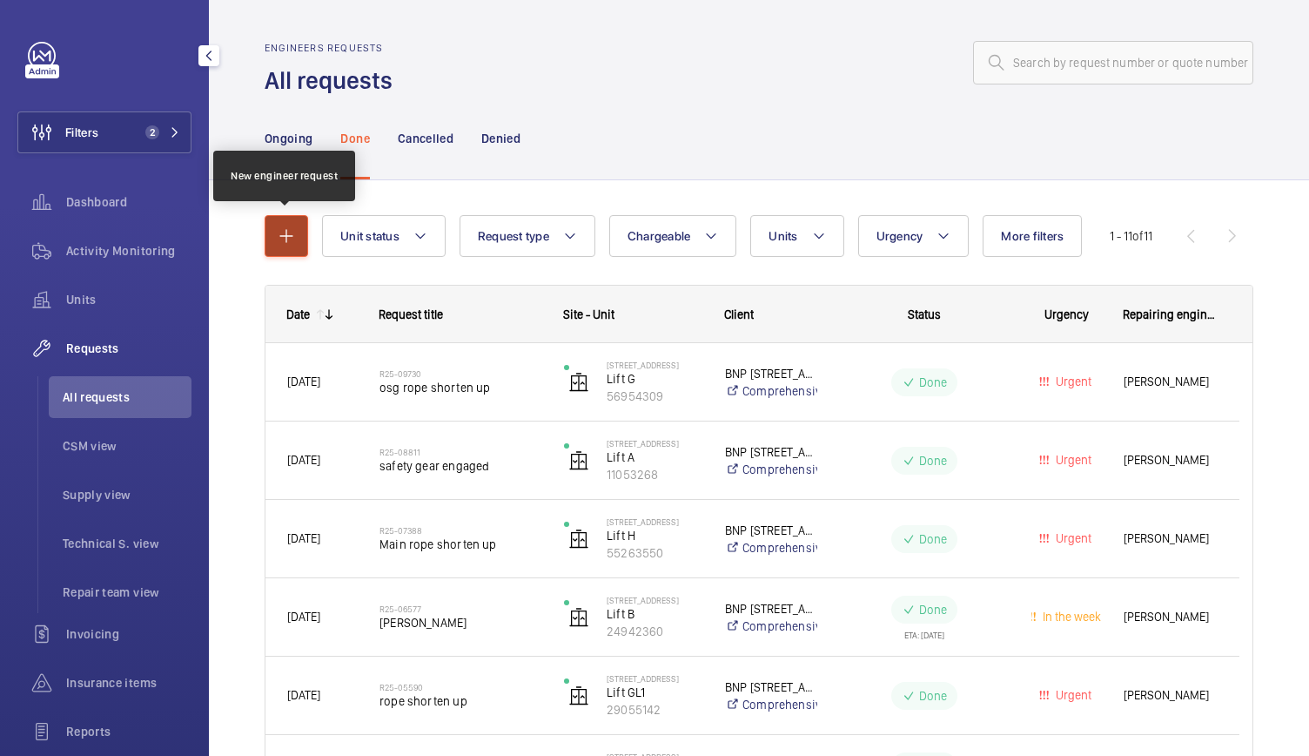
click at [288, 236] on mat-icon "button" at bounding box center [286, 235] width 21 height 21
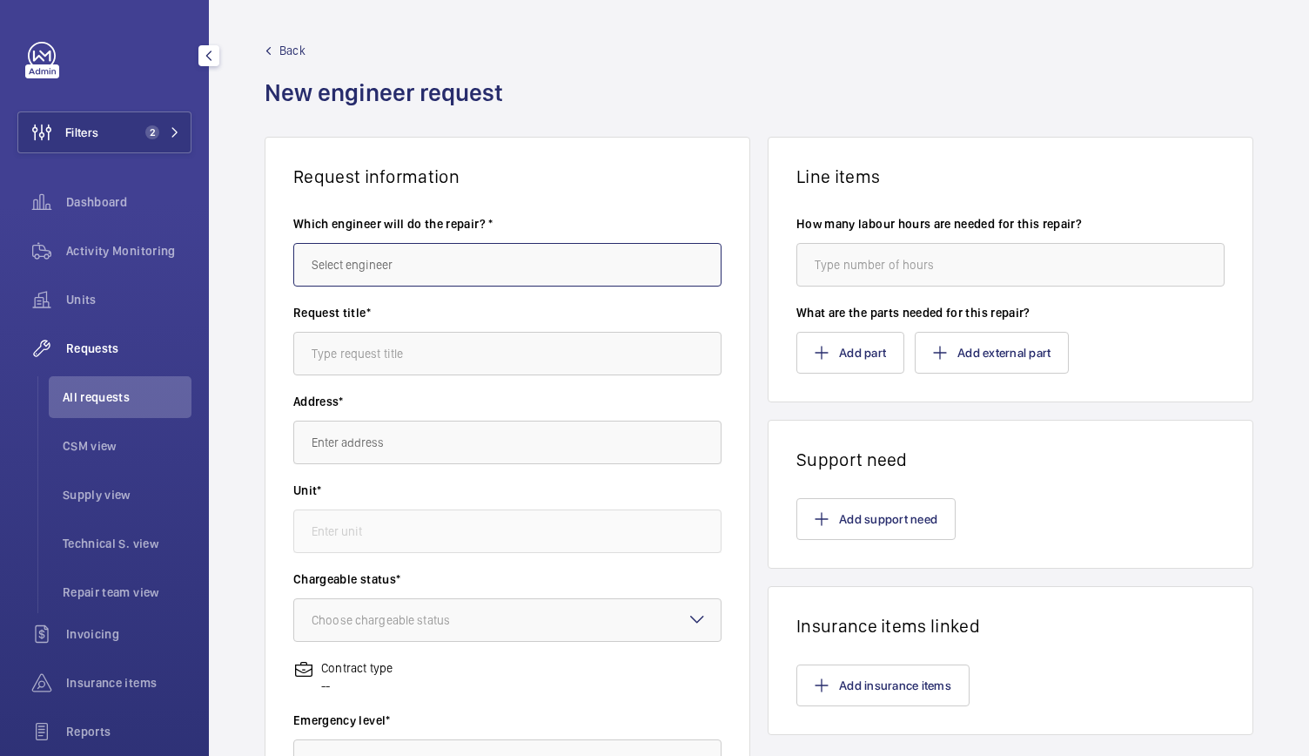
click at [378, 266] on input "text" at bounding box center [507, 265] width 428 height 44
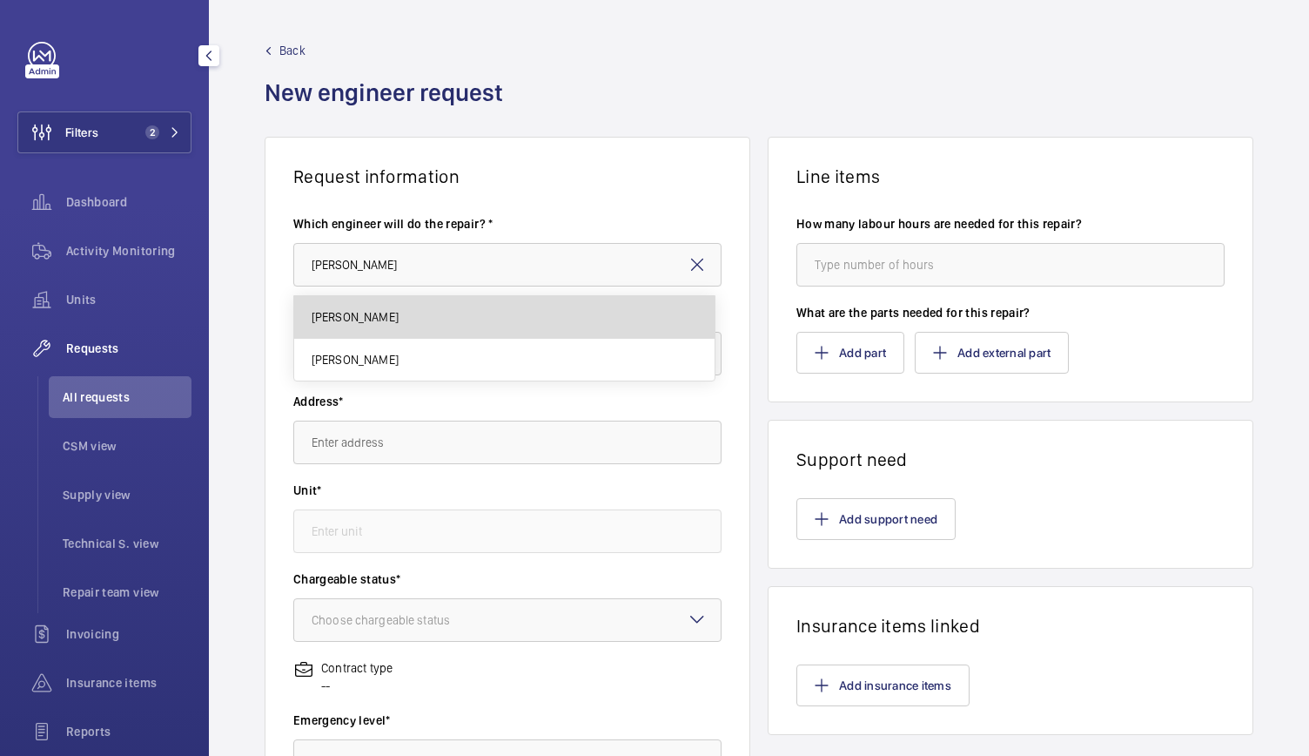
click at [346, 320] on span "[PERSON_NAME]" at bounding box center [355, 316] width 87 height 17
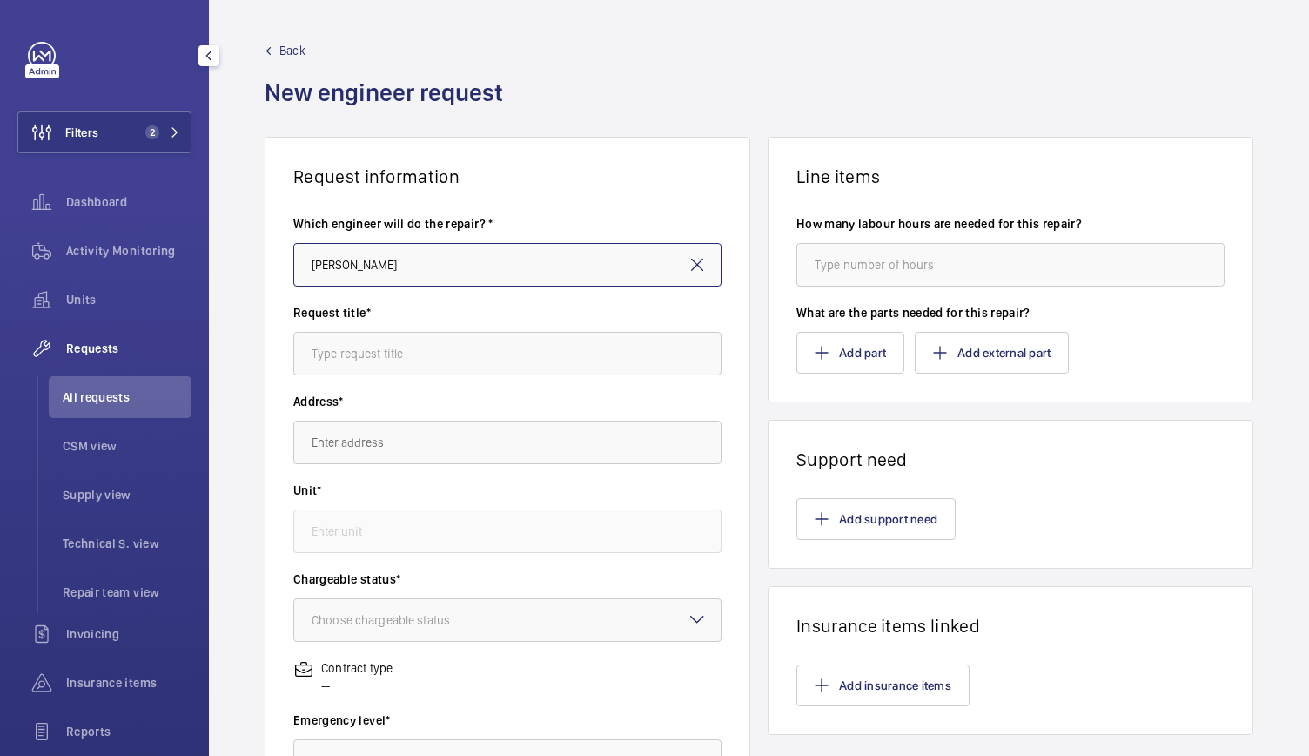
type input "[PERSON_NAME]"
click at [340, 360] on input "text" at bounding box center [507, 354] width 428 height 44
type input "A"
type input "c"
type input "Car Door Aircords"
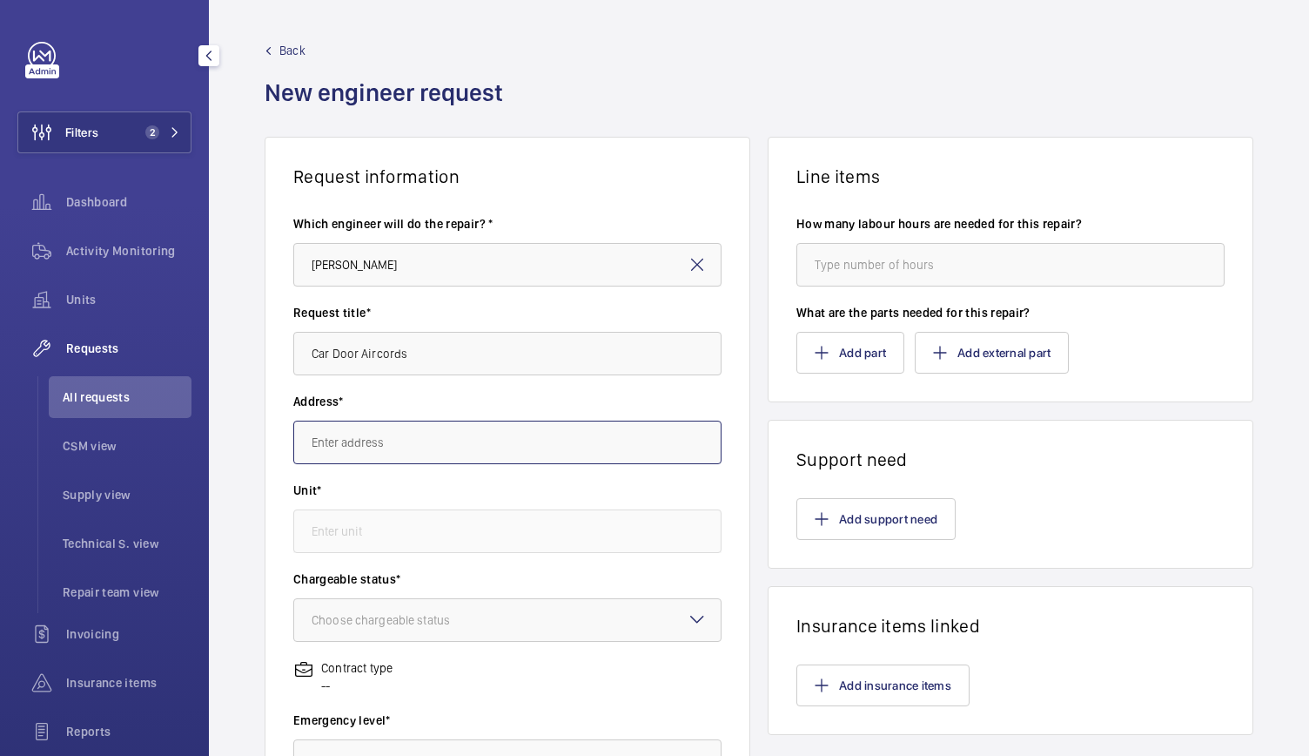
click at [348, 450] on input "text" at bounding box center [507, 442] width 428 height 44
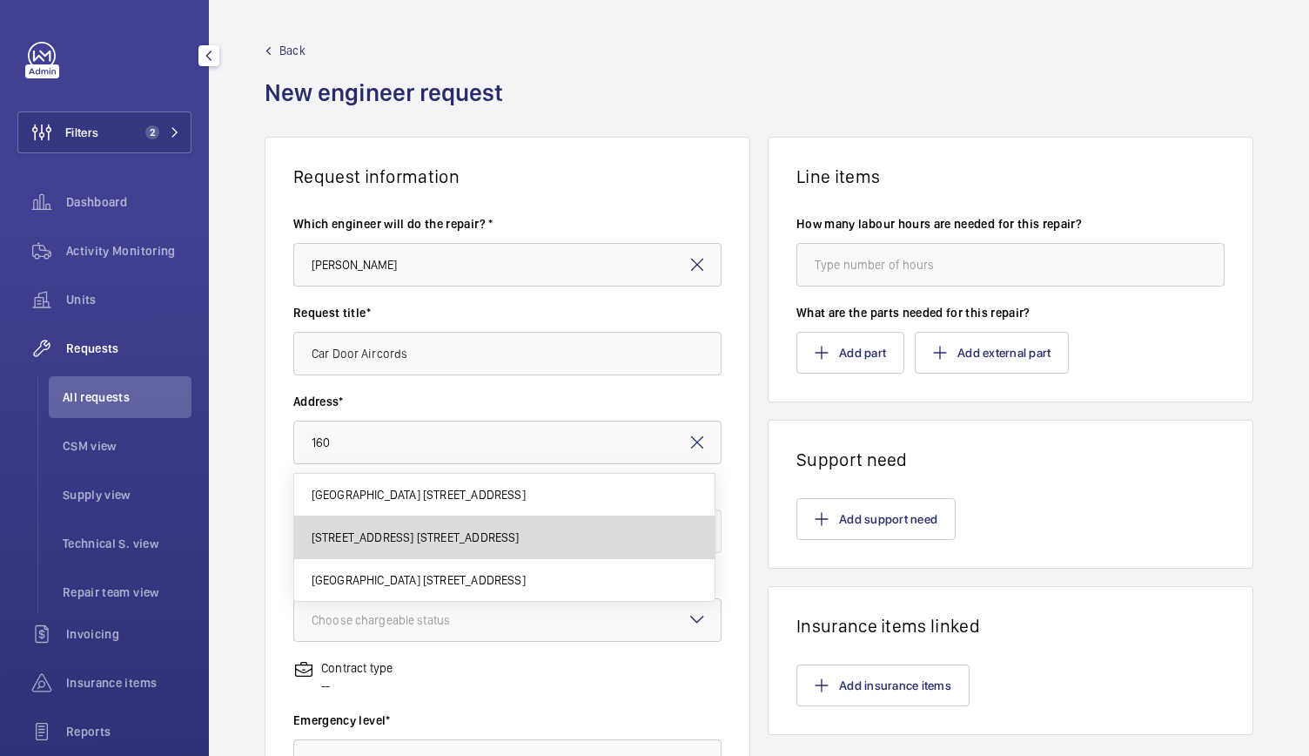
click at [356, 532] on span "[STREET_ADDRESS] [STREET_ADDRESS]" at bounding box center [416, 536] width 208 height 17
type input "[STREET_ADDRESS] [STREET_ADDRESS]"
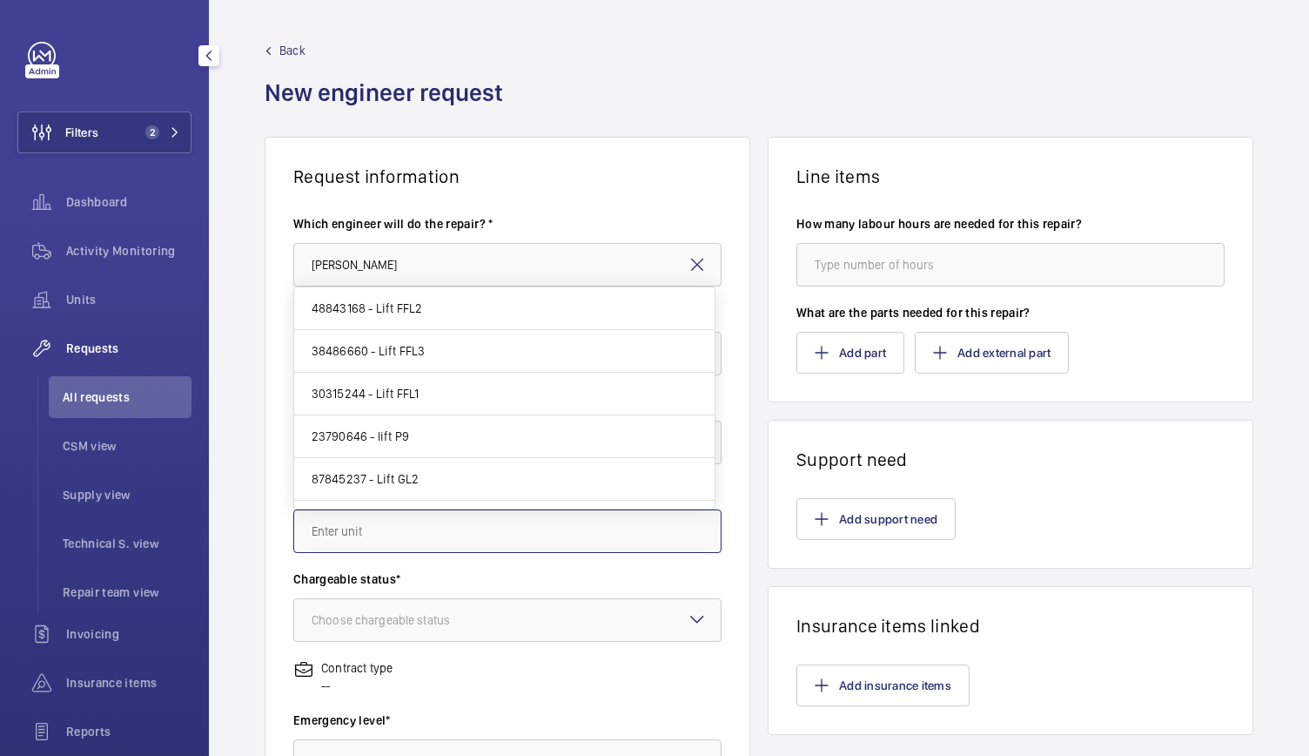
click at [356, 534] on input "text" at bounding box center [507, 531] width 428 height 44
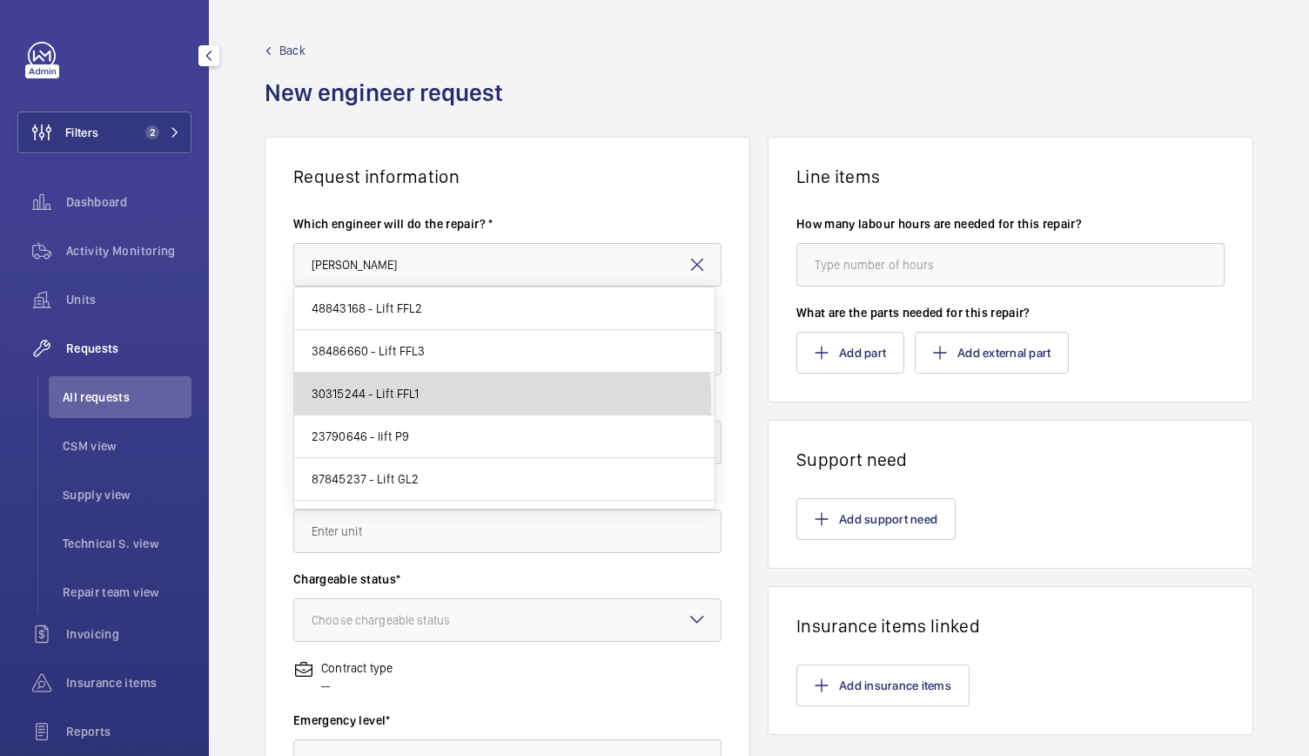
click at [400, 398] on span "30315244 - Lift FFL1" at bounding box center [366, 393] width 108 height 17
type input "30315244 - Lift FFL1"
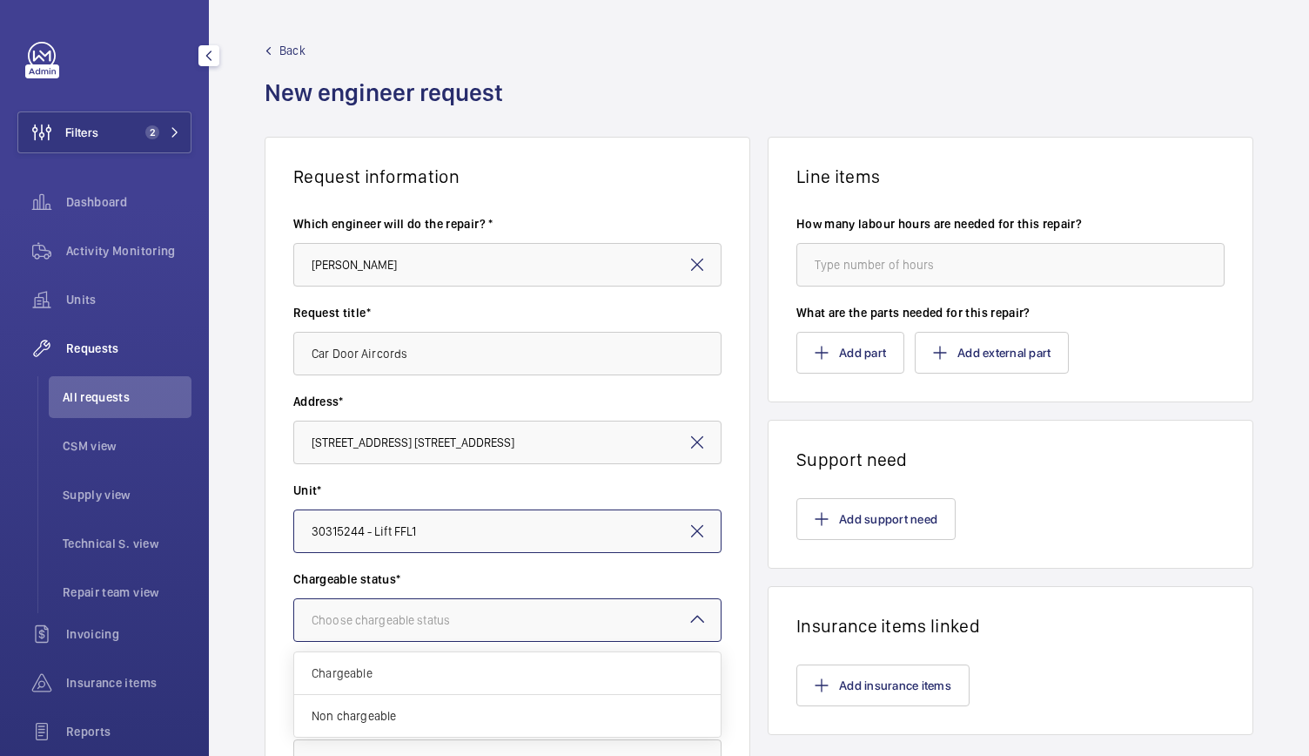
click at [421, 633] on div at bounding box center [507, 620] width 427 height 42
click at [408, 715] on span "Non chargeable" at bounding box center [508, 715] width 392 height 17
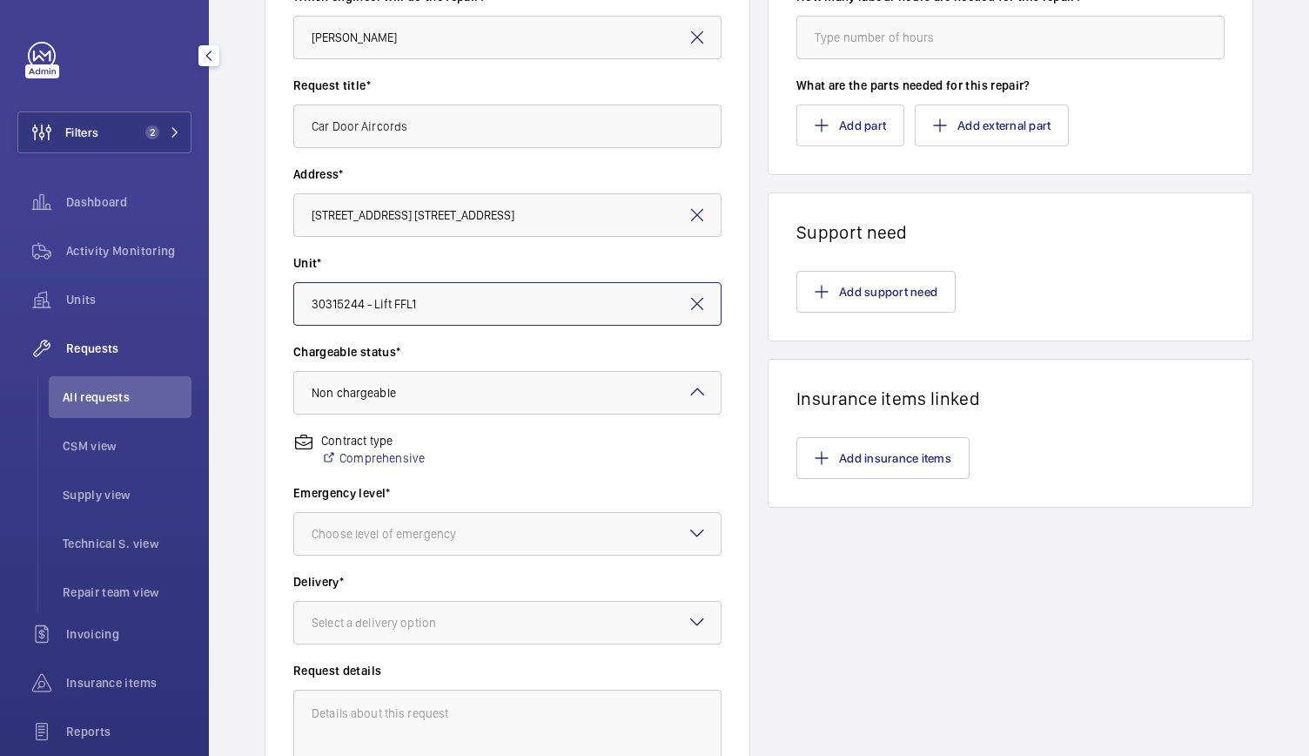
scroll to position [230, 0]
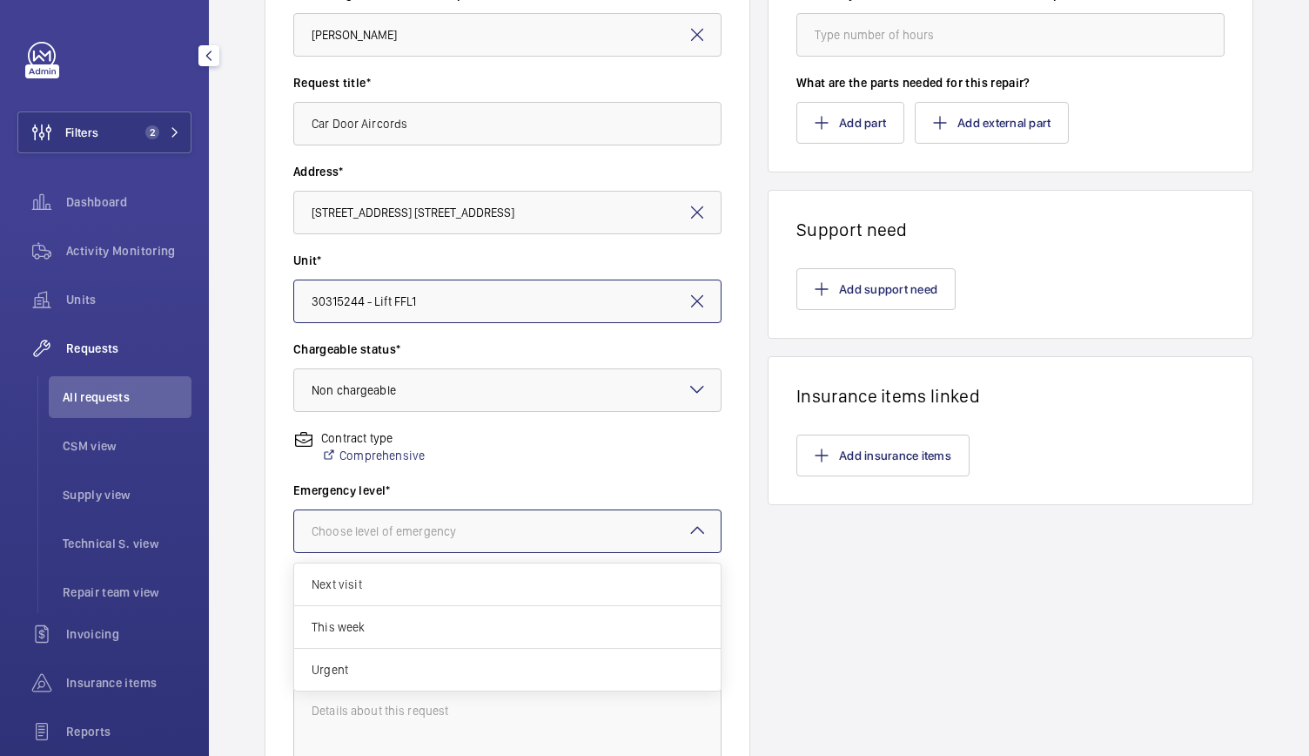
click at [411, 545] on div at bounding box center [507, 531] width 427 height 42
click at [368, 674] on span "Urgent" at bounding box center [508, 669] width 392 height 17
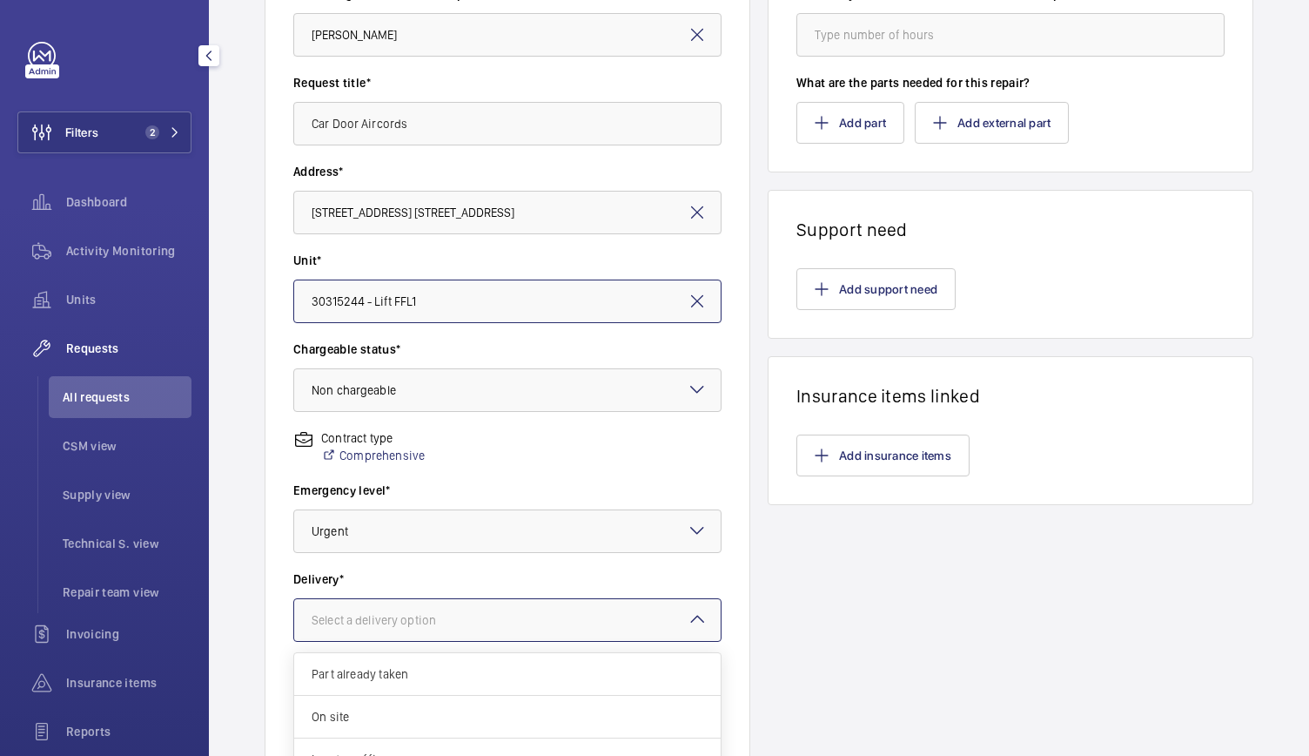
click at [374, 624] on div "Select a delivery option" at bounding box center [396, 619] width 168 height 17
click at [371, 690] on span "London office" at bounding box center [508, 697] width 392 height 17
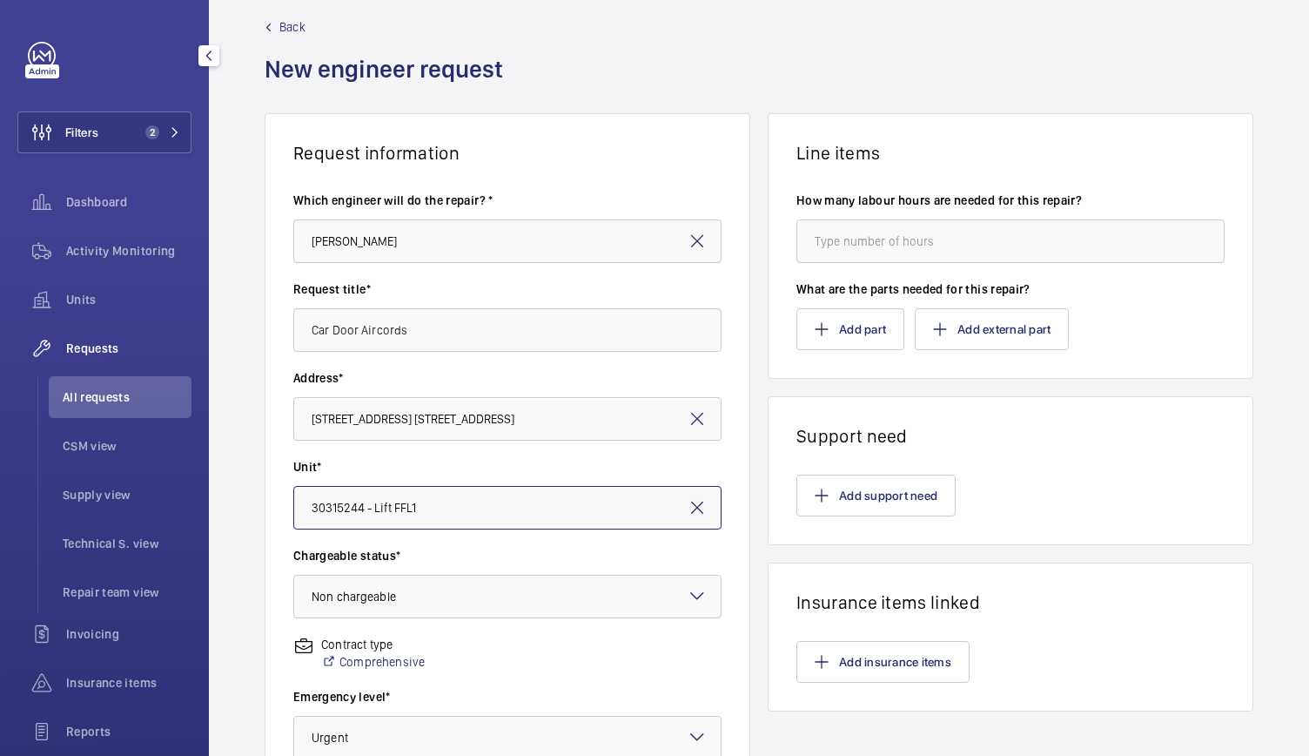
scroll to position [0, 0]
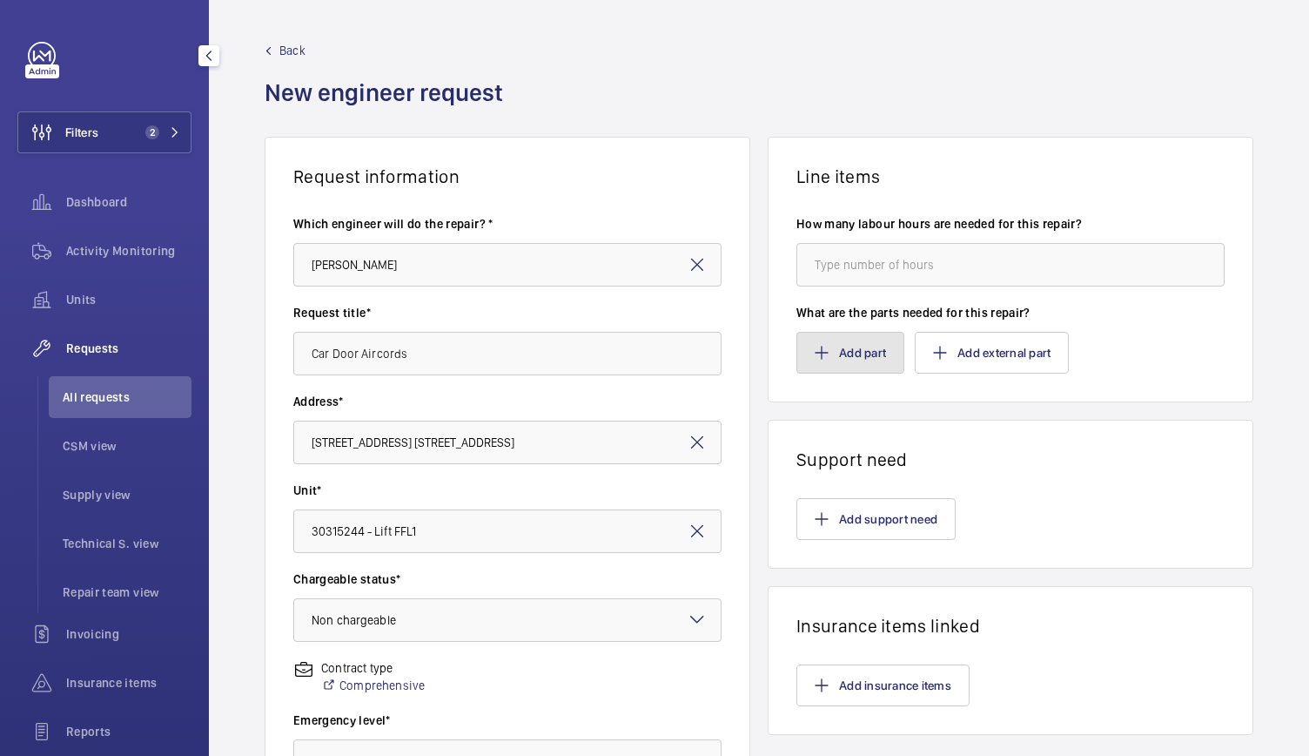
click at [838, 351] on button "Add part" at bounding box center [851, 353] width 108 height 42
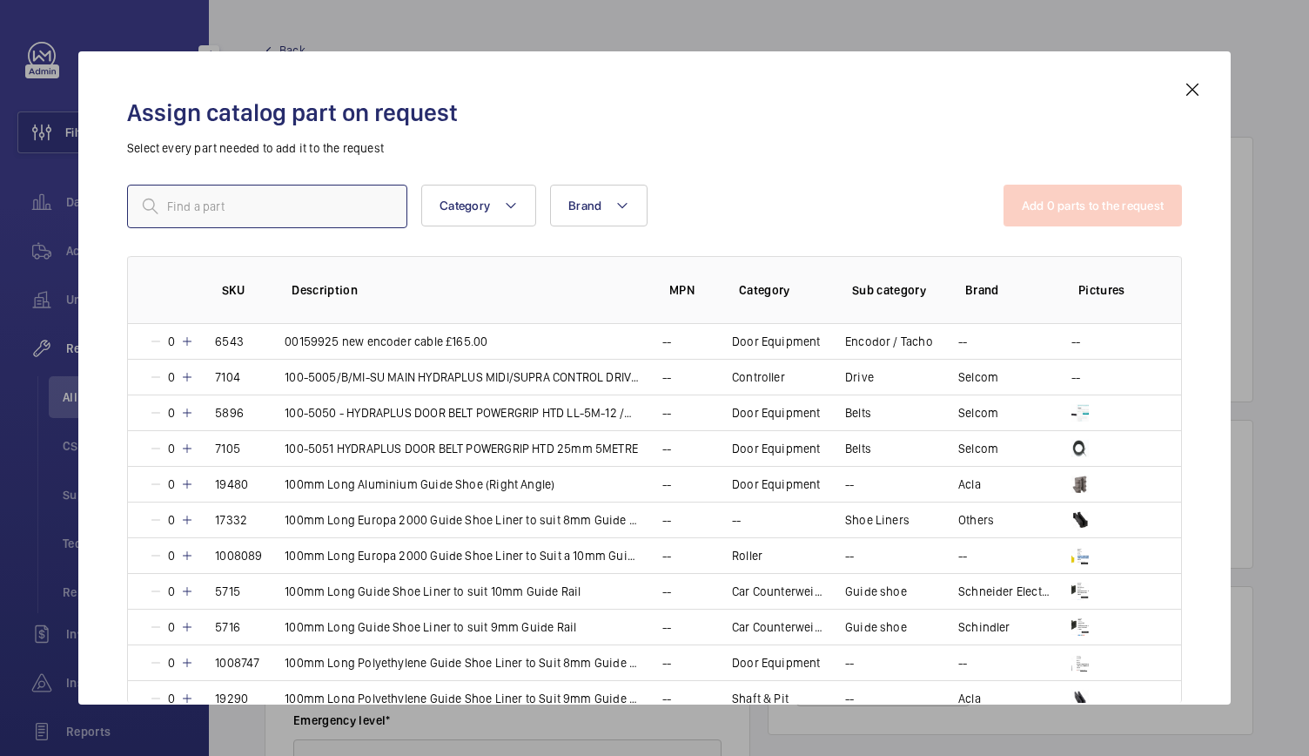
click at [252, 195] on input "text" at bounding box center [267, 207] width 280 height 44
paste input "SKU 16088"
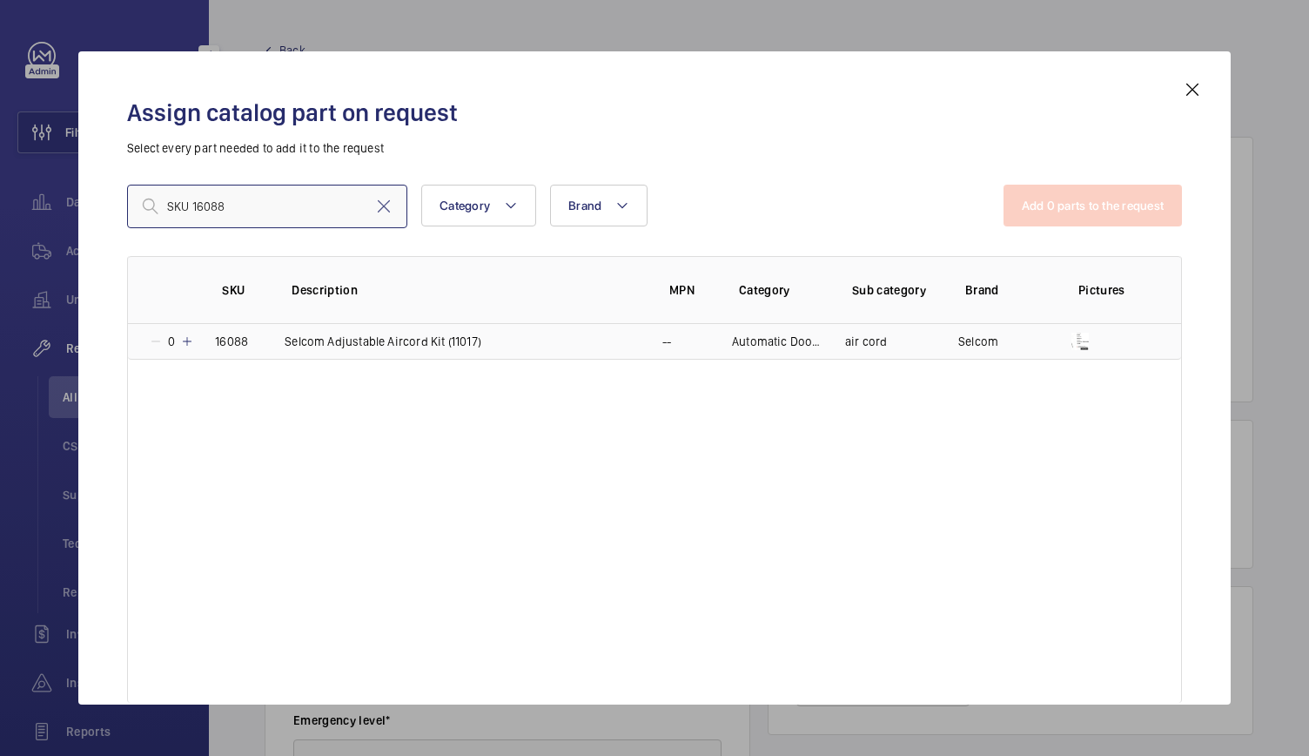
type input "SKU 16088"
click at [187, 341] on mat-icon at bounding box center [187, 341] width 14 height 14
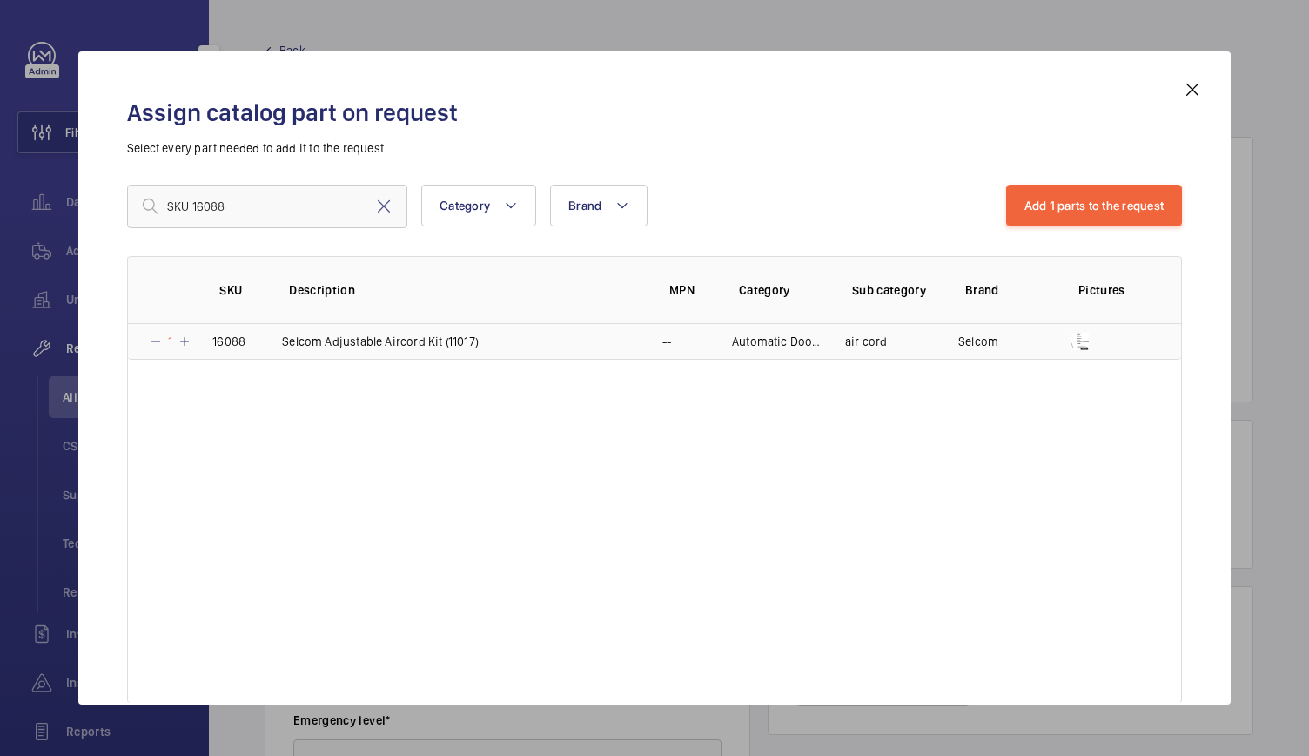
click at [187, 341] on mat-icon at bounding box center [185, 341] width 14 height 14
click at [187, 341] on mat-icon at bounding box center [187, 341] width 14 height 14
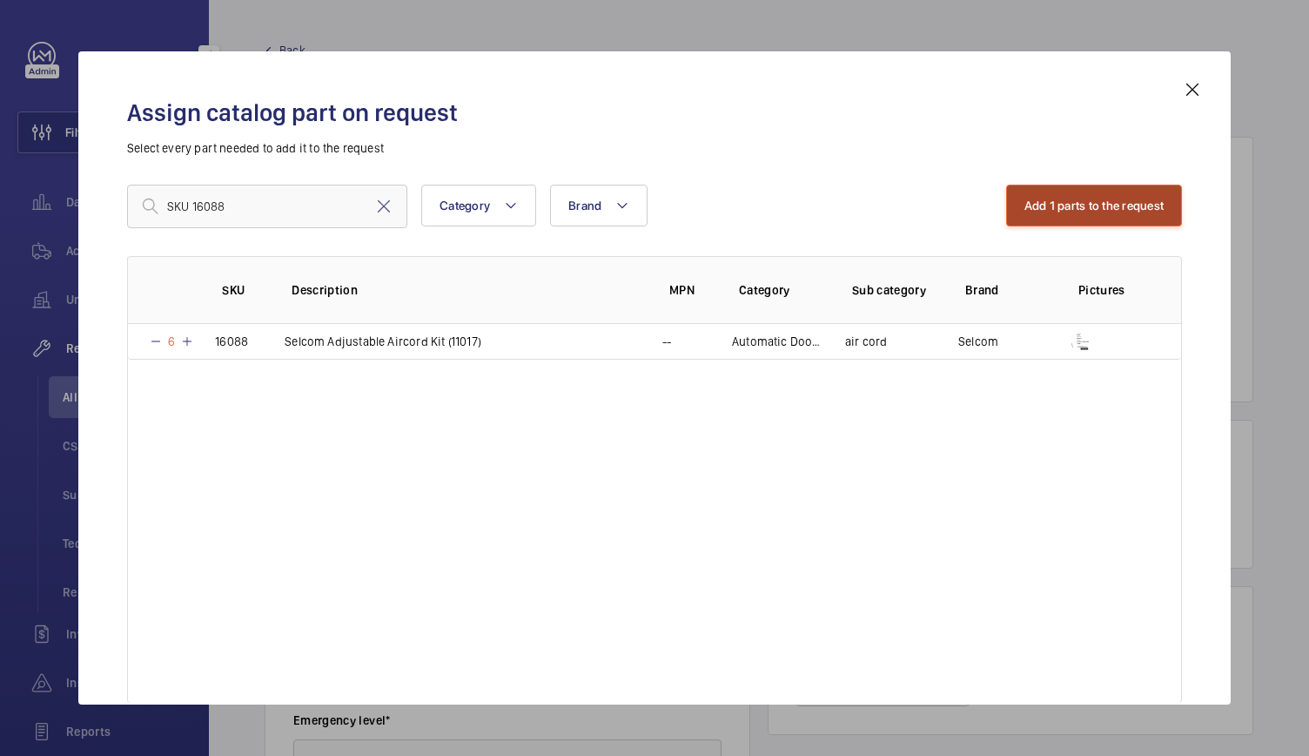
click at [1060, 198] on button "Add 1 parts to the request" at bounding box center [1094, 206] width 177 height 42
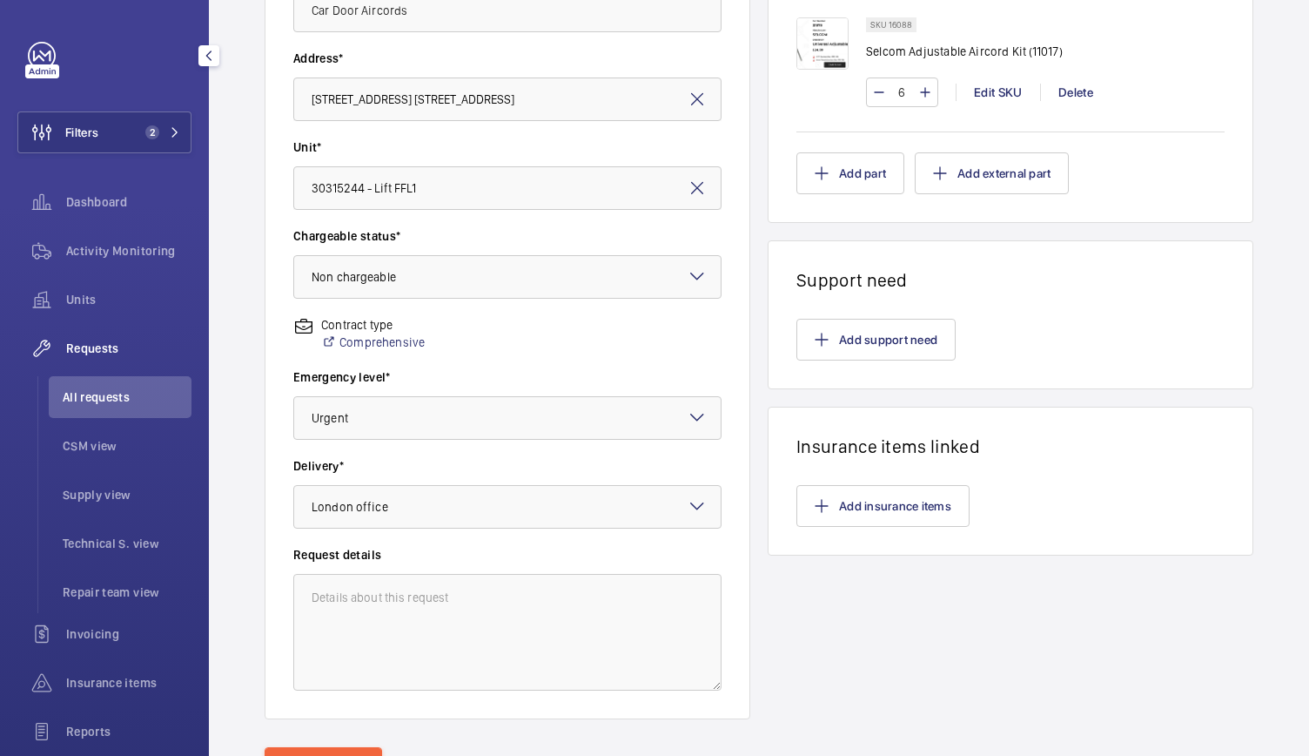
scroll to position [431, 0]
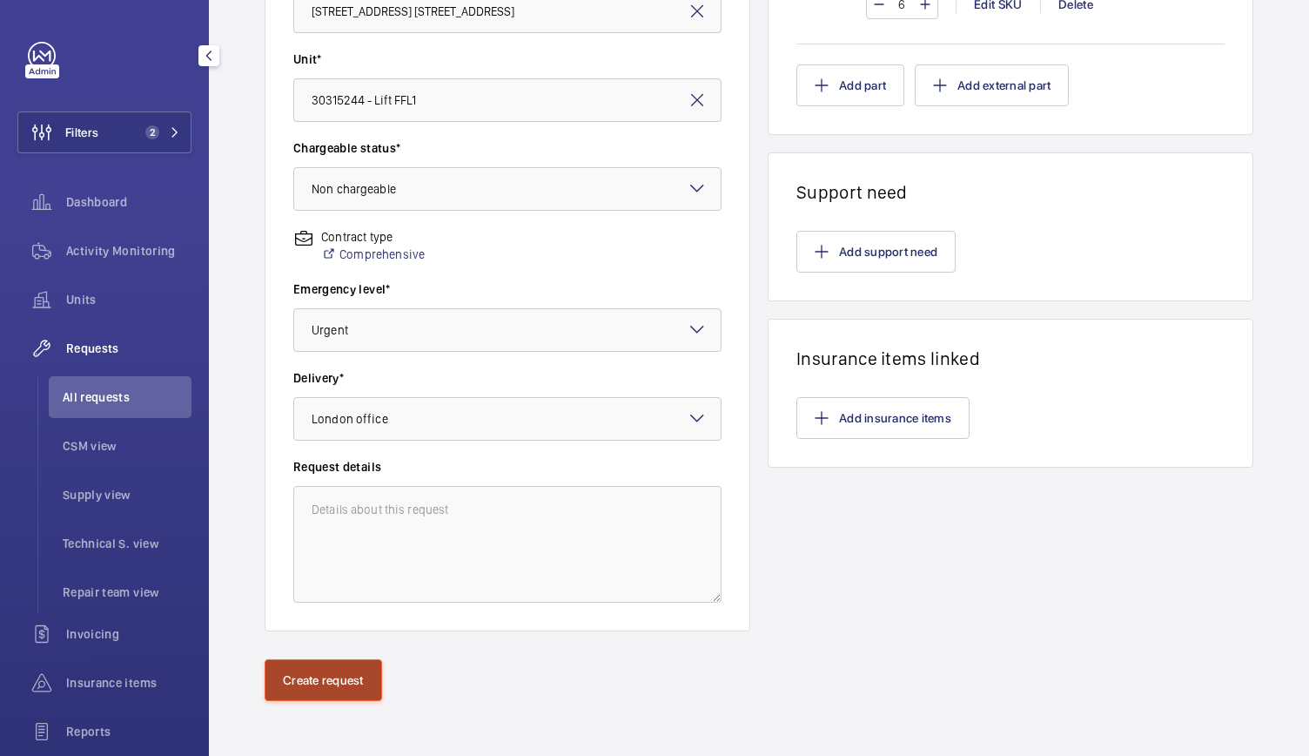
click at [327, 676] on button "Create request" at bounding box center [324, 680] width 118 height 42
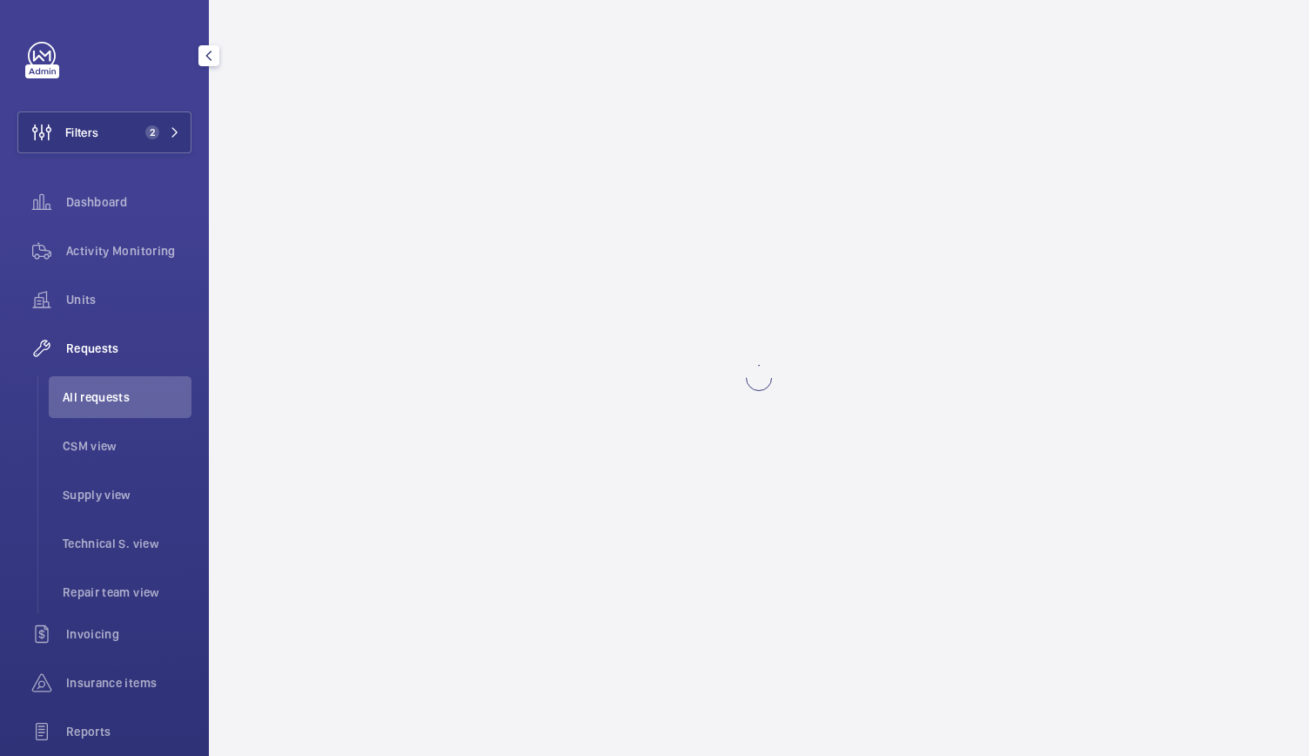
scroll to position [0, 0]
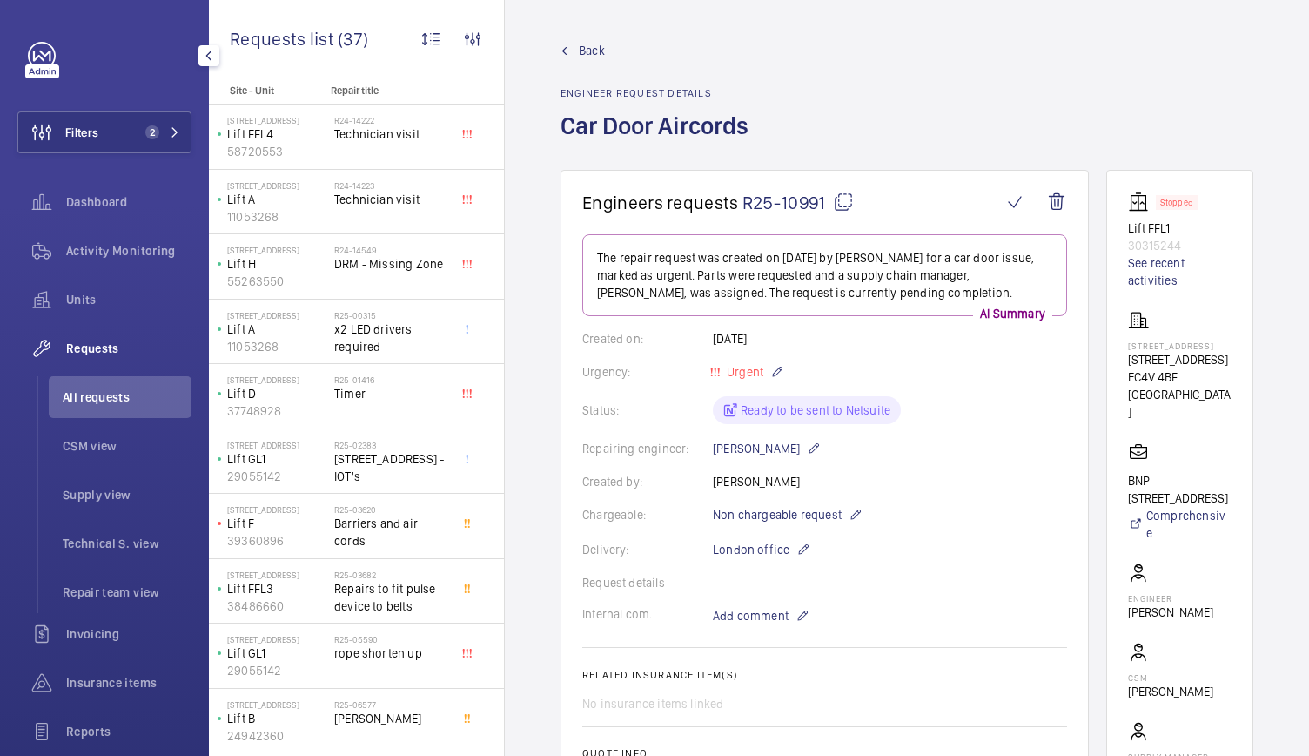
click at [797, 198] on span "R25-10991" at bounding box center [798, 203] width 111 height 22
click at [1125, 118] on div "Back Engineer request details Car Door Aircords" at bounding box center [907, 106] width 693 height 128
click at [143, 252] on span "Activity Monitoring" at bounding box center [128, 250] width 125 height 17
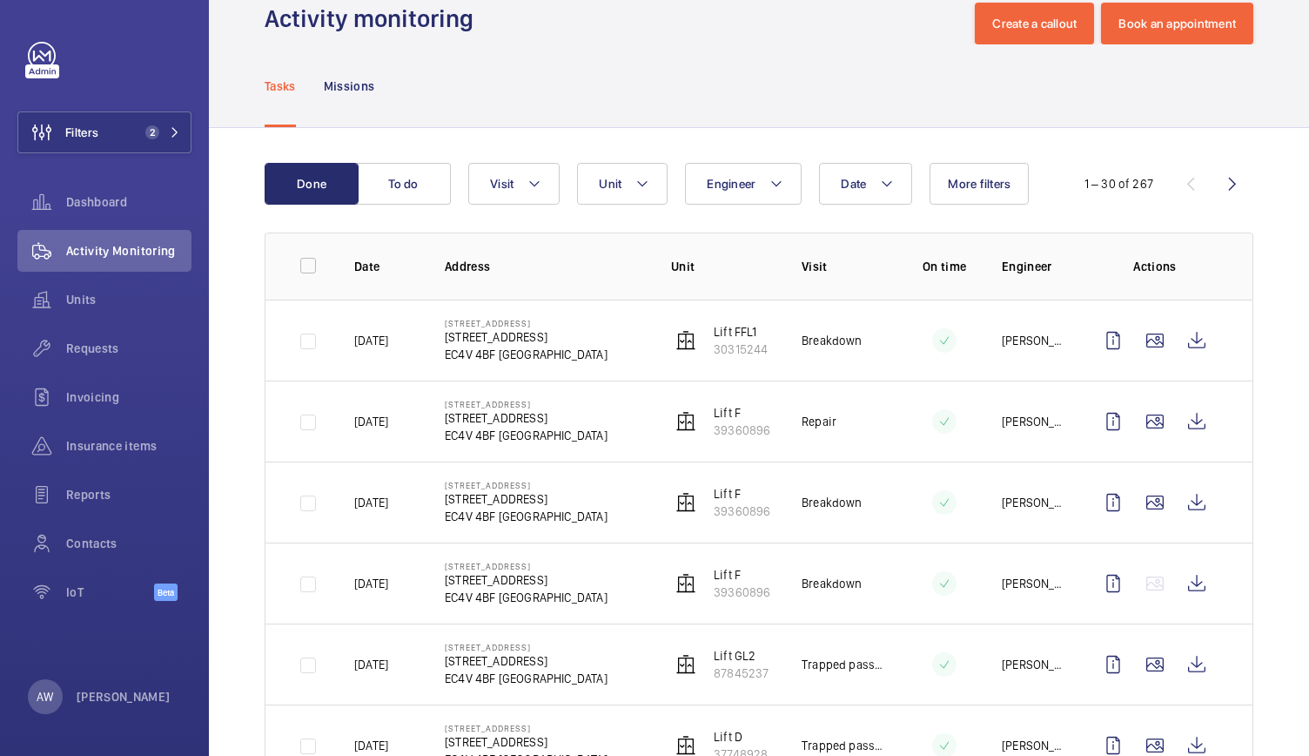
scroll to position [40, 0]
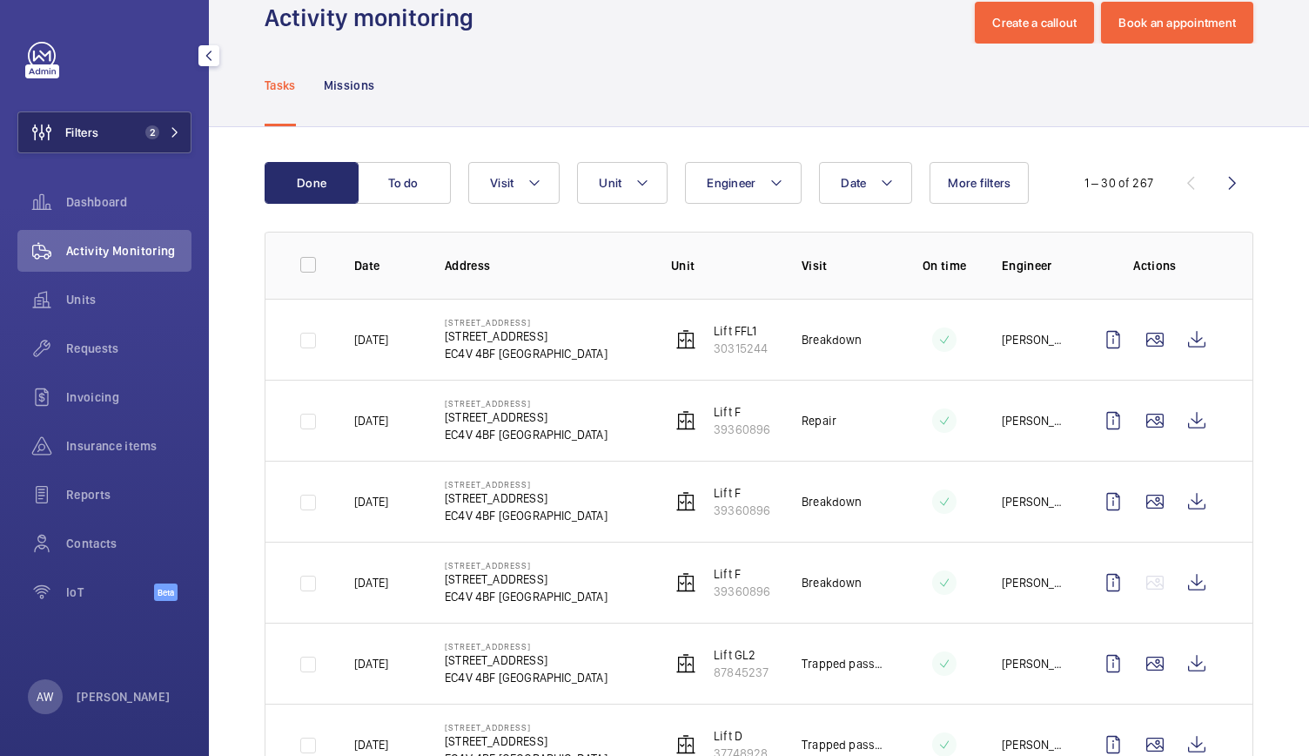
click at [138, 138] on button "Filters 2" at bounding box center [104, 132] width 174 height 42
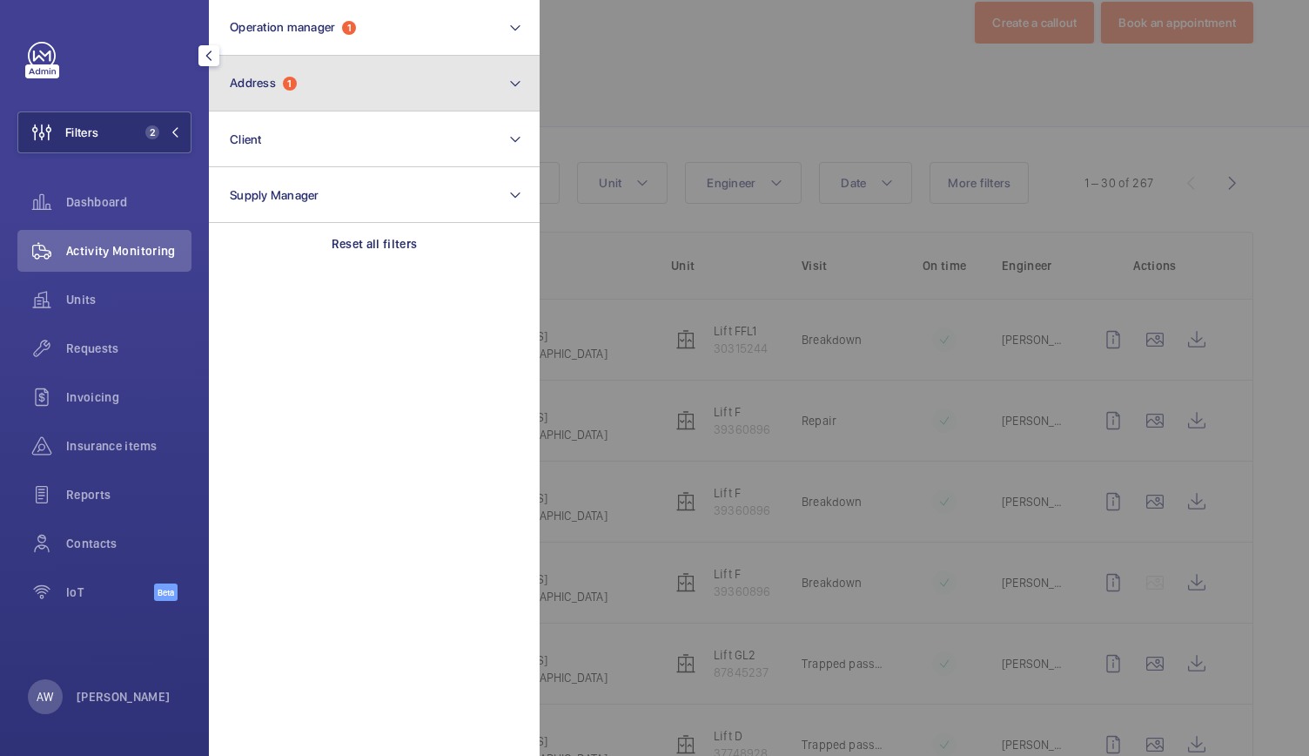
click at [283, 91] on button "Address 1" at bounding box center [374, 84] width 331 height 56
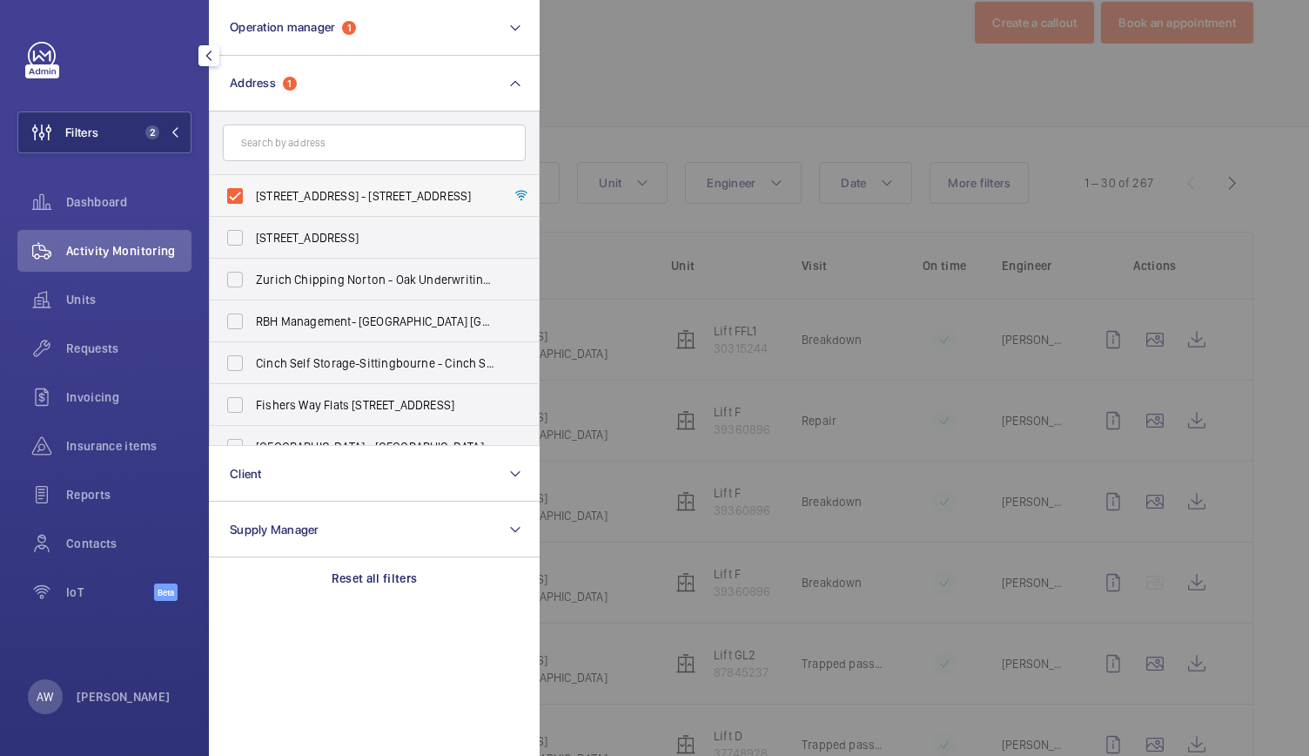
click at [240, 193] on label "[STREET_ADDRESS] - [STREET_ADDRESS]" at bounding box center [361, 196] width 303 height 42
click at [240, 193] on input "[STREET_ADDRESS] - [STREET_ADDRESS]" at bounding box center [235, 195] width 35 height 35
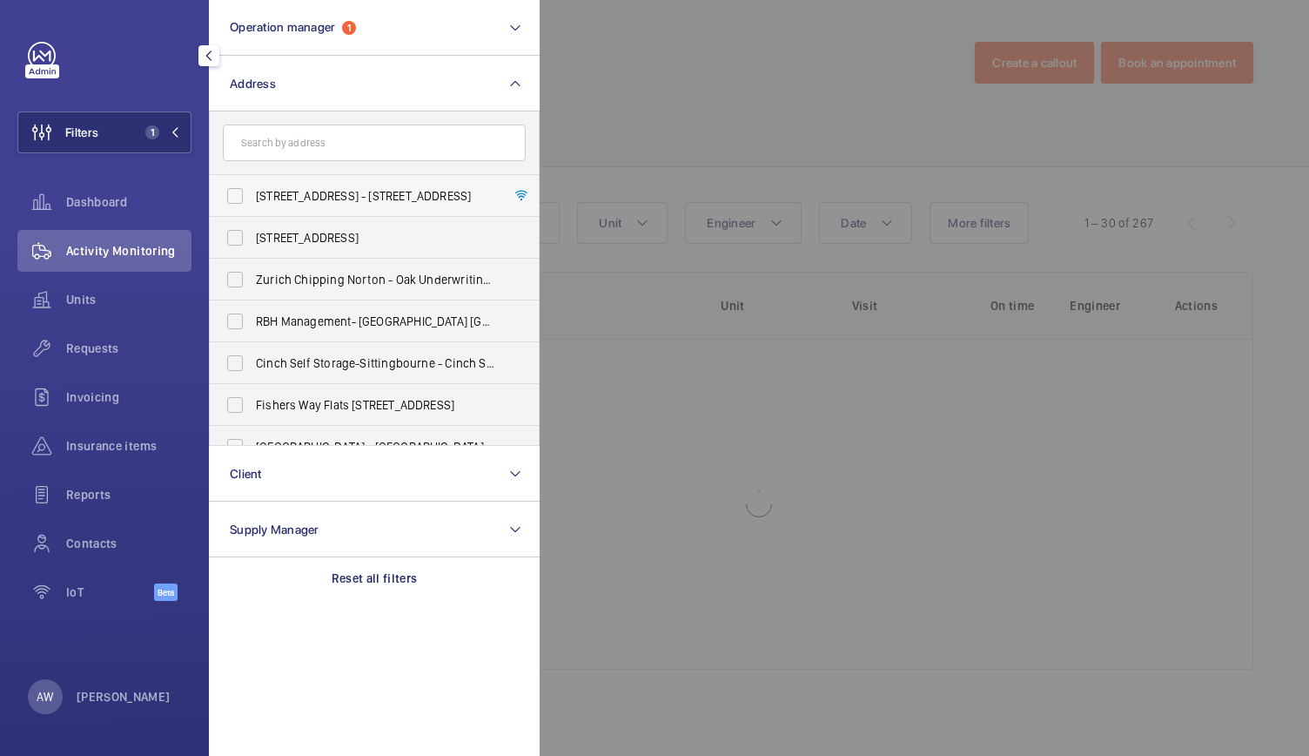
click at [240, 193] on label "[STREET_ADDRESS] - [STREET_ADDRESS]" at bounding box center [361, 196] width 303 height 42
click at [240, 193] on input "[STREET_ADDRESS] - [STREET_ADDRESS]" at bounding box center [235, 195] width 35 height 35
checkbox input "true"
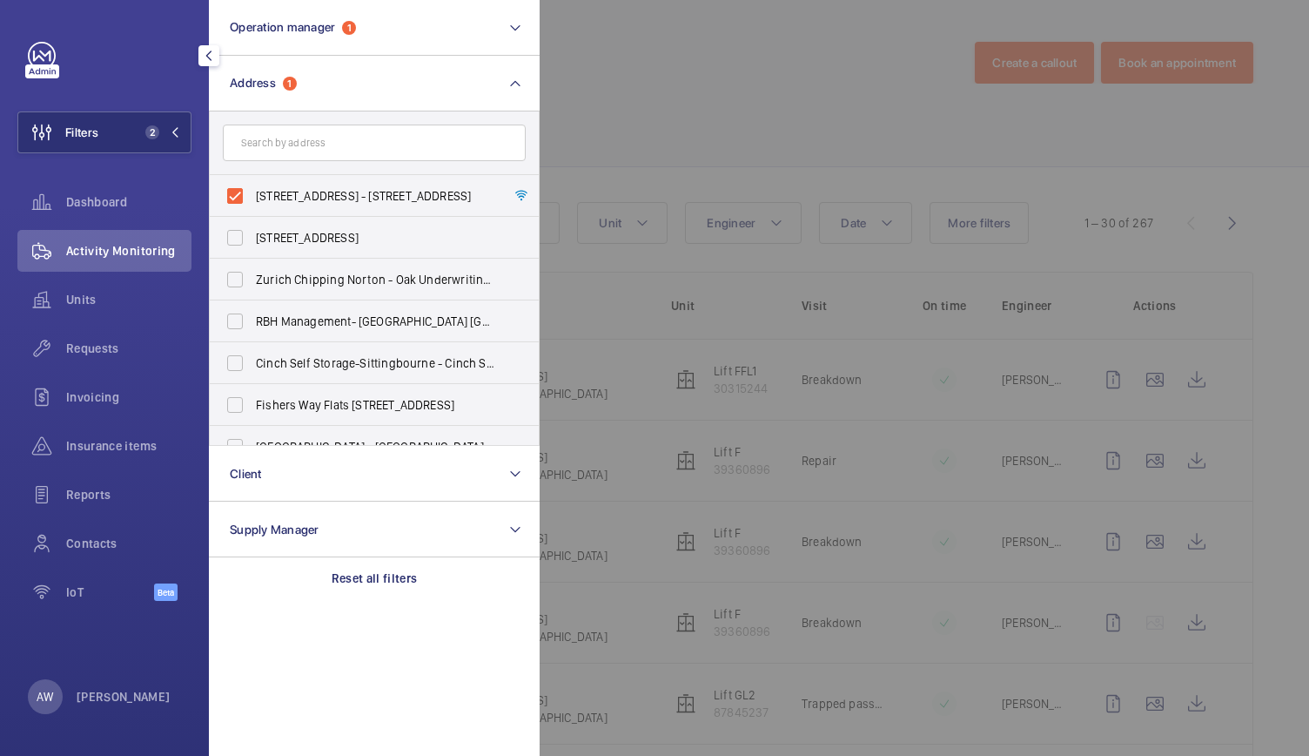
click at [683, 172] on div at bounding box center [1194, 378] width 1309 height 756
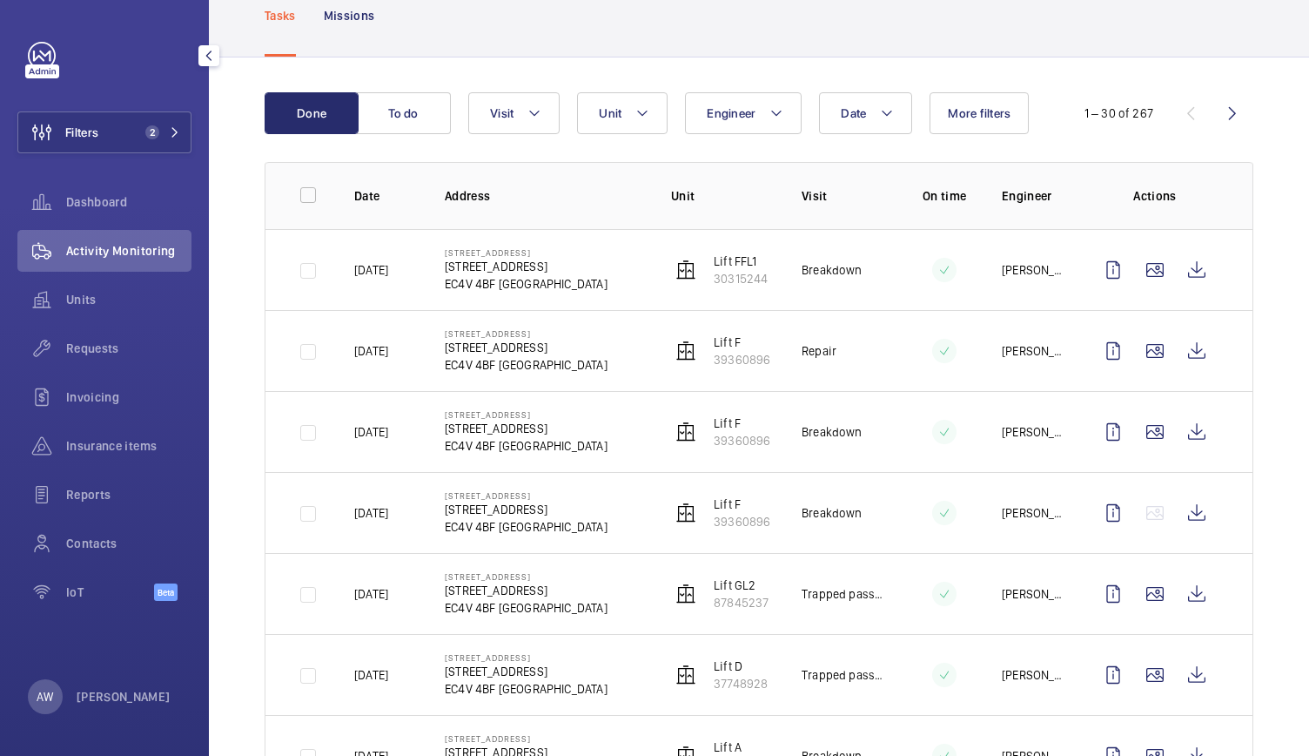
scroll to position [113, 0]
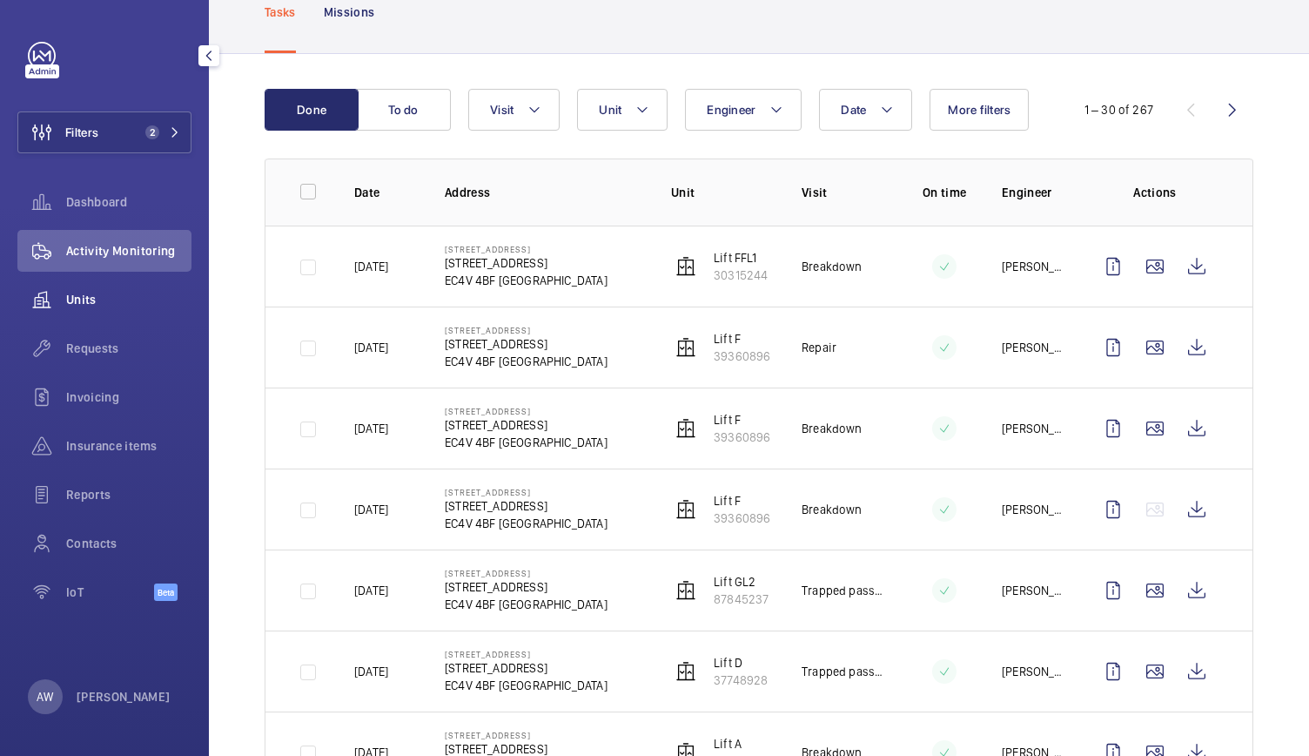
click at [127, 307] on span "Units" at bounding box center [128, 299] width 125 height 17
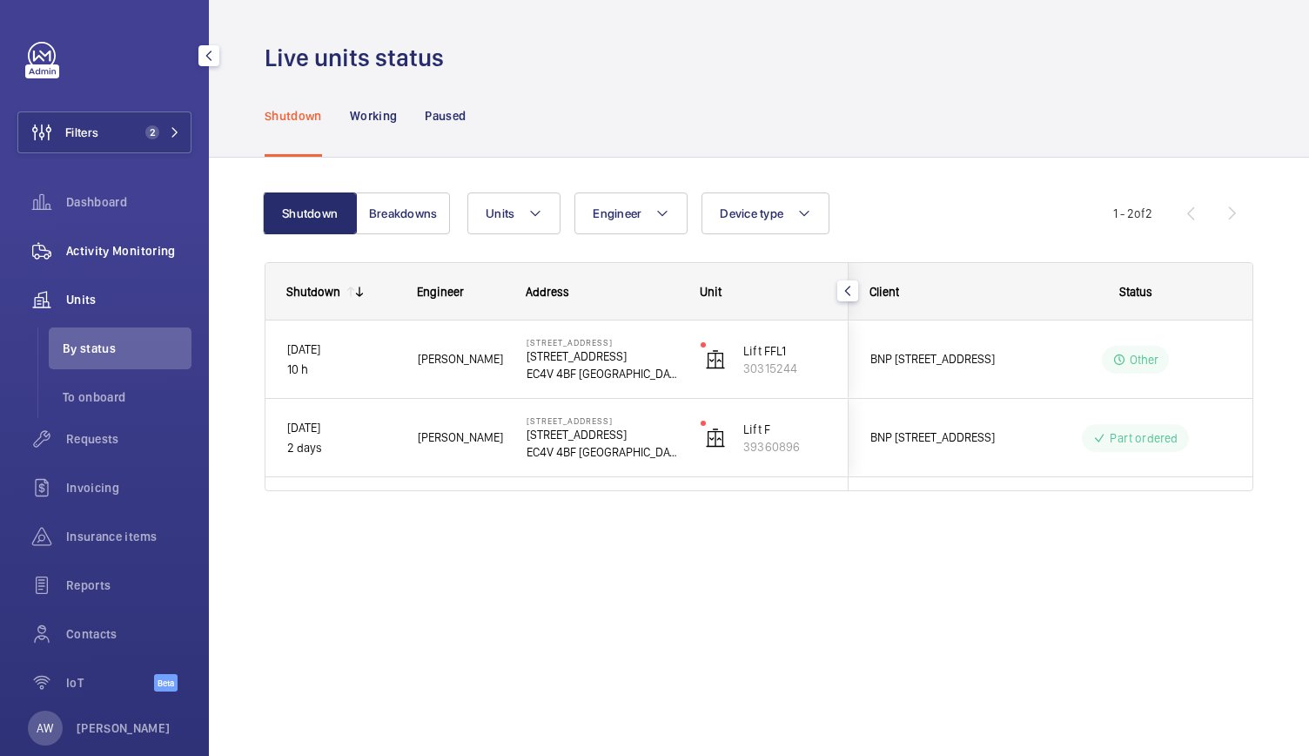
click at [118, 264] on div "Activity Monitoring" at bounding box center [104, 251] width 174 height 42
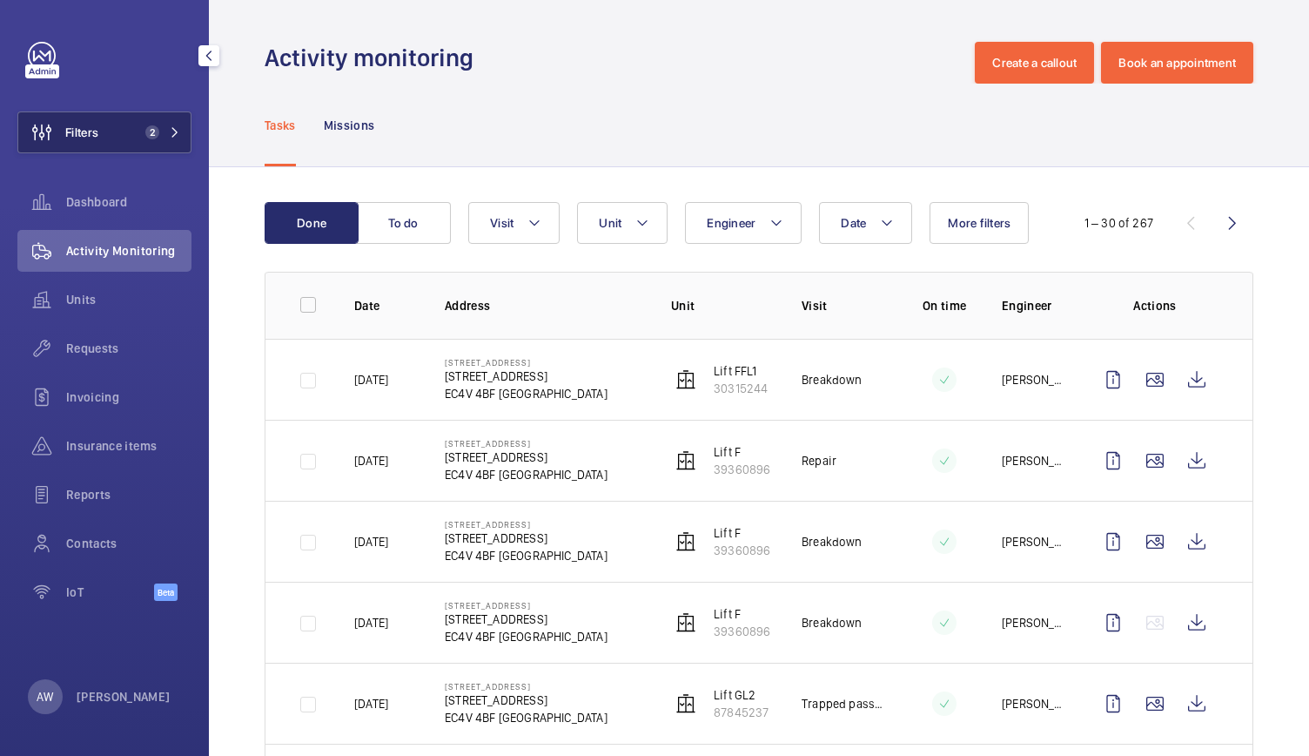
click at [115, 151] on div "Filters 2 Dashboard Activity Monitoring Units Requests Invoicing Insurance item…" at bounding box center [104, 331] width 174 height 578
click at [115, 151] on button "Filters 2" at bounding box center [104, 132] width 174 height 42
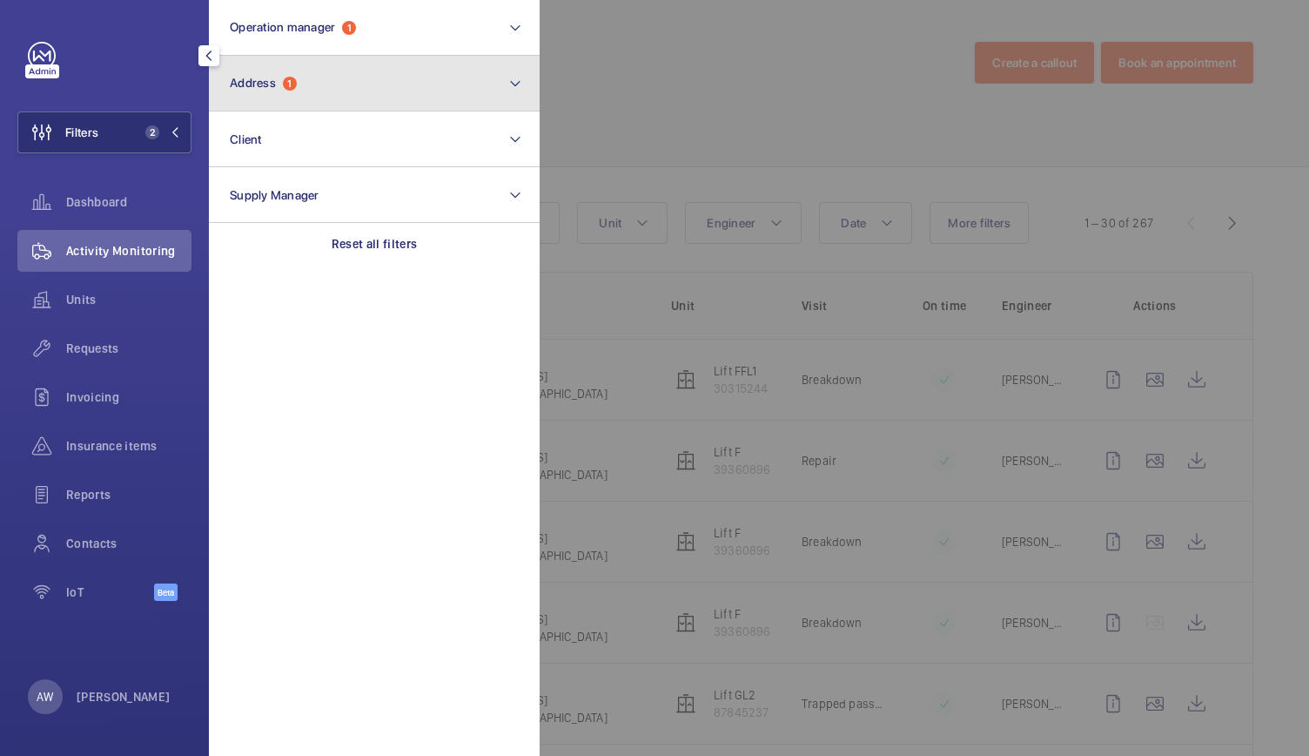
click at [261, 102] on button "Address 1" at bounding box center [374, 84] width 331 height 56
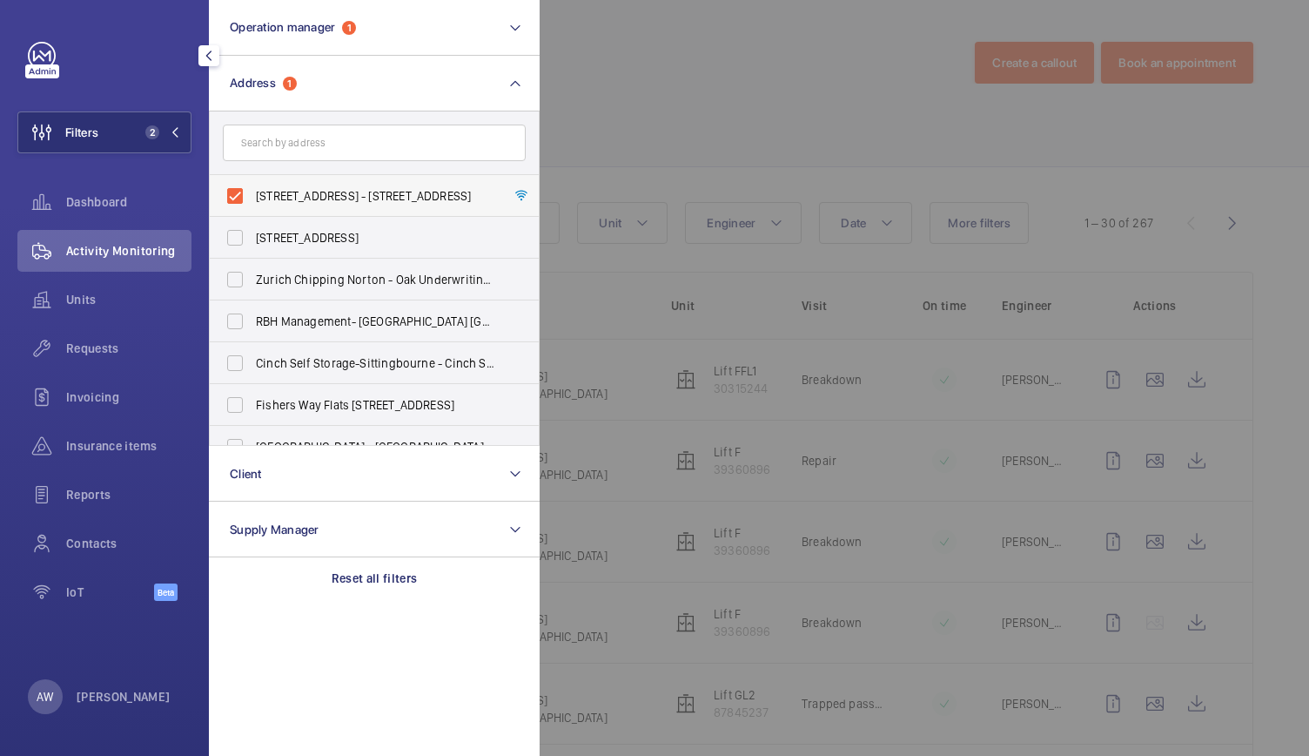
click at [235, 199] on label "[STREET_ADDRESS] - [STREET_ADDRESS]" at bounding box center [361, 196] width 303 height 42
click at [235, 199] on input "[STREET_ADDRESS] - [STREET_ADDRESS]" at bounding box center [235, 195] width 35 height 35
checkbox input "false"
click at [629, 175] on div at bounding box center [1194, 378] width 1309 height 756
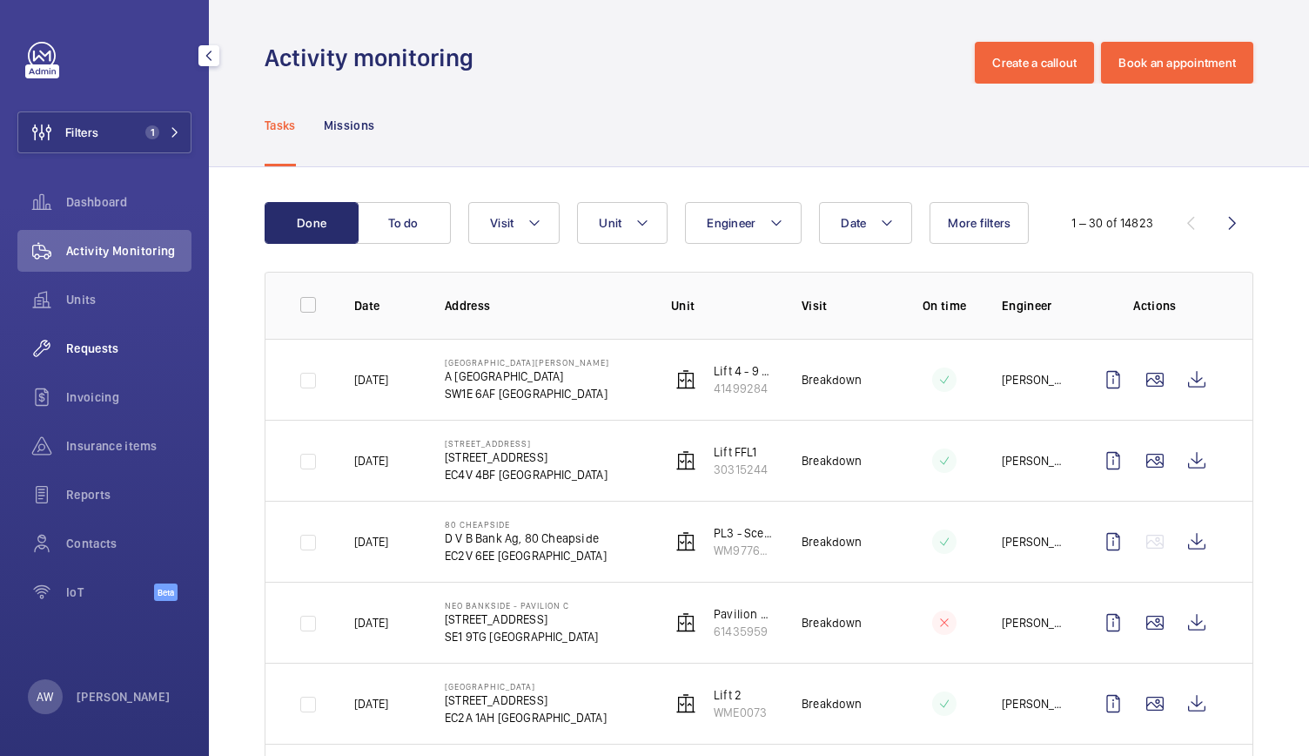
click at [104, 358] on div "Requests" at bounding box center [104, 348] width 174 height 42
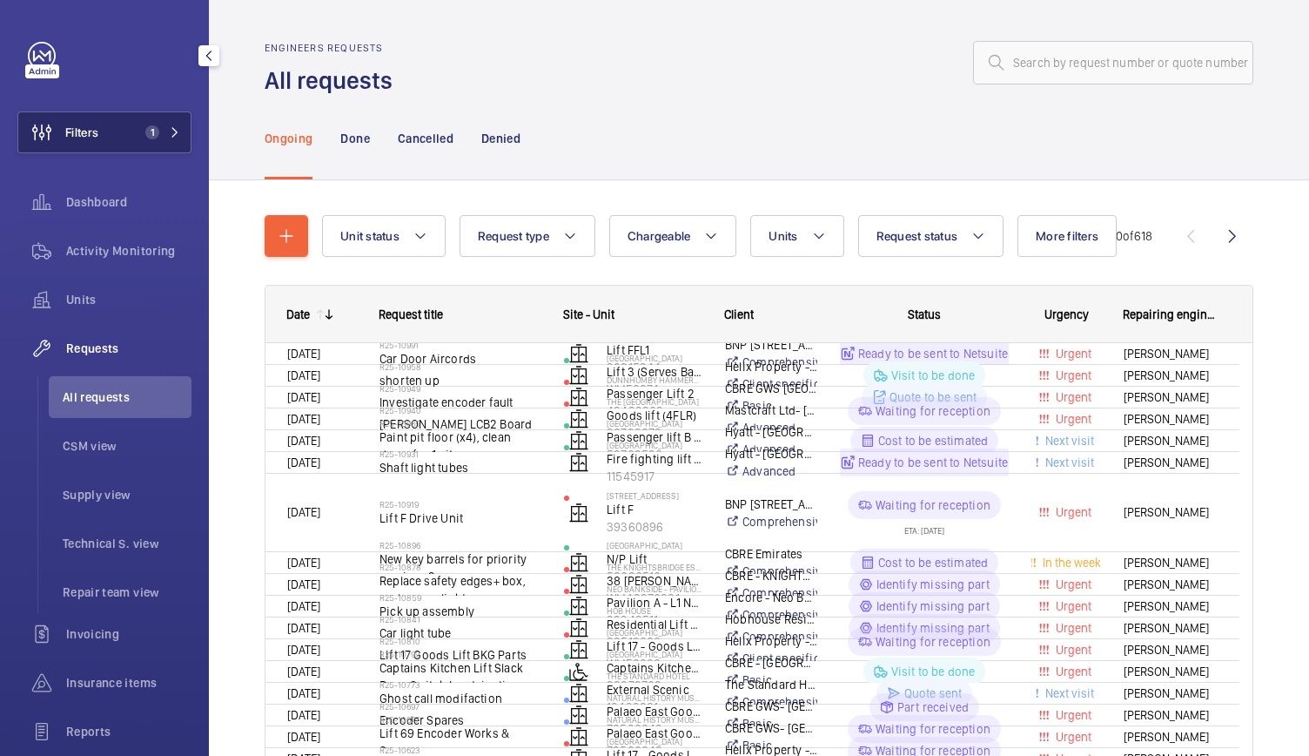
click at [170, 135] on mat-icon at bounding box center [175, 132] width 10 height 10
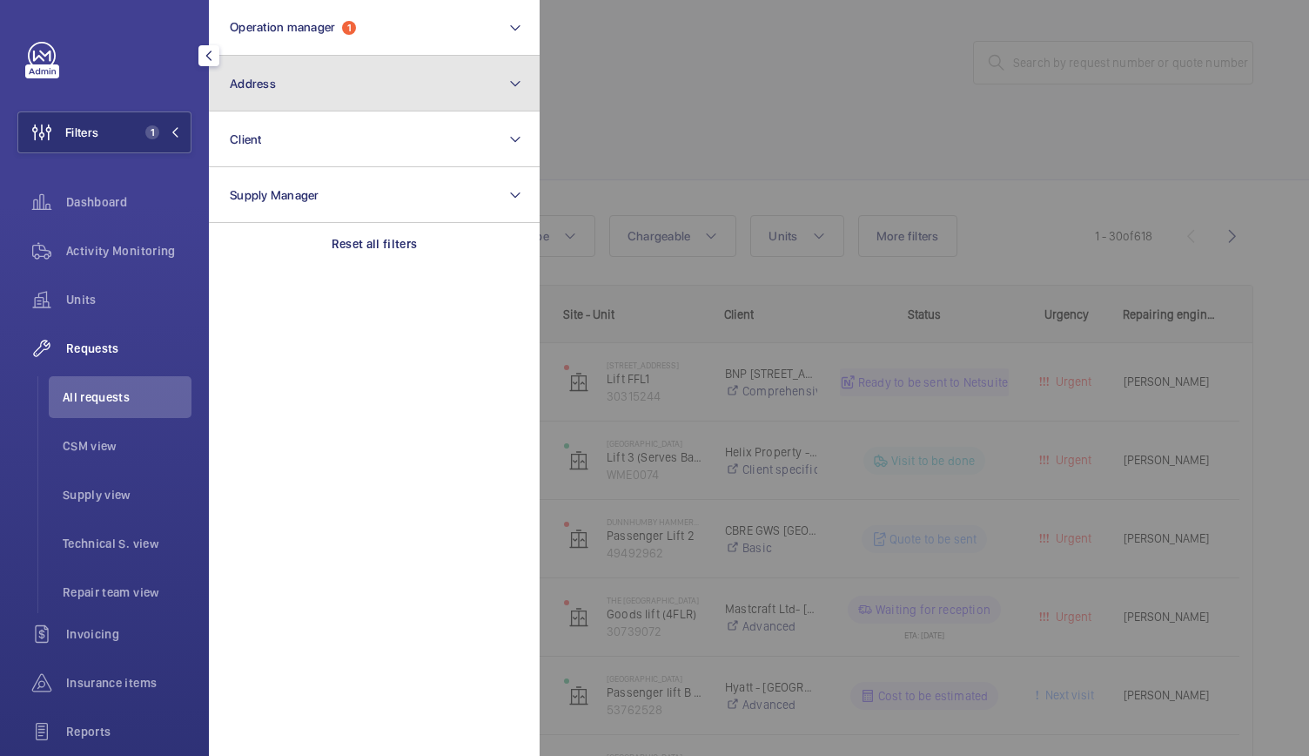
click at [294, 78] on button "Address" at bounding box center [374, 84] width 331 height 56
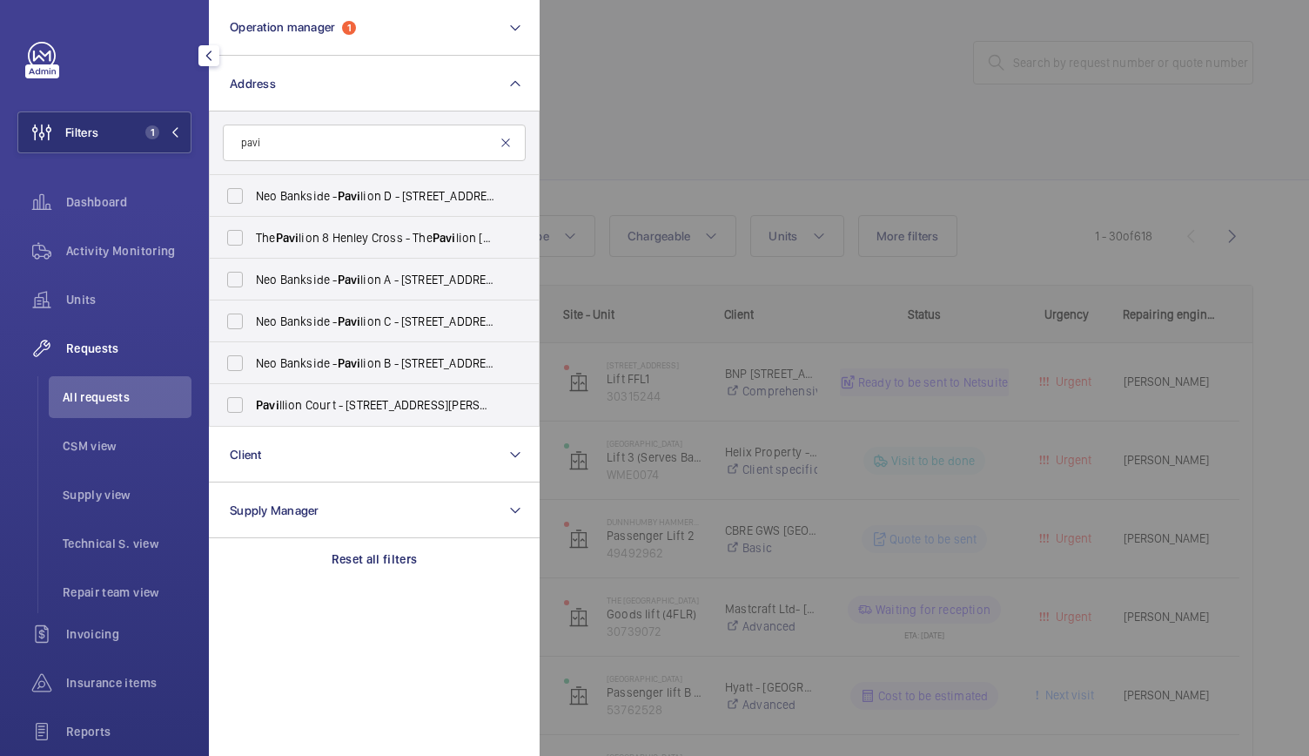
type input "pavi"
click at [506, 139] on mat-icon at bounding box center [506, 143] width 14 height 14
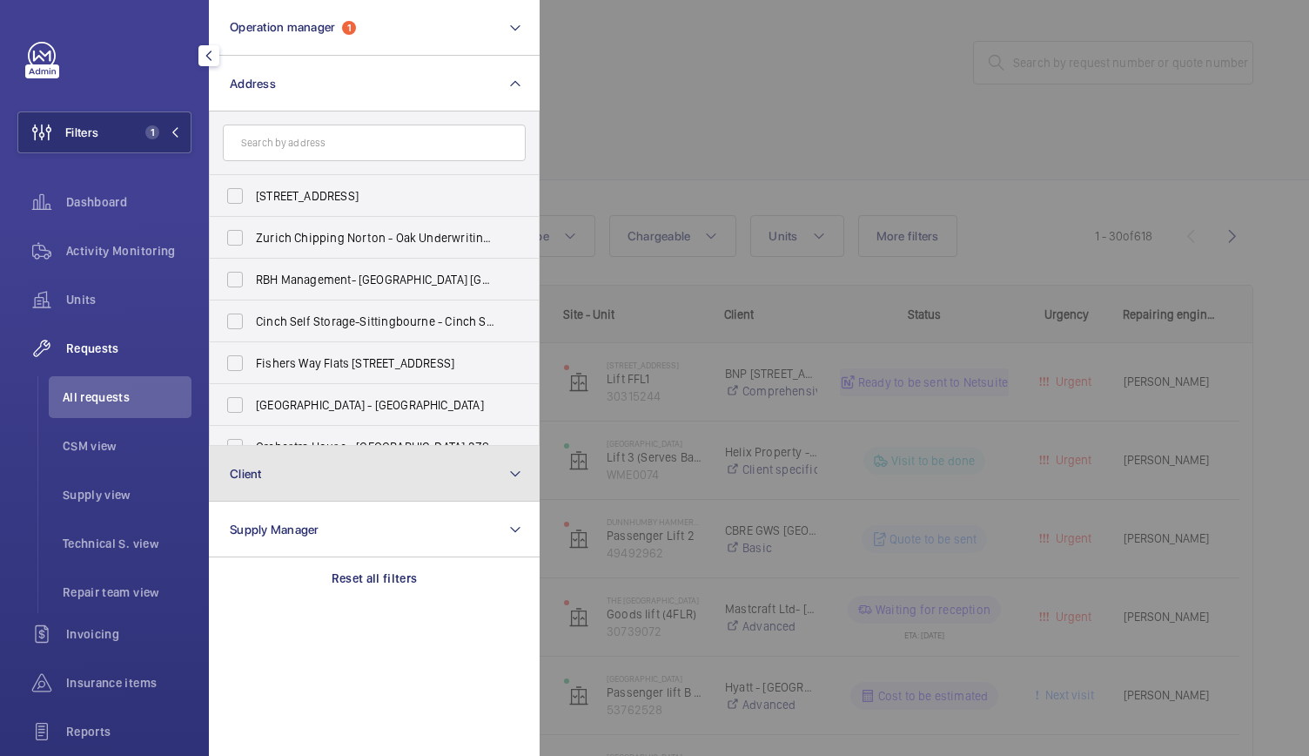
click at [344, 495] on button "Client" at bounding box center [374, 474] width 331 height 56
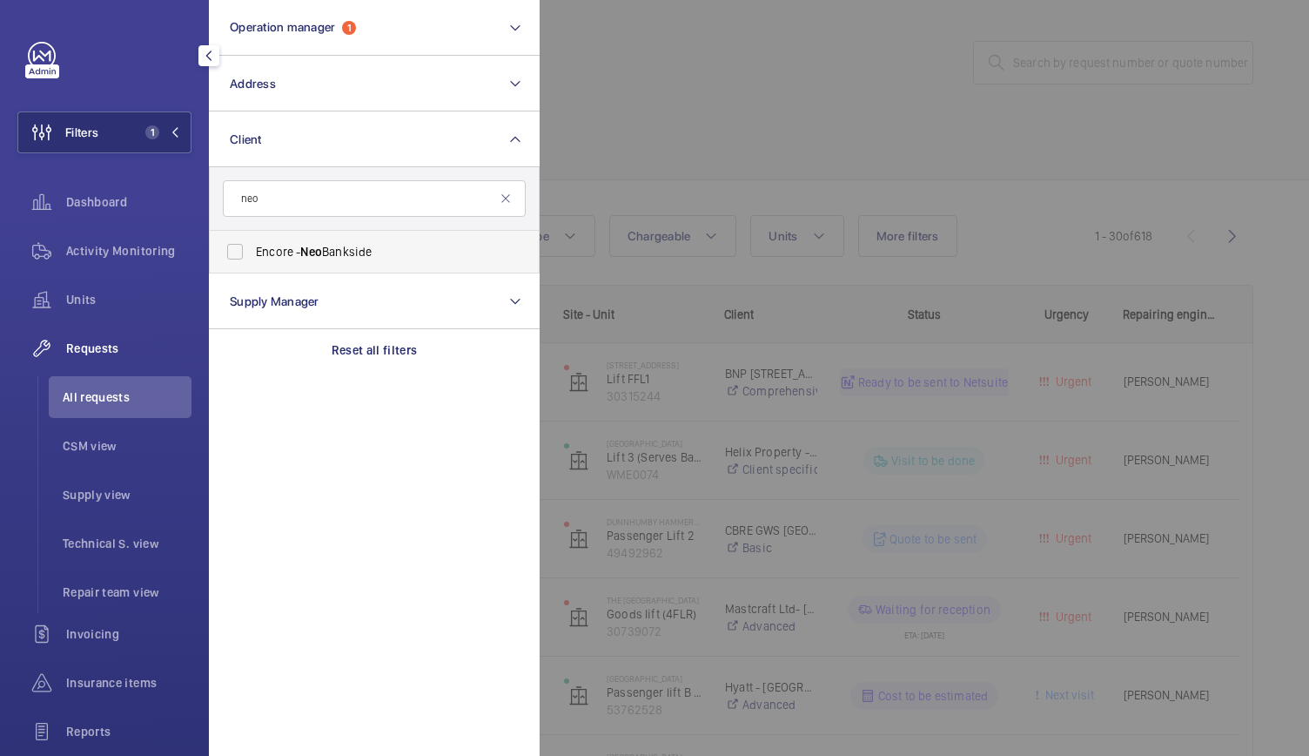
type input "neo"
click at [284, 256] on span "Encore - Neo Bankside" at bounding box center [375, 251] width 239 height 17
click at [252, 256] on input "Encore - Neo Bankside" at bounding box center [235, 251] width 35 height 35
checkbox input "true"
click at [723, 79] on div at bounding box center [1194, 378] width 1309 height 756
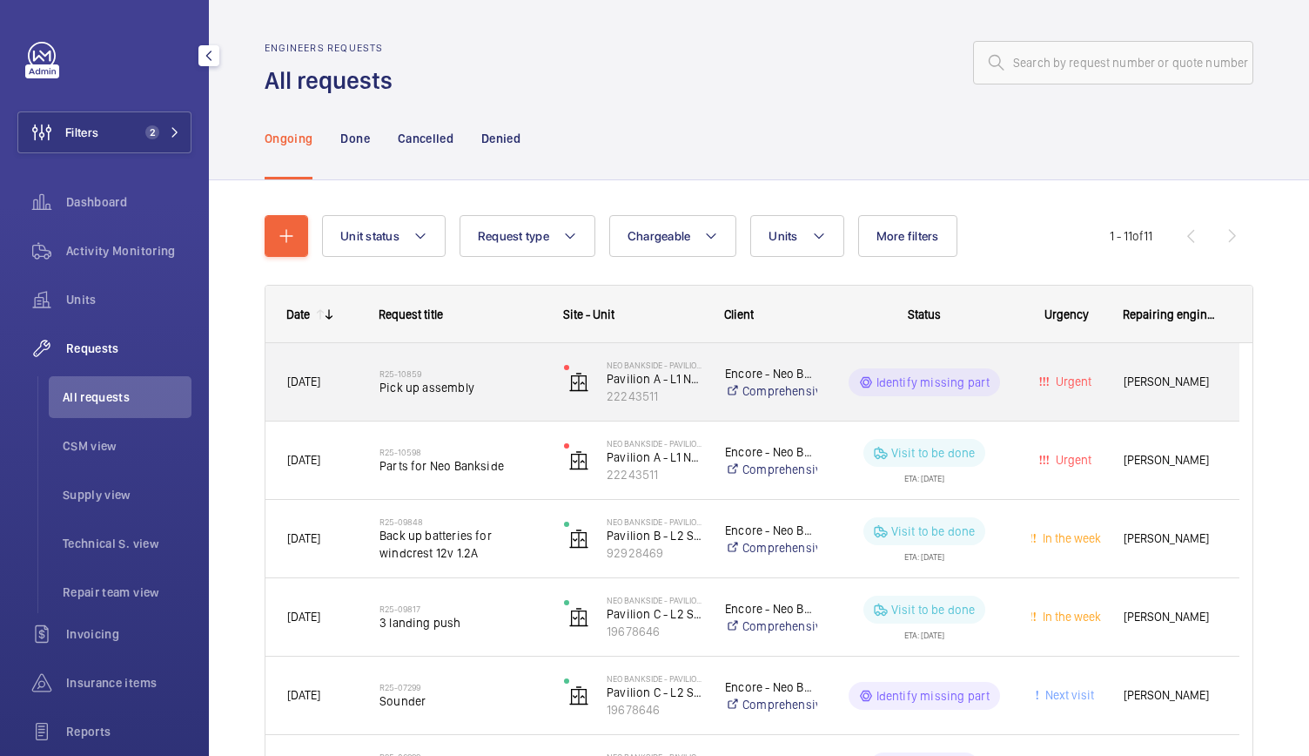
click at [498, 391] on span "Pick up assembly" at bounding box center [461, 387] width 162 height 17
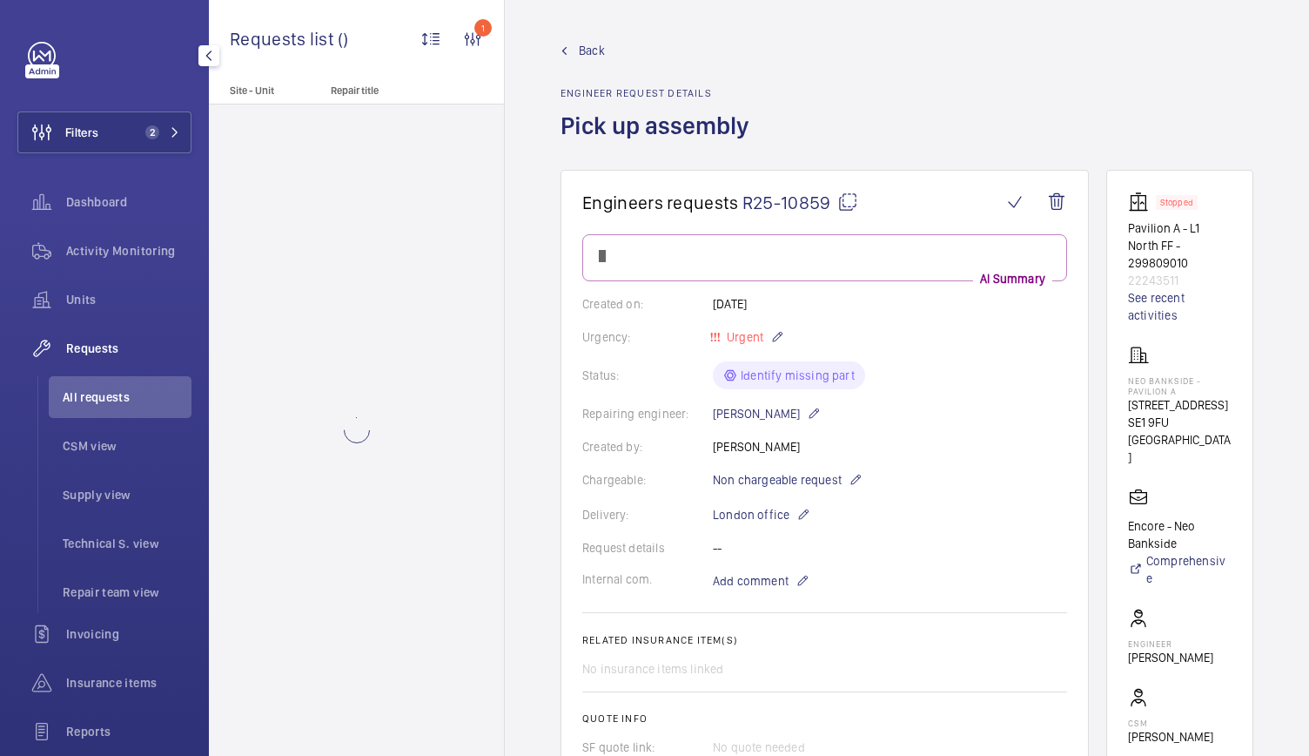
scroll to position [13, 0]
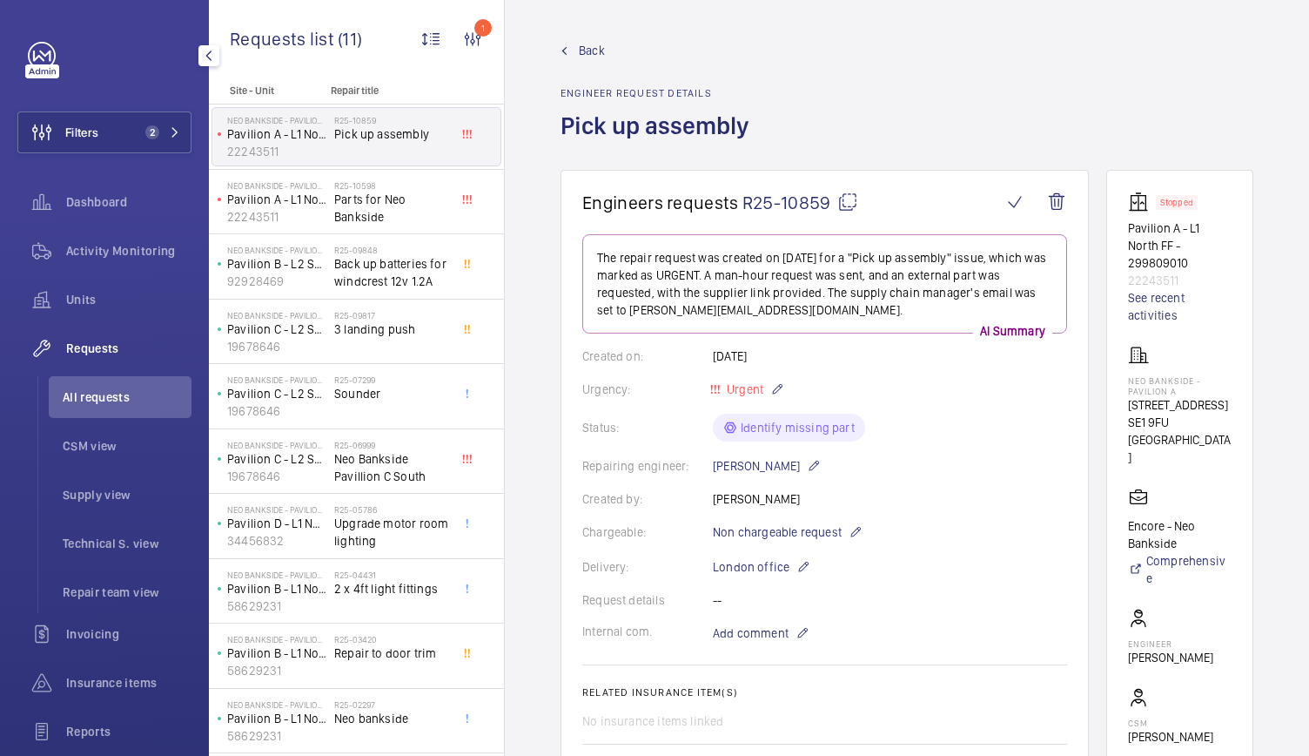
click at [583, 42] on span "Back" at bounding box center [592, 50] width 26 height 17
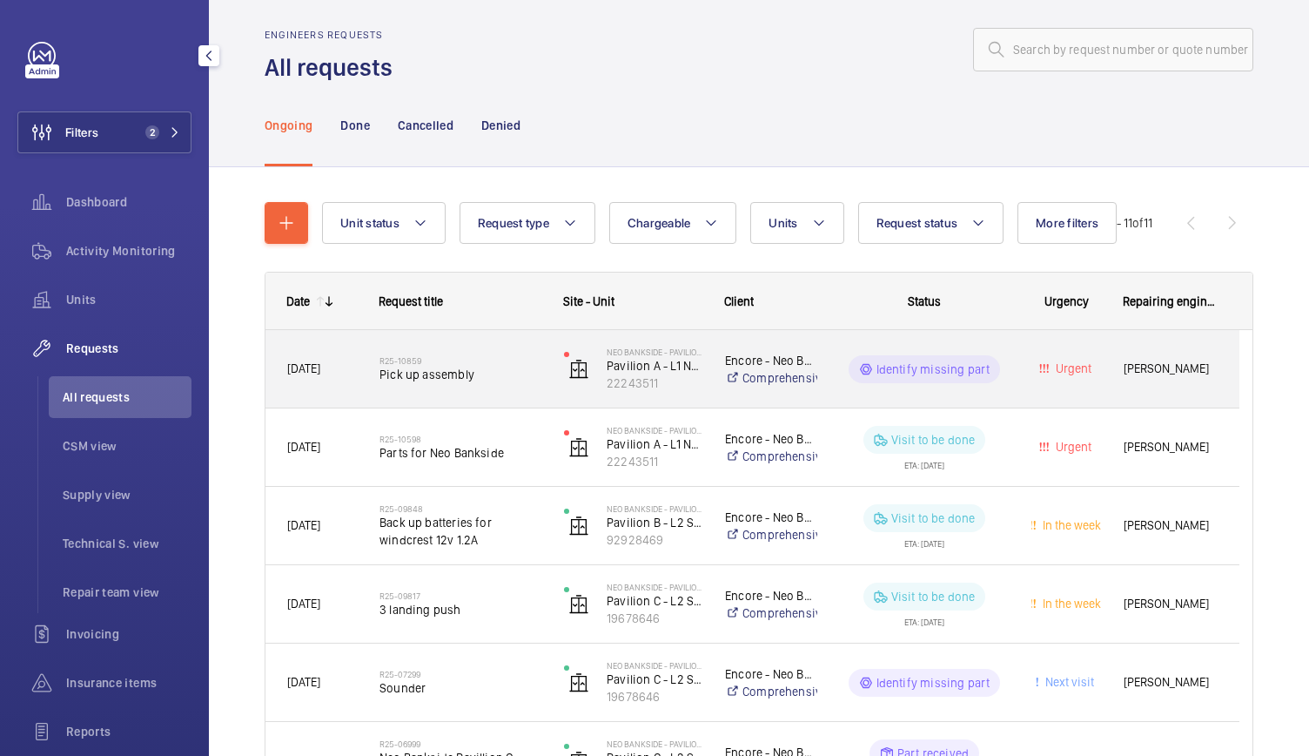
scroll to position [128, 0]
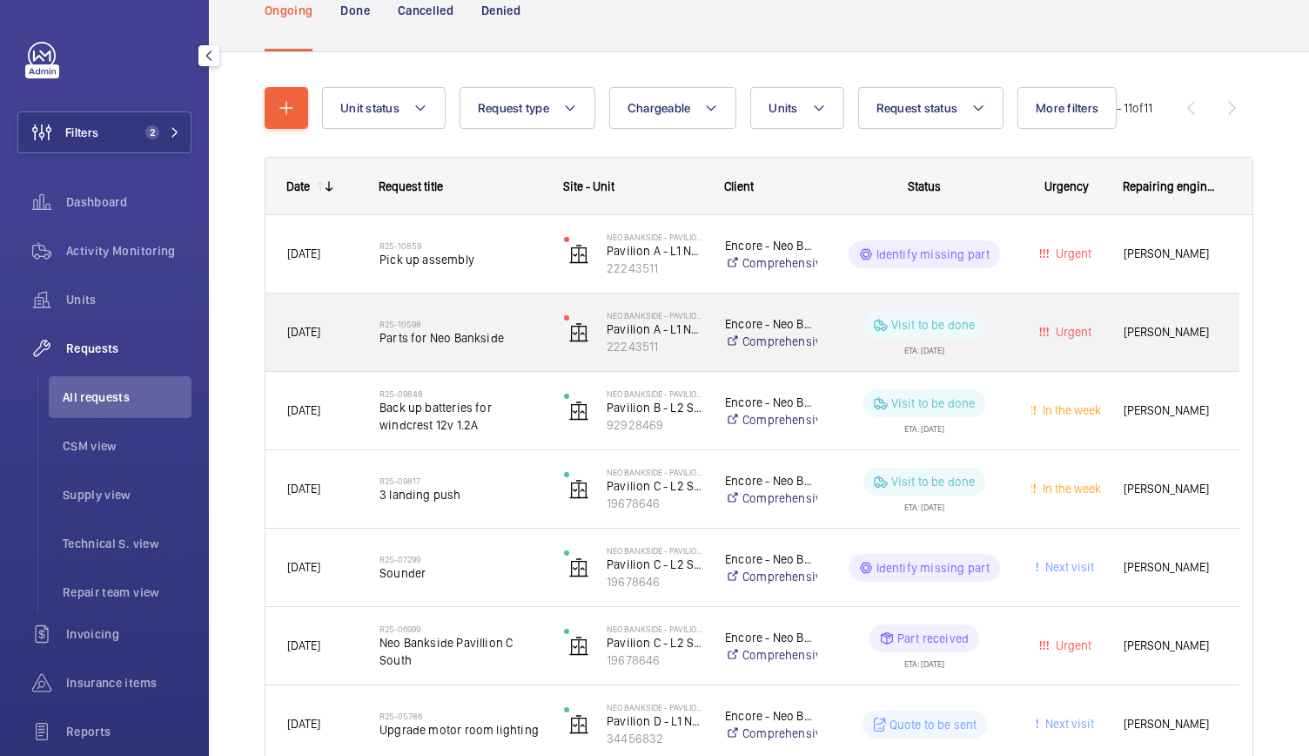
click at [518, 351] on div "R25-10598 Parts for Neo Bankside" at bounding box center [461, 332] width 162 height 50
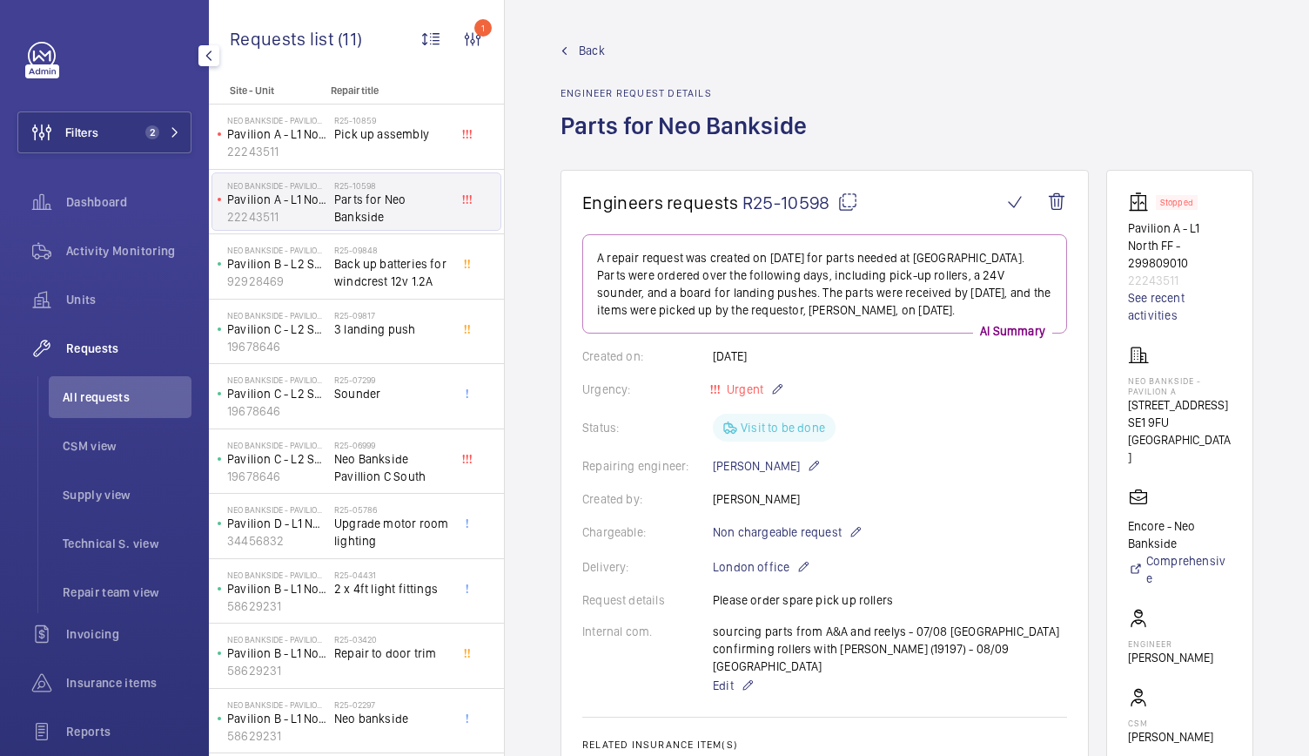
click at [578, 36] on wm-front-admin-header "Back Engineer request details Parts for Neo Bankside" at bounding box center [907, 85] width 804 height 170
click at [585, 50] on span "Back" at bounding box center [592, 50] width 26 height 17
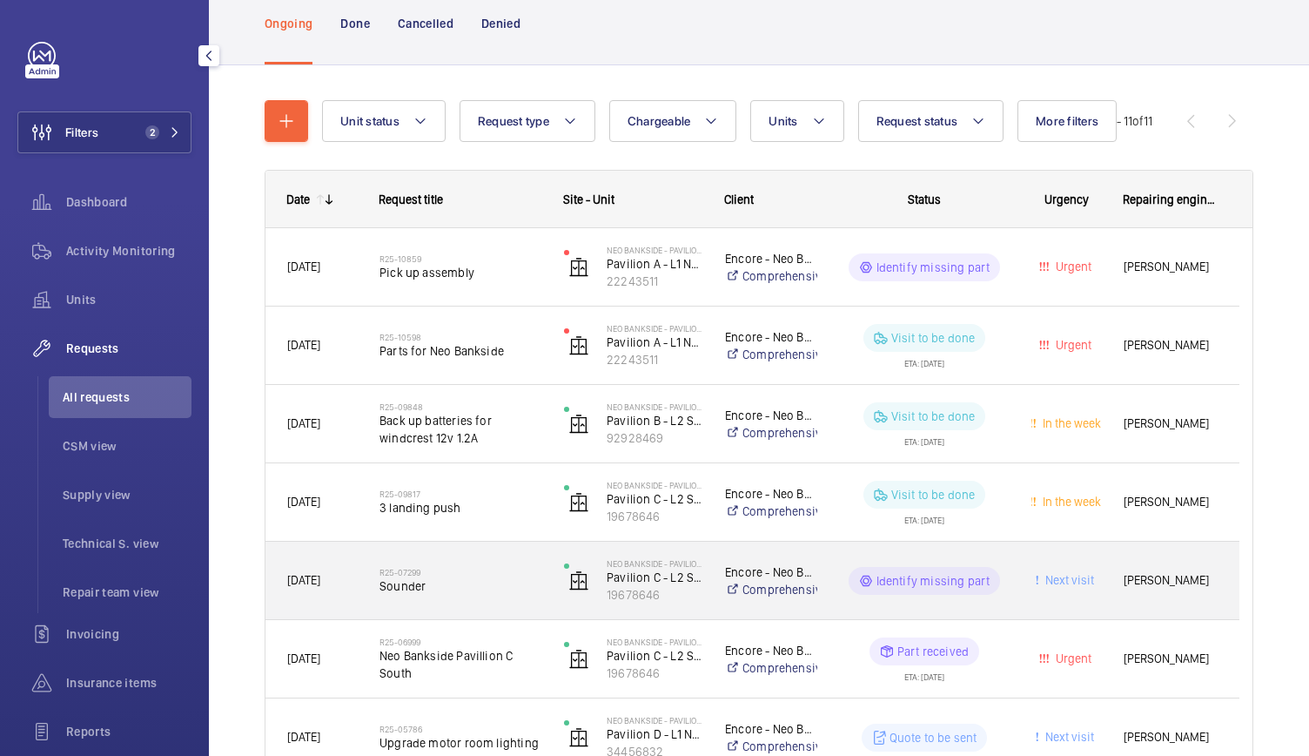
scroll to position [164, 0]
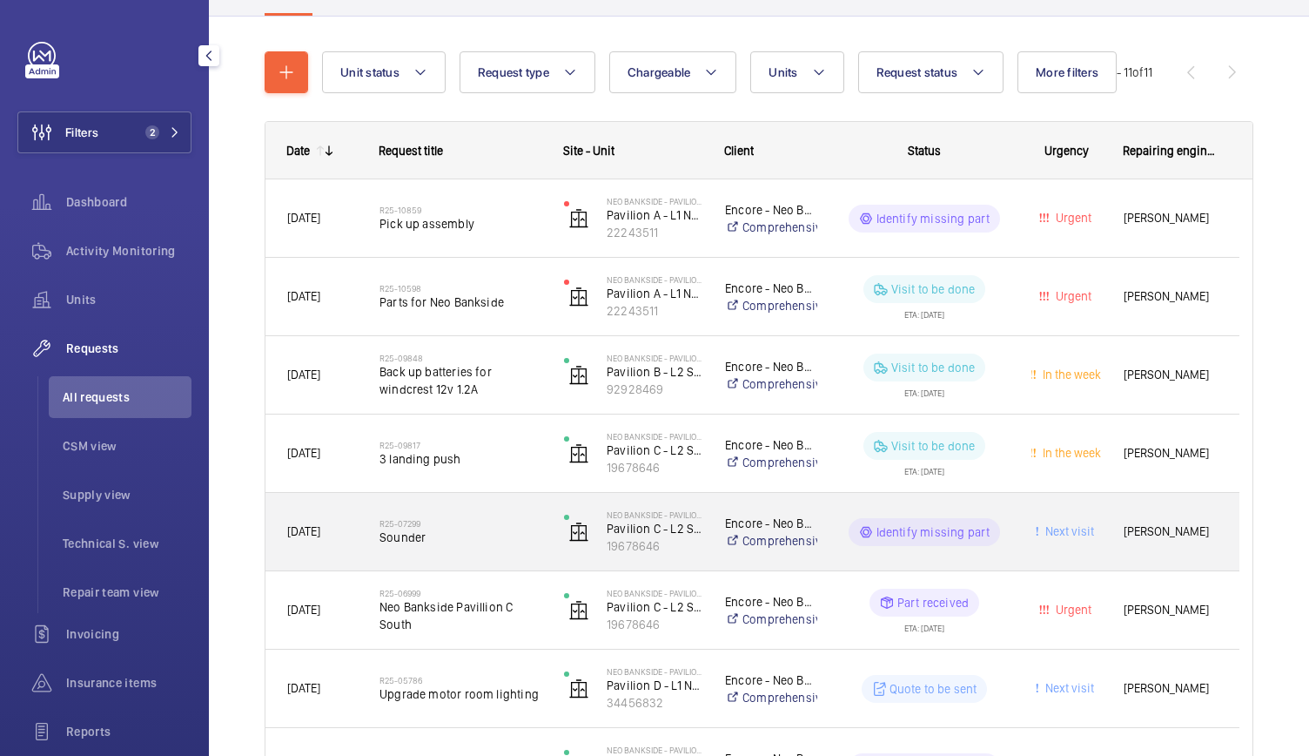
click at [526, 519] on h2 "R25-07299" at bounding box center [461, 523] width 162 height 10
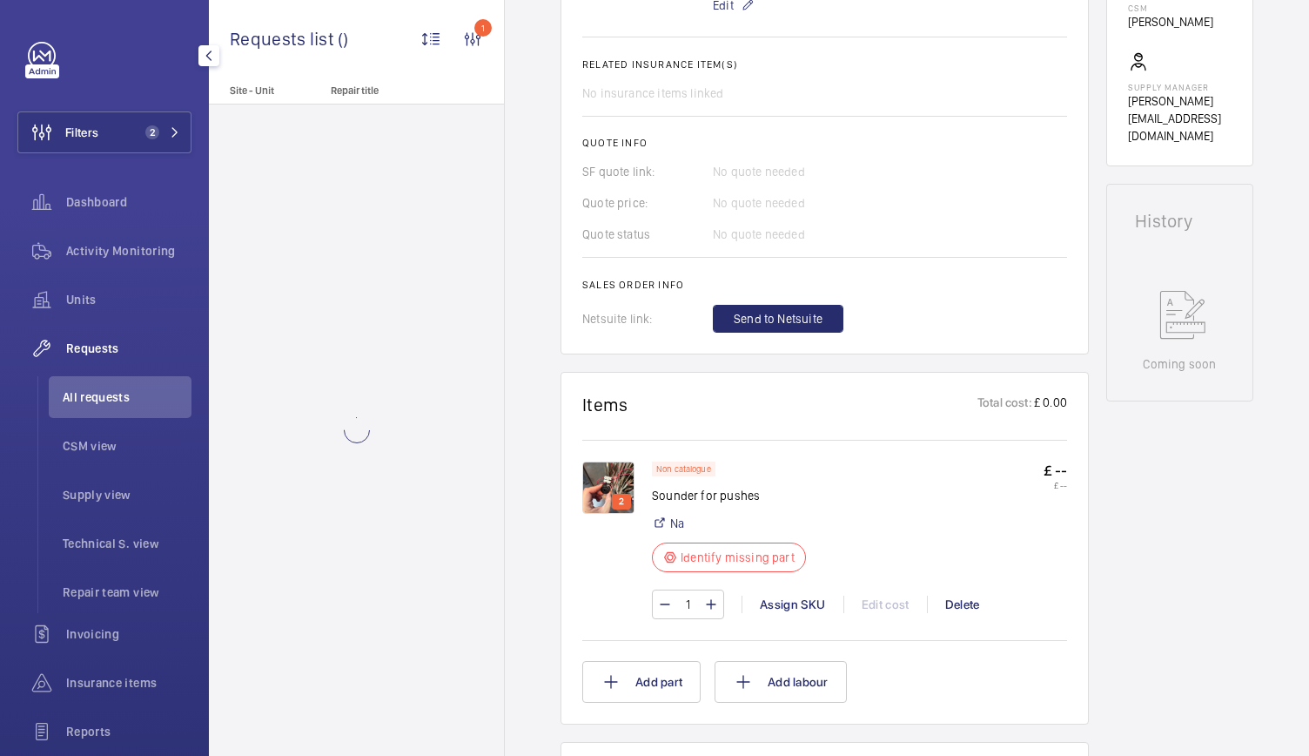
scroll to position [718, 0]
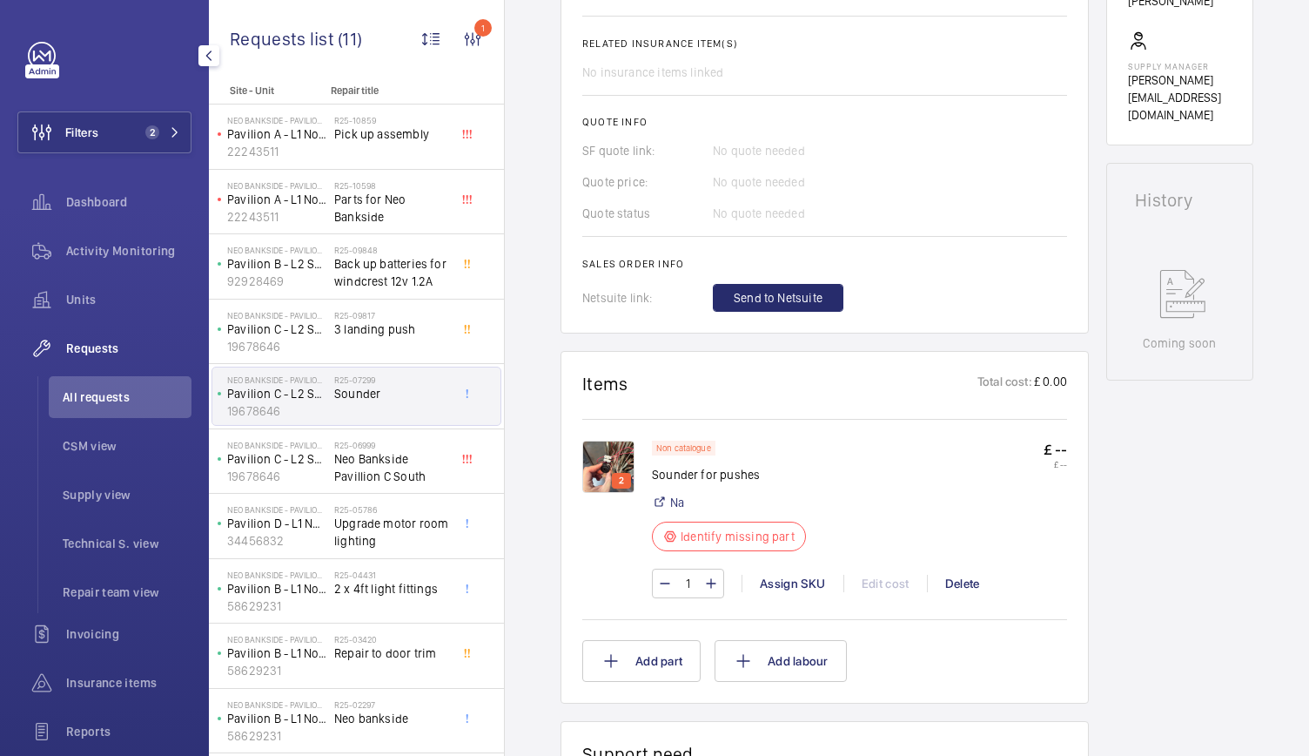
click at [613, 452] on img at bounding box center [608, 467] width 52 height 52
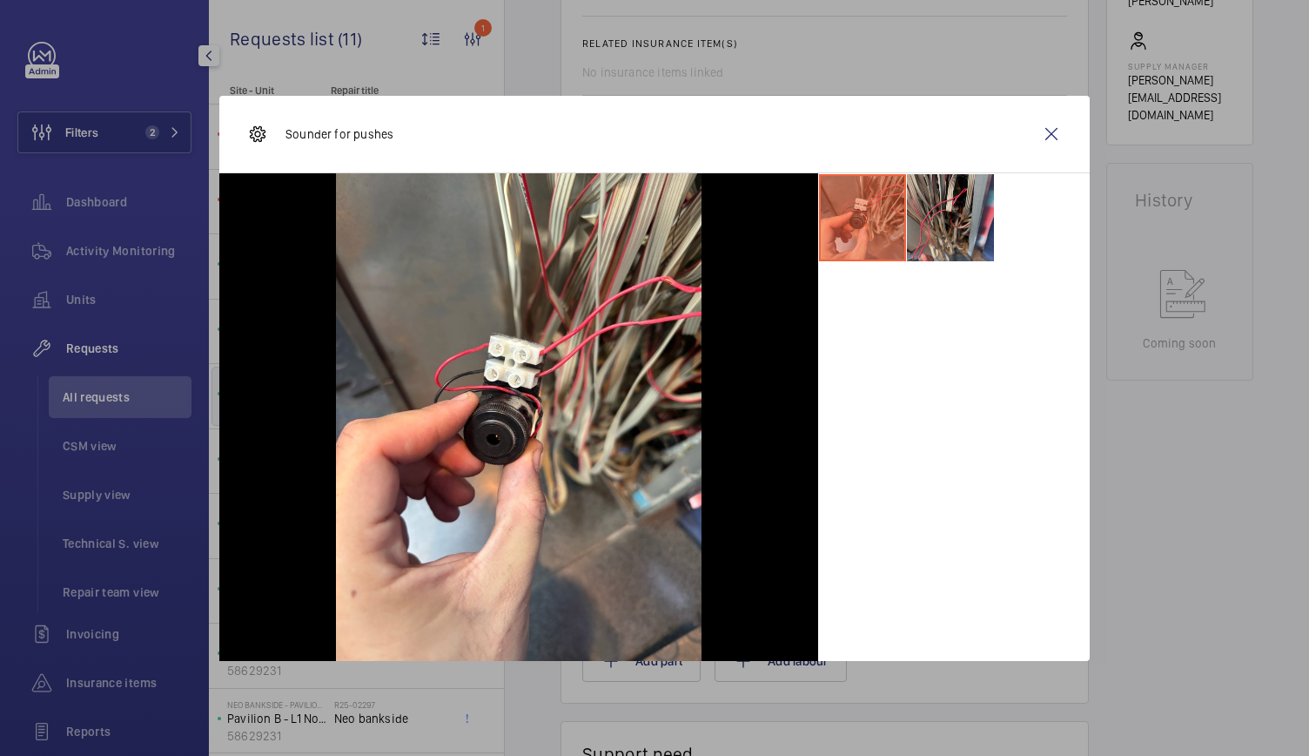
click at [952, 245] on li at bounding box center [950, 217] width 87 height 87
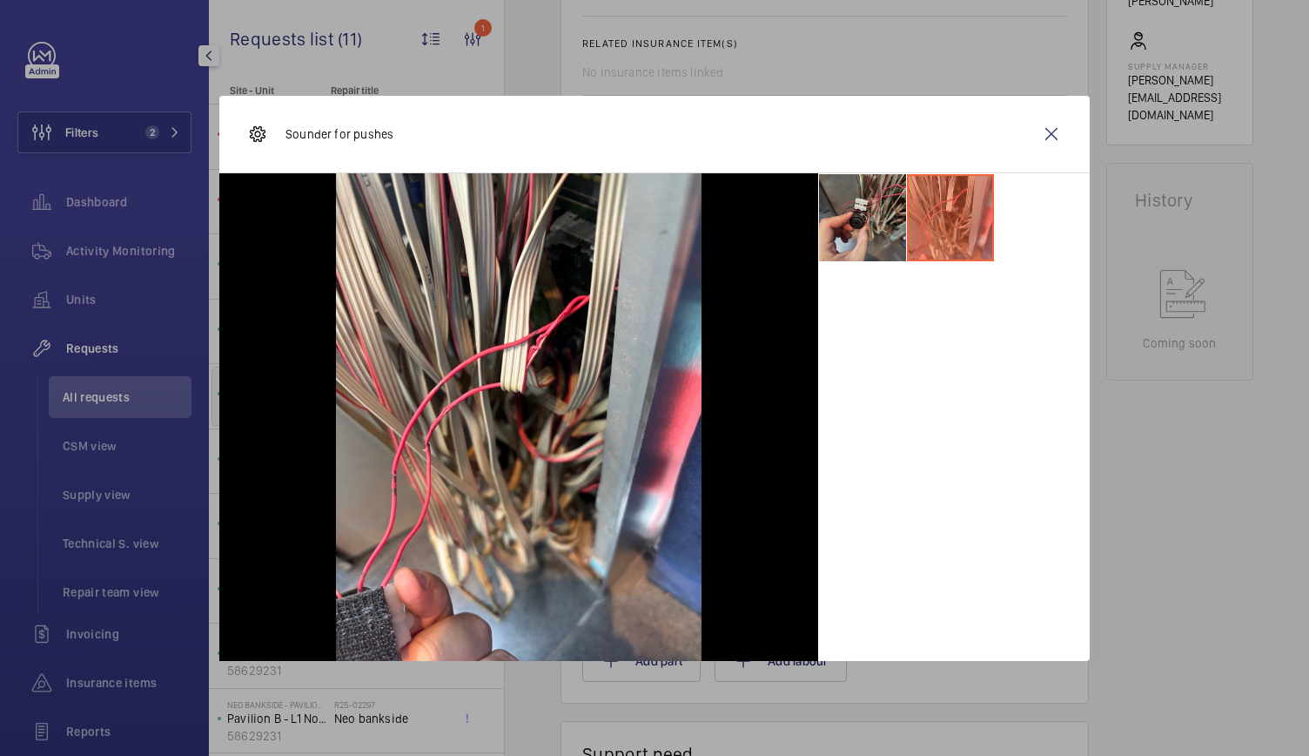
click at [875, 218] on li at bounding box center [862, 217] width 87 height 87
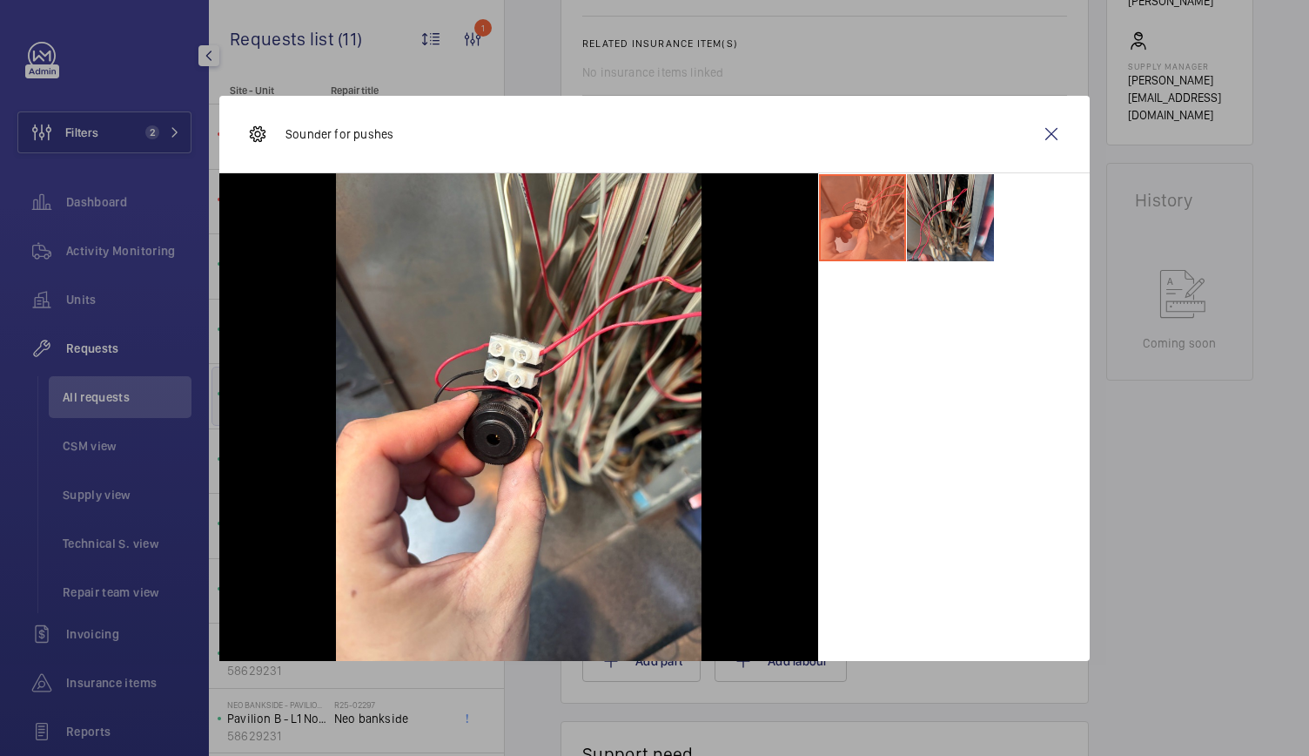
click at [952, 205] on li at bounding box center [950, 217] width 87 height 87
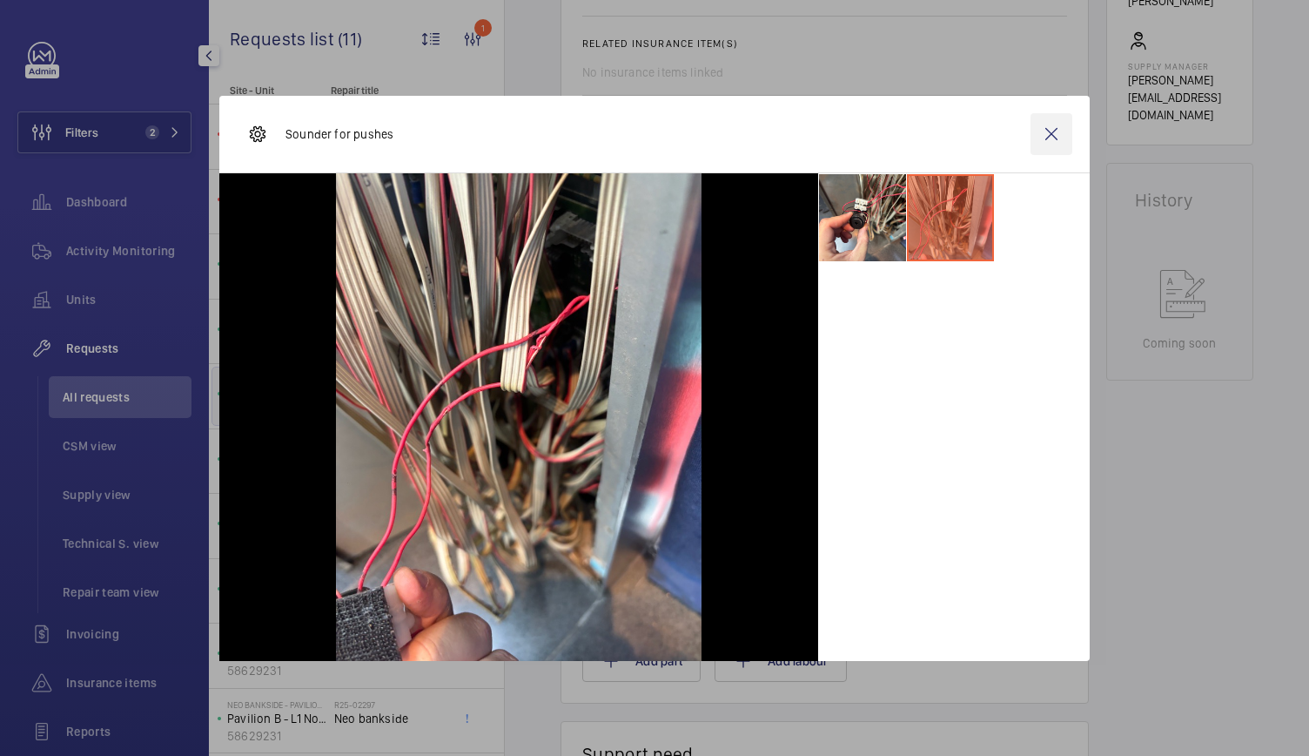
click at [1046, 133] on wm-front-icon-button at bounding box center [1052, 134] width 42 height 42
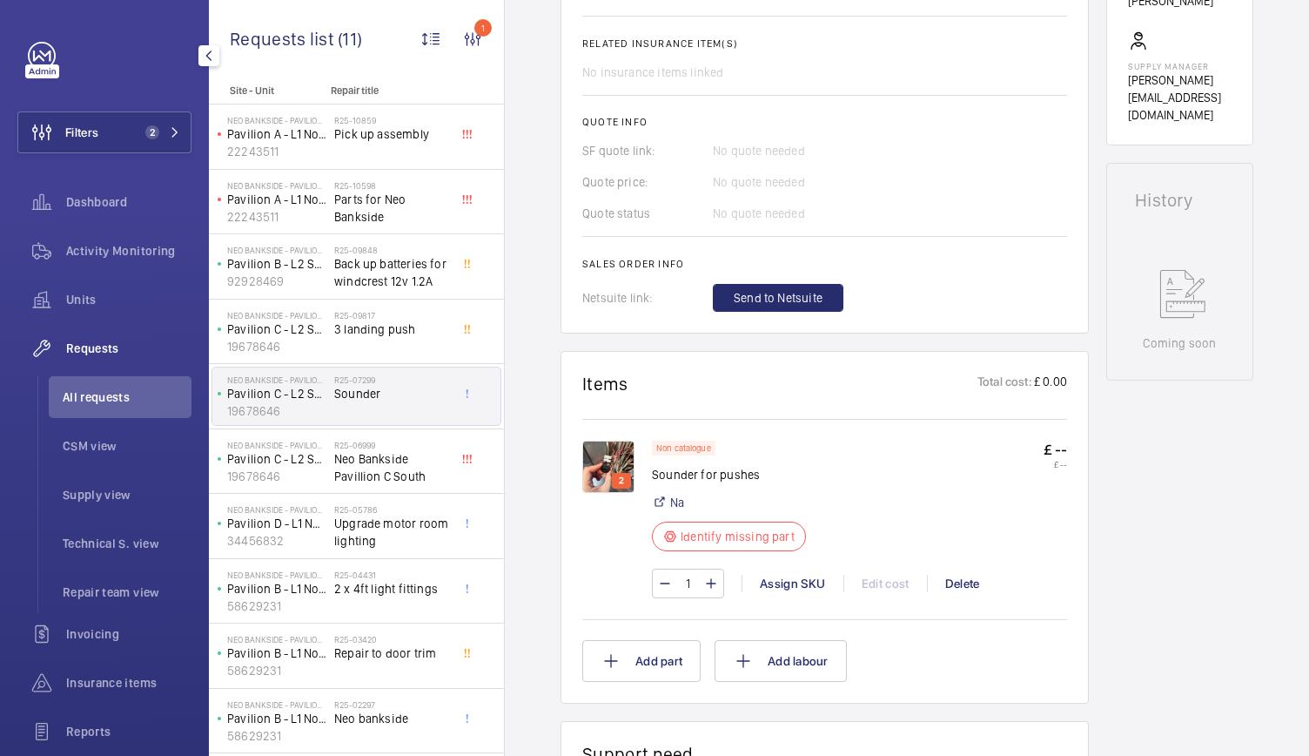
scroll to position [0, 0]
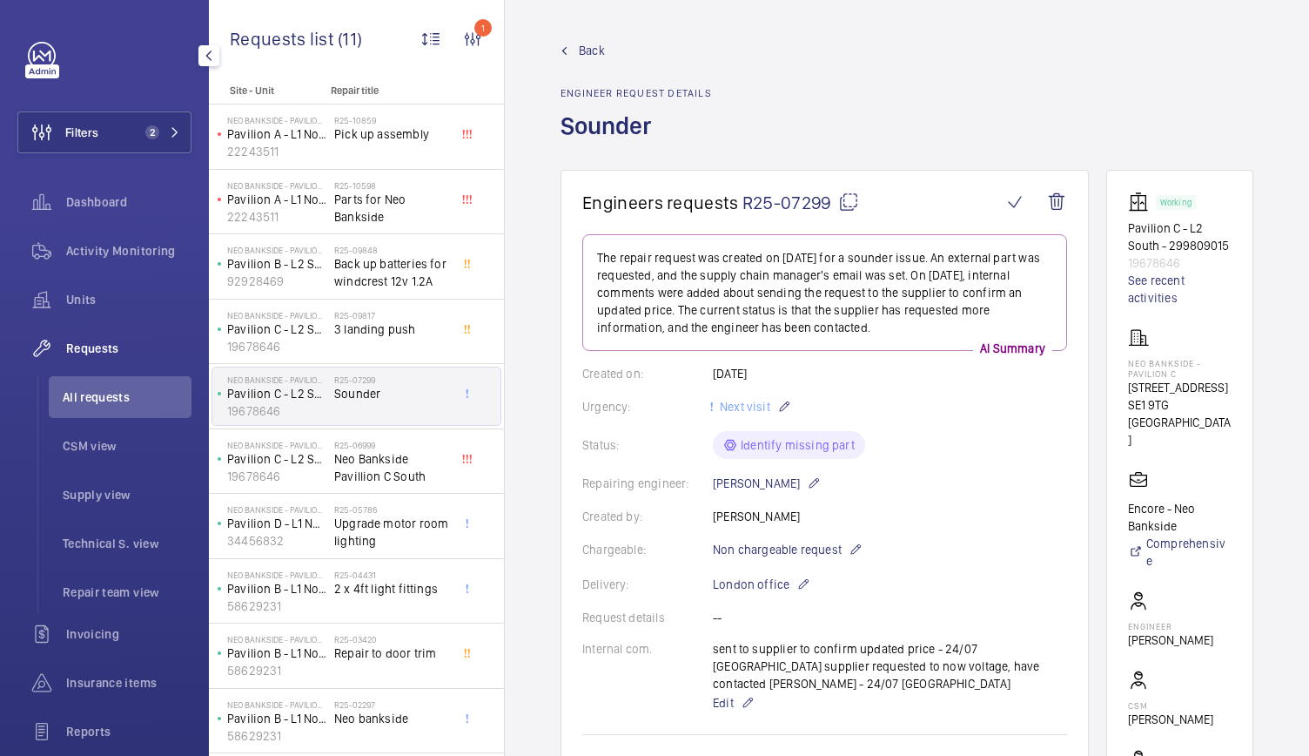
click at [585, 44] on span "Back" at bounding box center [592, 50] width 26 height 17
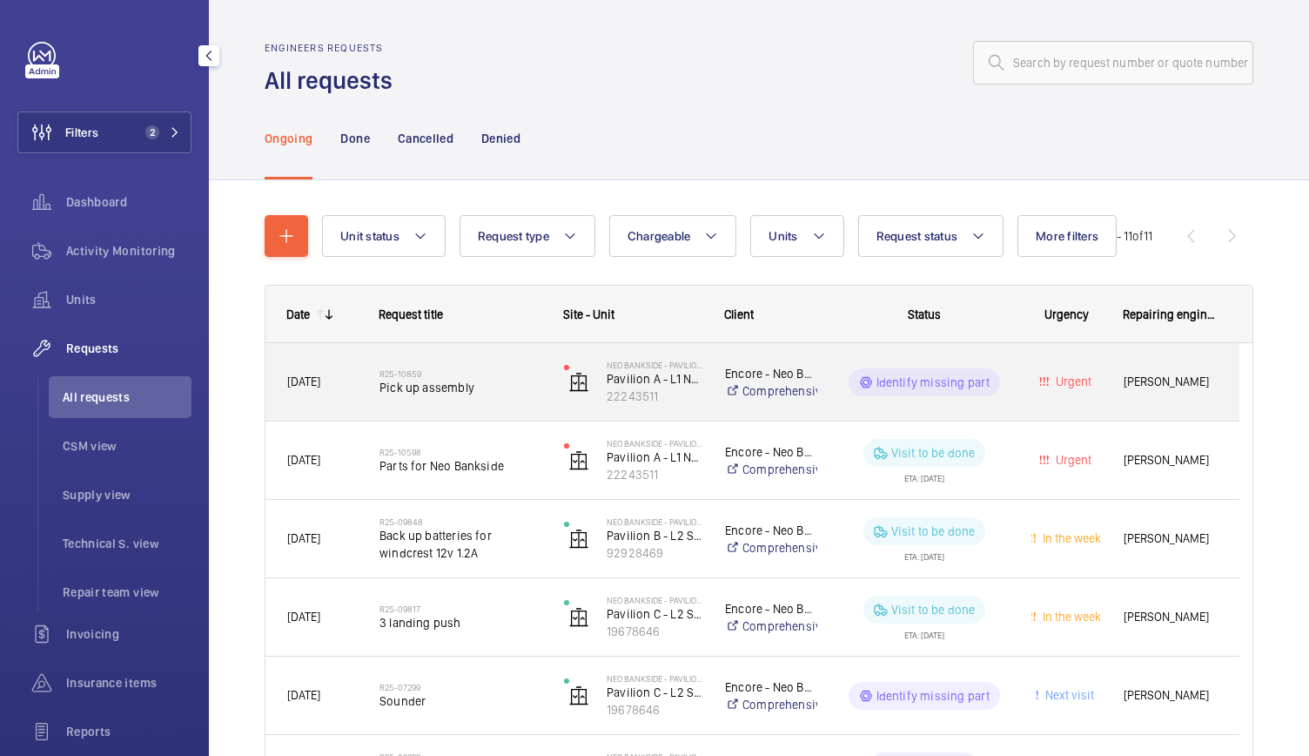
click at [485, 414] on div "R25-10859 Pick up assembly" at bounding box center [450, 382] width 183 height 78
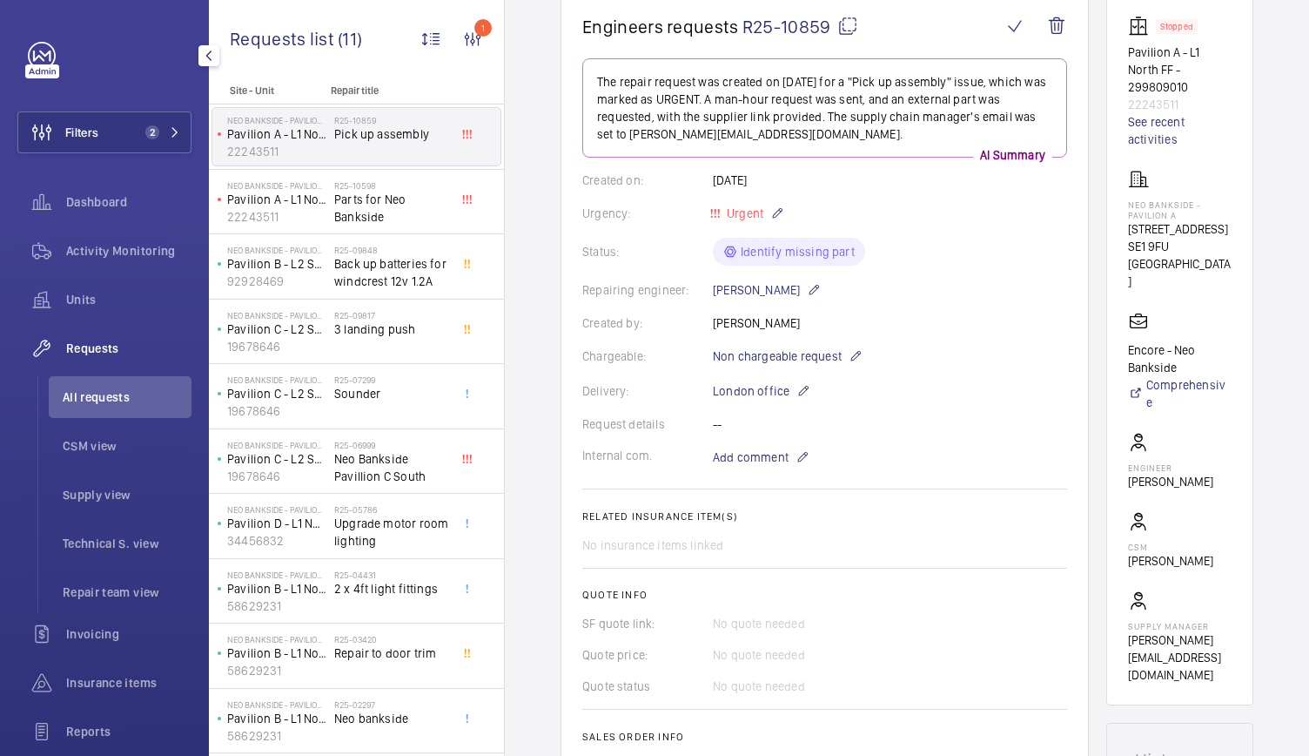
scroll to position [277, 0]
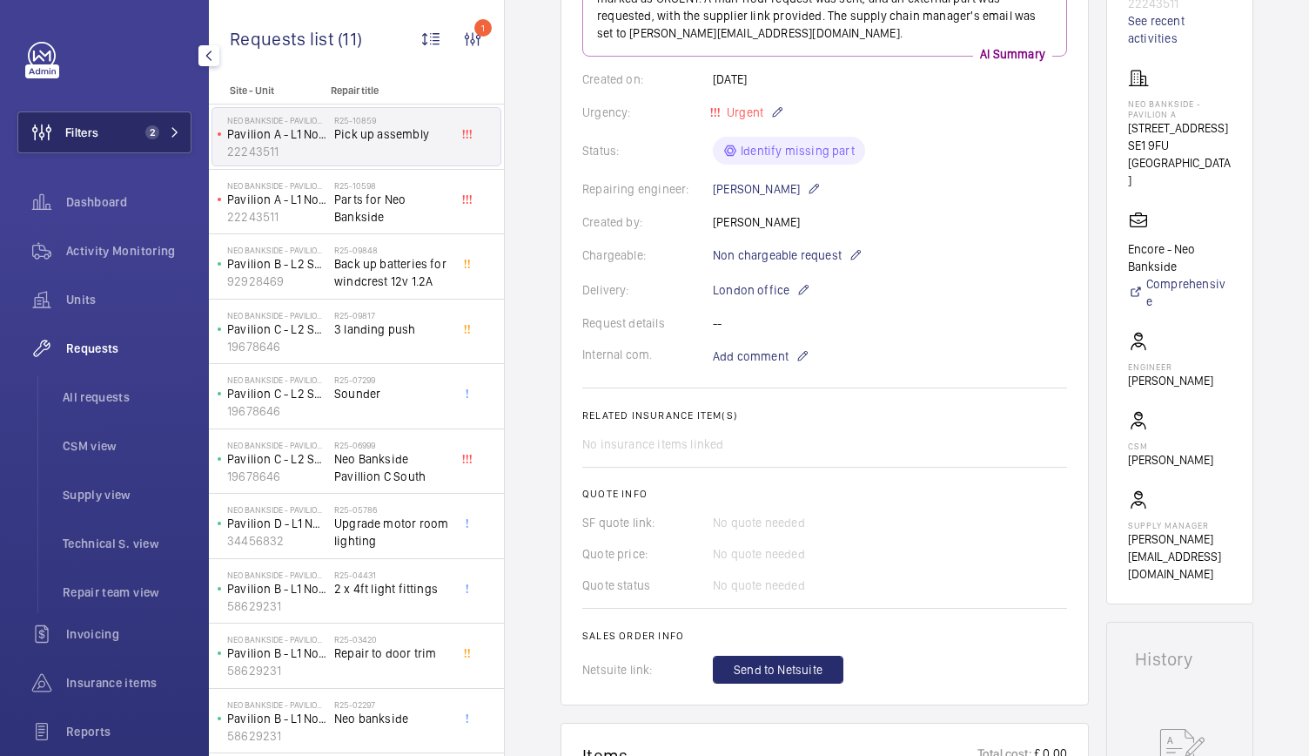
click at [164, 131] on span "2" at bounding box center [159, 132] width 42 height 14
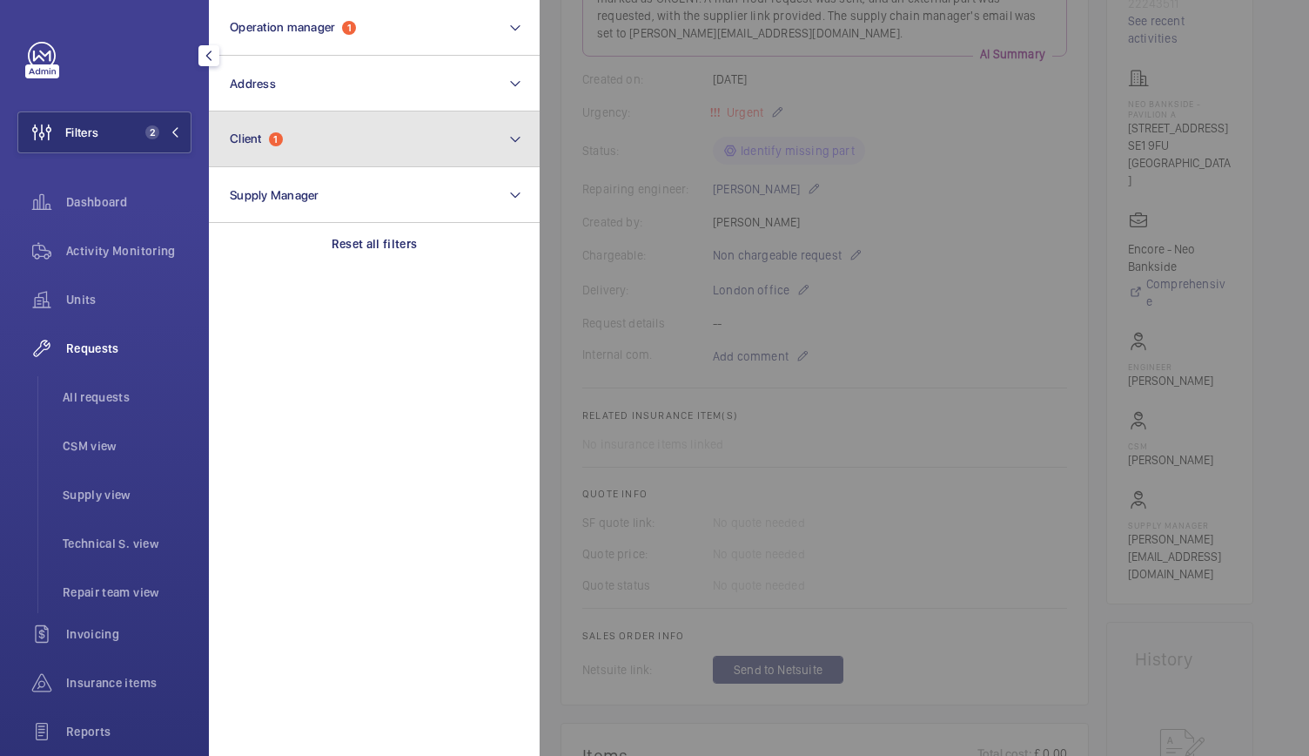
click at [272, 133] on span "Client 1" at bounding box center [256, 138] width 53 height 15
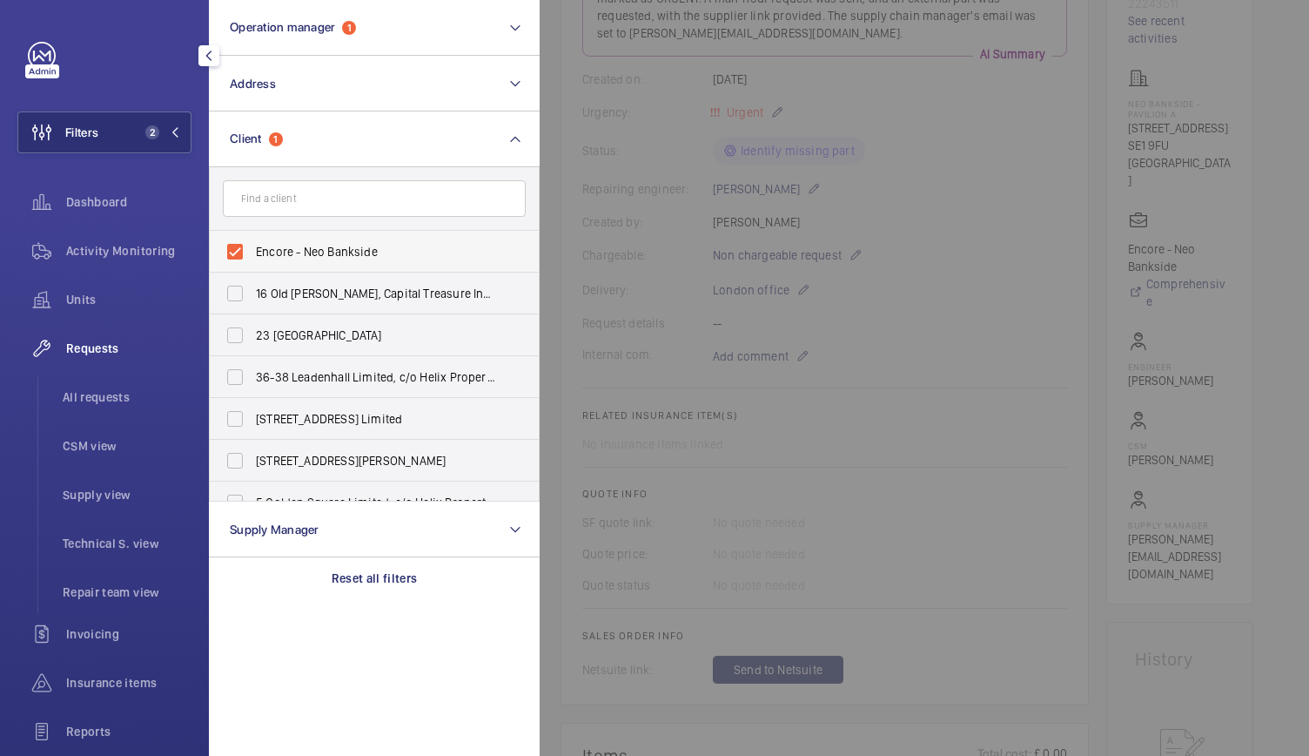
click at [240, 259] on label "Encore - Neo Bankside" at bounding box center [361, 252] width 303 height 42
click at [240, 259] on input "Encore - Neo Bankside" at bounding box center [235, 251] width 35 height 35
checkbox input "false"
click at [878, 370] on div at bounding box center [1194, 378] width 1309 height 756
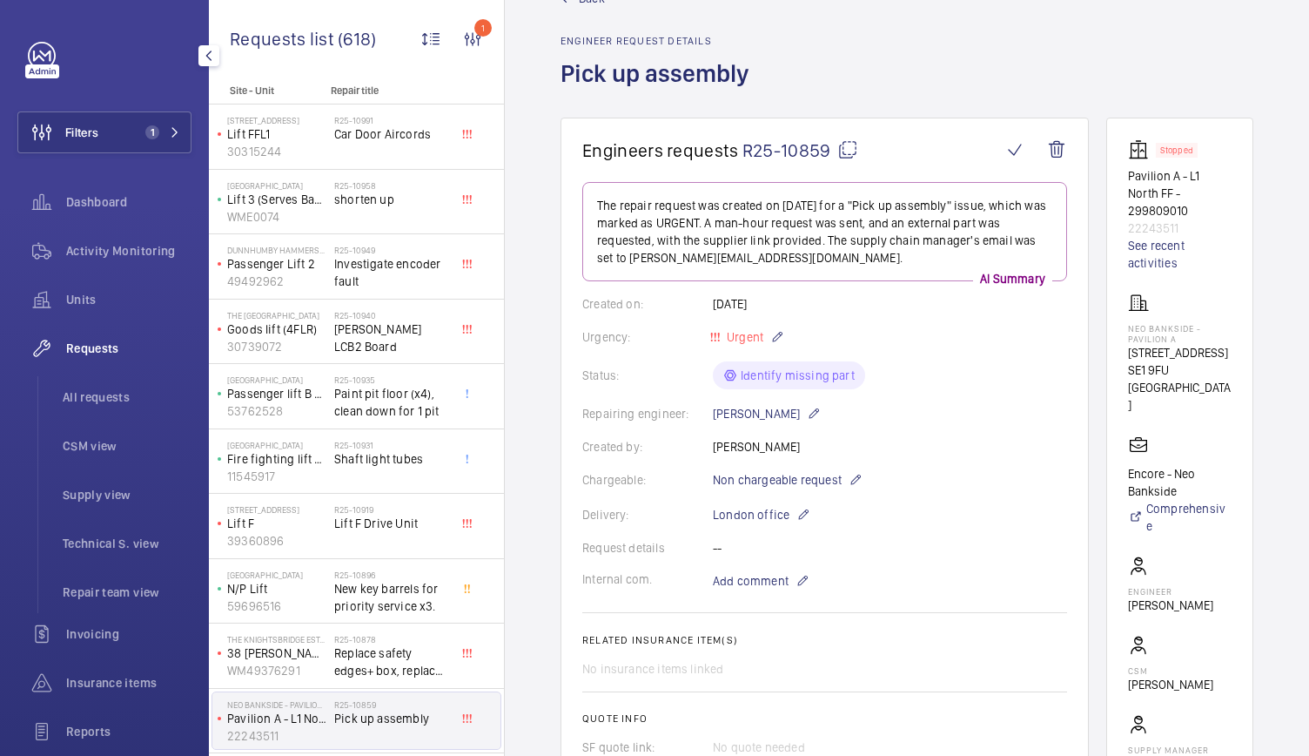
scroll to position [50, 0]
click at [158, 119] on button "Filters 1" at bounding box center [104, 132] width 174 height 42
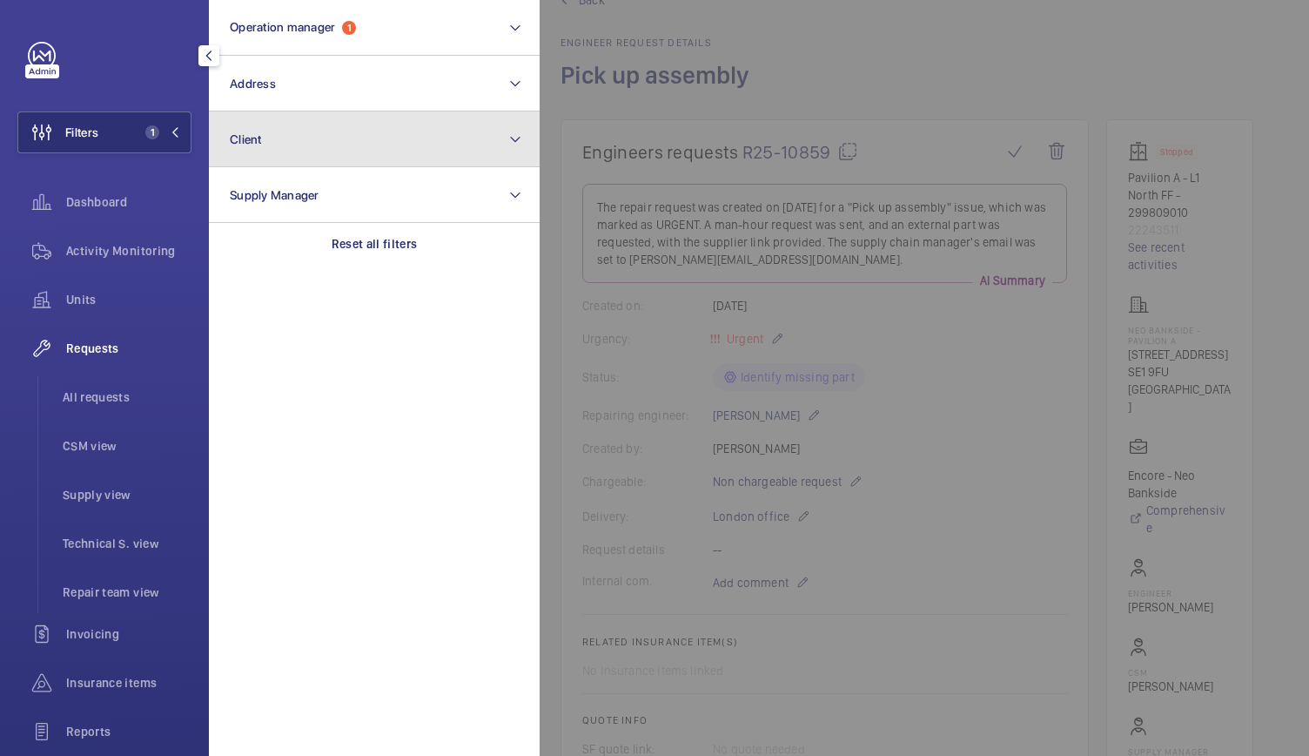
click at [272, 137] on button "Client" at bounding box center [374, 139] width 331 height 56
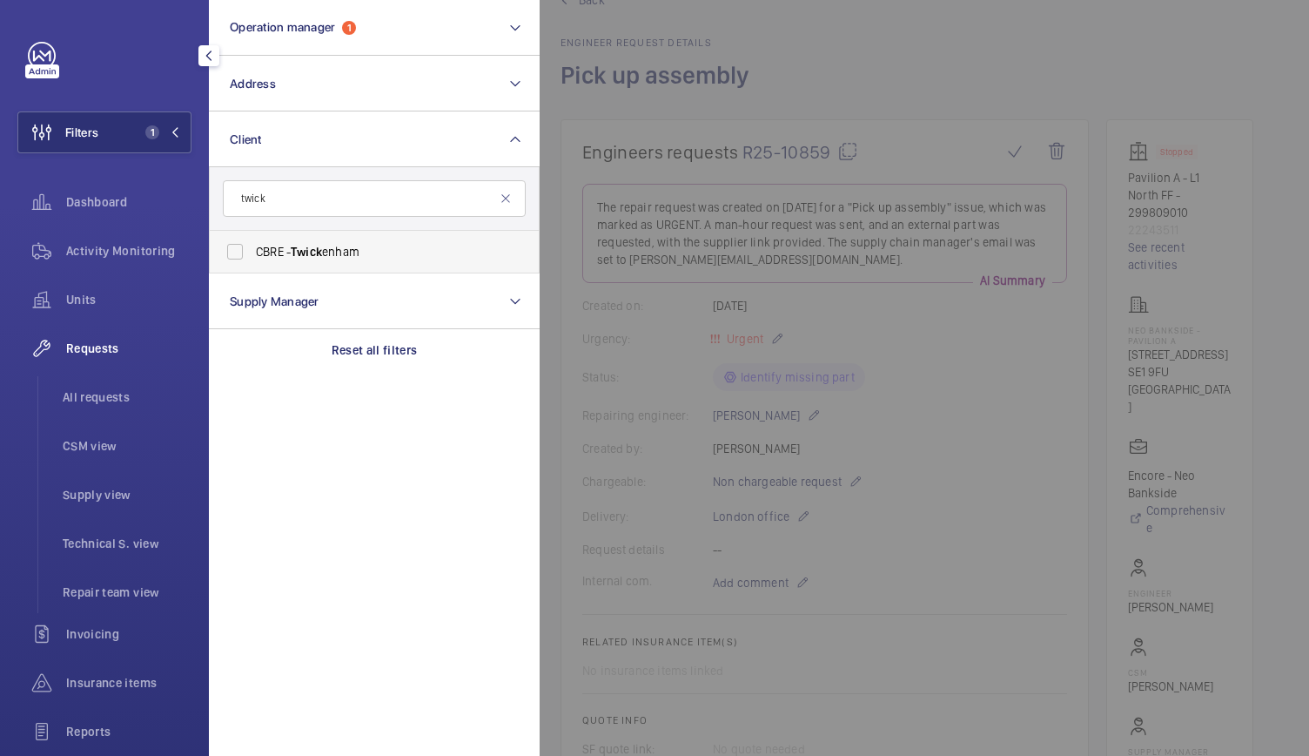
type input "twick"
click at [266, 254] on span "CBRE - Twick enham" at bounding box center [375, 251] width 239 height 17
click at [252, 254] on input "CBRE - Twick enham" at bounding box center [235, 251] width 35 height 35
checkbox input "true"
click at [813, 143] on div at bounding box center [1194, 378] width 1309 height 756
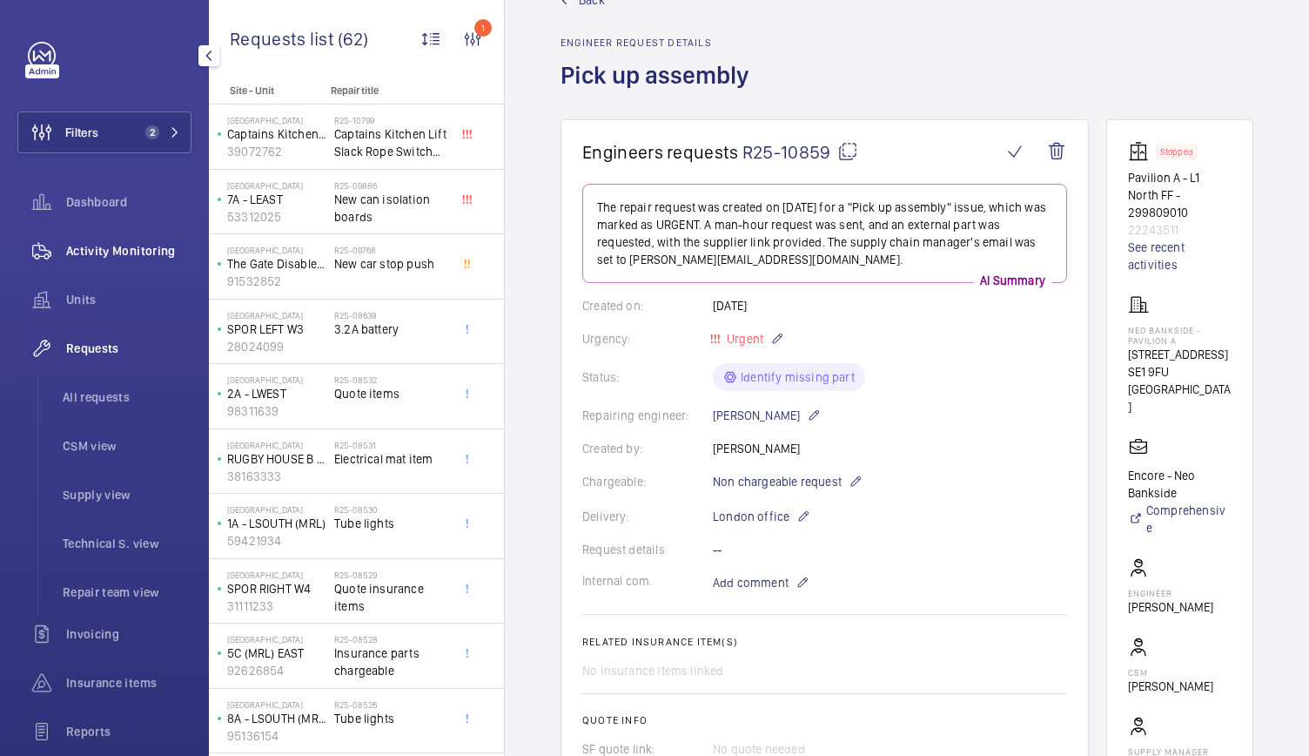
click at [155, 259] on div "Activity Monitoring" at bounding box center [104, 251] width 174 height 42
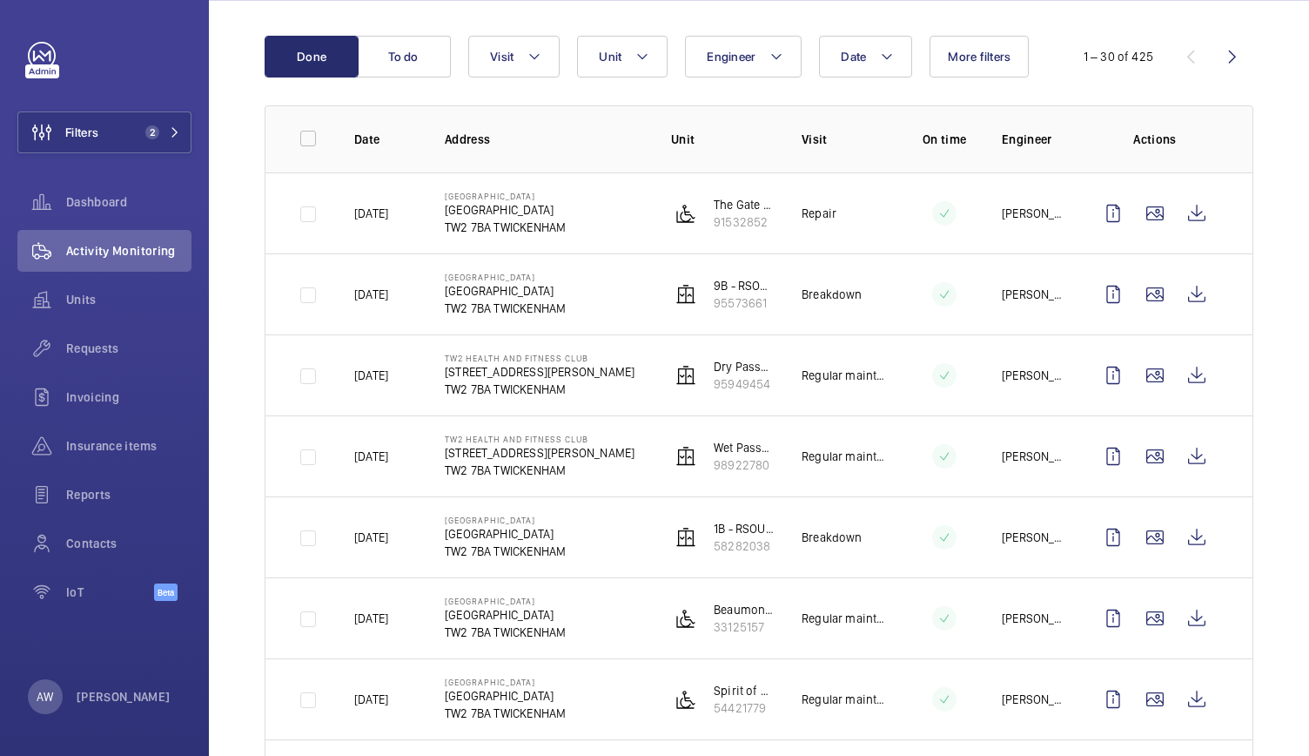
scroll to position [309, 0]
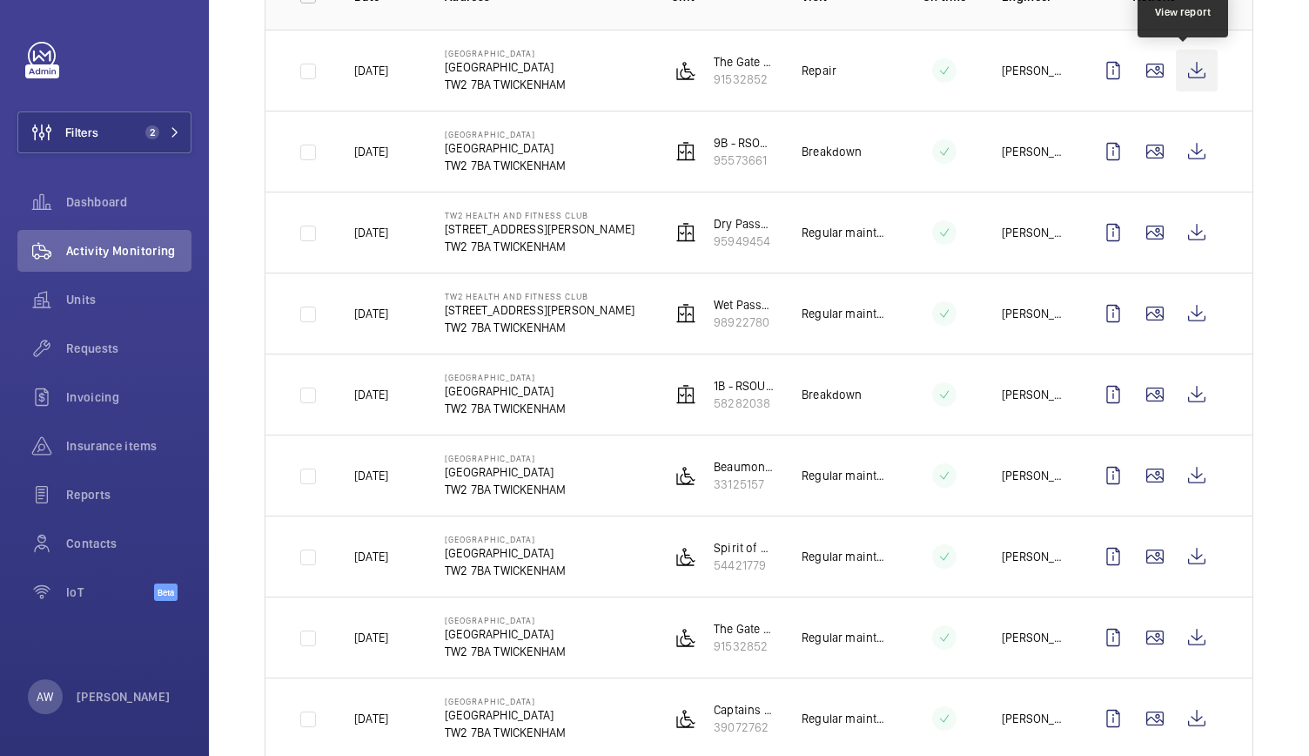
click at [1200, 74] on wm-front-icon-button at bounding box center [1197, 71] width 42 height 42
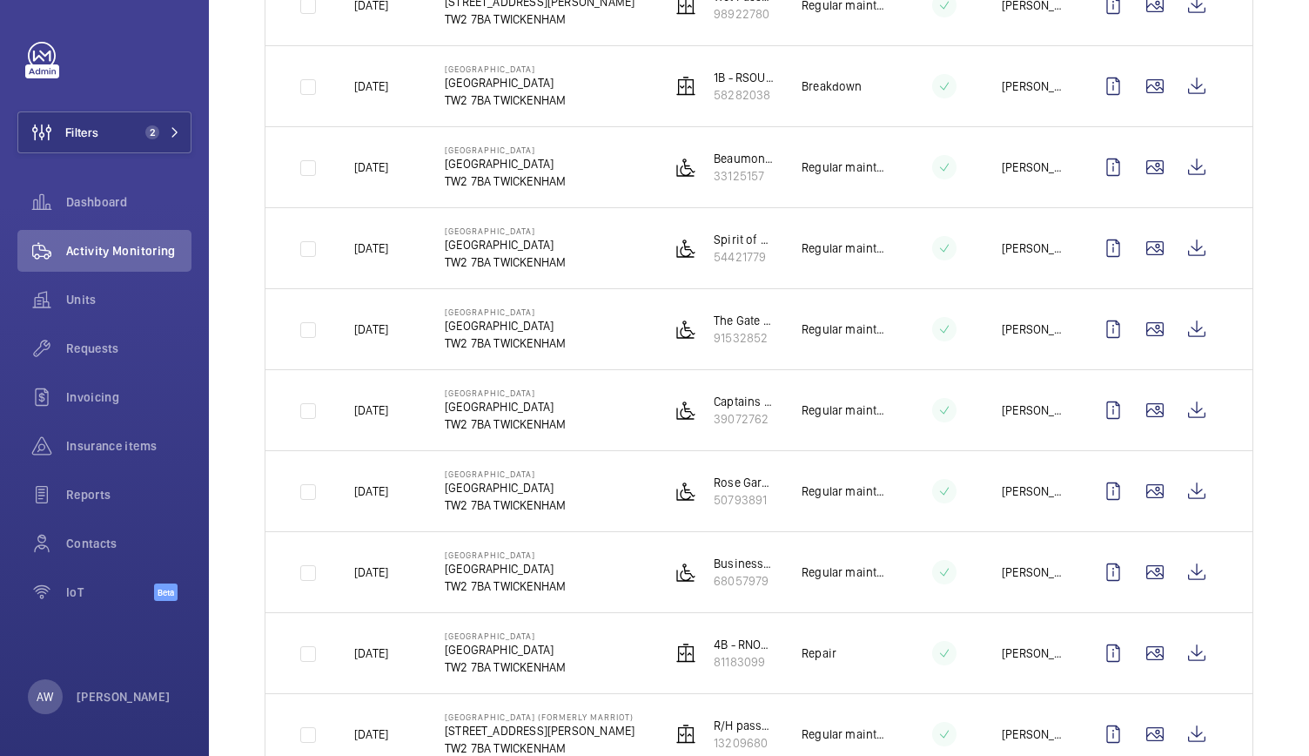
scroll to position [618, 0]
click at [1194, 652] on wm-front-icon-button at bounding box center [1197, 652] width 42 height 42
click at [103, 437] on span "Insurance items" at bounding box center [128, 445] width 125 height 17
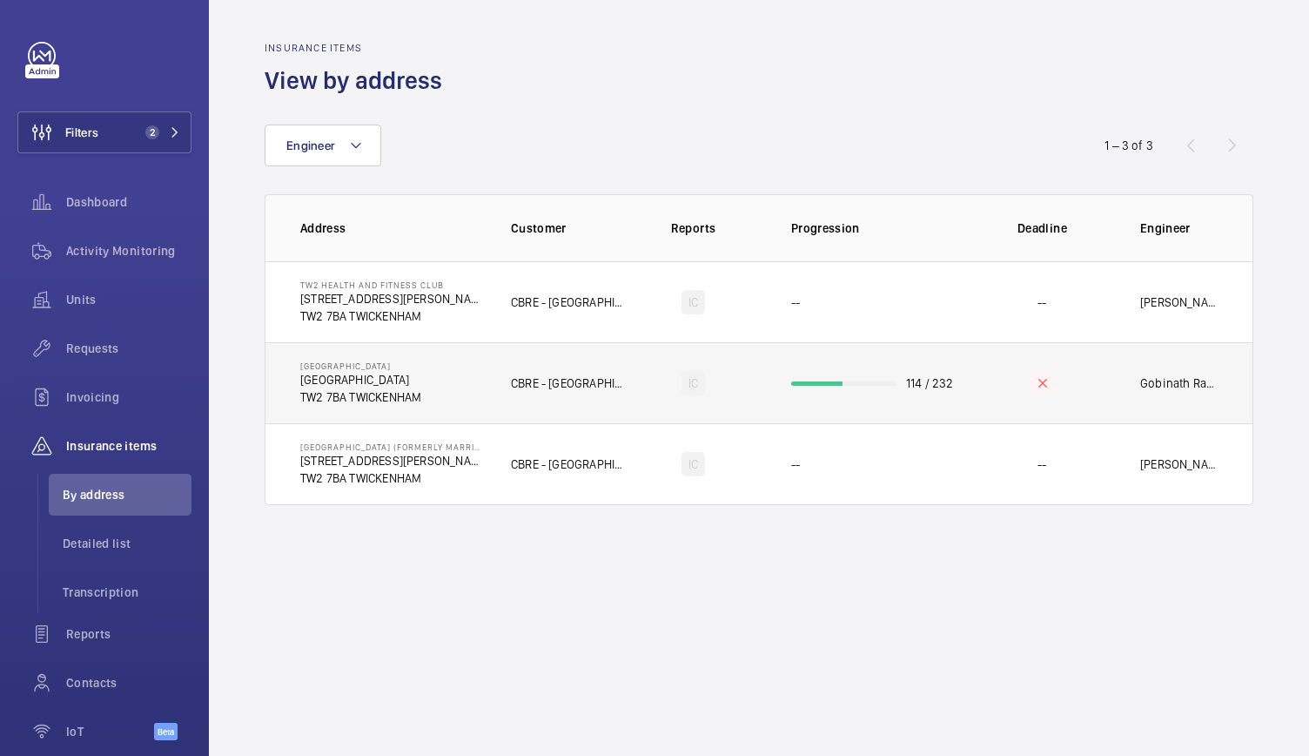
click at [411, 407] on td "[GEOGRAPHIC_DATA] [GEOGRAPHIC_DATA] TW2 7BA [GEOGRAPHIC_DATA]" at bounding box center [375, 382] width 218 height 81
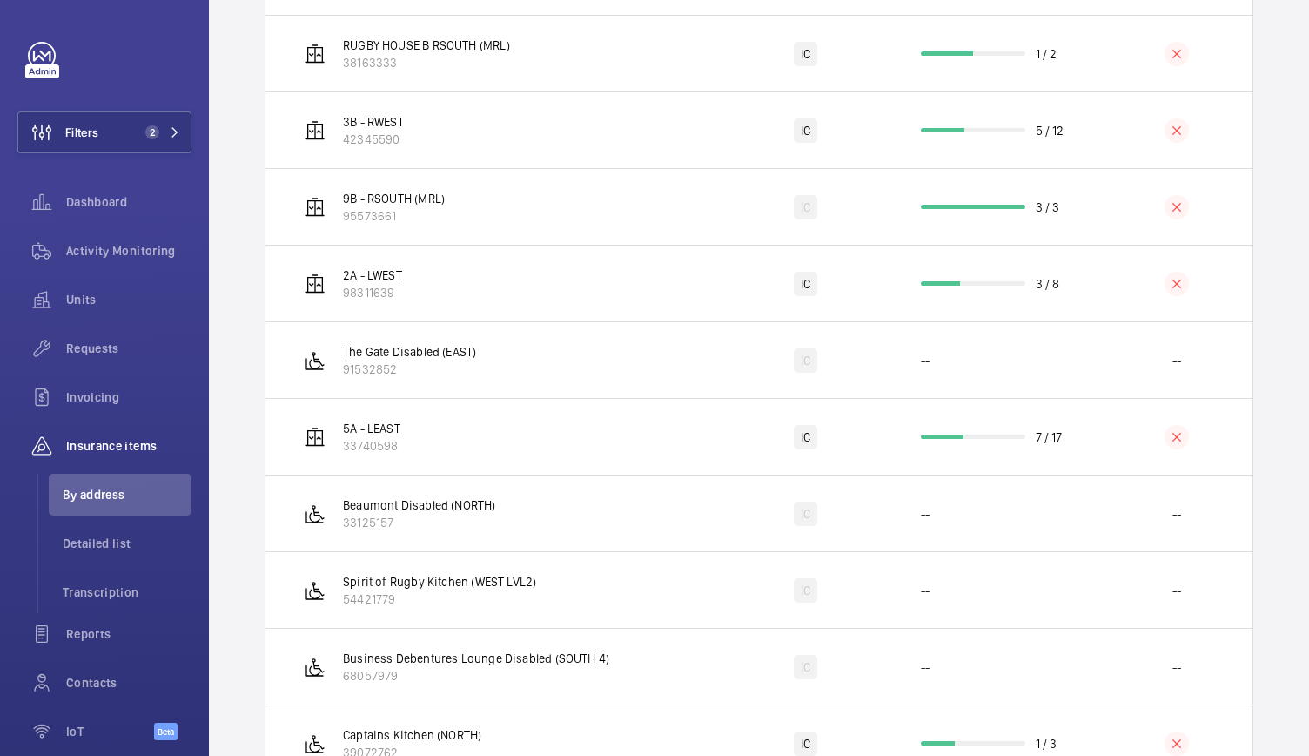
scroll to position [3919, 0]
click at [411, 407] on td "5A - LEAST 33740598" at bounding box center [493, 433] width 454 height 77
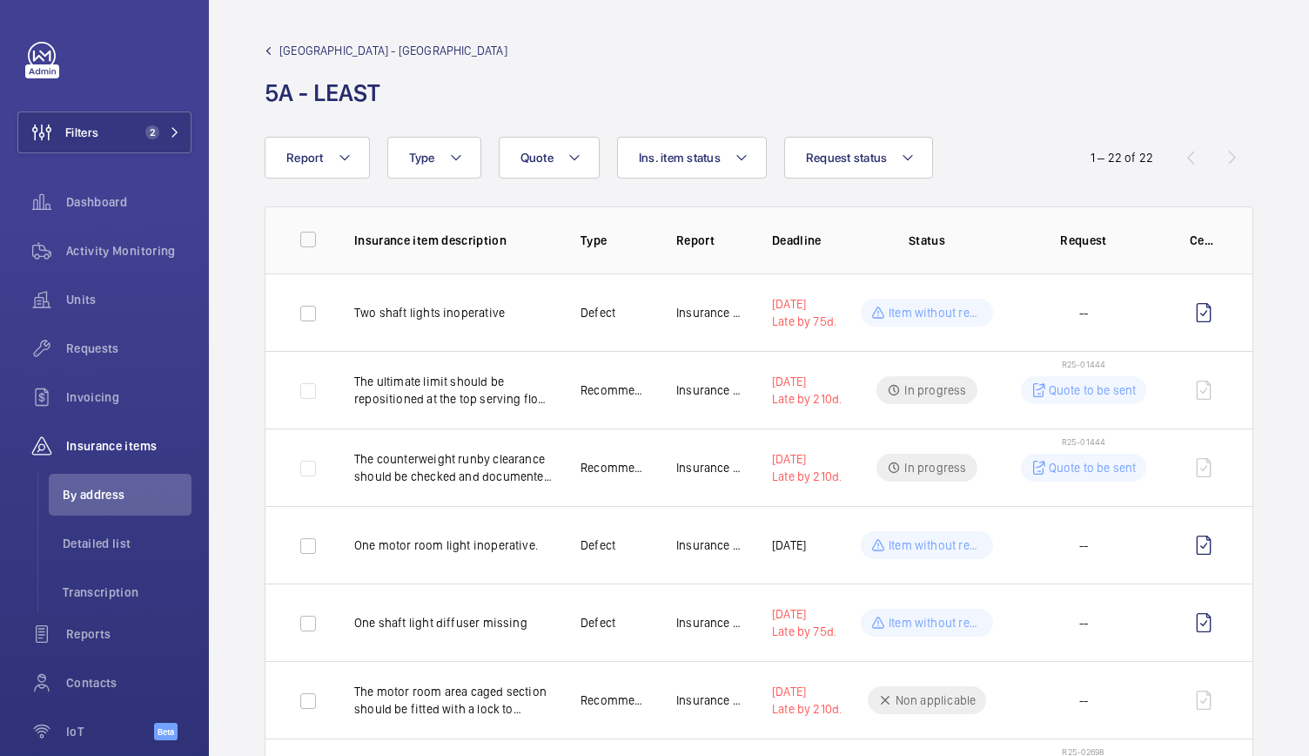
click at [456, 58] on span "[GEOGRAPHIC_DATA] - [GEOGRAPHIC_DATA]" at bounding box center [393, 50] width 228 height 17
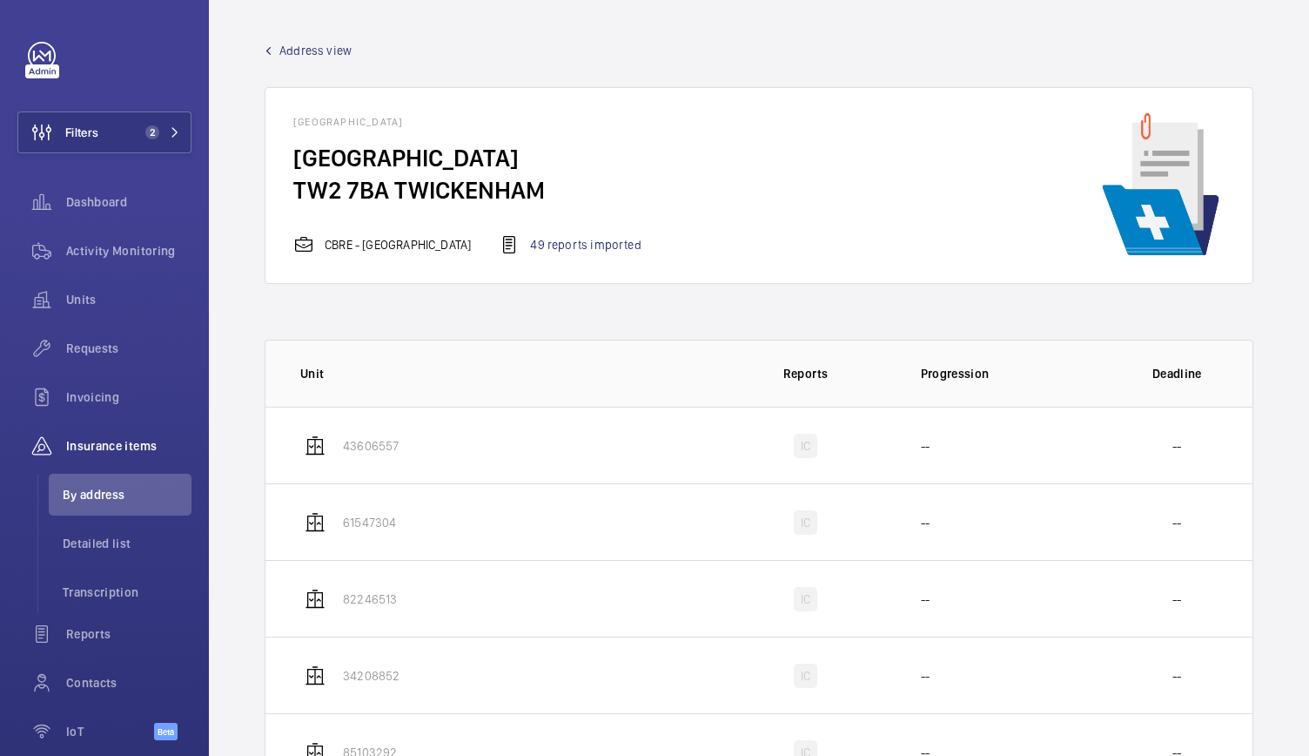
click at [576, 232] on div "[GEOGRAPHIC_DATA] [GEOGRAPHIC_DATA] TW2 7BA [GEOGRAPHIC_DATA] - [GEOGRAPHIC_DAT…" at bounding box center [481, 185] width 376 height 139
click at [571, 246] on div "49 reports imported" at bounding box center [570, 244] width 142 height 21
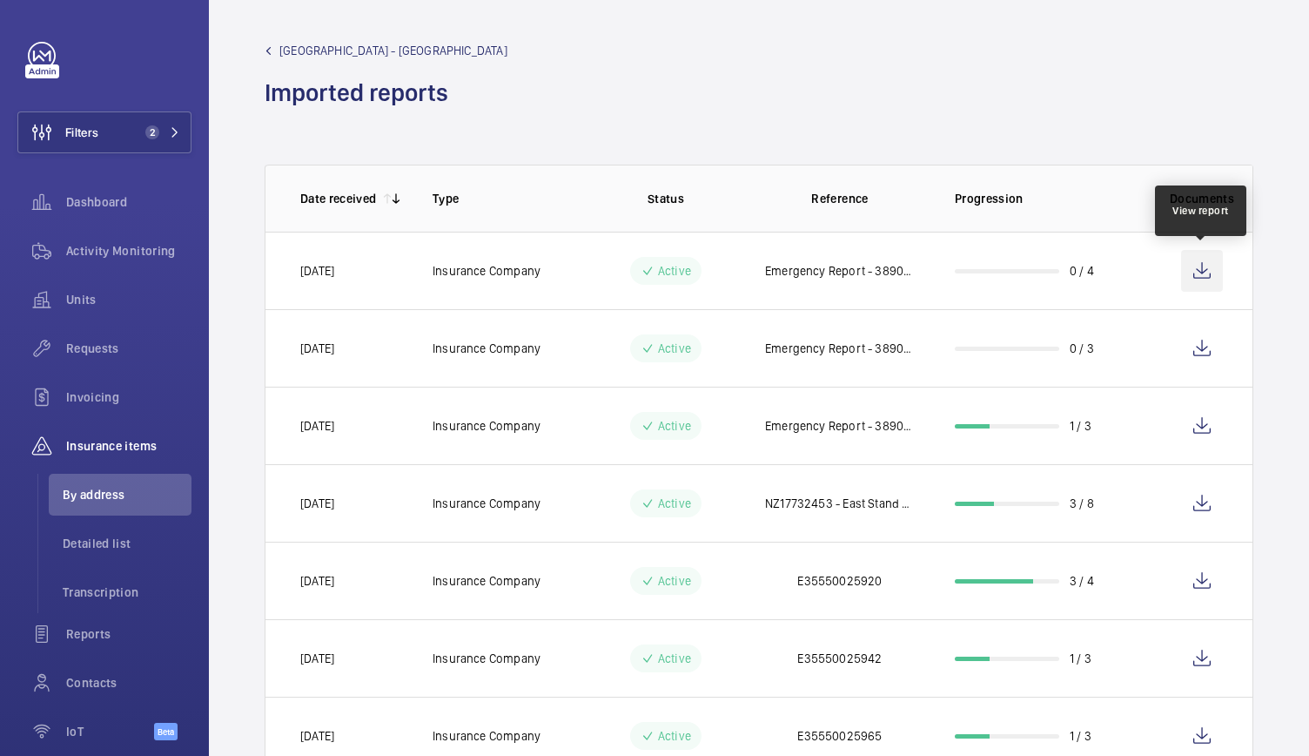
click at [1207, 276] on wm-front-icon-button at bounding box center [1202, 271] width 42 height 42
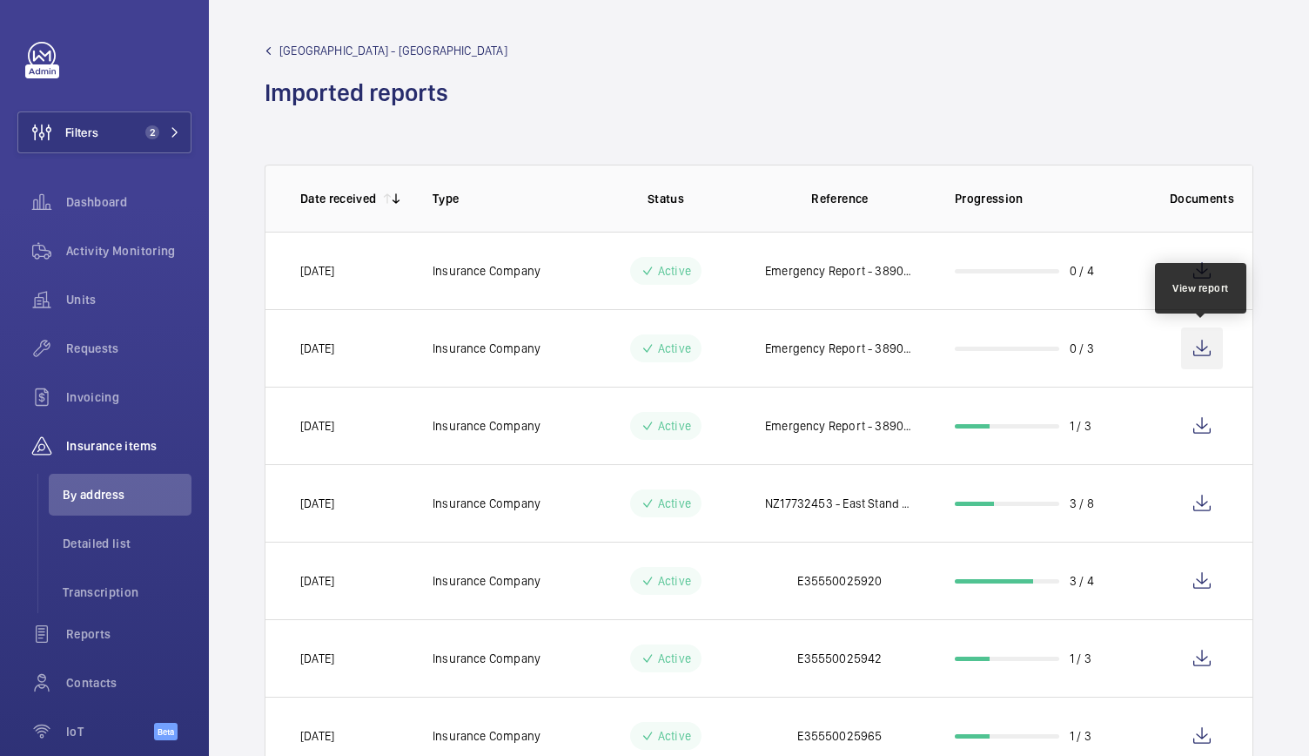
click at [1200, 354] on wm-front-icon-button at bounding box center [1202, 348] width 42 height 42
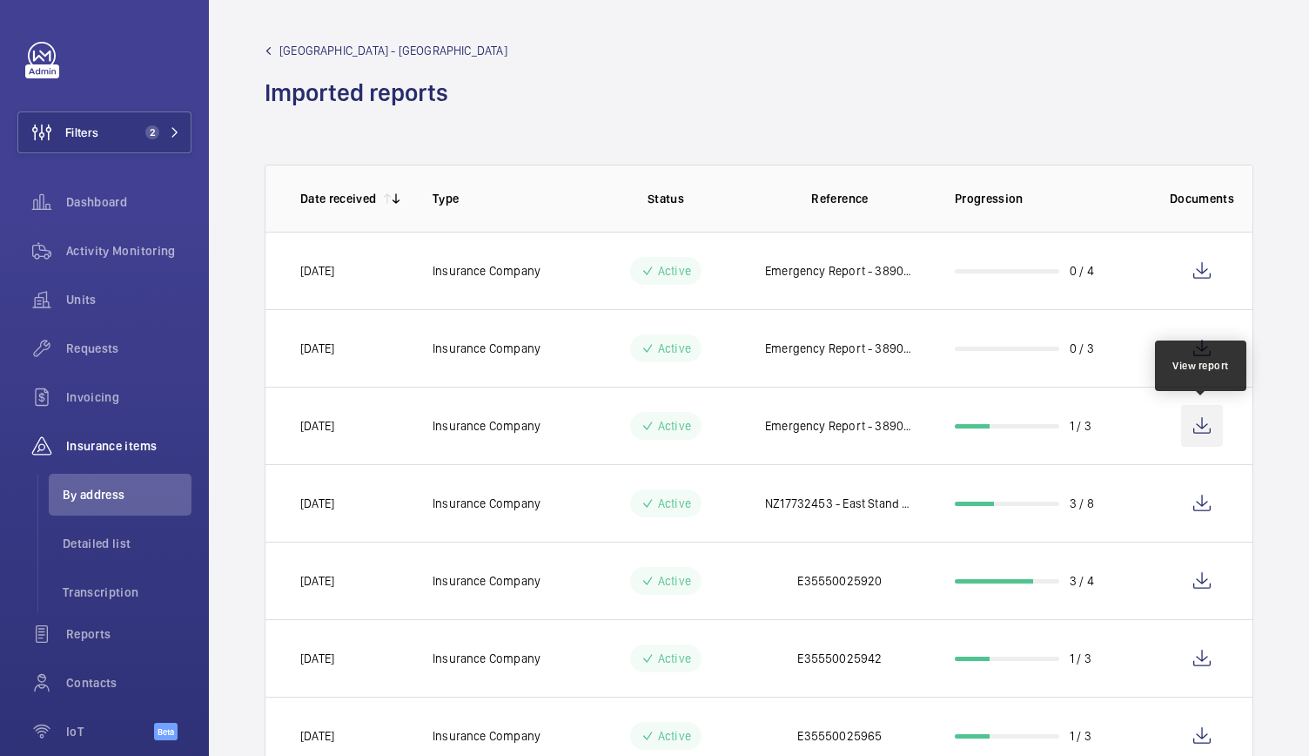
click at [1203, 432] on wm-front-icon-button at bounding box center [1202, 426] width 42 height 42
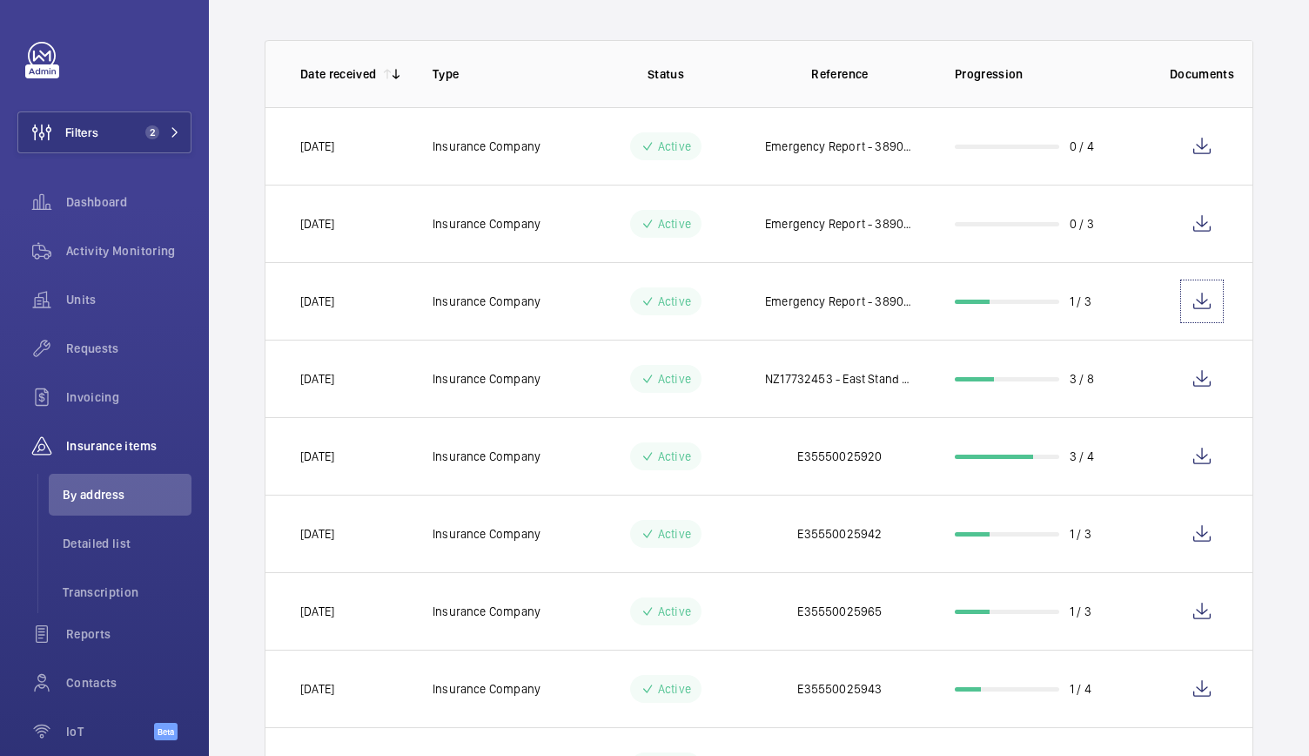
scroll to position [131, 0]
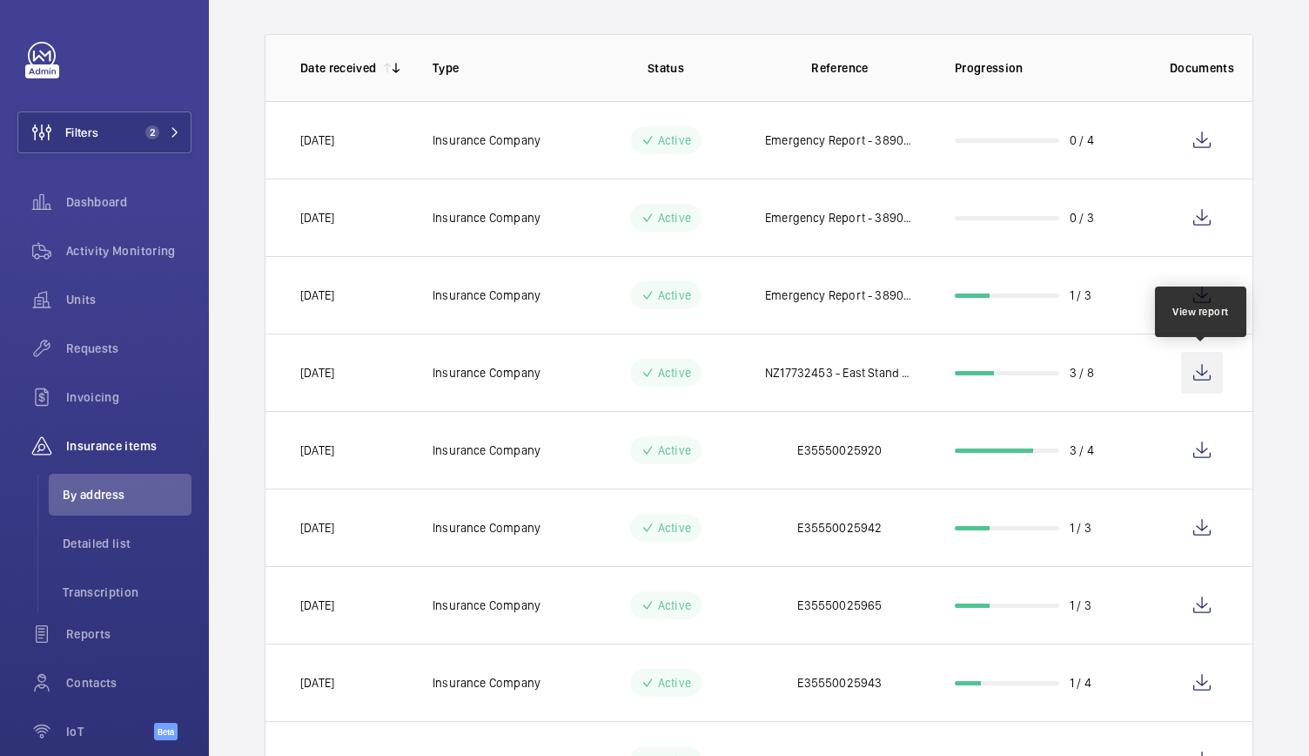
click at [1209, 381] on wm-front-icon-button at bounding box center [1202, 373] width 42 height 42
click at [144, 250] on span "Activity Monitoring" at bounding box center [128, 250] width 125 height 17
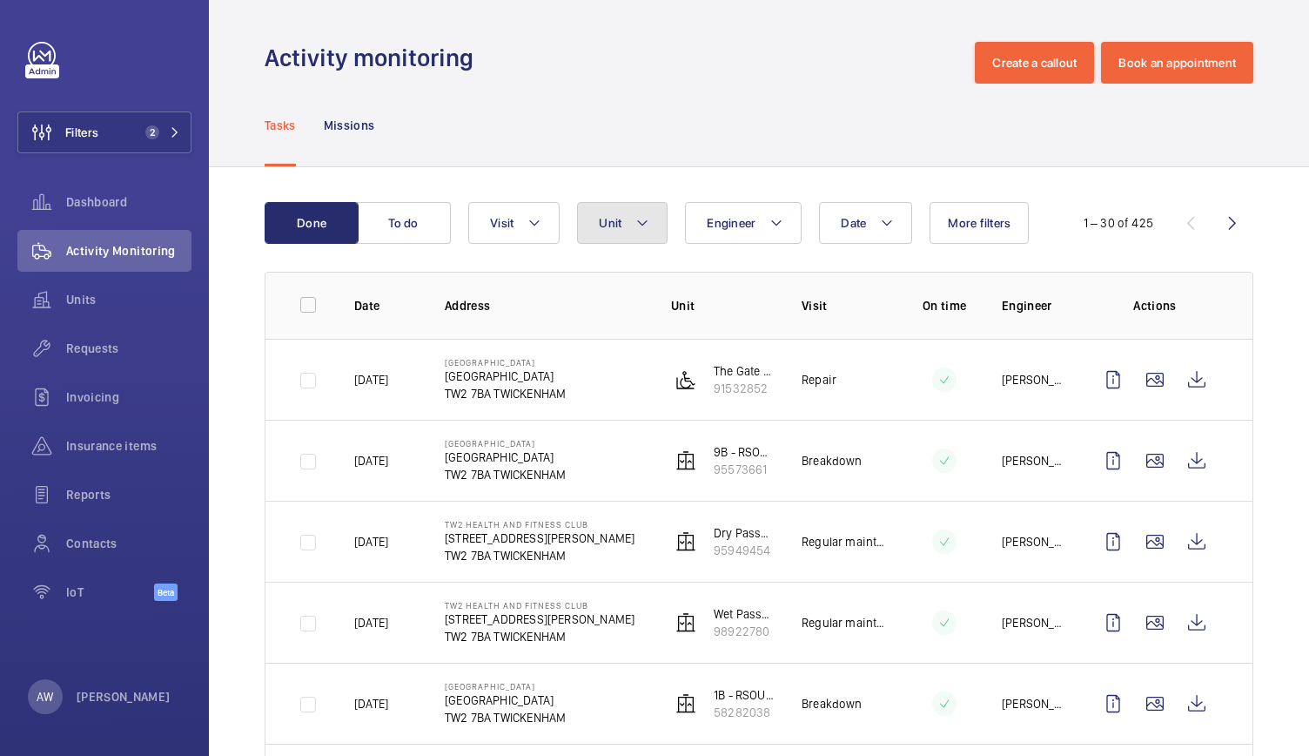
click at [639, 236] on button "Unit" at bounding box center [622, 223] width 91 height 42
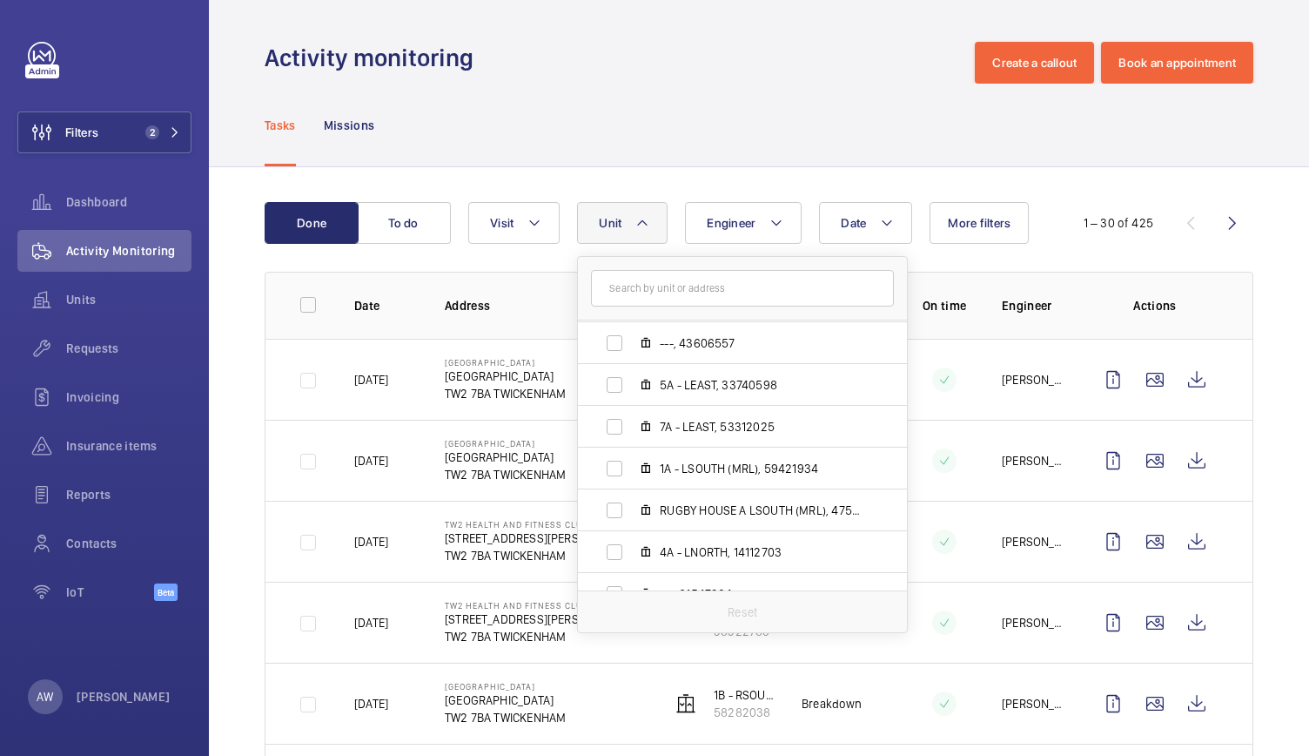
scroll to position [626, 0]
click at [711, 386] on span "5A - LEAST, 33740598" at bounding box center [761, 383] width 202 height 17
click at [632, 386] on input "5A - LEAST, 33740598" at bounding box center [614, 384] width 35 height 35
checkbox input "true"
click at [660, 124] on div "Tasks Missions" at bounding box center [759, 125] width 989 height 83
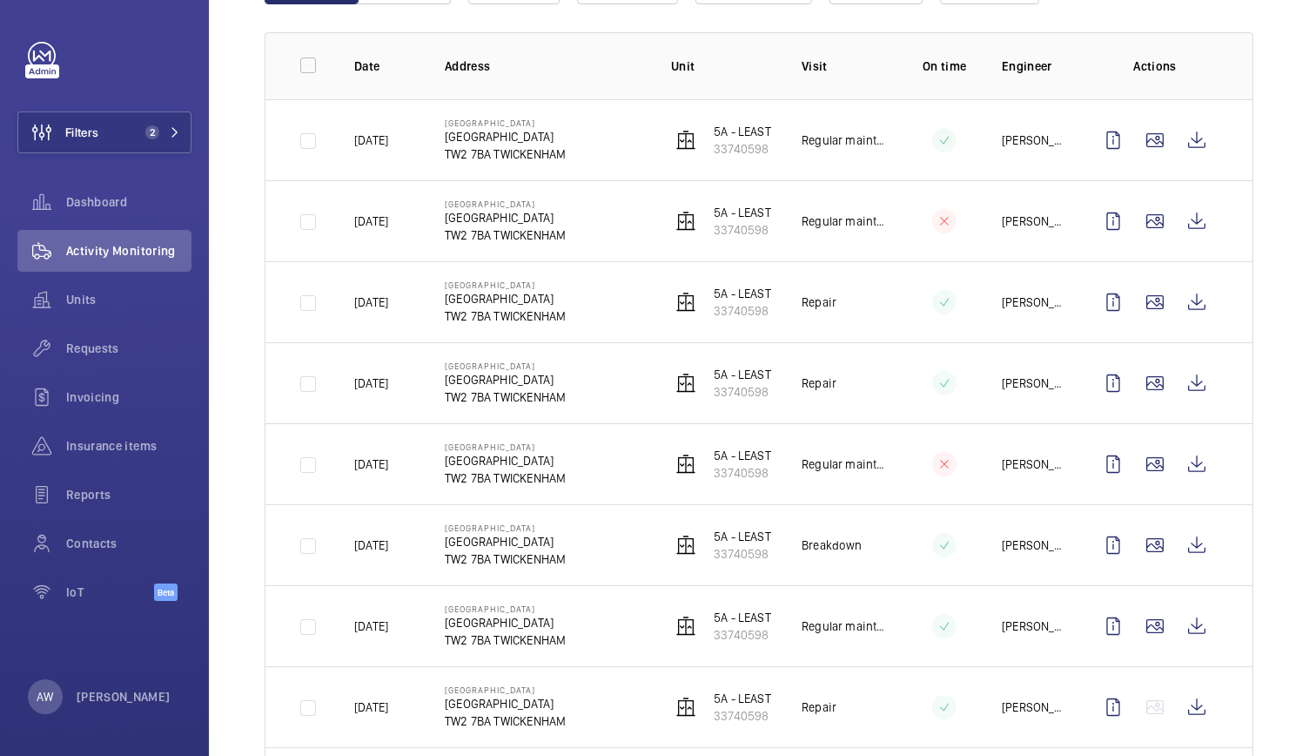
scroll to position [240, 0]
click at [1191, 384] on wm-front-icon-button at bounding box center [1197, 382] width 42 height 42
click at [1190, 296] on wm-front-icon-button at bounding box center [1197, 301] width 42 height 42
click at [1179, 150] on wm-front-icon-button at bounding box center [1197, 139] width 42 height 42
click at [1190, 233] on wm-front-icon-button at bounding box center [1197, 220] width 42 height 42
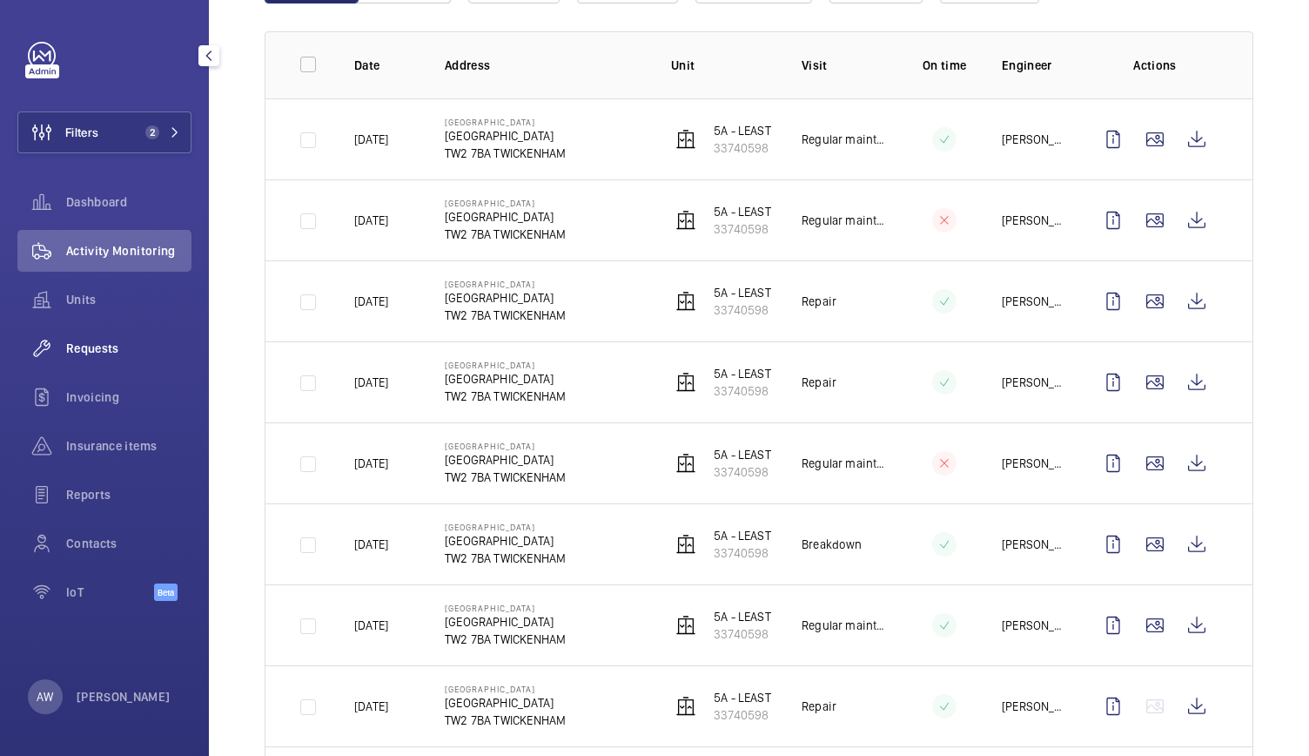
click at [104, 340] on span "Requests" at bounding box center [128, 348] width 125 height 17
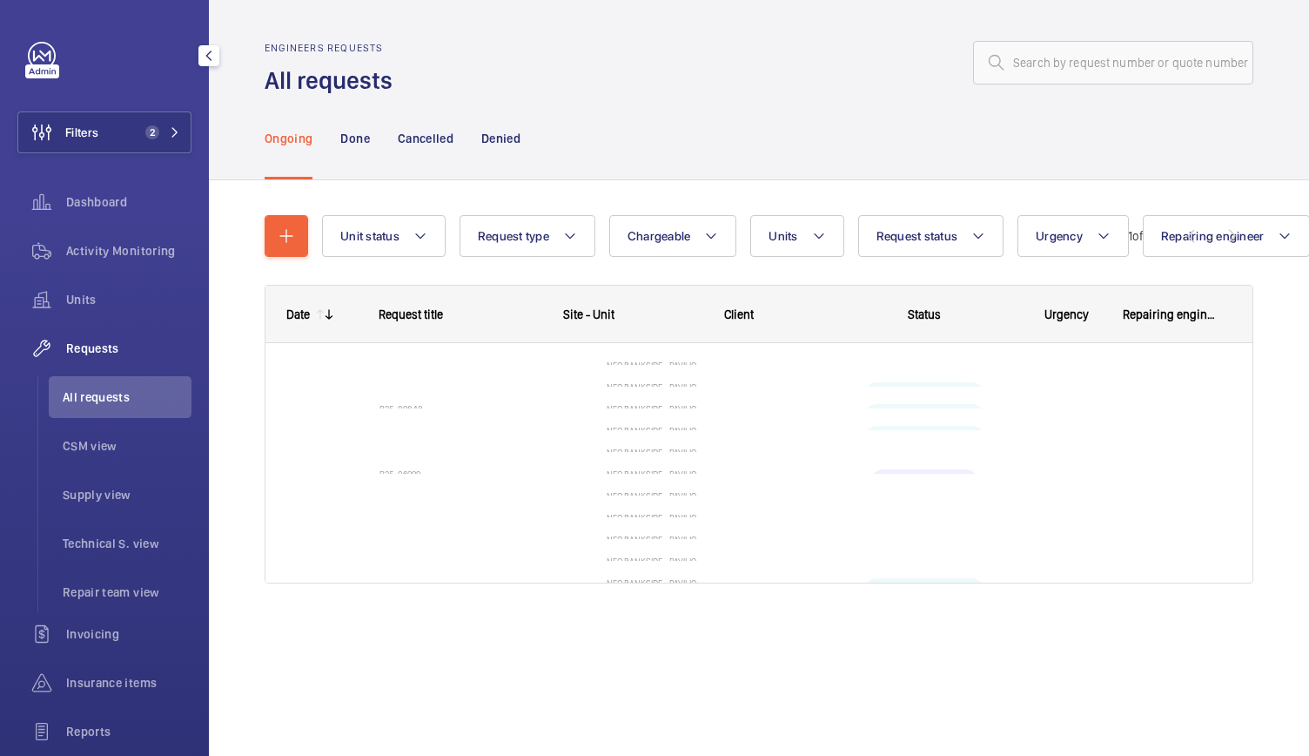
scroll to position [29, 0]
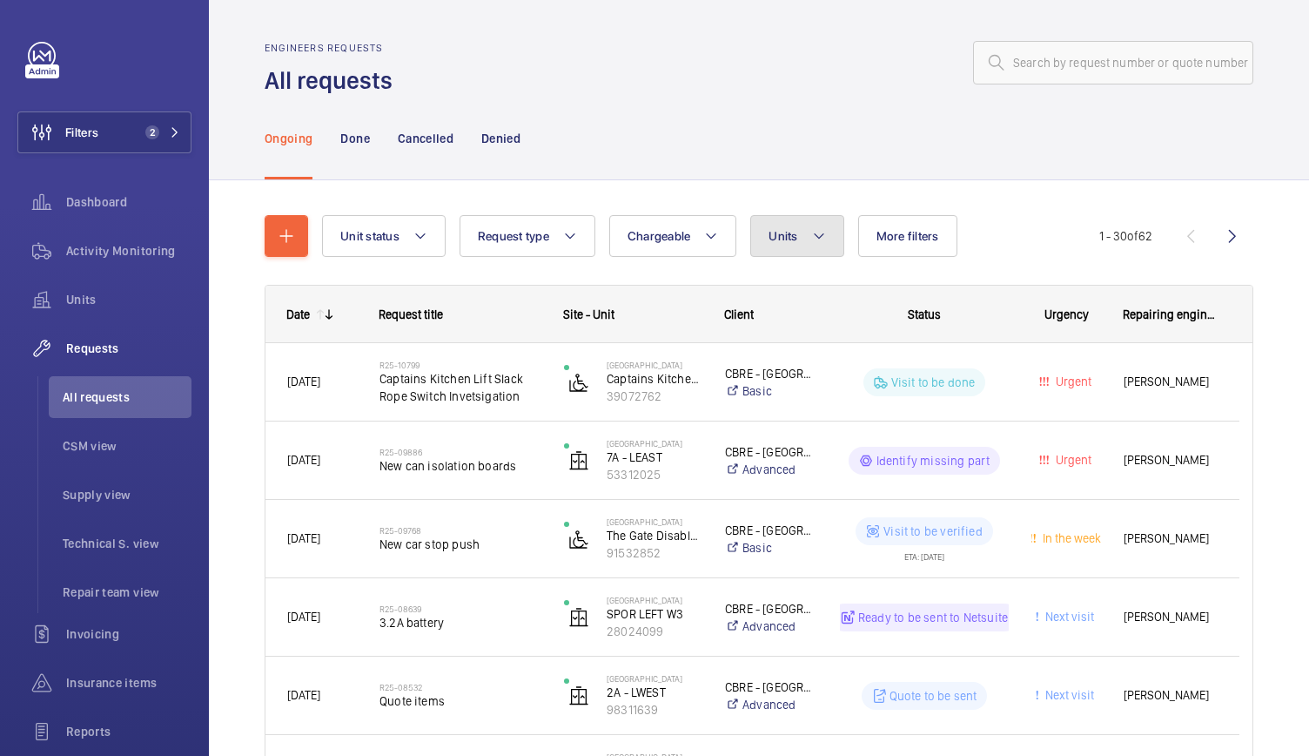
click at [796, 238] on button "Units" at bounding box center [796, 236] width 93 height 42
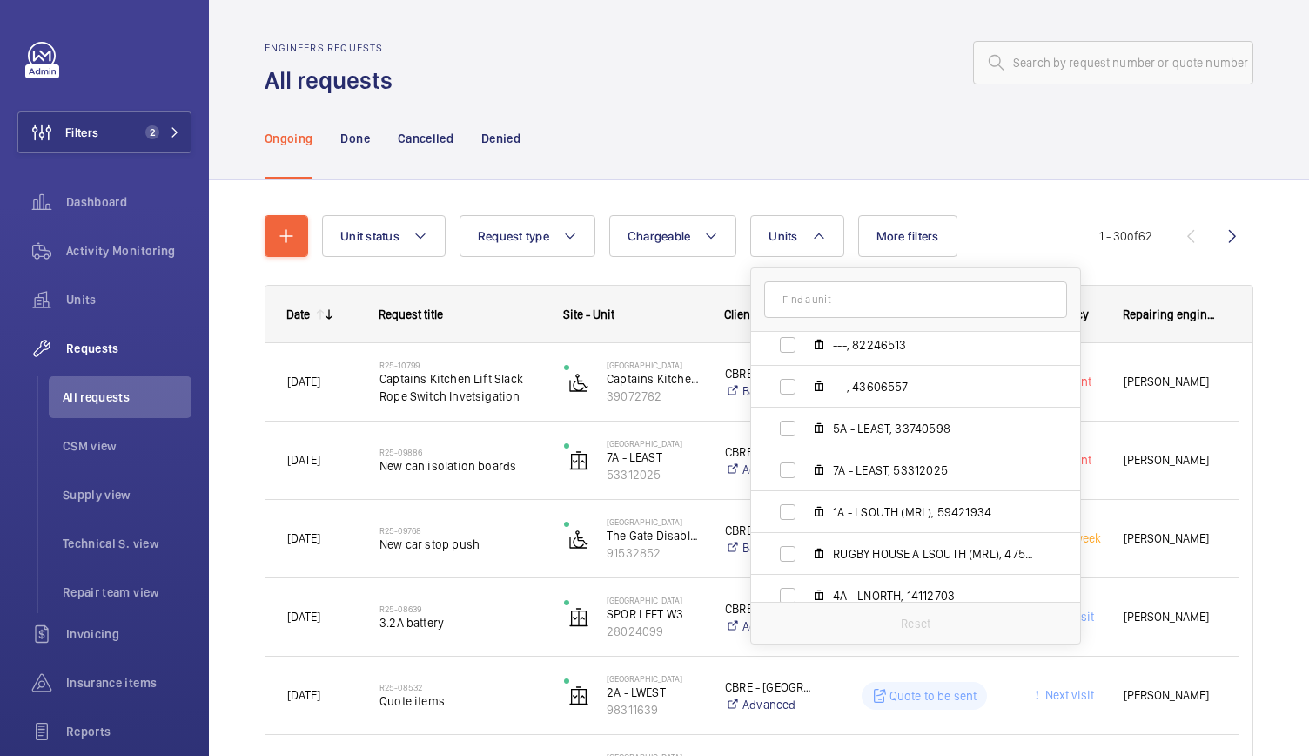
scroll to position [594, 0]
click at [849, 432] on span "5A - LEAST, 33740598" at bounding box center [934, 427] width 202 height 17
click at [805, 432] on input "5A - LEAST, 33740598" at bounding box center [787, 427] width 35 height 35
checkbox input "true"
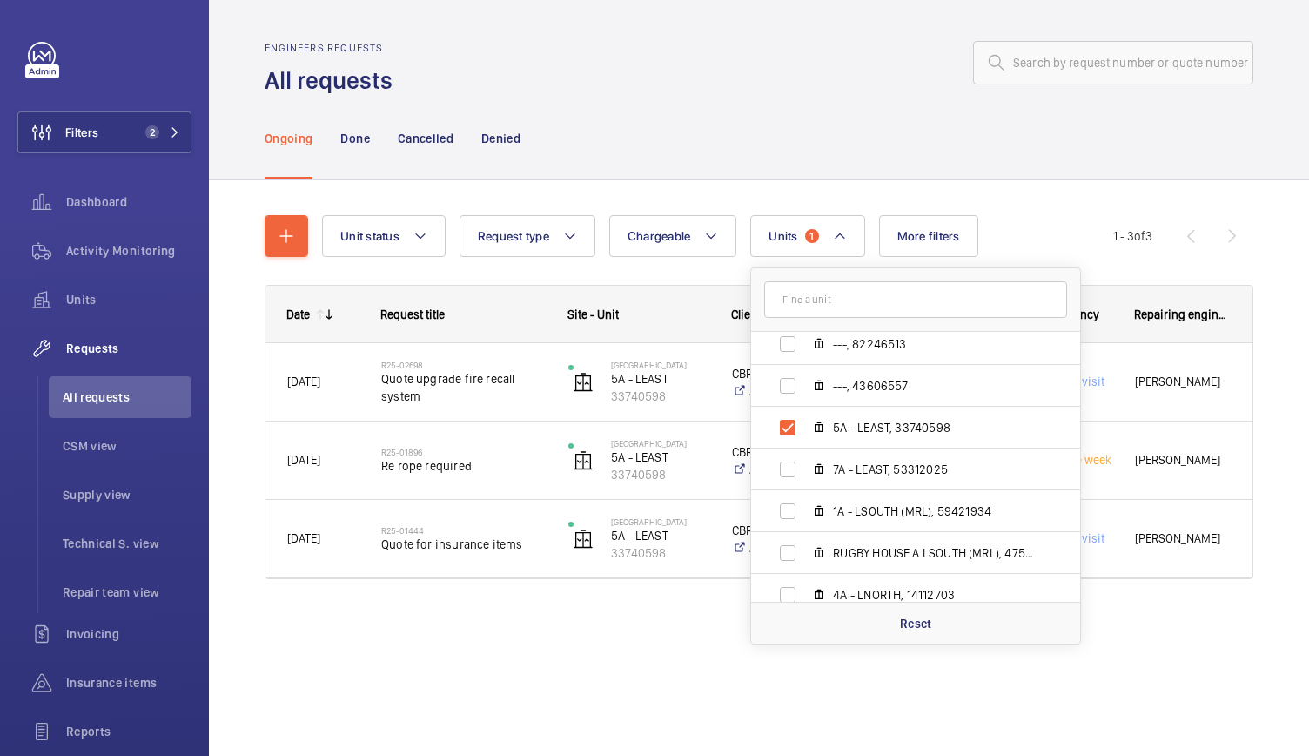
click at [677, 6] on wm-front-admin-header "Engineers requests All requests" at bounding box center [759, 48] width 1100 height 97
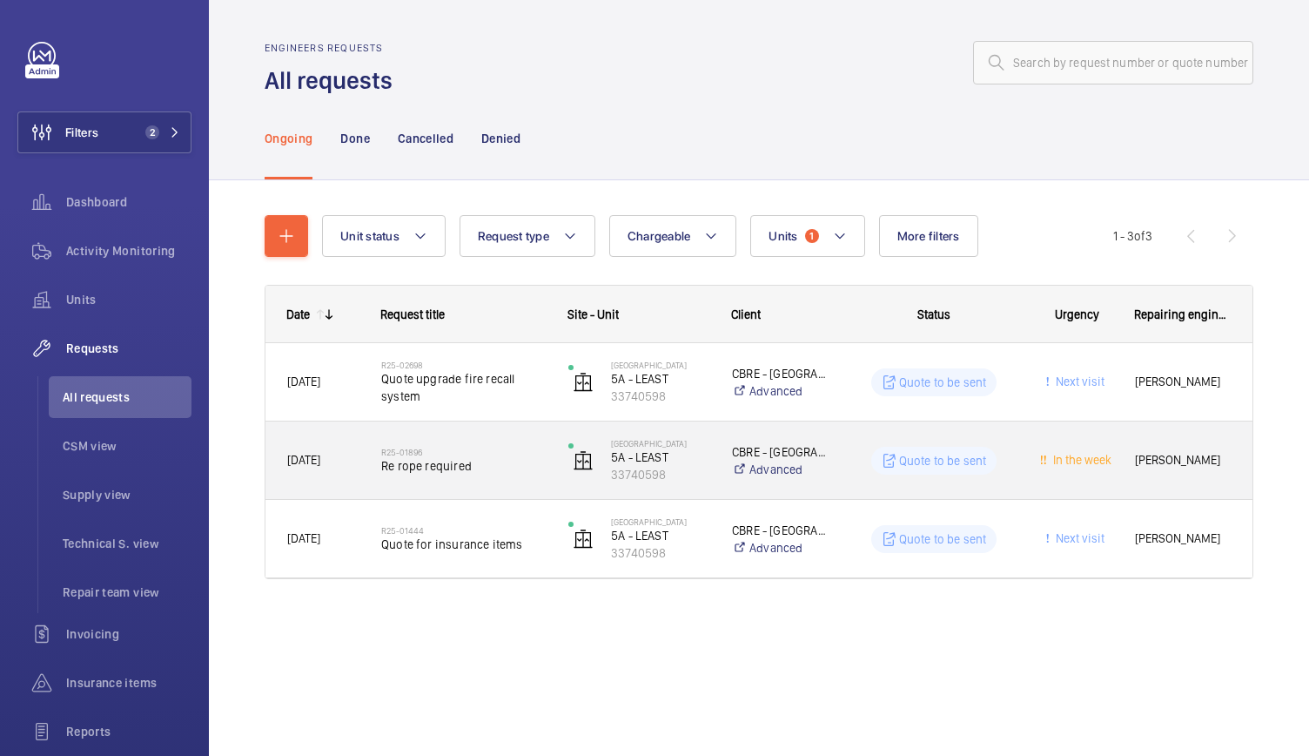
click at [527, 471] on span "Re rope required" at bounding box center [463, 465] width 165 height 17
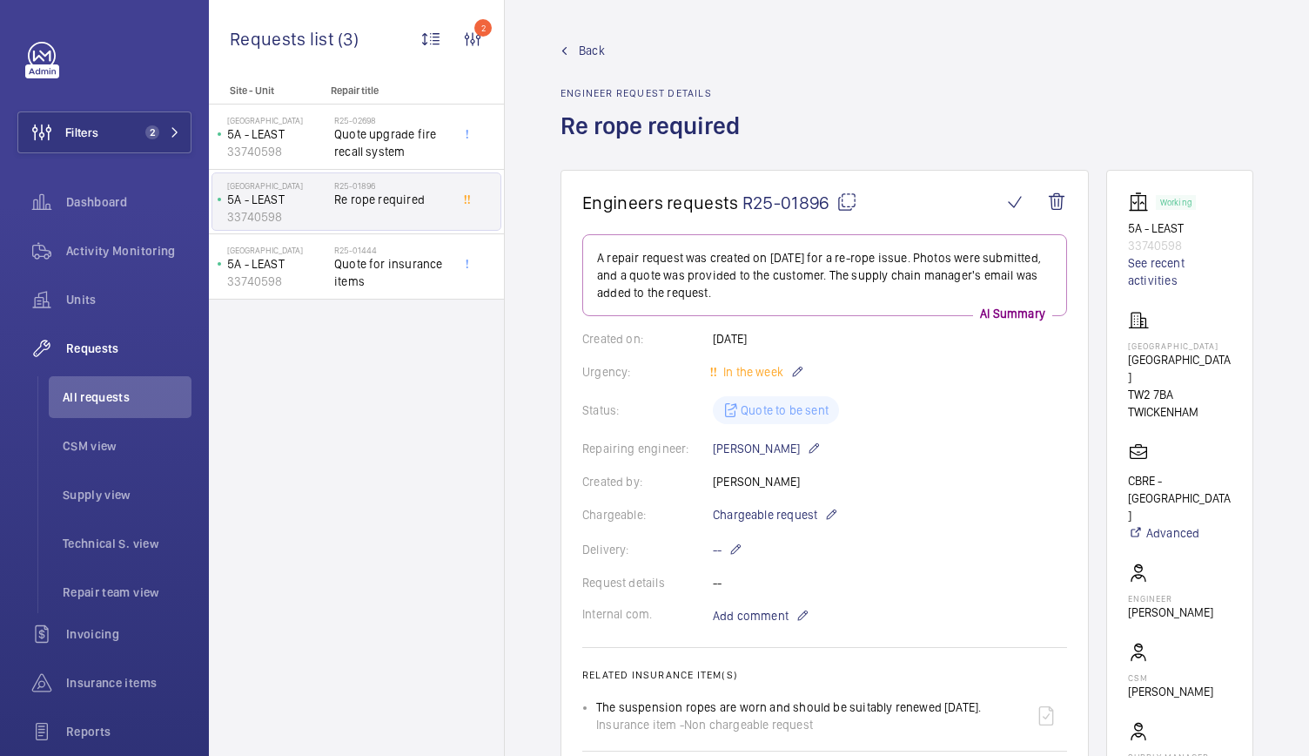
click at [811, 198] on span "R25-01896" at bounding box center [800, 203] width 115 height 22
